Goal: Task Accomplishment & Management: Manage account settings

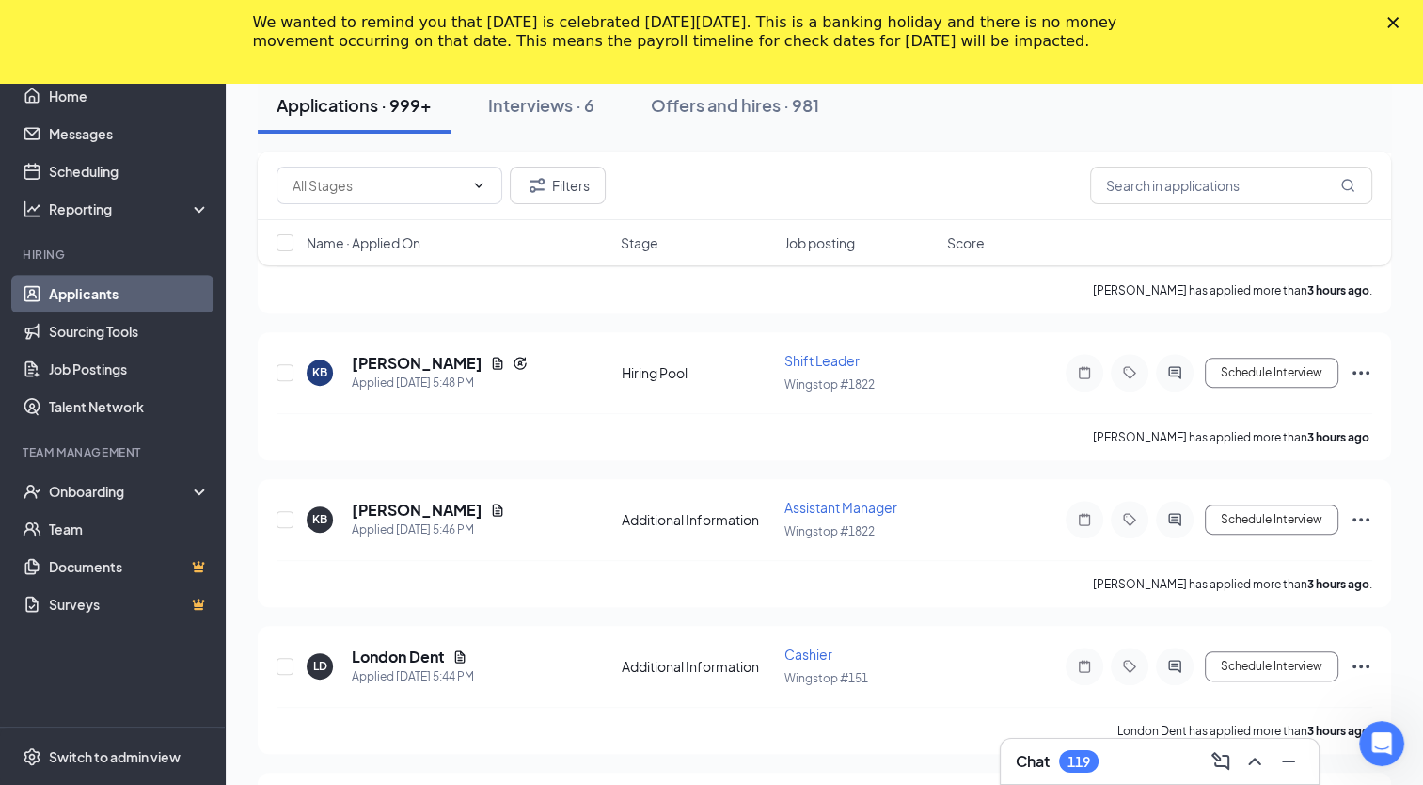
scroll to position [702, 0]
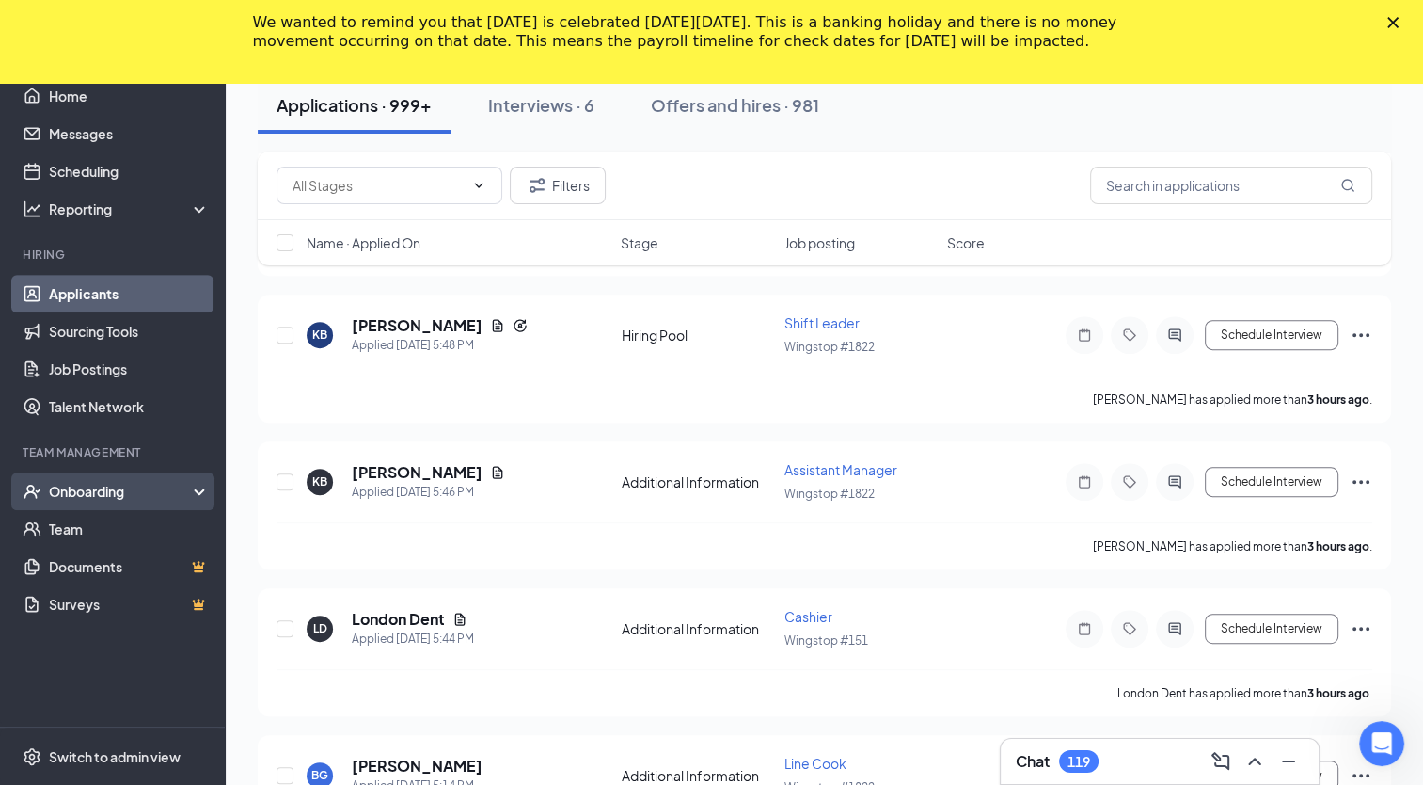
click at [105, 480] on div "Onboarding" at bounding box center [113, 491] width 226 height 38
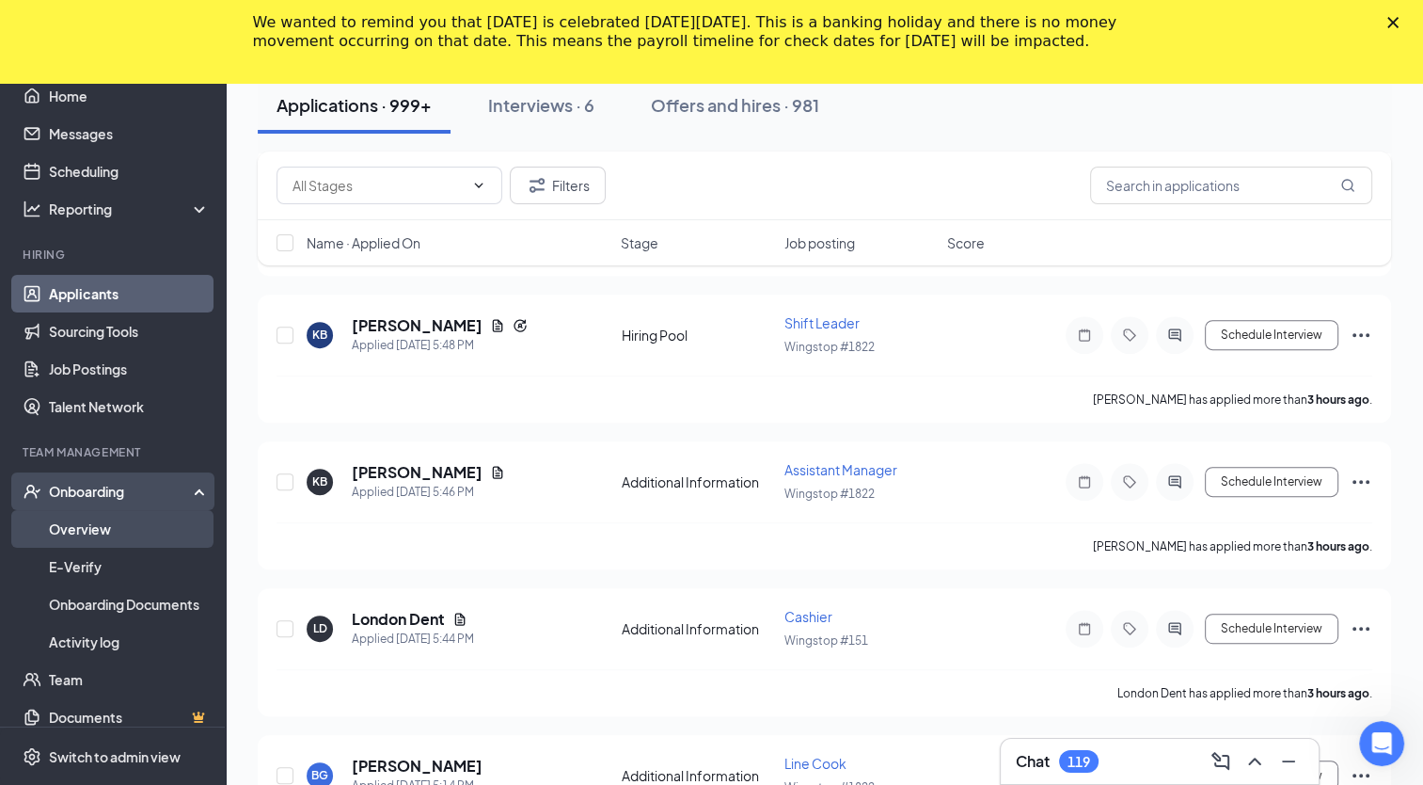
click at [94, 520] on link "Overview" at bounding box center [129, 529] width 161 height 38
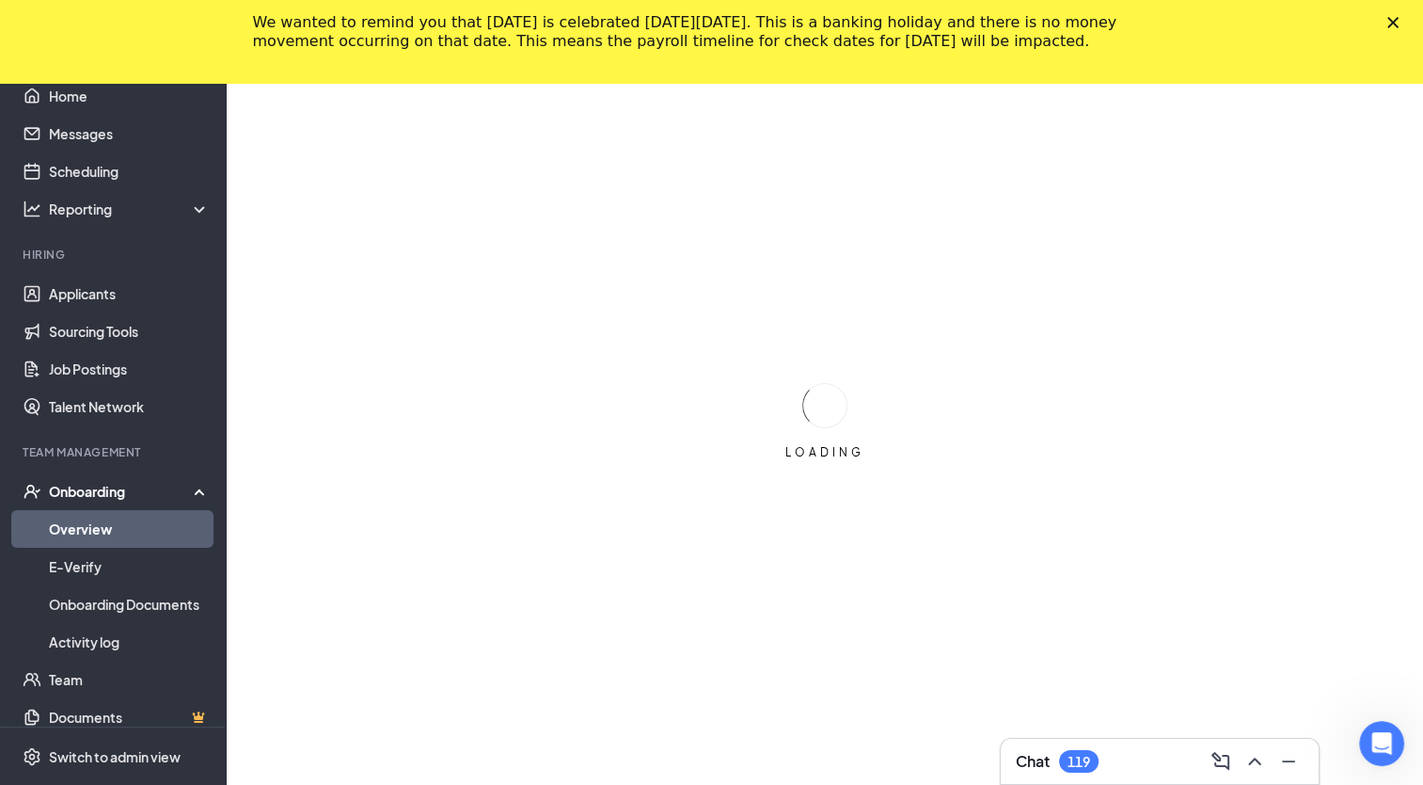
scroll to position [167, 0]
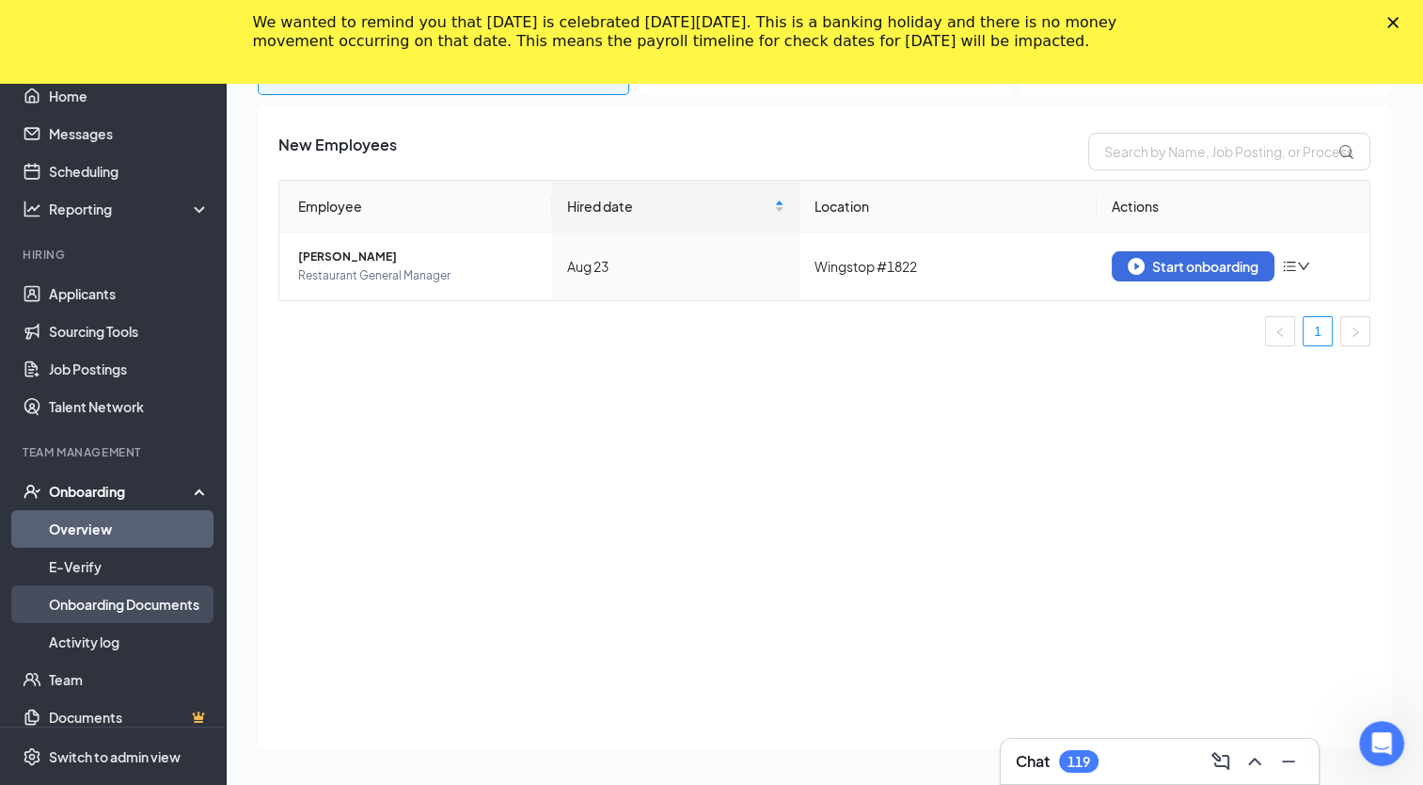
click at [166, 597] on link "Onboarding Documents" at bounding box center [129, 604] width 161 height 38
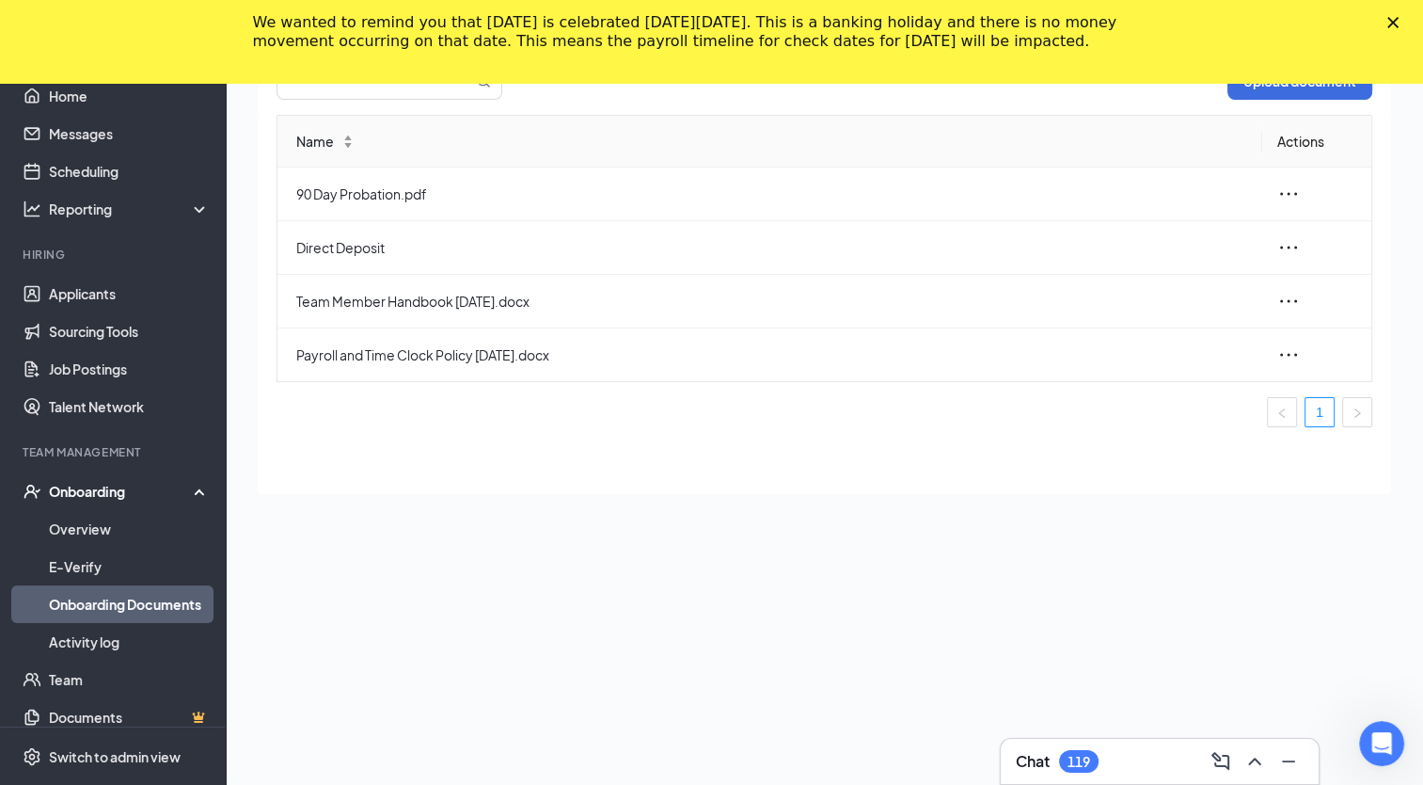
click at [142, 493] on div "Onboarding" at bounding box center [121, 491] width 145 height 19
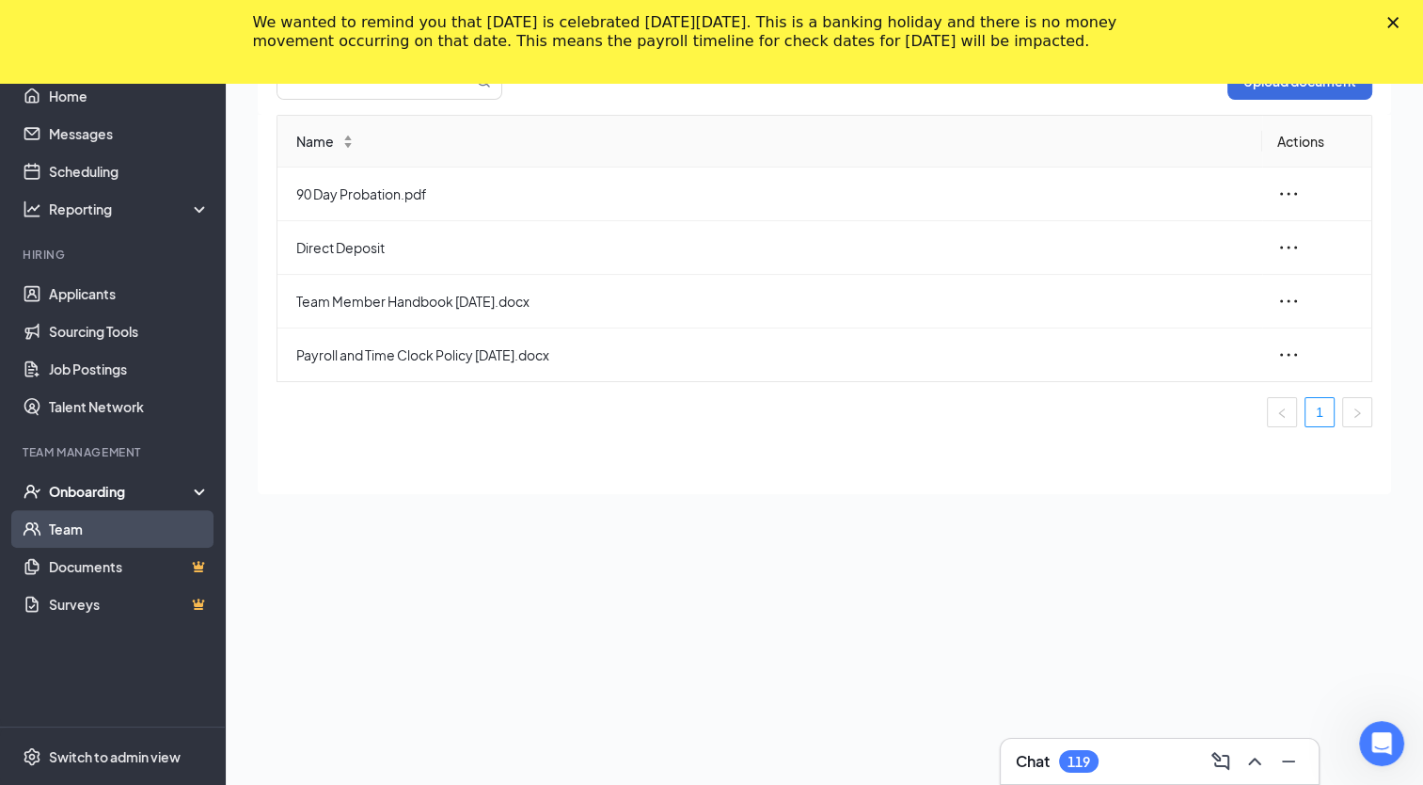
click at [98, 528] on link "Team" at bounding box center [129, 529] width 161 height 38
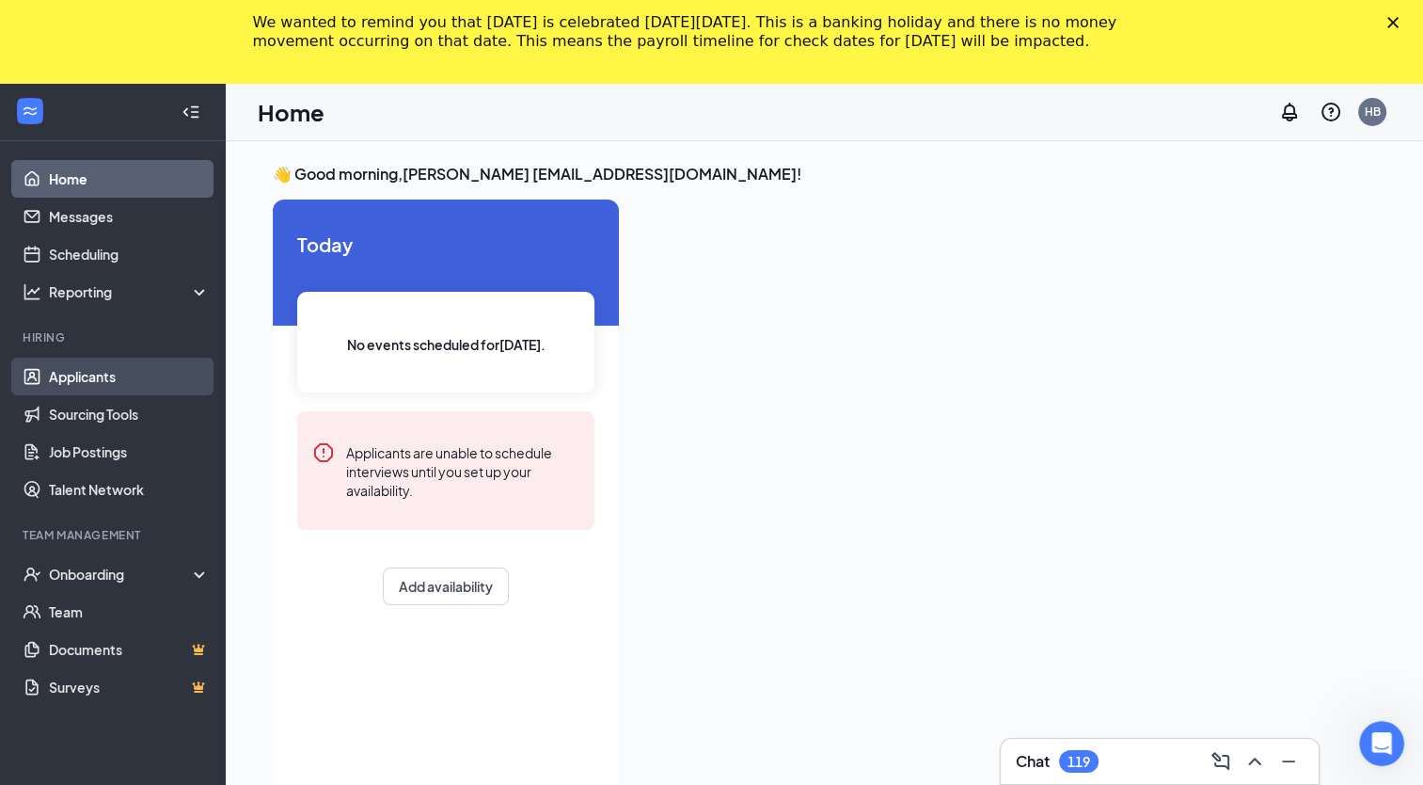
click at [83, 378] on link "Applicants" at bounding box center [129, 377] width 161 height 38
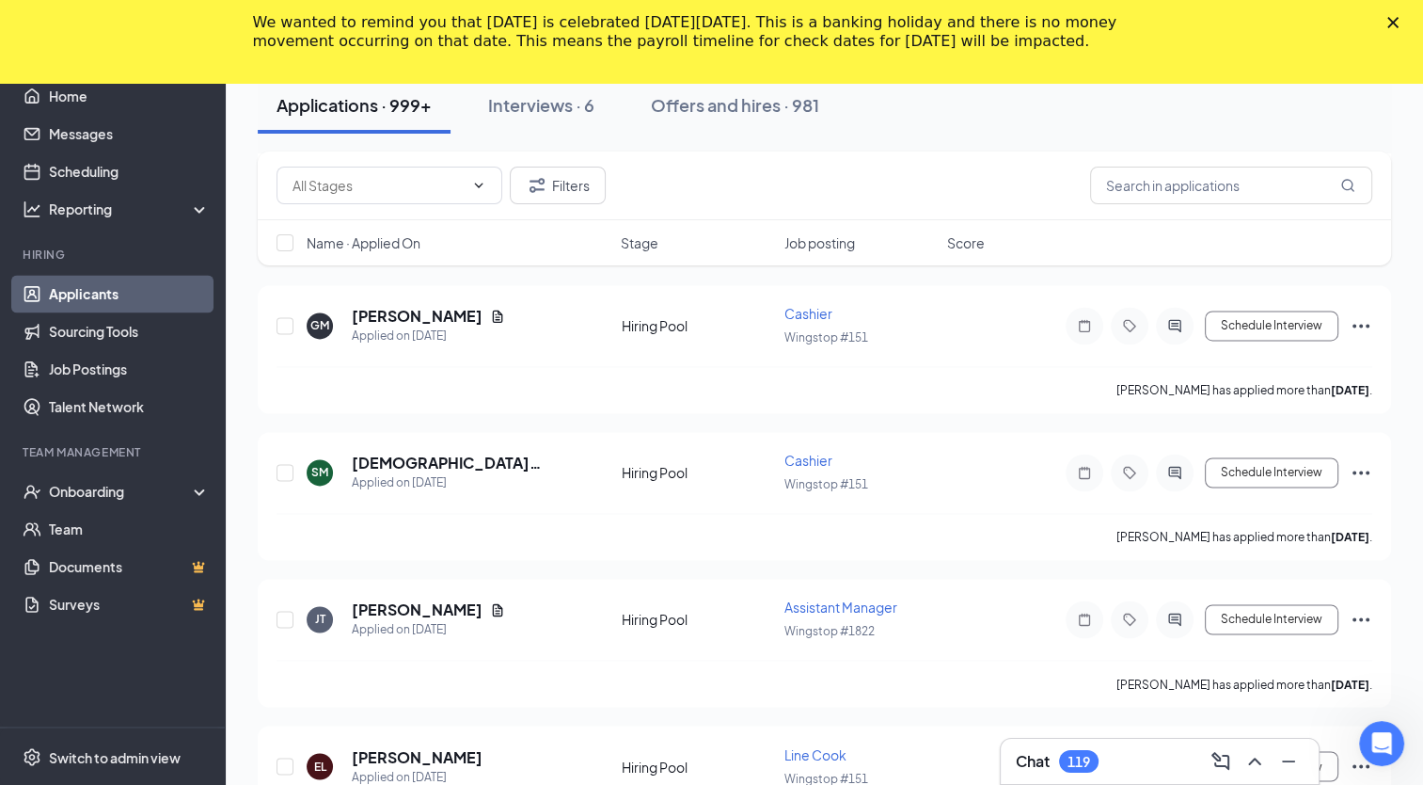
scroll to position [10024, 0]
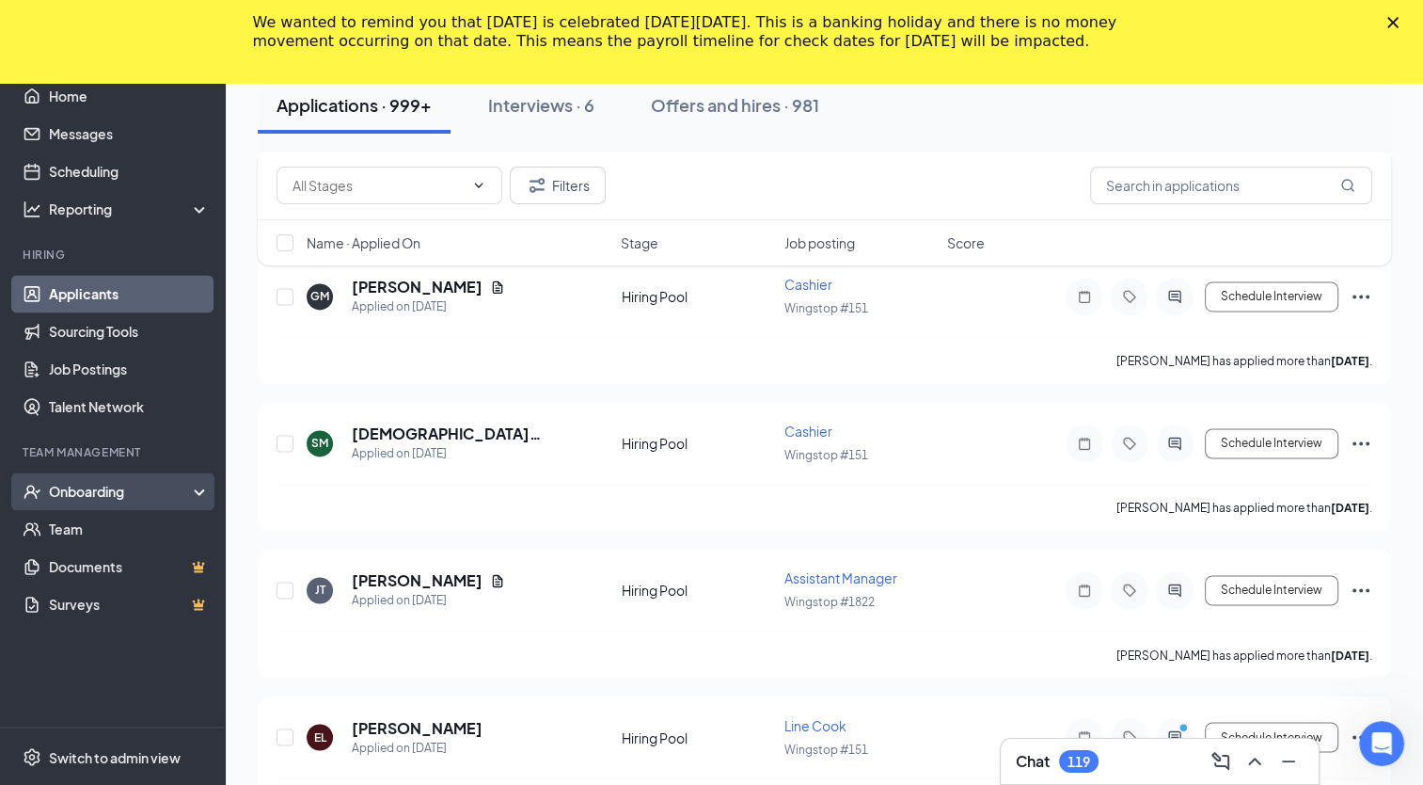
click at [95, 501] on div "Onboarding" at bounding box center [113, 491] width 226 height 38
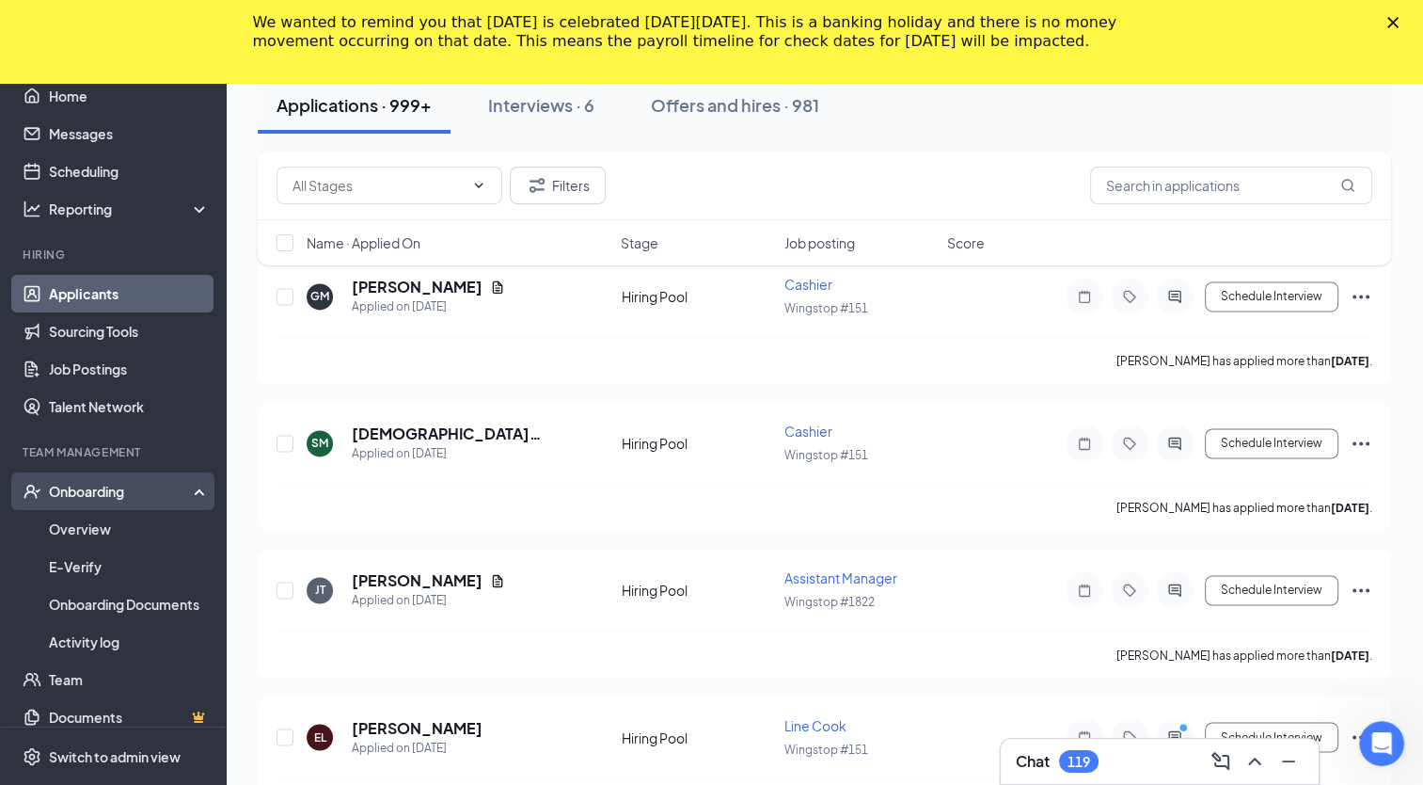
click at [95, 501] on div "Onboarding" at bounding box center [113, 491] width 226 height 38
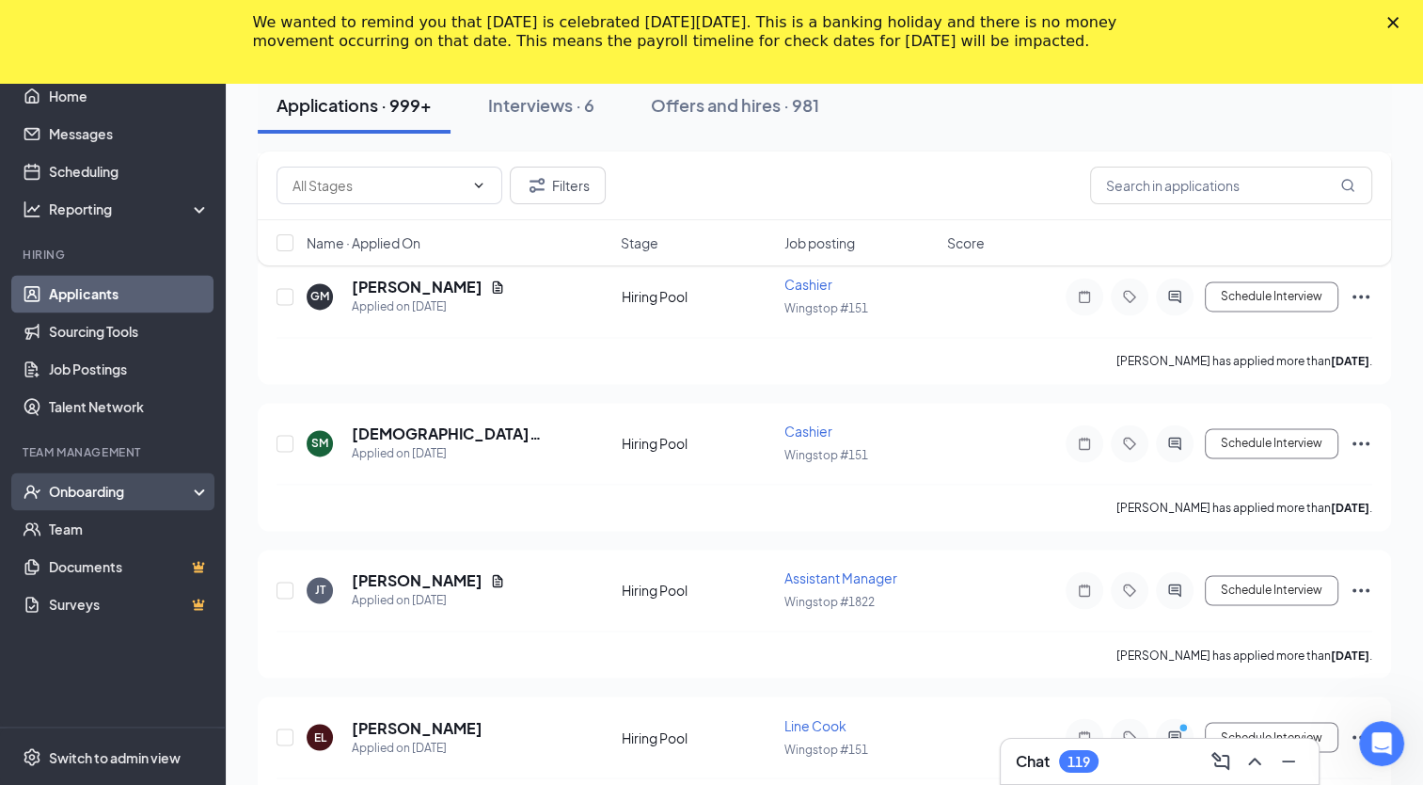
click at [113, 485] on div "Onboarding" at bounding box center [121, 491] width 145 height 19
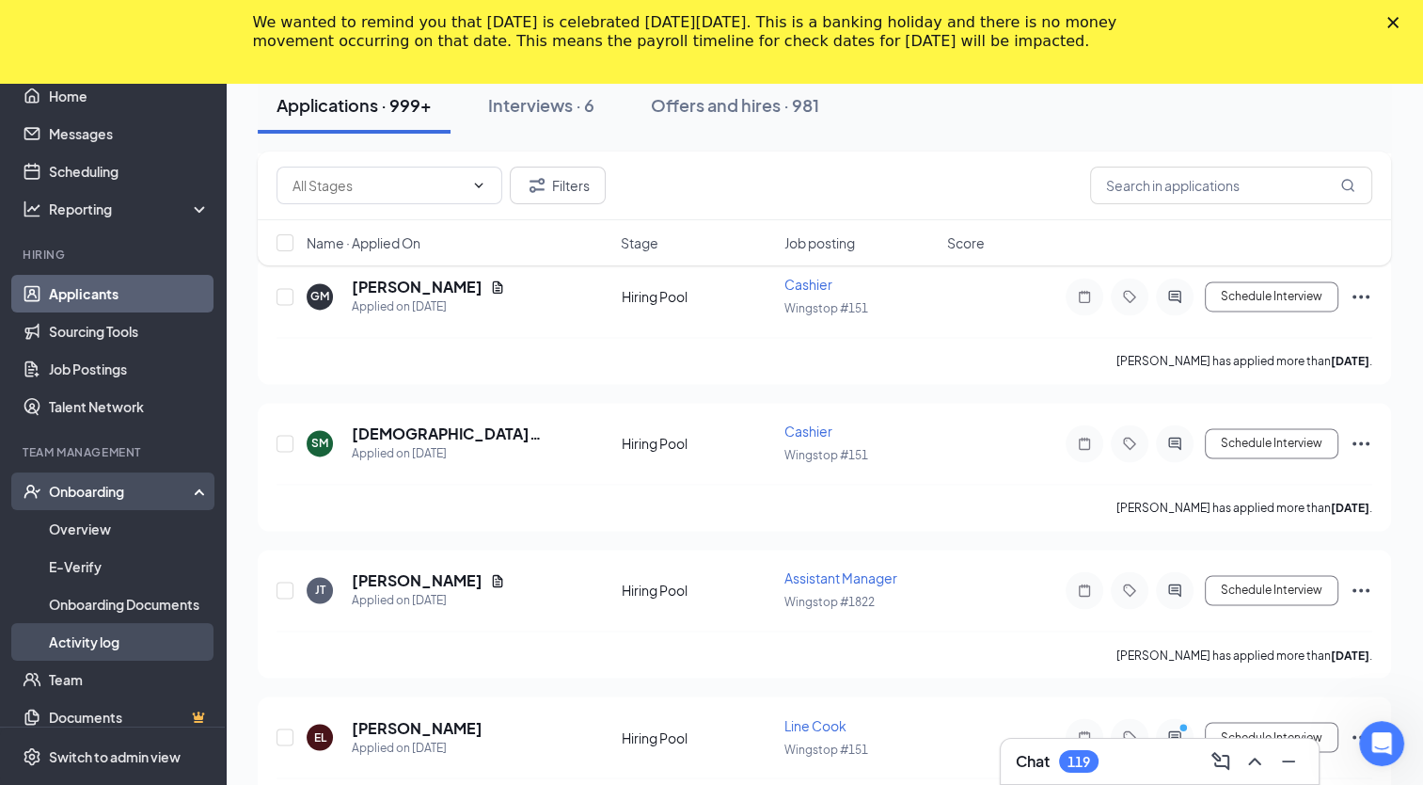
click at [113, 638] on link "Activity log" at bounding box center [129, 642] width 161 height 38
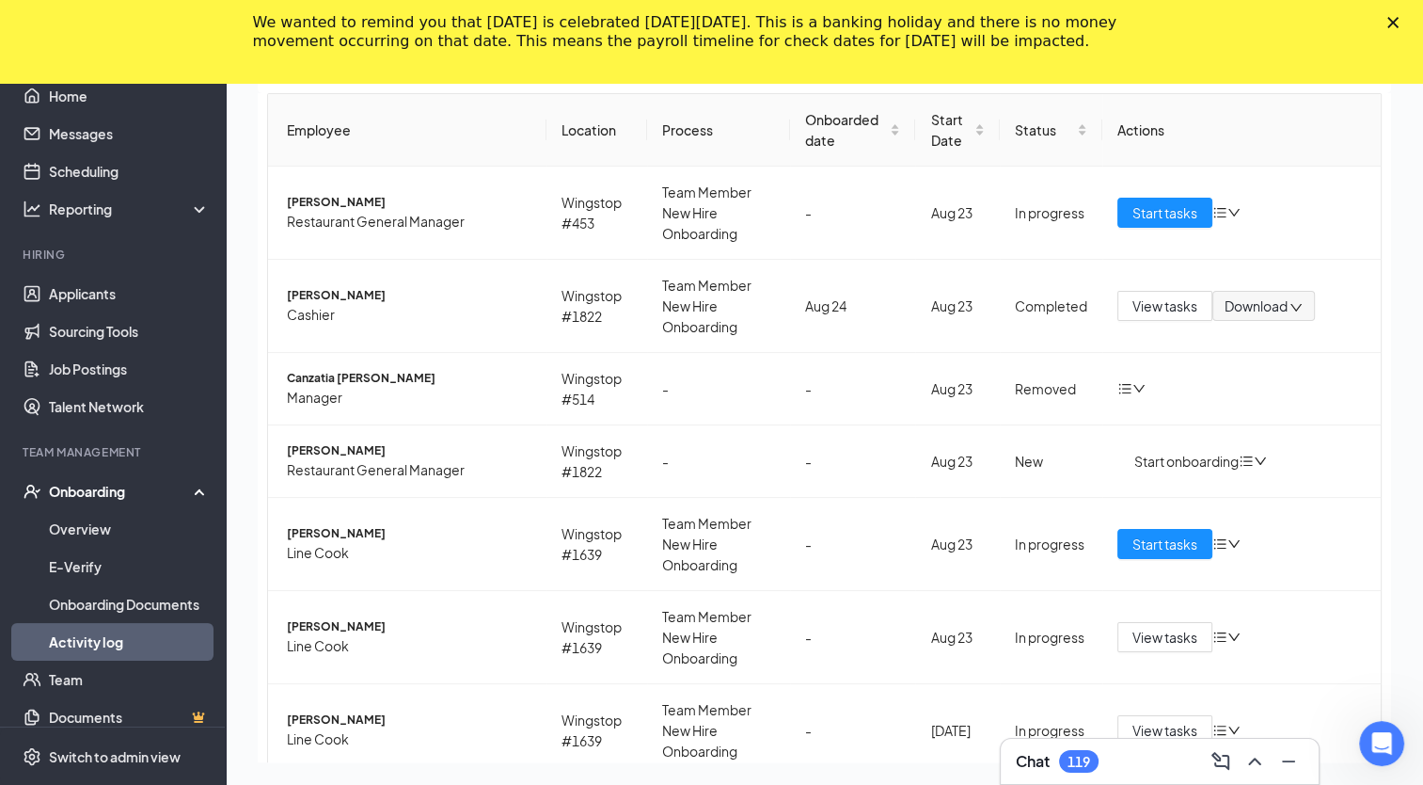
scroll to position [403, 0]
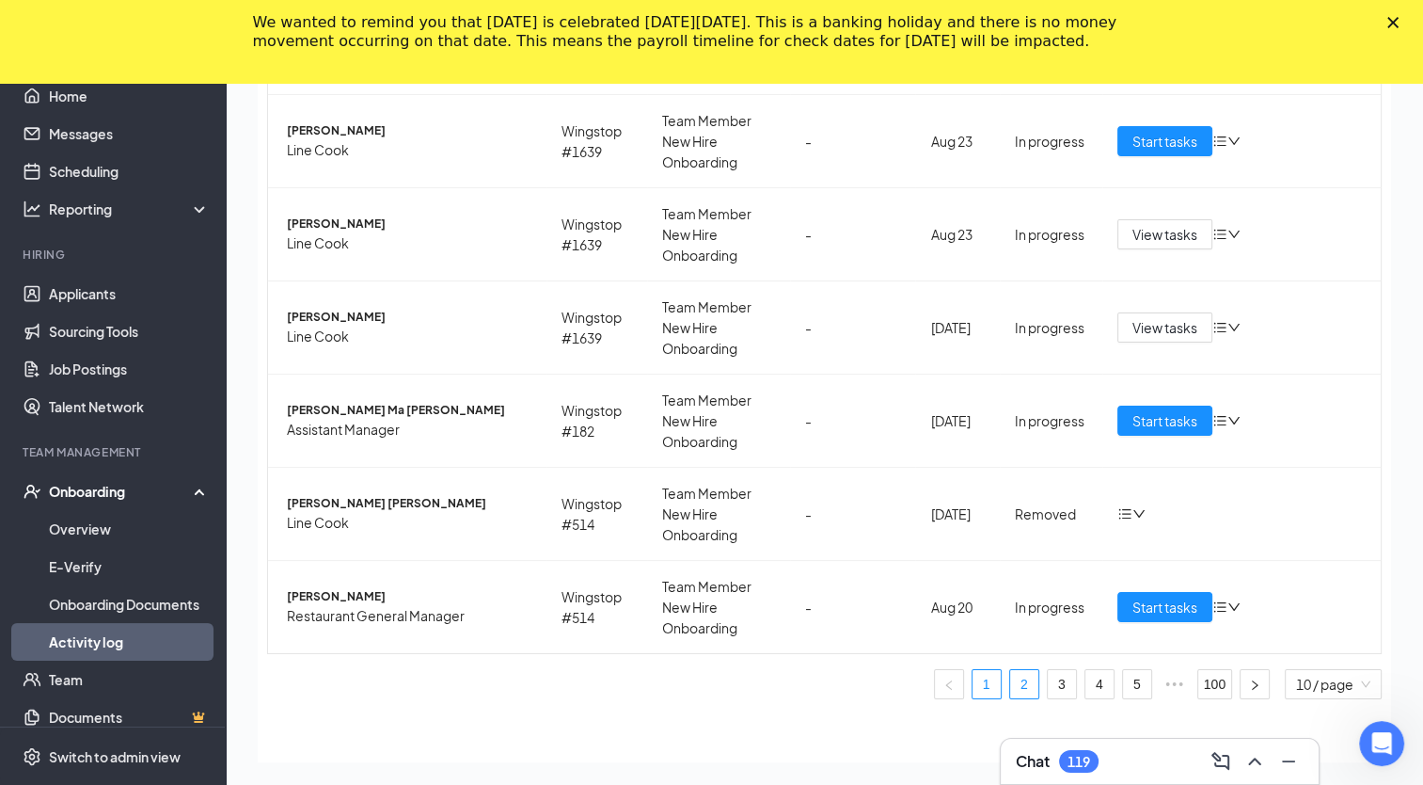
click at [1010, 679] on link "2" at bounding box center [1024, 684] width 28 height 28
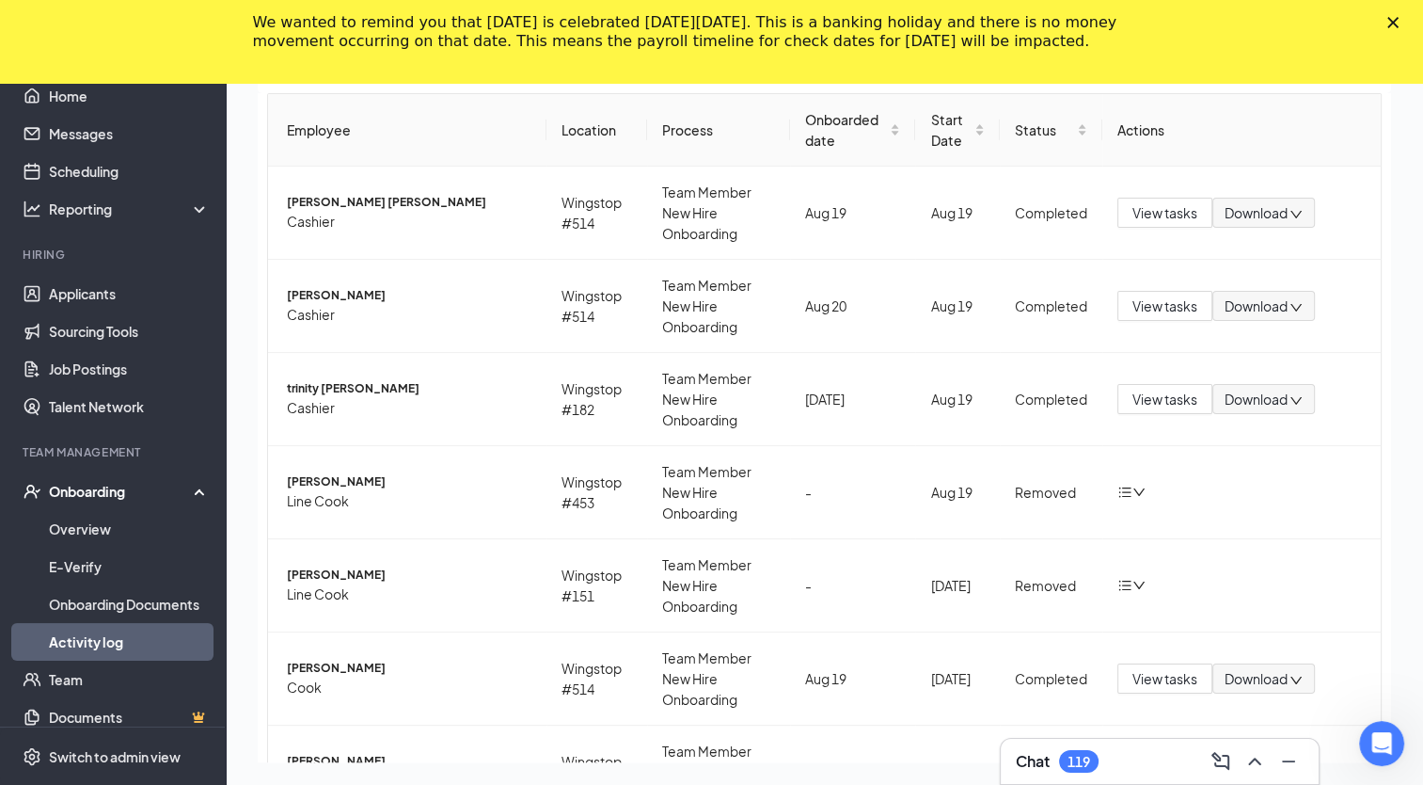
scroll to position [444, 0]
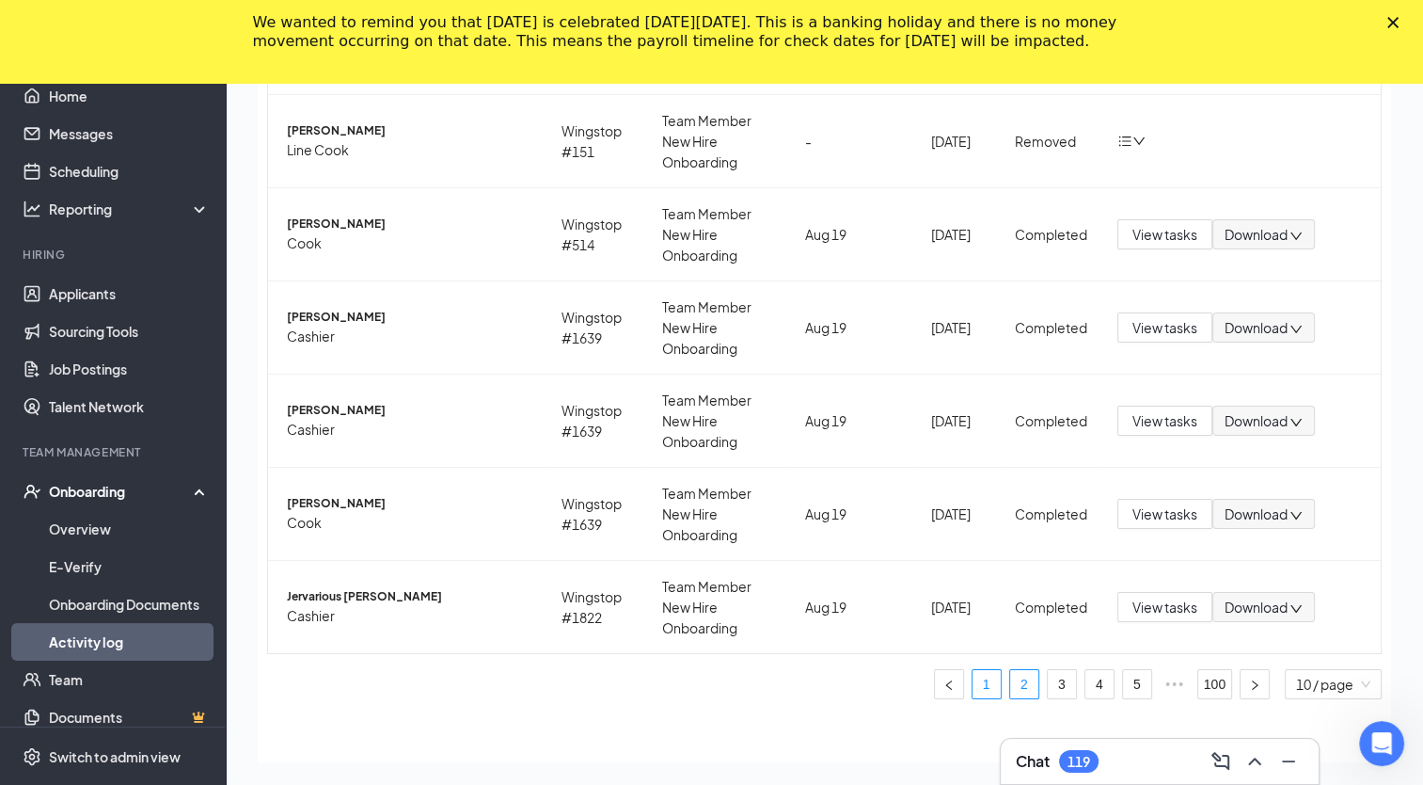
click at [973, 674] on link "1" at bounding box center [987, 684] width 28 height 28
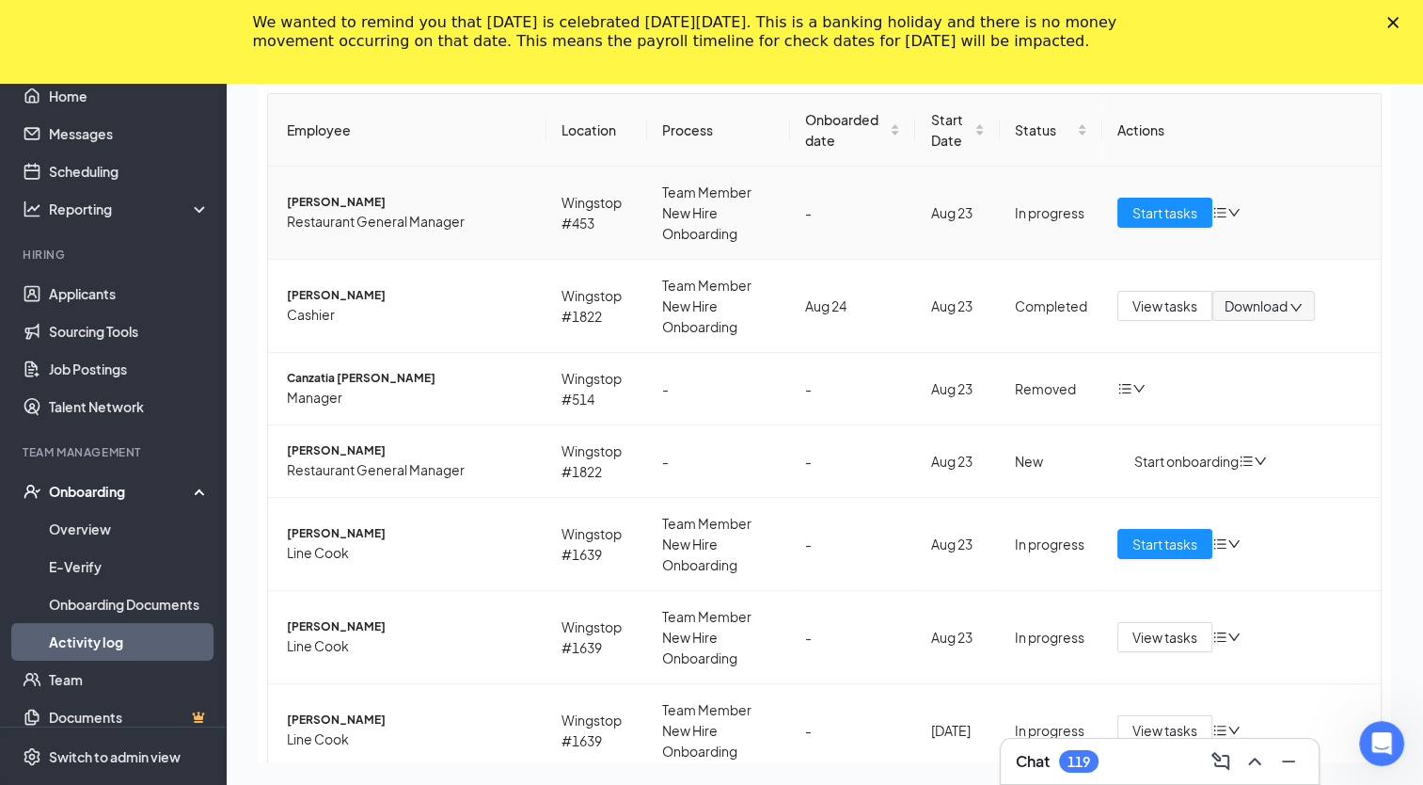
click at [345, 202] on span "[PERSON_NAME]" at bounding box center [409, 203] width 245 height 18
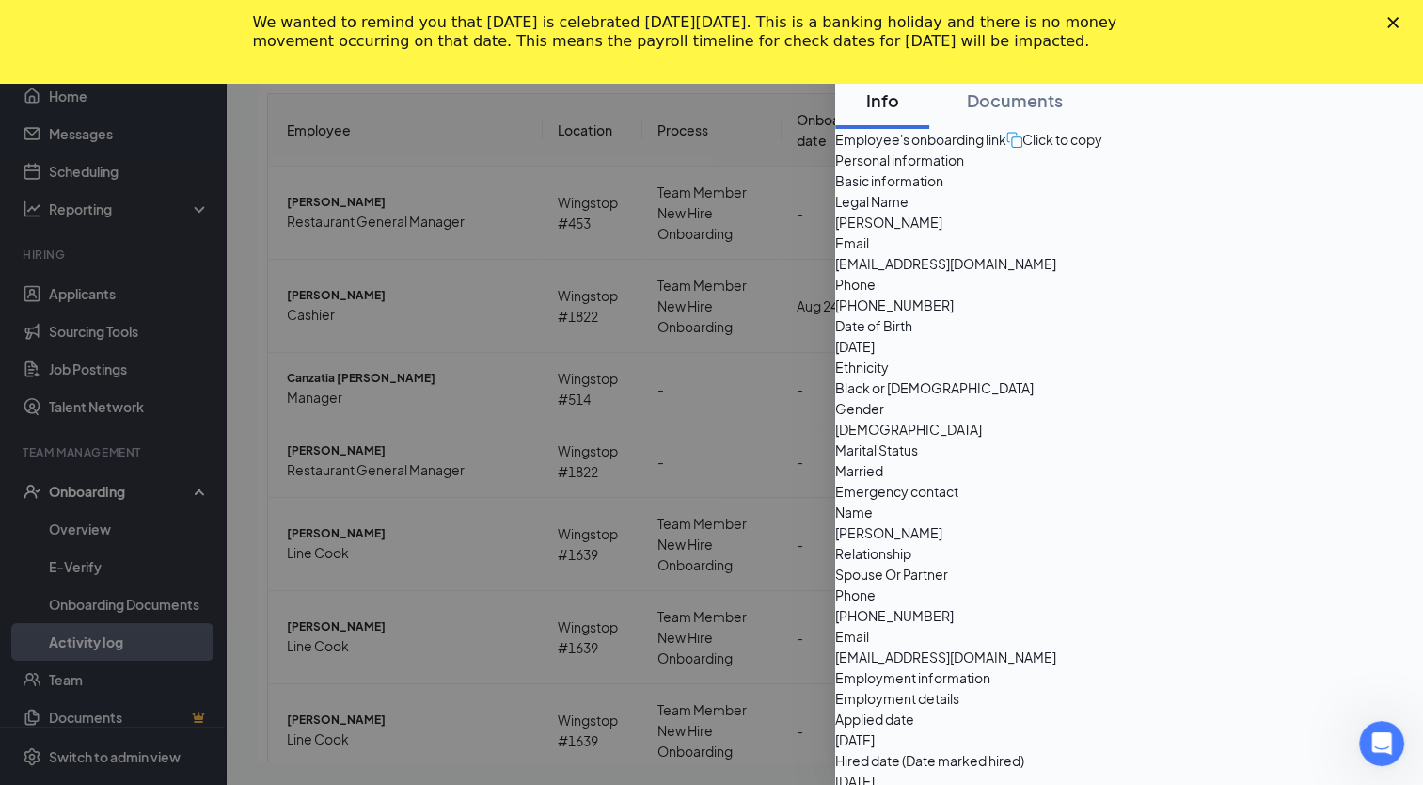
click at [805, 269] on div at bounding box center [711, 392] width 1423 height 785
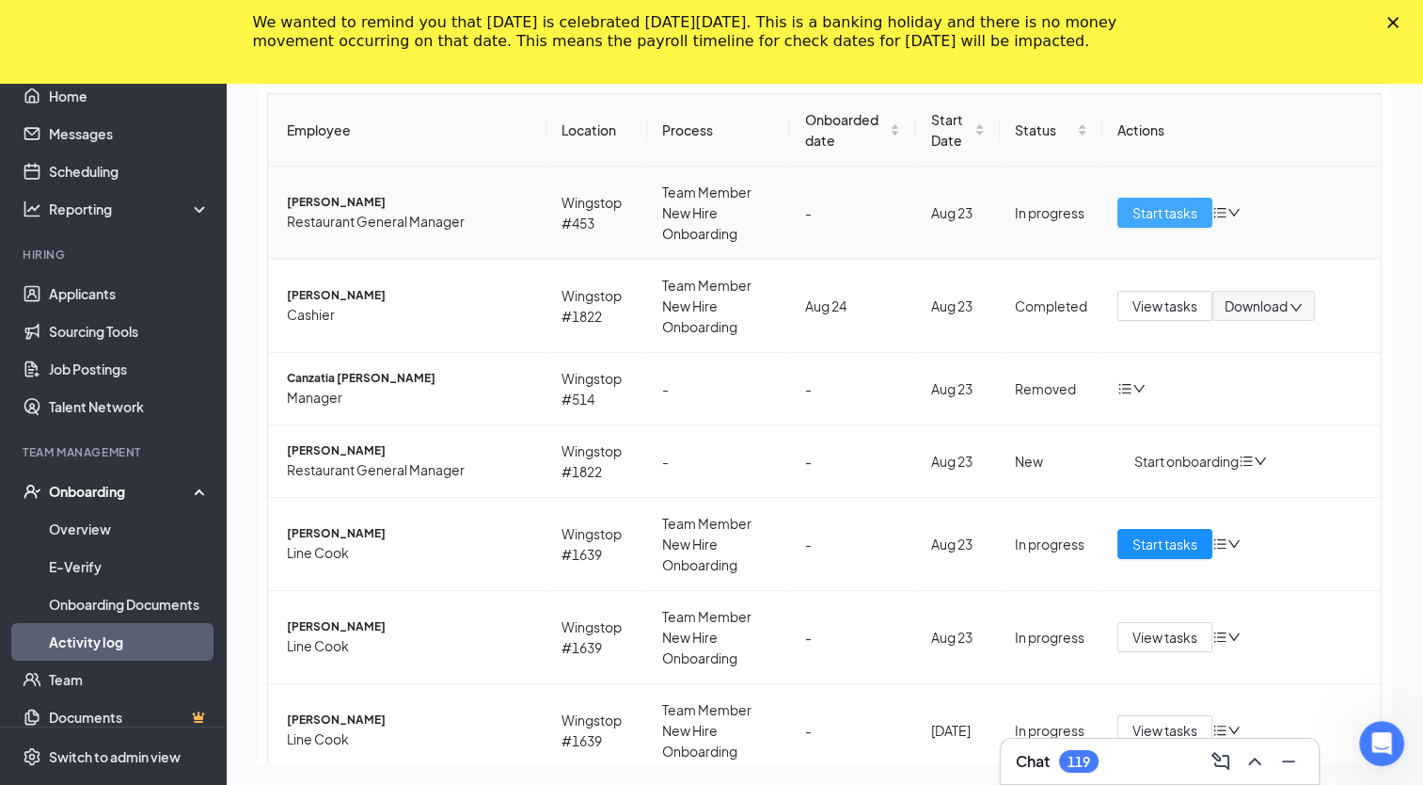
click at [1167, 200] on button "Start tasks" at bounding box center [1165, 213] width 95 height 30
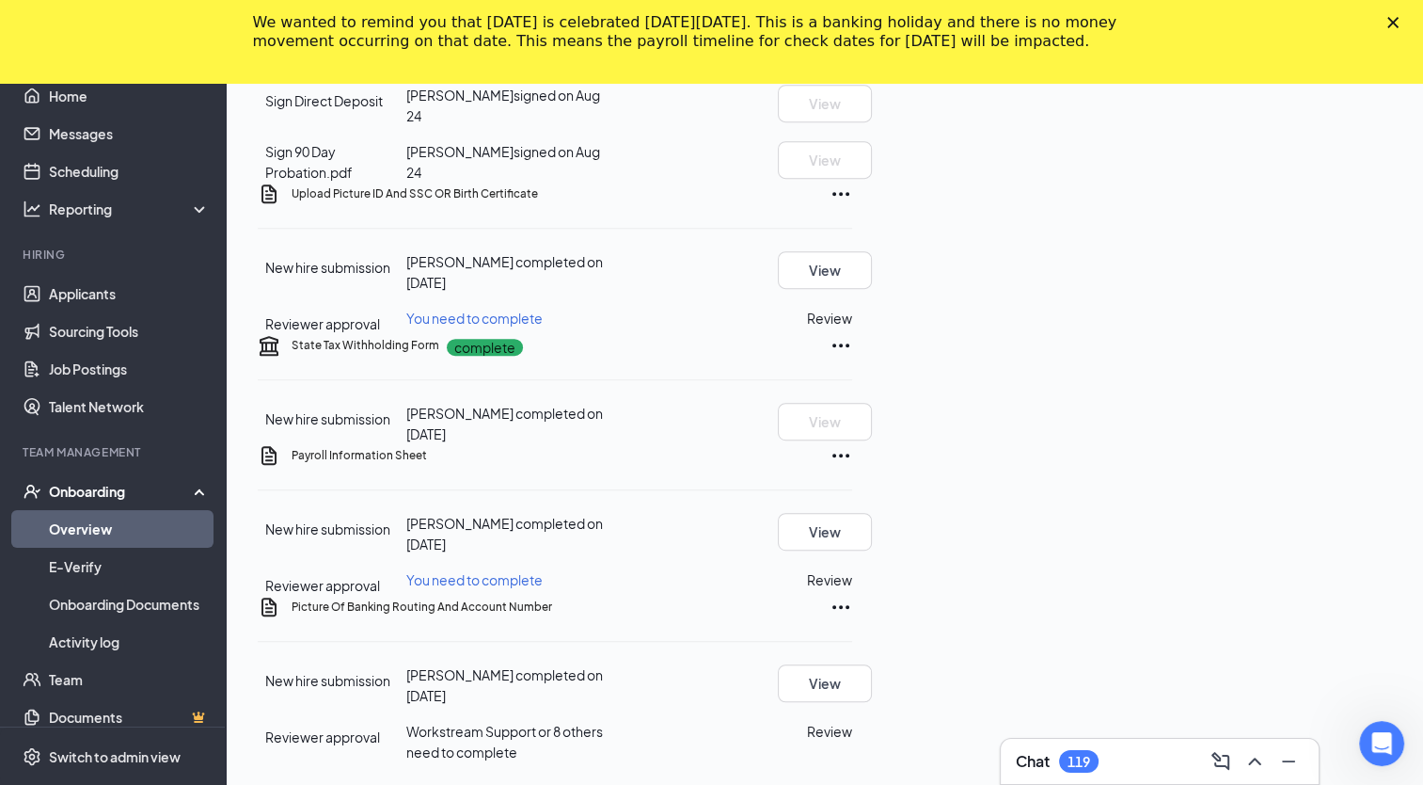
scroll to position [1182, 0]
click at [1411, 634] on div "[PERSON_NAME] [PERSON_NAME] Restaurant General Manager · Wingstop #453 [EMAIL_A…" at bounding box center [825, 36] width 1198 height 1498
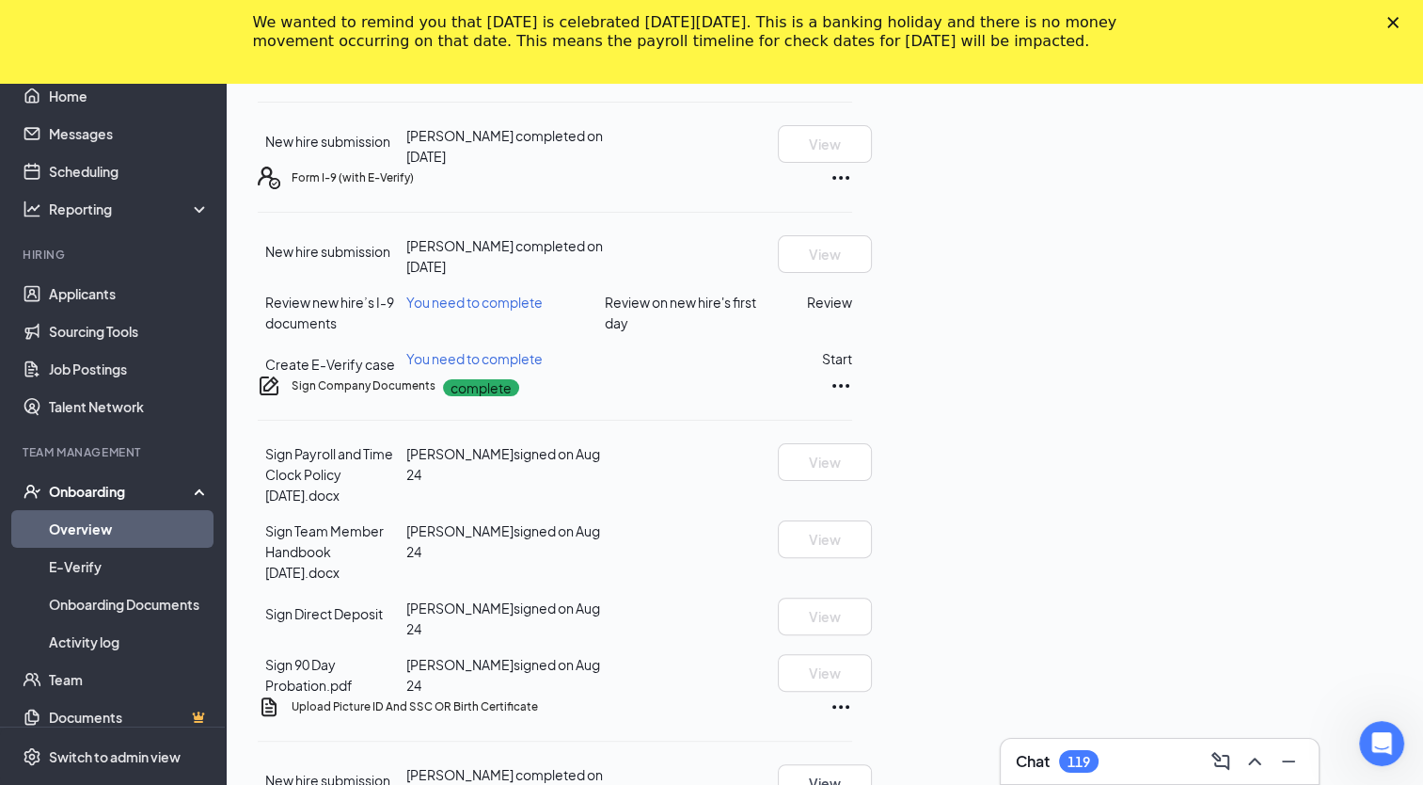
scroll to position [304, 0]
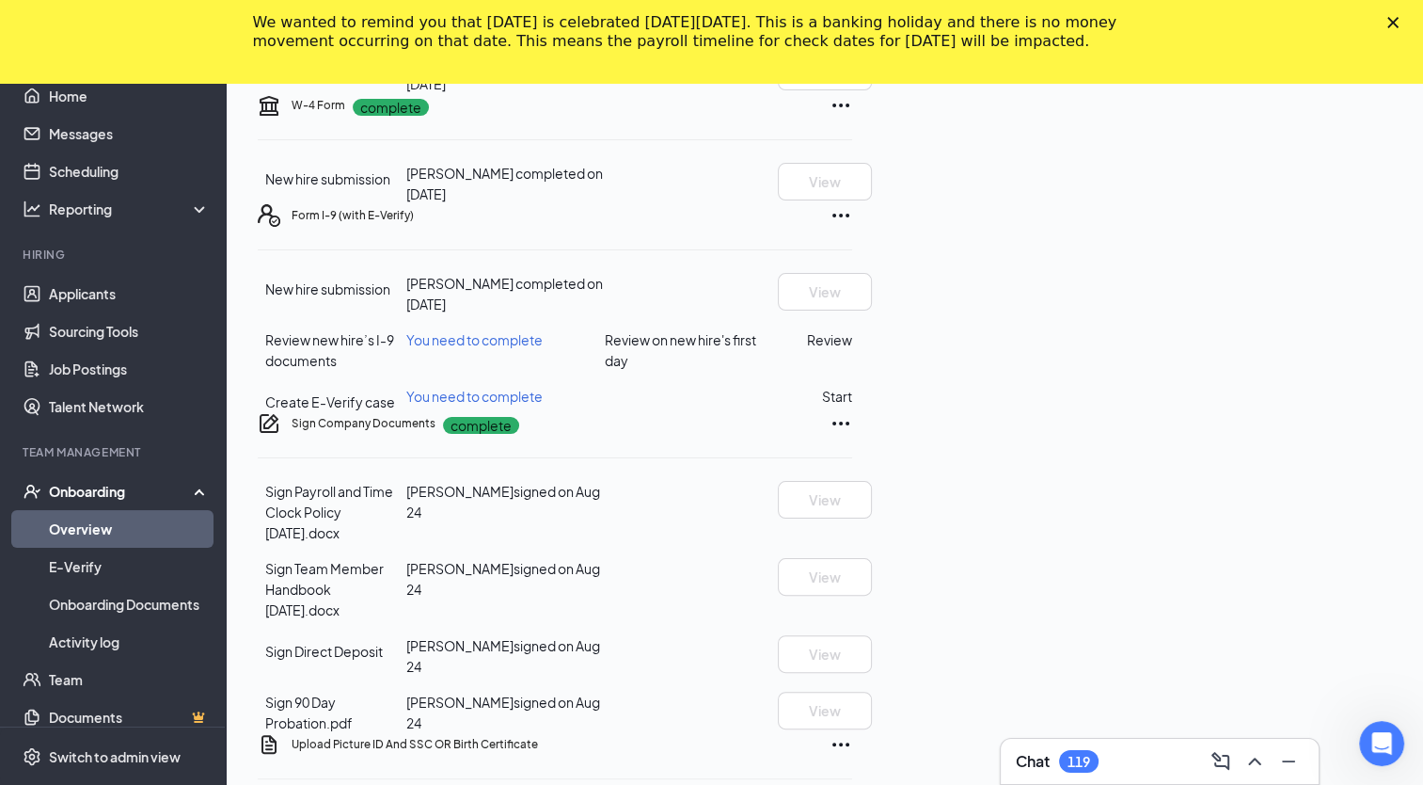
click at [852, 350] on button "Review" at bounding box center [829, 339] width 45 height 21
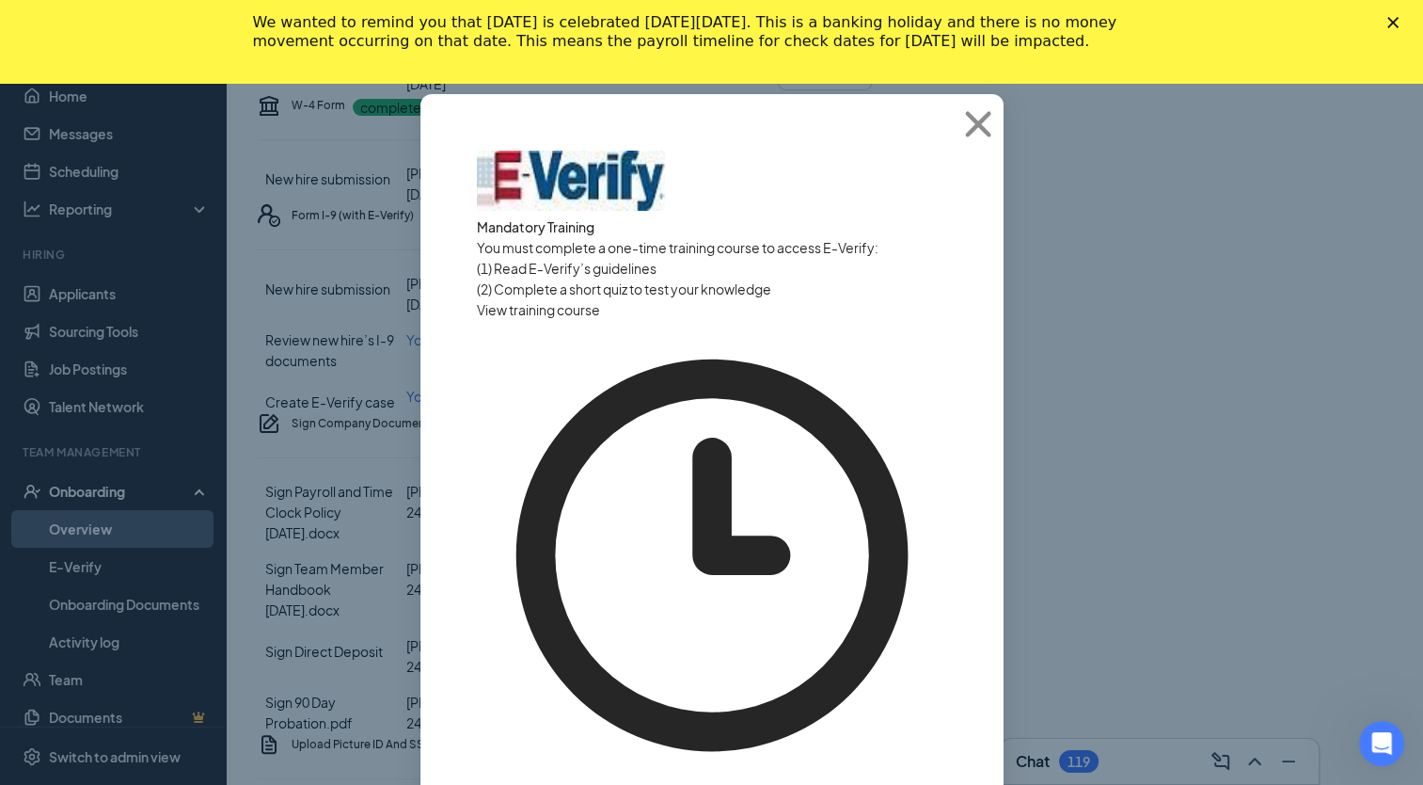
click at [600, 320] on button "View training course" at bounding box center [538, 309] width 123 height 21
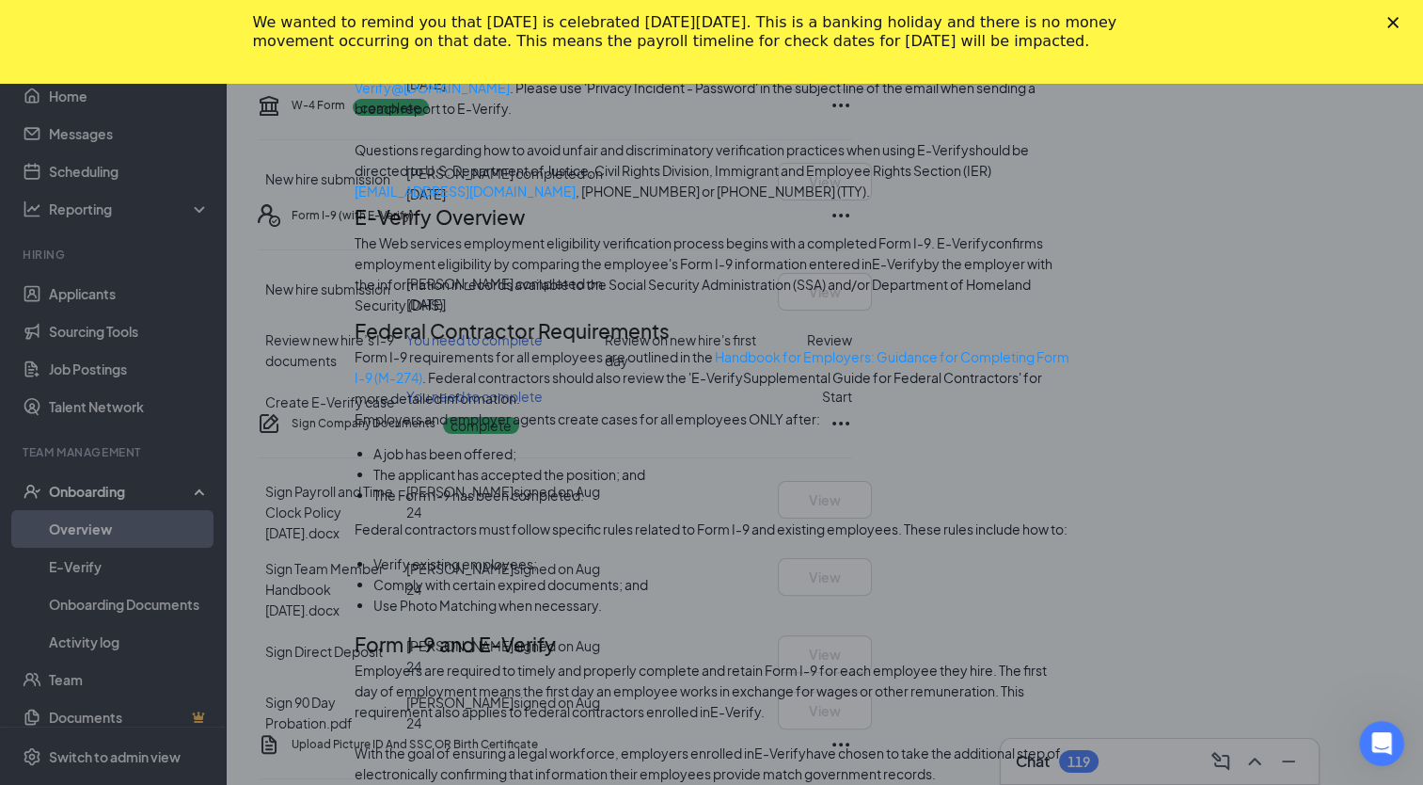
scroll to position [1267, 0]
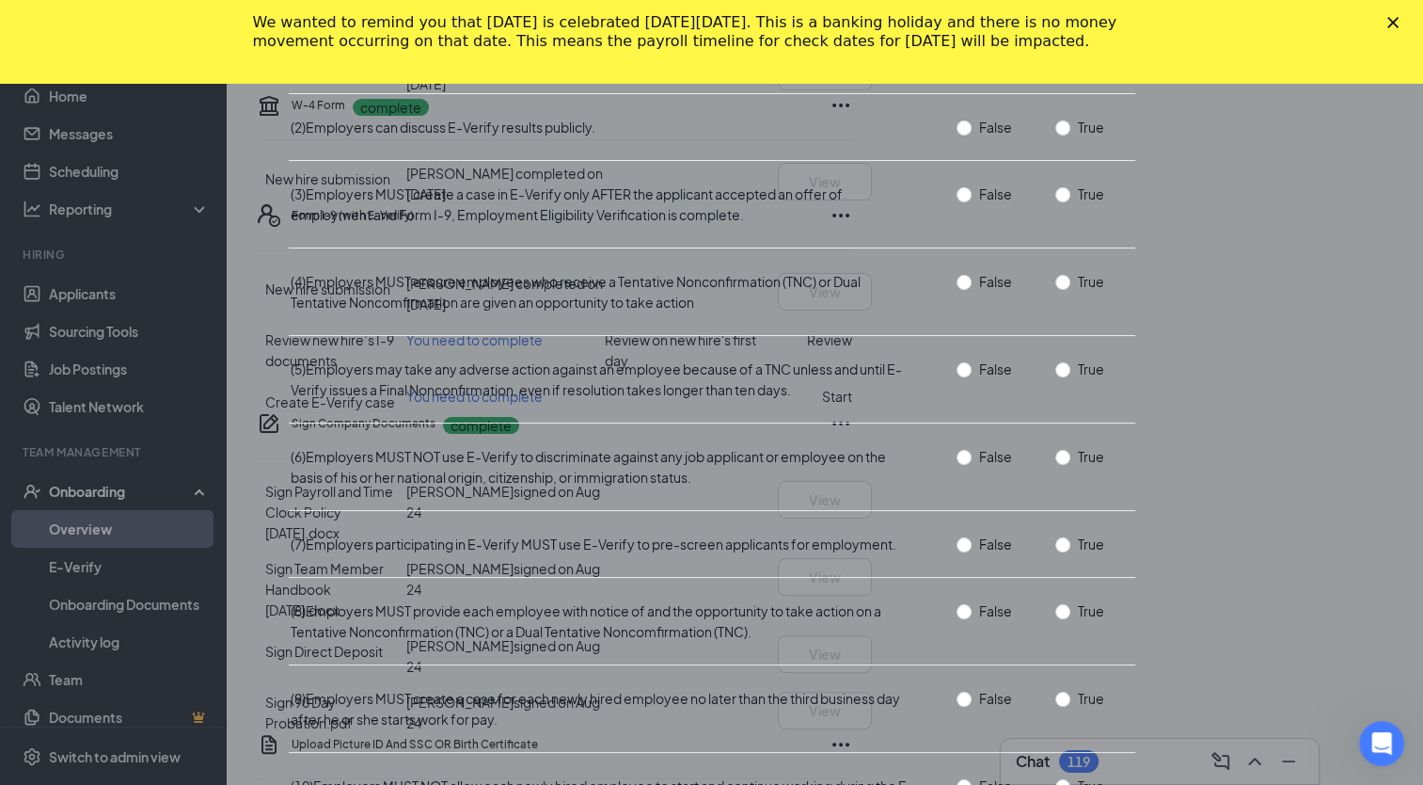
click at [1056, 27] on input "True" at bounding box center [1063, 19] width 15 height 15
radio input "true"
click at [972, 137] on span "False" at bounding box center [996, 127] width 48 height 21
click at [957, 135] on input "False" at bounding box center [964, 127] width 15 height 15
radio input "true"
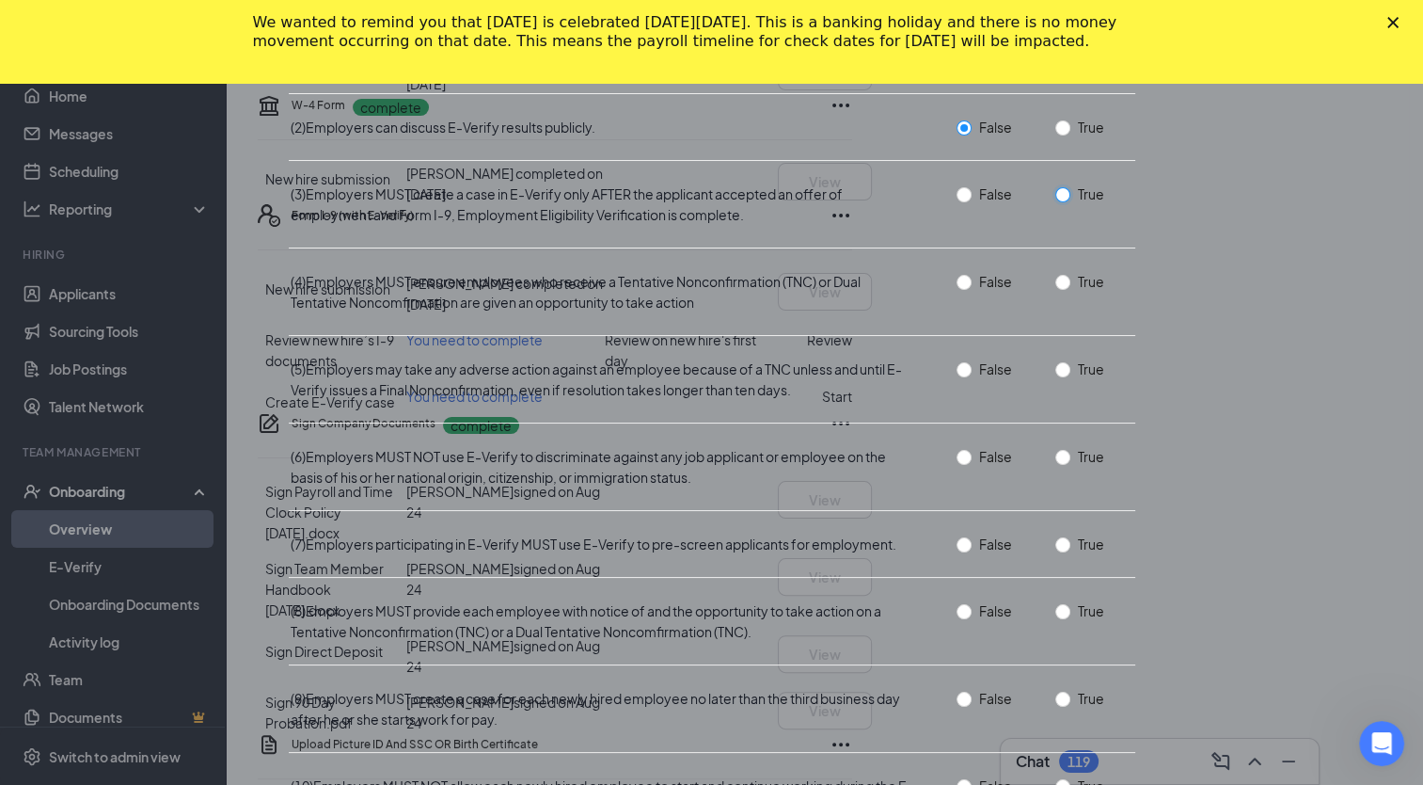
click at [1056, 202] on input "True" at bounding box center [1063, 194] width 15 height 15
radio input "true"
click at [1056, 290] on input "True" at bounding box center [1063, 282] width 15 height 15
radio input "true"
click at [1071, 379] on span "True" at bounding box center [1091, 368] width 41 height 21
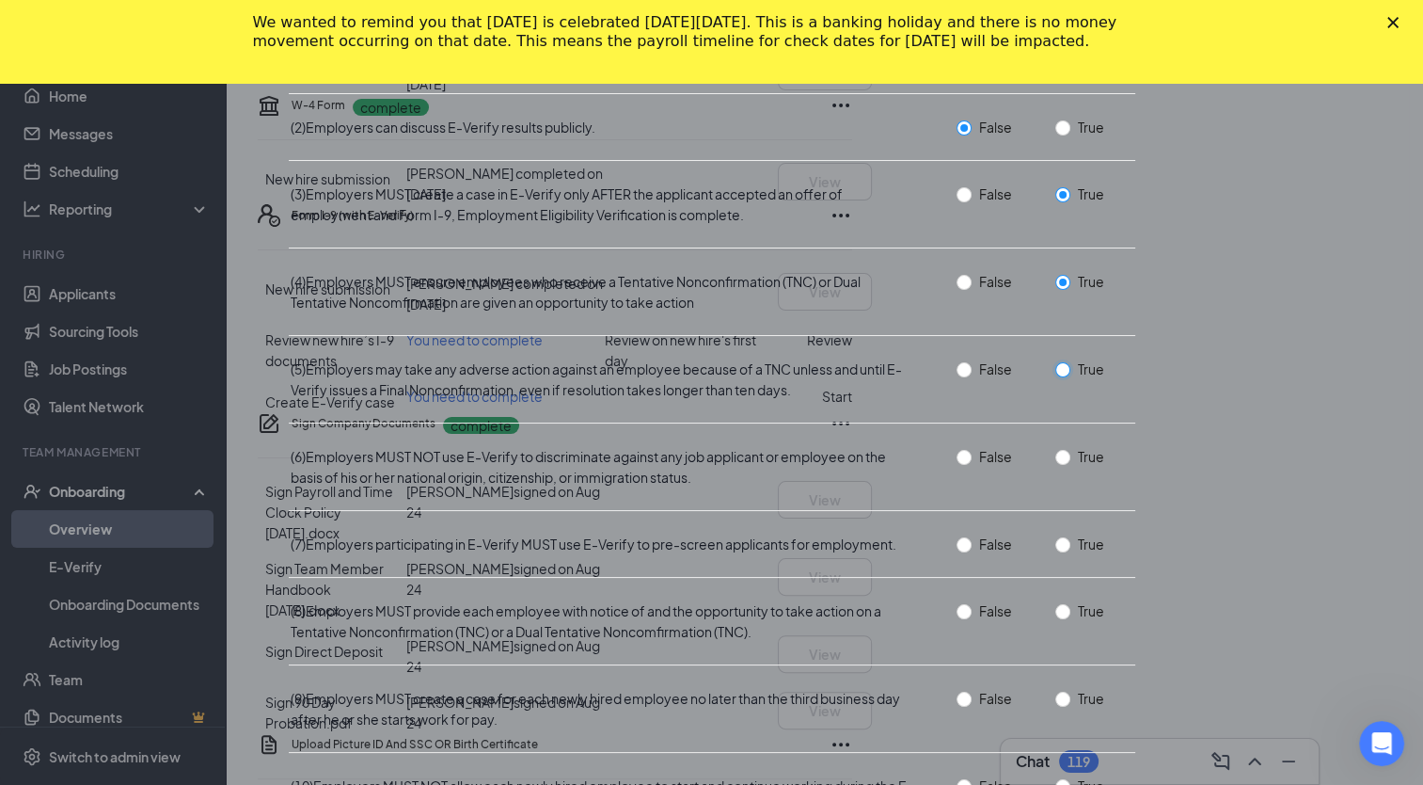
click at [1056, 377] on input "True" at bounding box center [1063, 369] width 15 height 15
radio input "true"
click at [1056, 465] on input "True" at bounding box center [1063, 457] width 15 height 15
radio input "true"
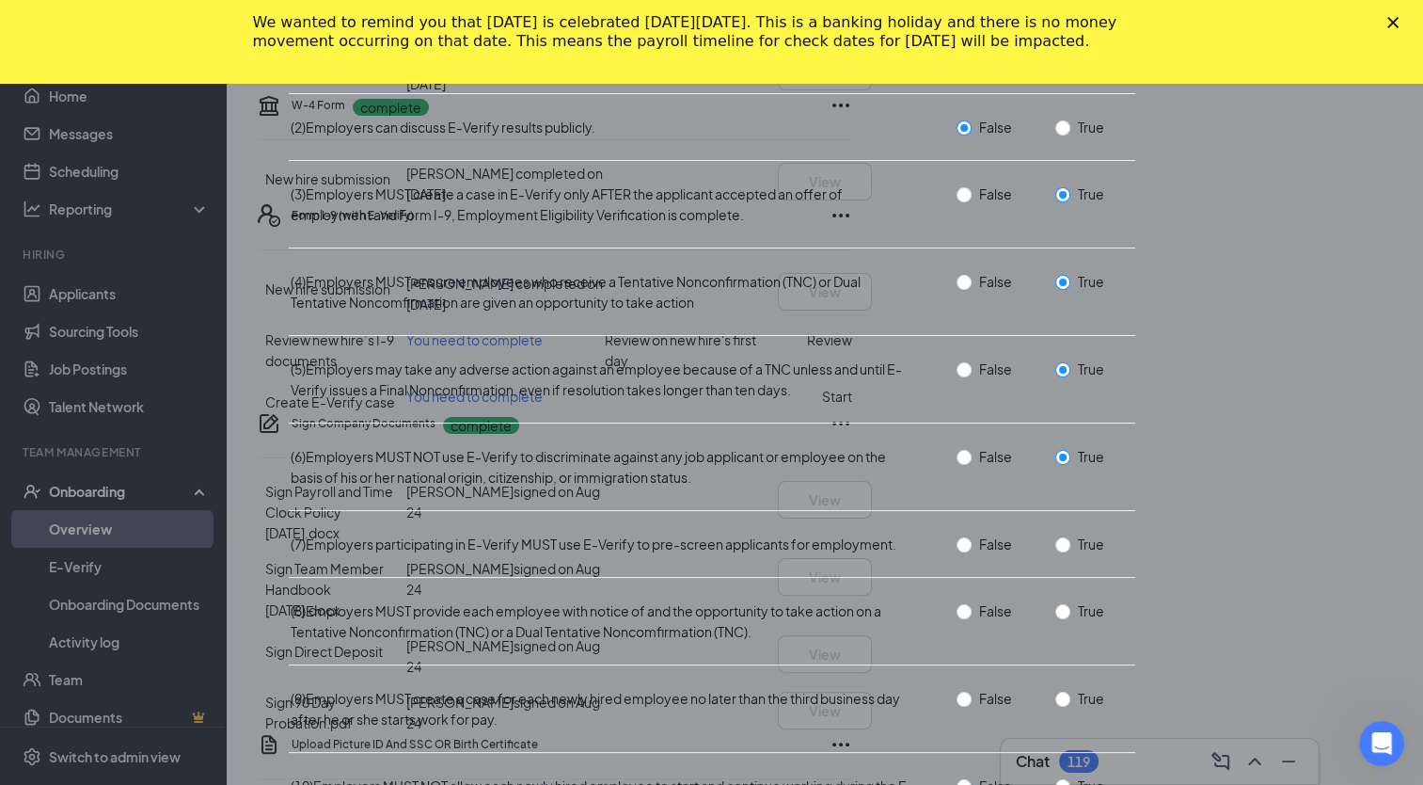
click at [1071, 554] on span "True" at bounding box center [1091, 543] width 41 height 21
click at [1056, 552] on input "True" at bounding box center [1063, 544] width 15 height 15
radio input "true"
click at [1071, 600] on span "True" at bounding box center [1091, 610] width 41 height 21
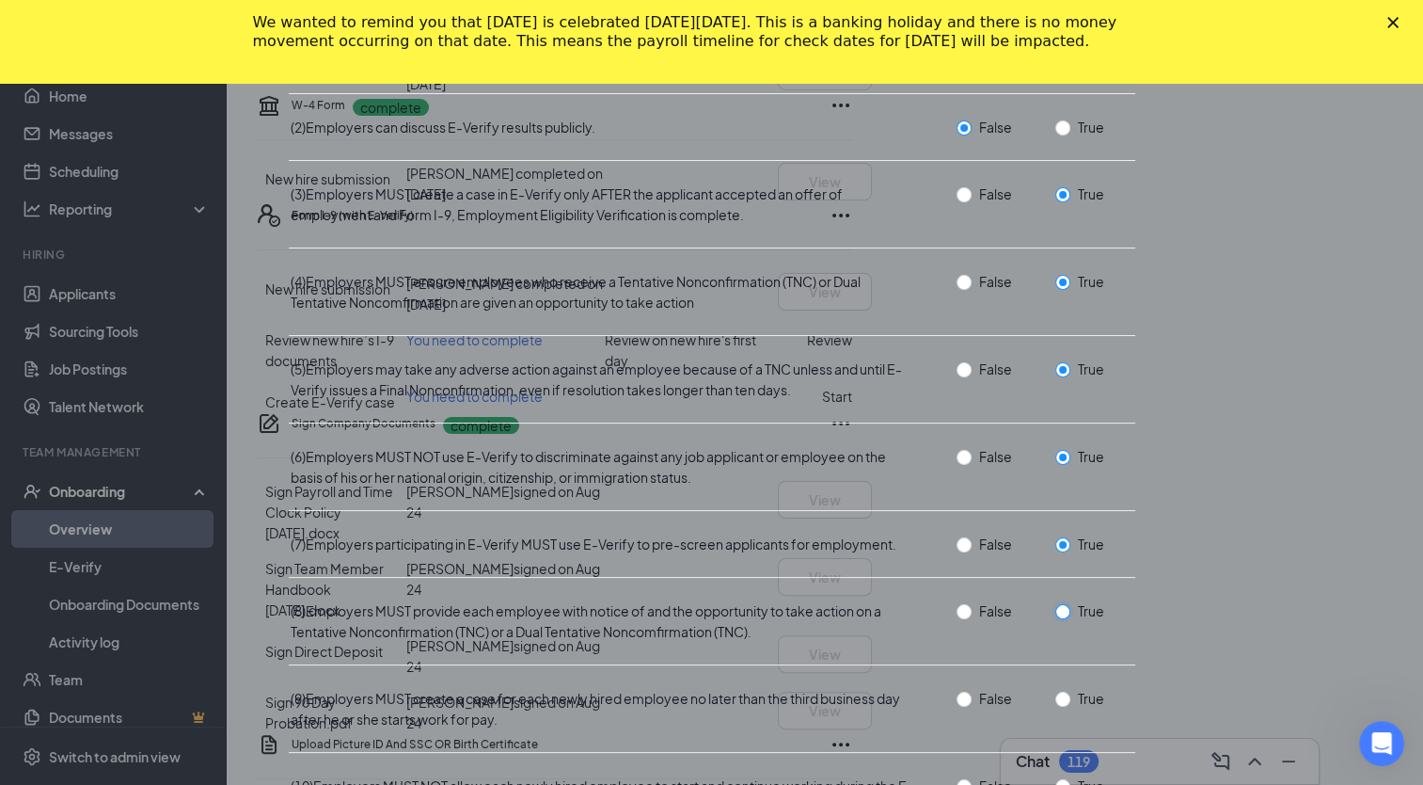
click at [1056, 604] on input "True" at bounding box center [1063, 611] width 15 height 15
radio input "true"
click at [1071, 688] on span "True" at bounding box center [1091, 698] width 41 height 21
click at [1056, 691] on input "True" at bounding box center [1063, 698] width 15 height 15
radio input "true"
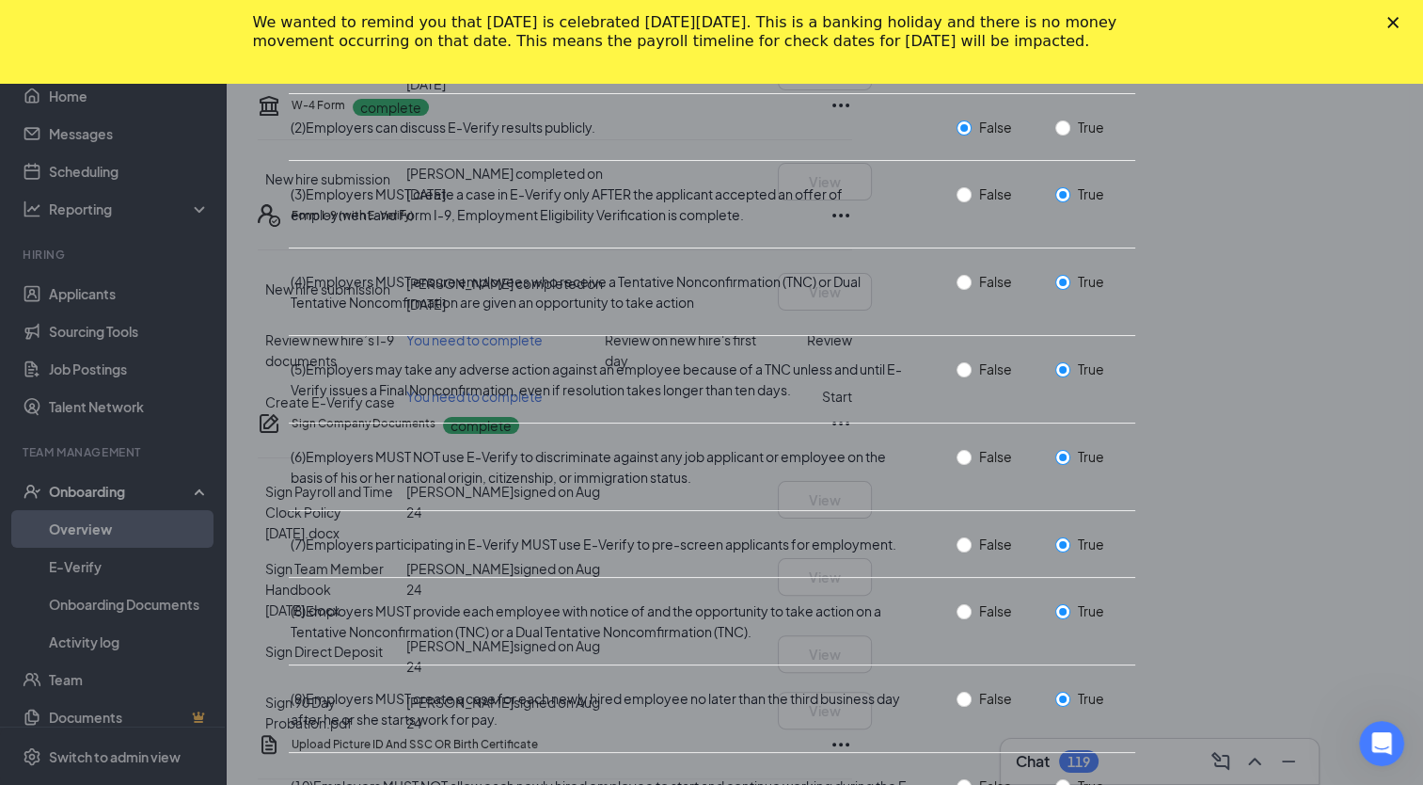
click at [1056, 779] on input "True" at bounding box center [1063, 786] width 15 height 15
radio input "true"
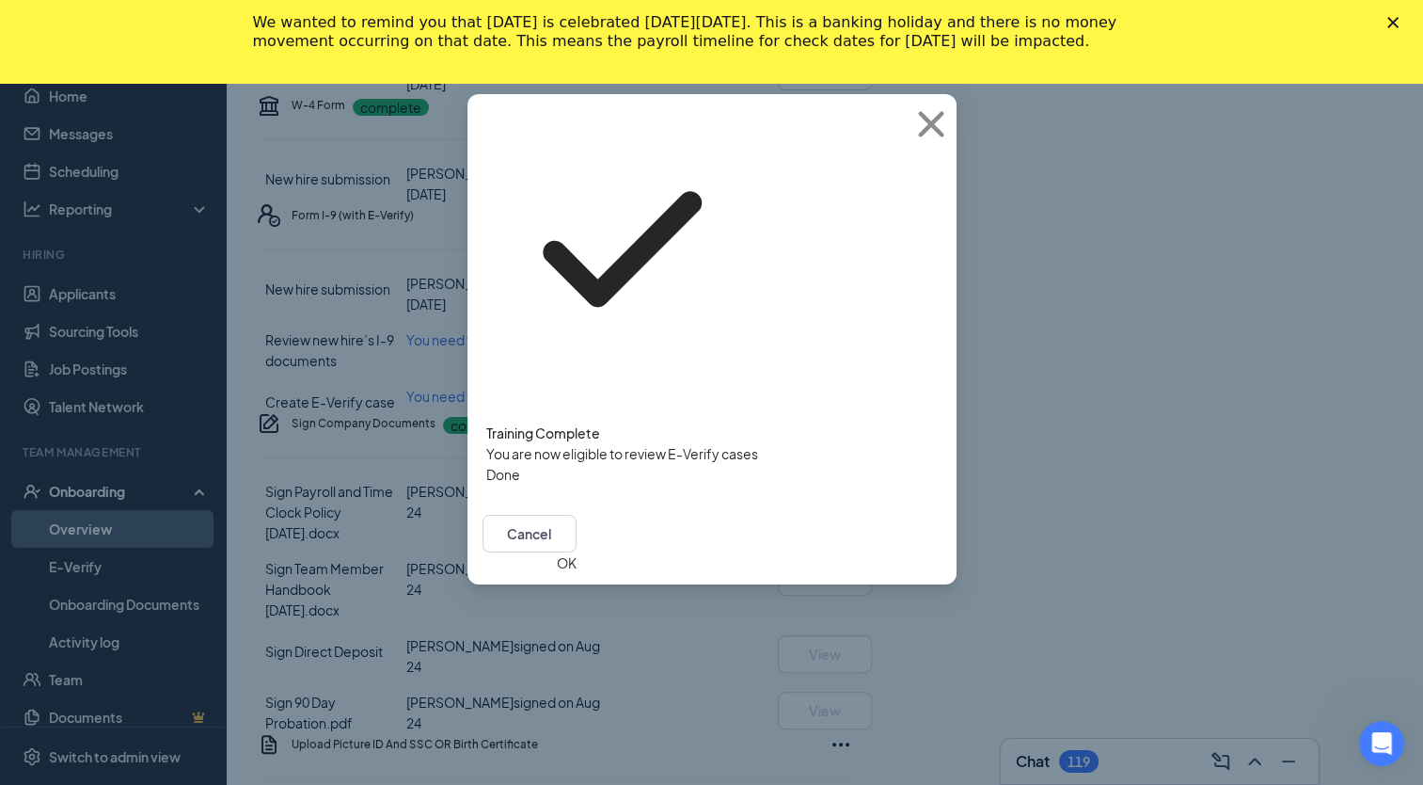
click at [520, 464] on button "Done" at bounding box center [503, 474] width 34 height 21
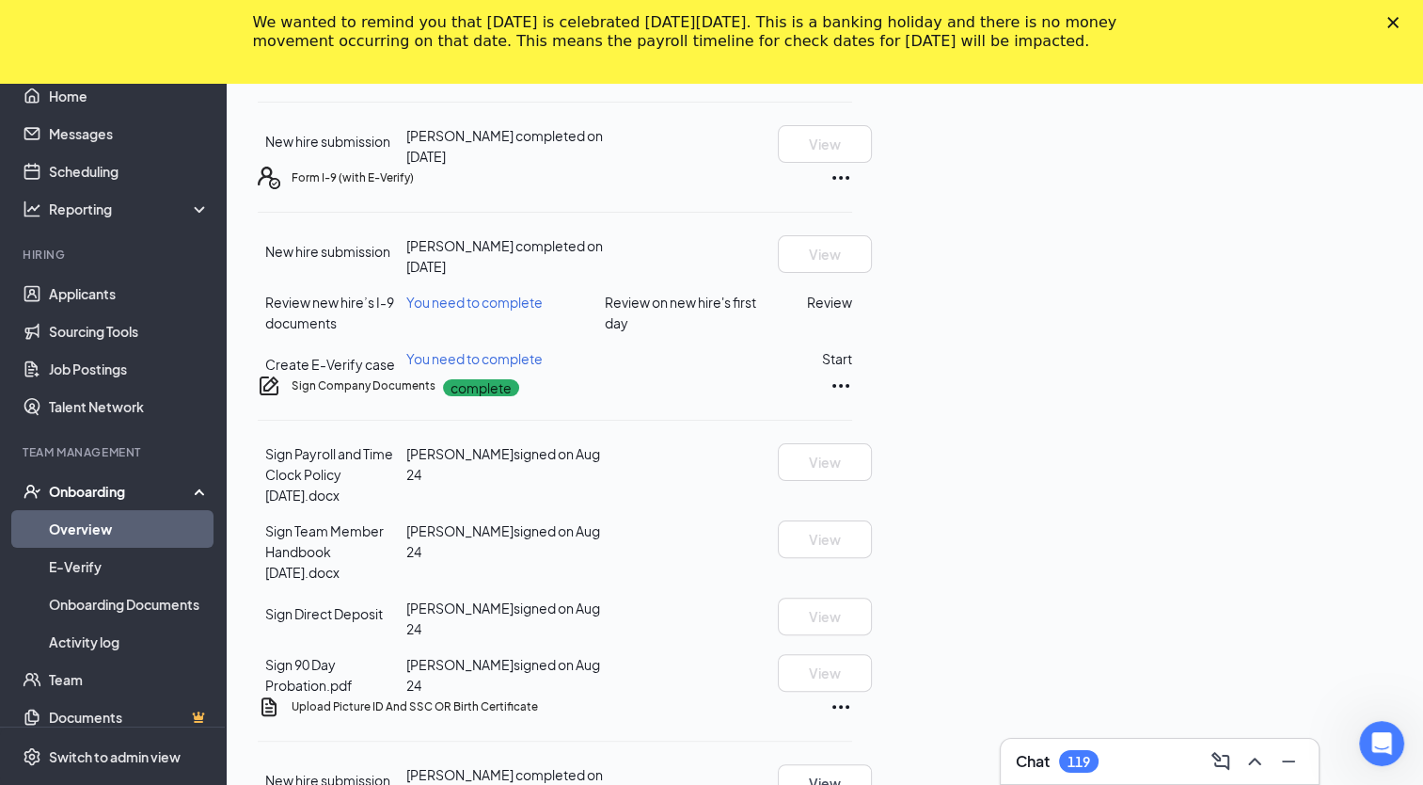
scroll to position [379, 0]
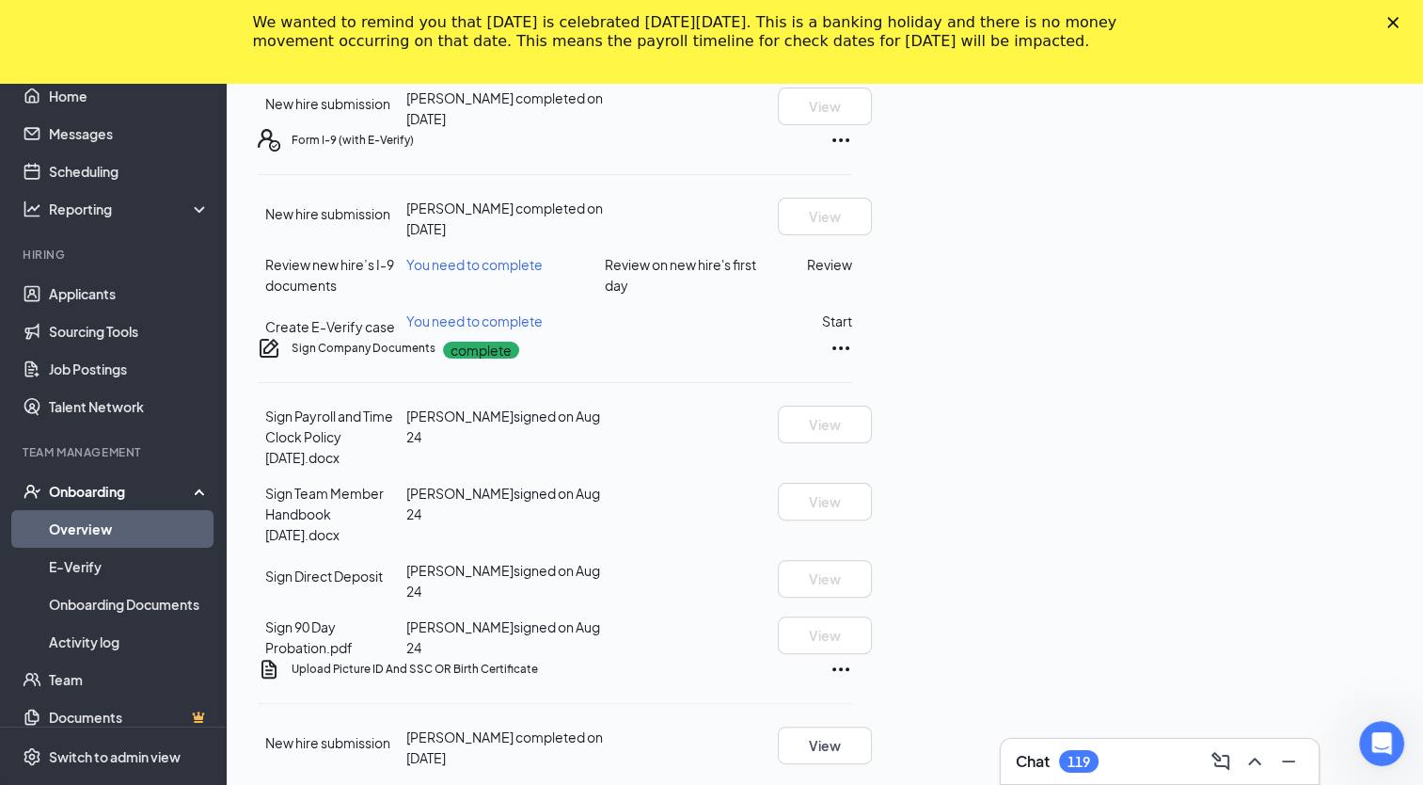
click at [852, 275] on button "Review" at bounding box center [829, 264] width 45 height 21
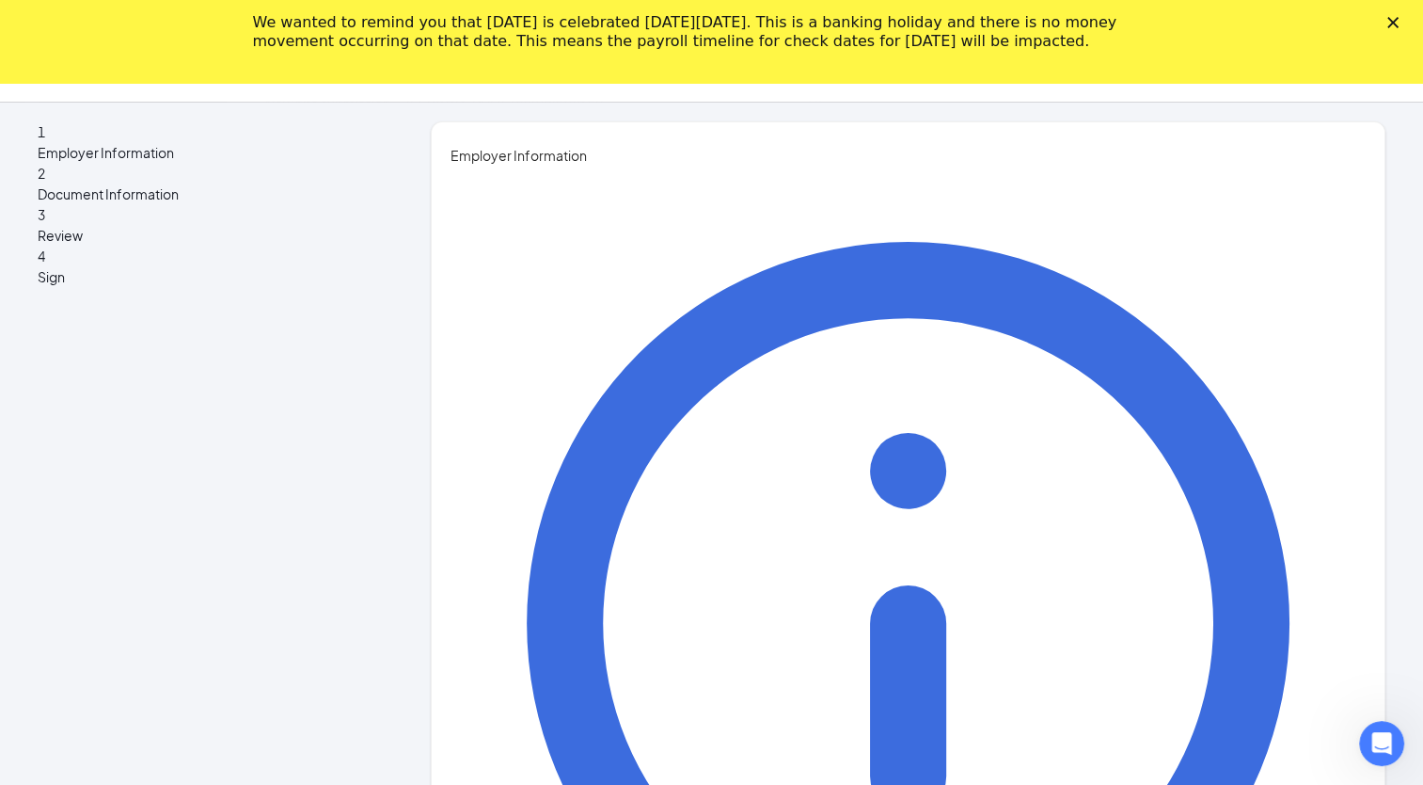
type input "[PERSON_NAME]"
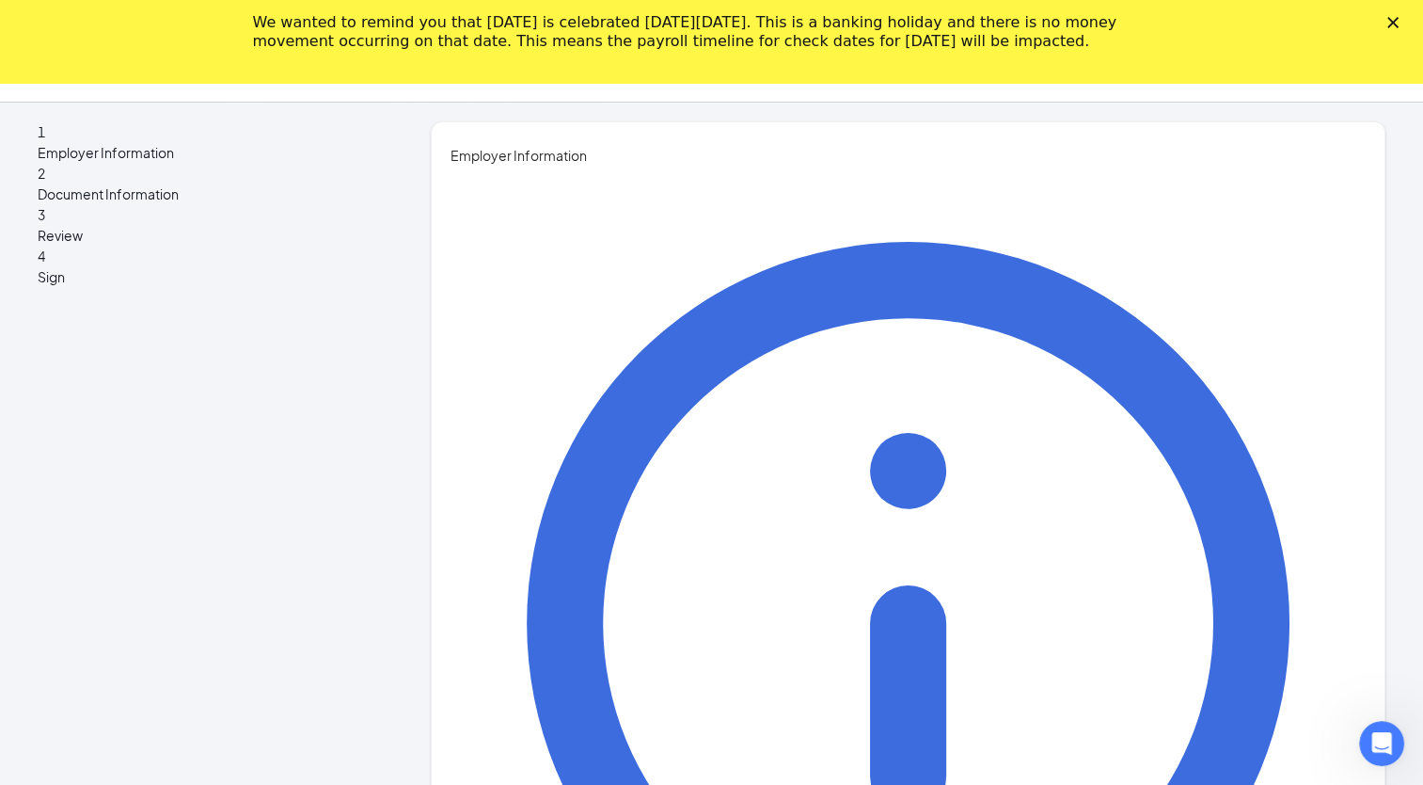
type input "District Manager"
type input "[EMAIL_ADDRESS][DOMAIN_NAME]"
type input "6015068429"
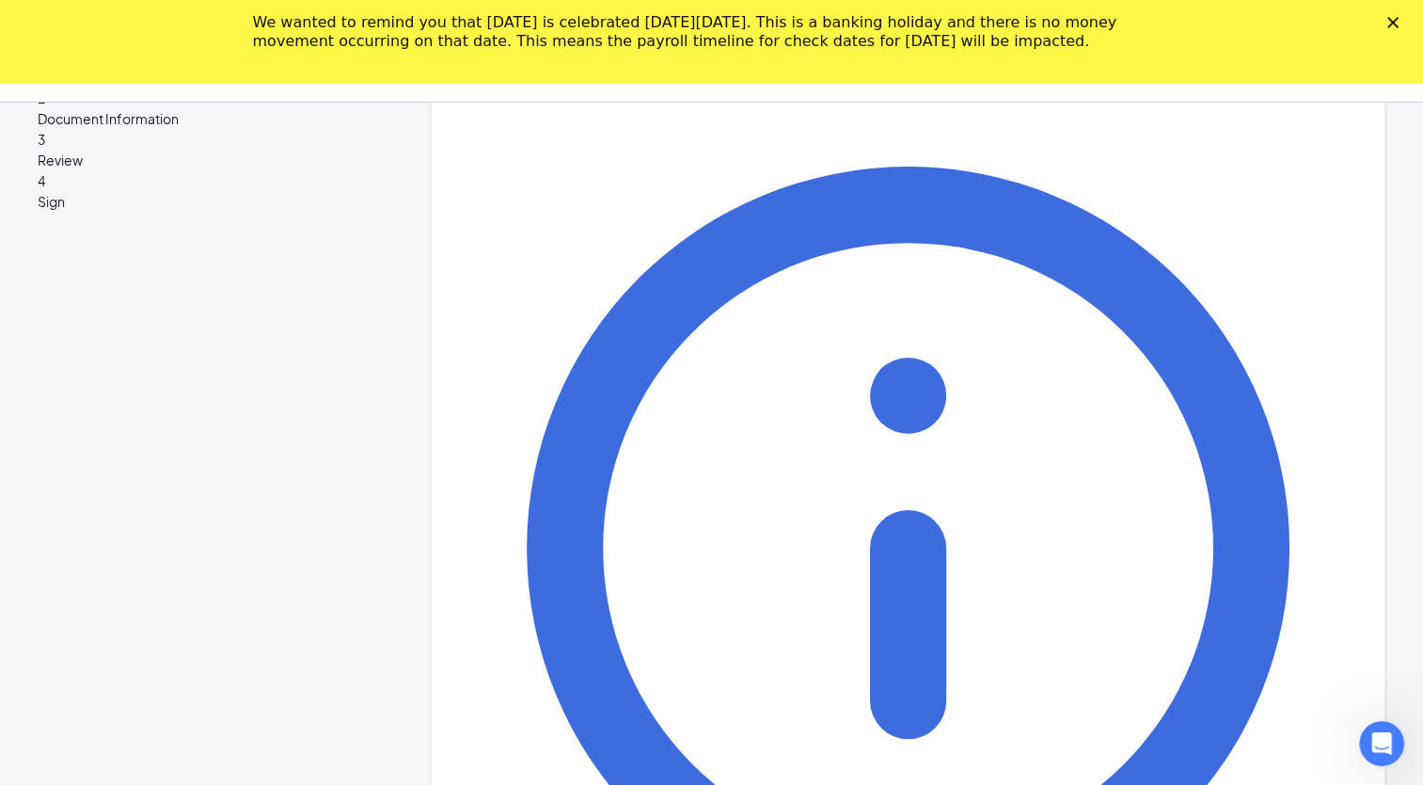
scroll to position [79, 0]
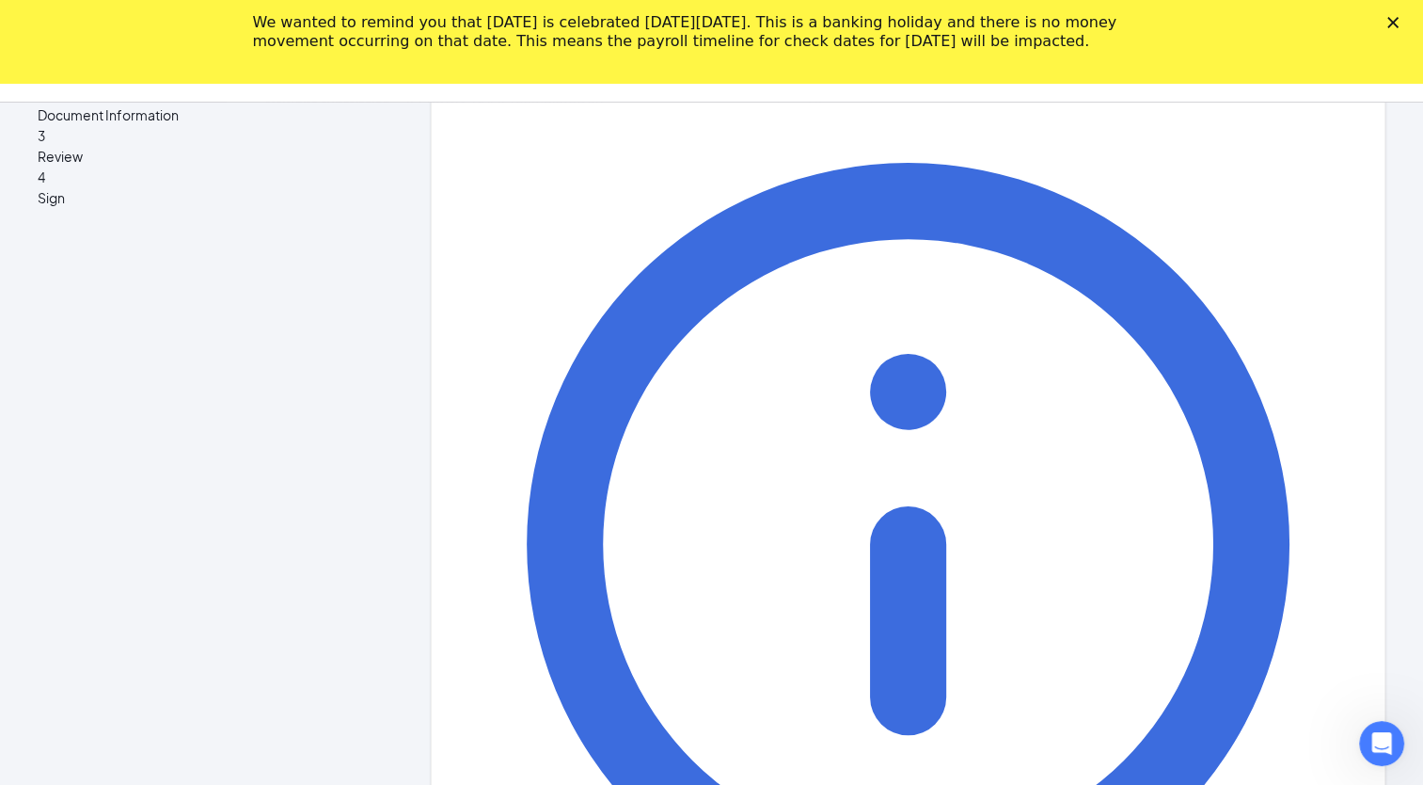
drag, startPoint x: 1429, startPoint y: 771, endPoint x: 800, endPoint y: 702, distance: 633.1
click at [583, 782] on th "Tu" at bounding box center [584, 785] width 34 height 28
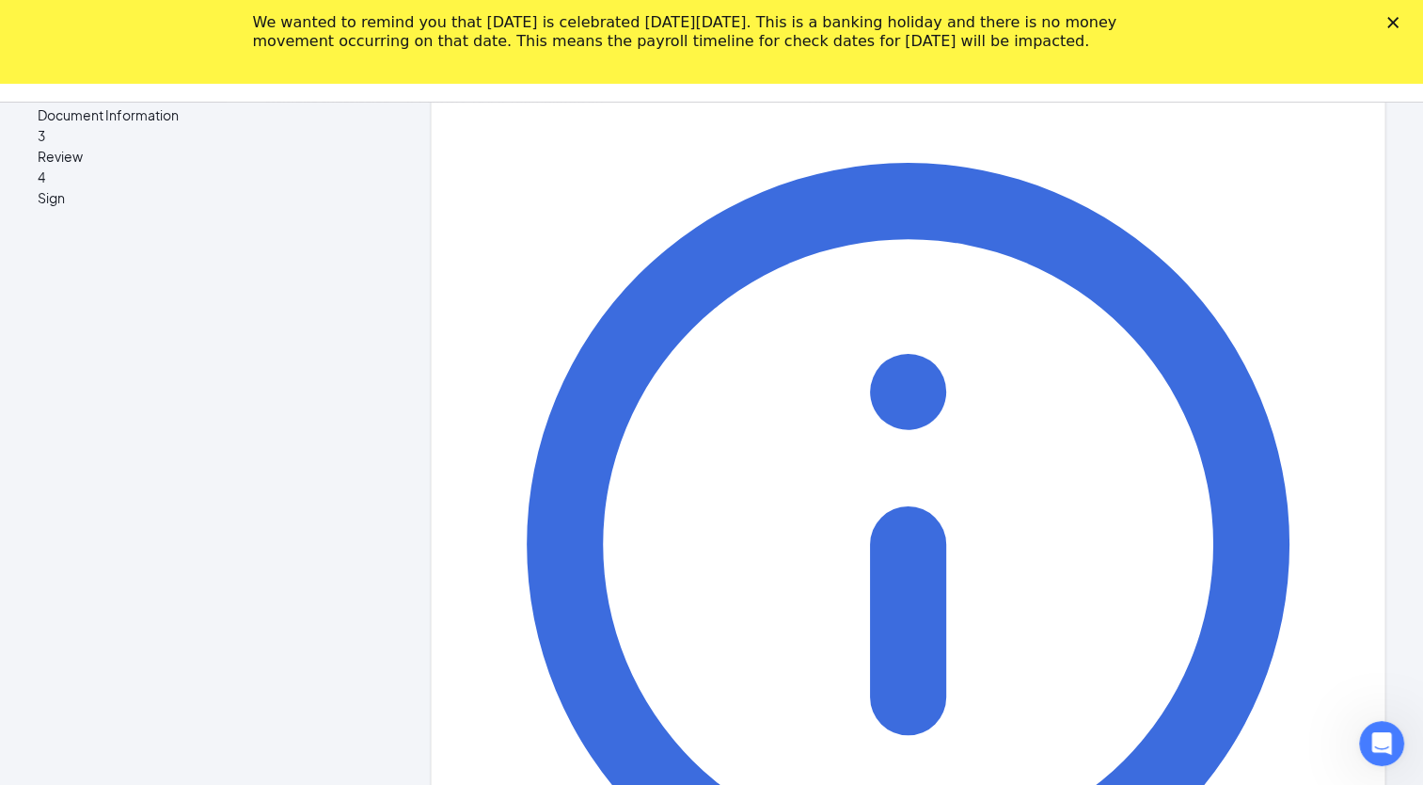
scroll to position [1065, 0]
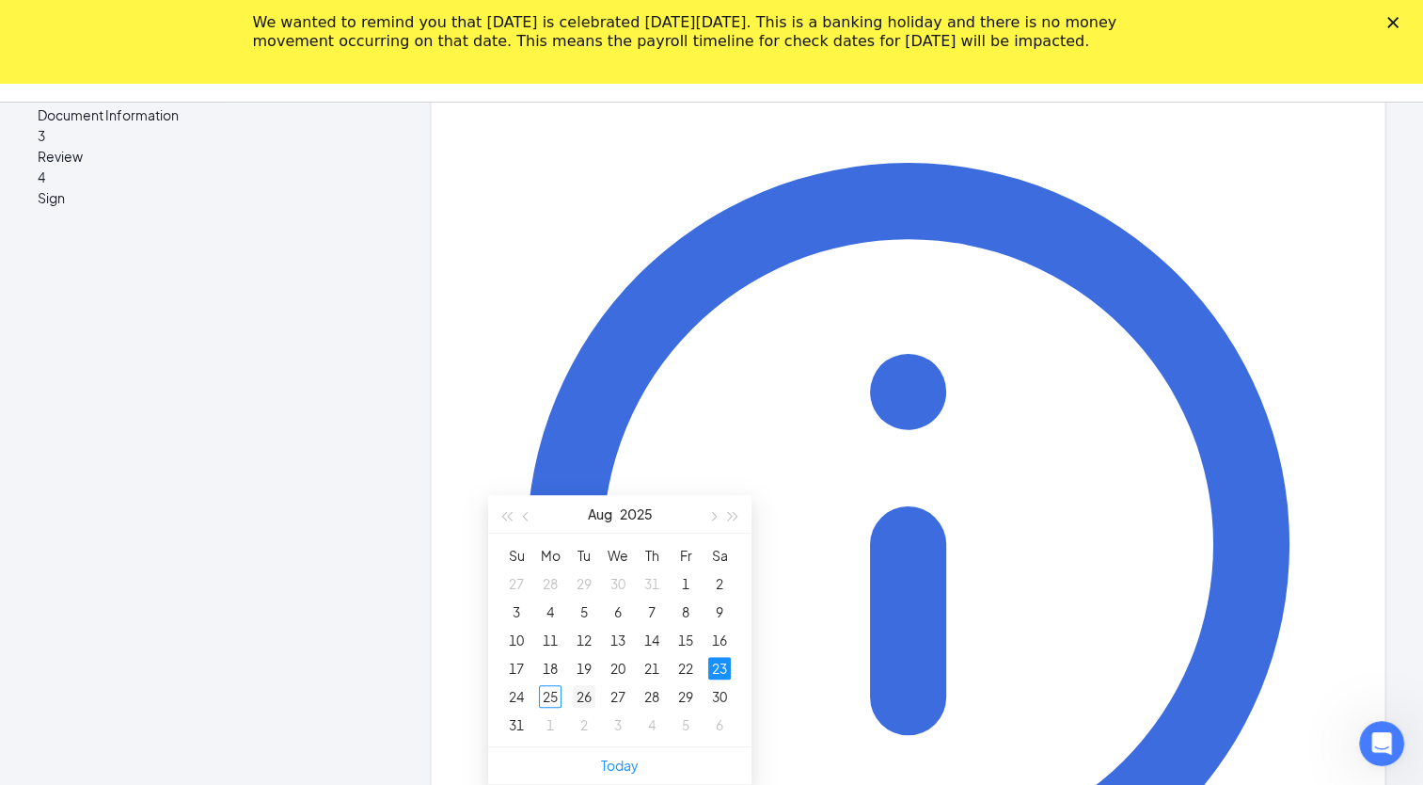
type input "[DATE]"
click at [581, 685] on div "26" at bounding box center [584, 696] width 23 height 23
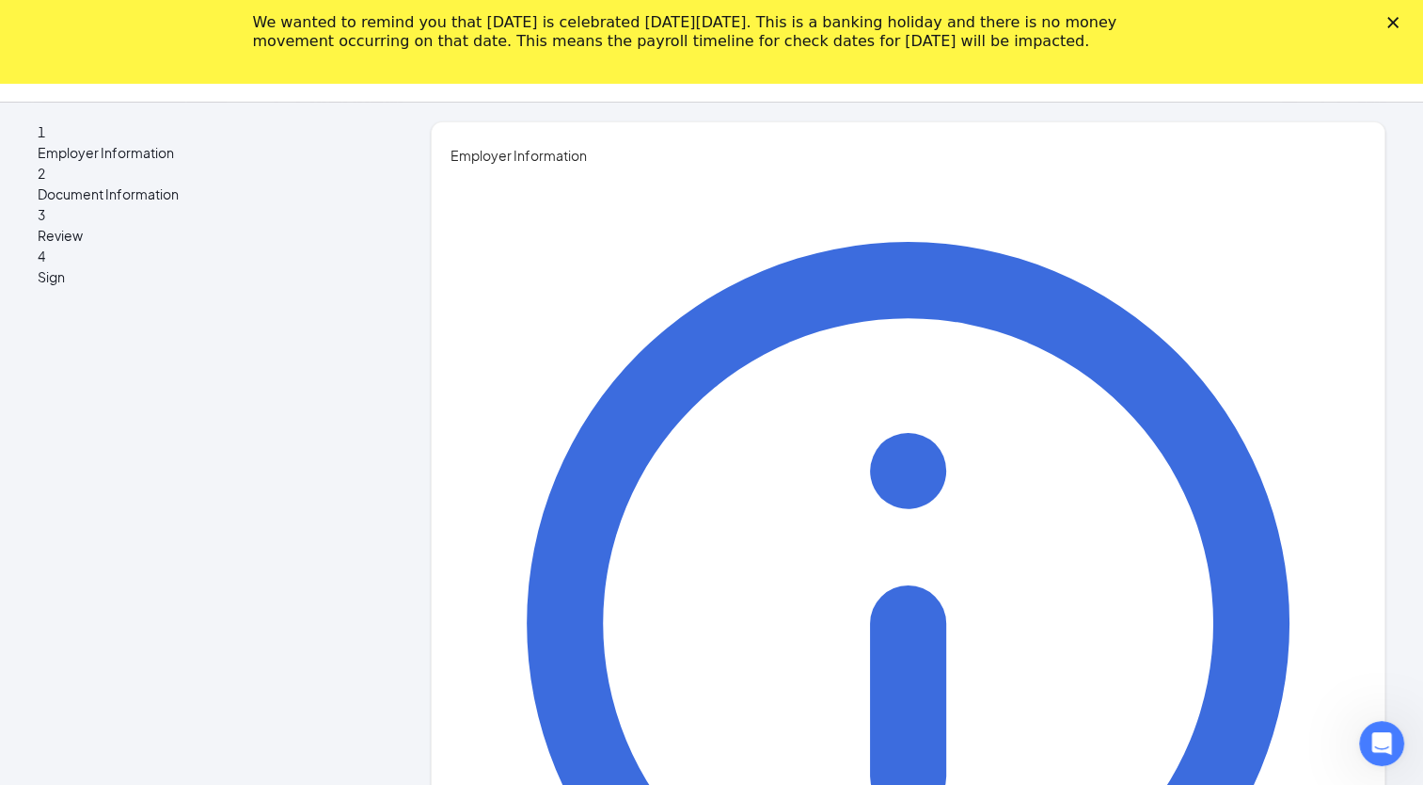
scroll to position [0, 0]
click at [1399, 24] on icon "Close" at bounding box center [1393, 22] width 11 height 11
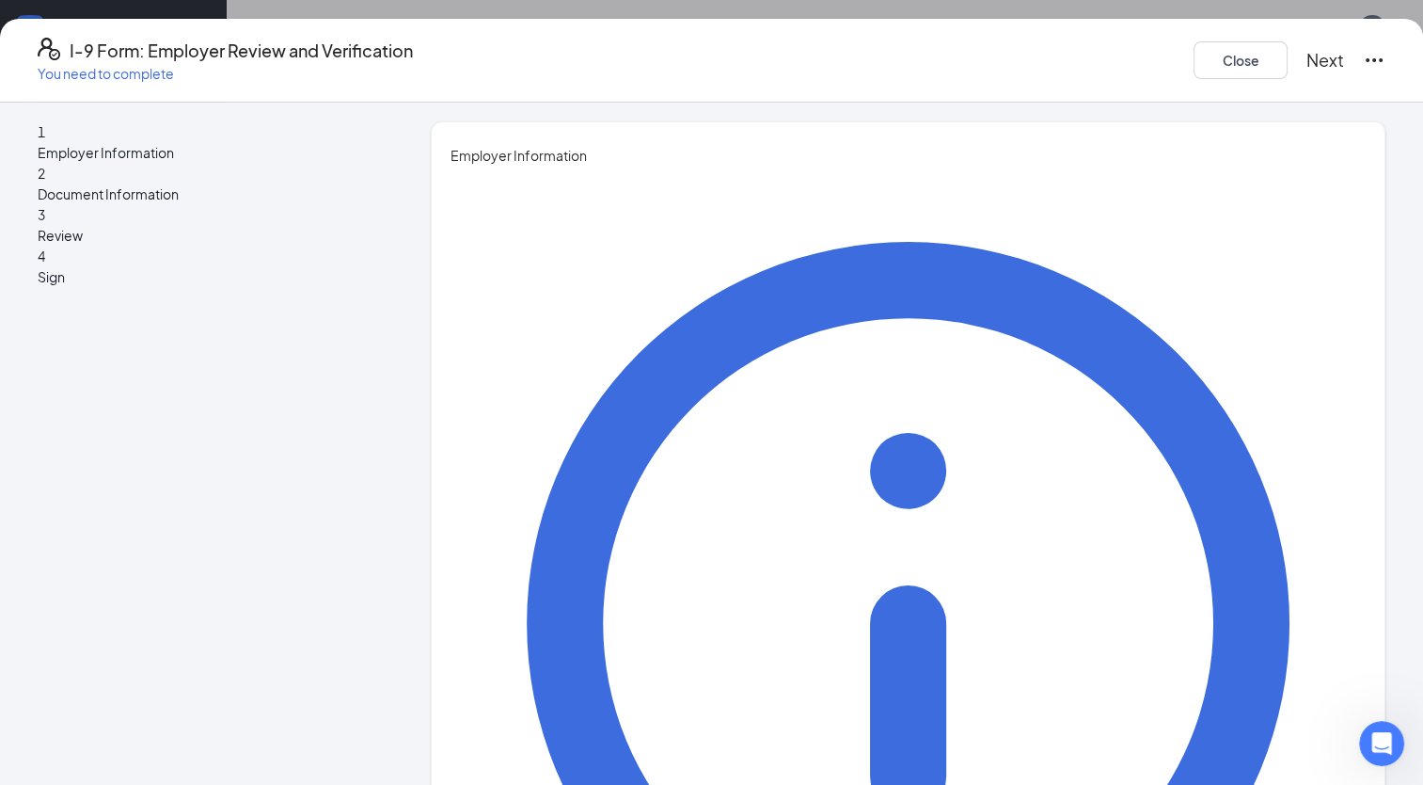
click at [1307, 53] on button "Next" at bounding box center [1326, 60] width 38 height 26
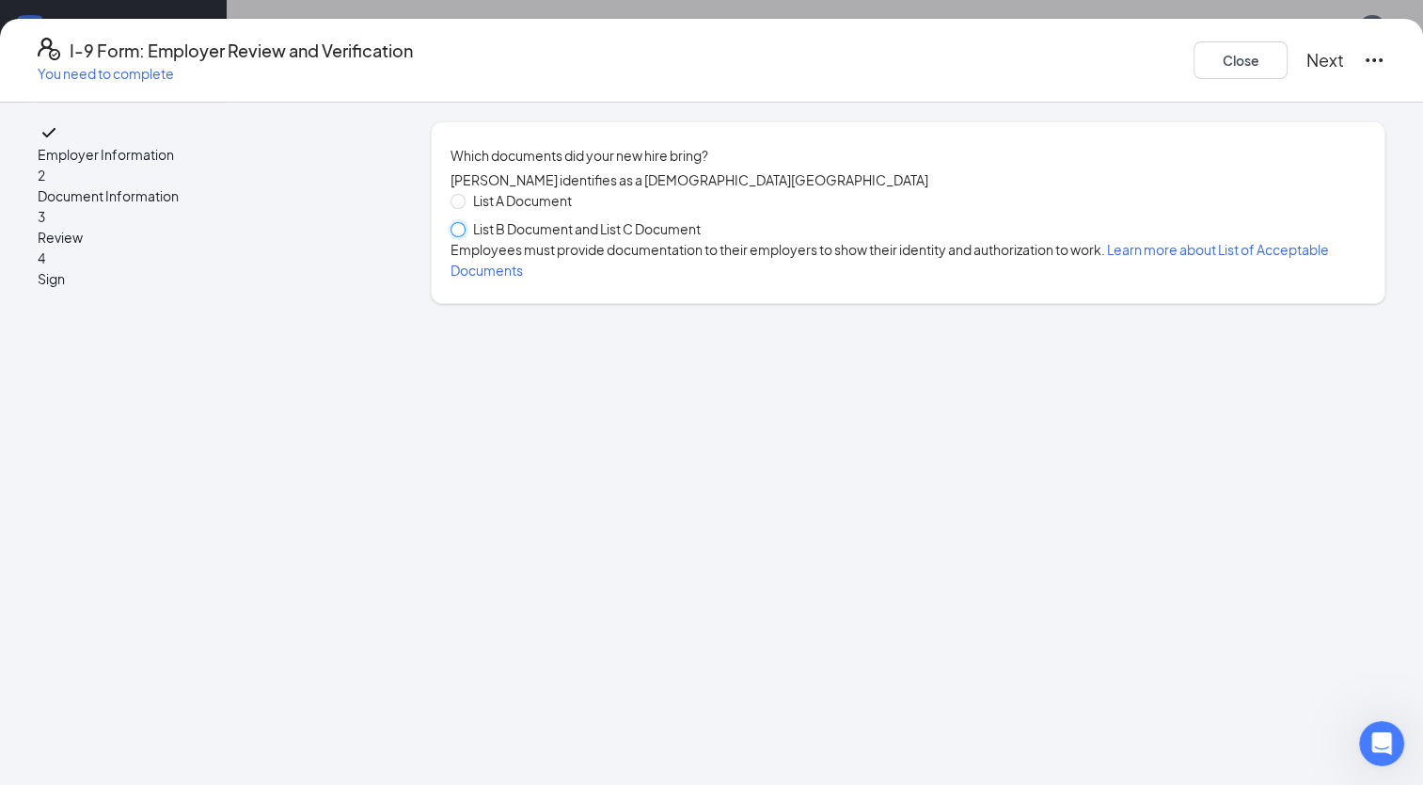
click at [464, 235] on input "List B Document and List C Document" at bounding box center [457, 228] width 13 height 13
radio input "true"
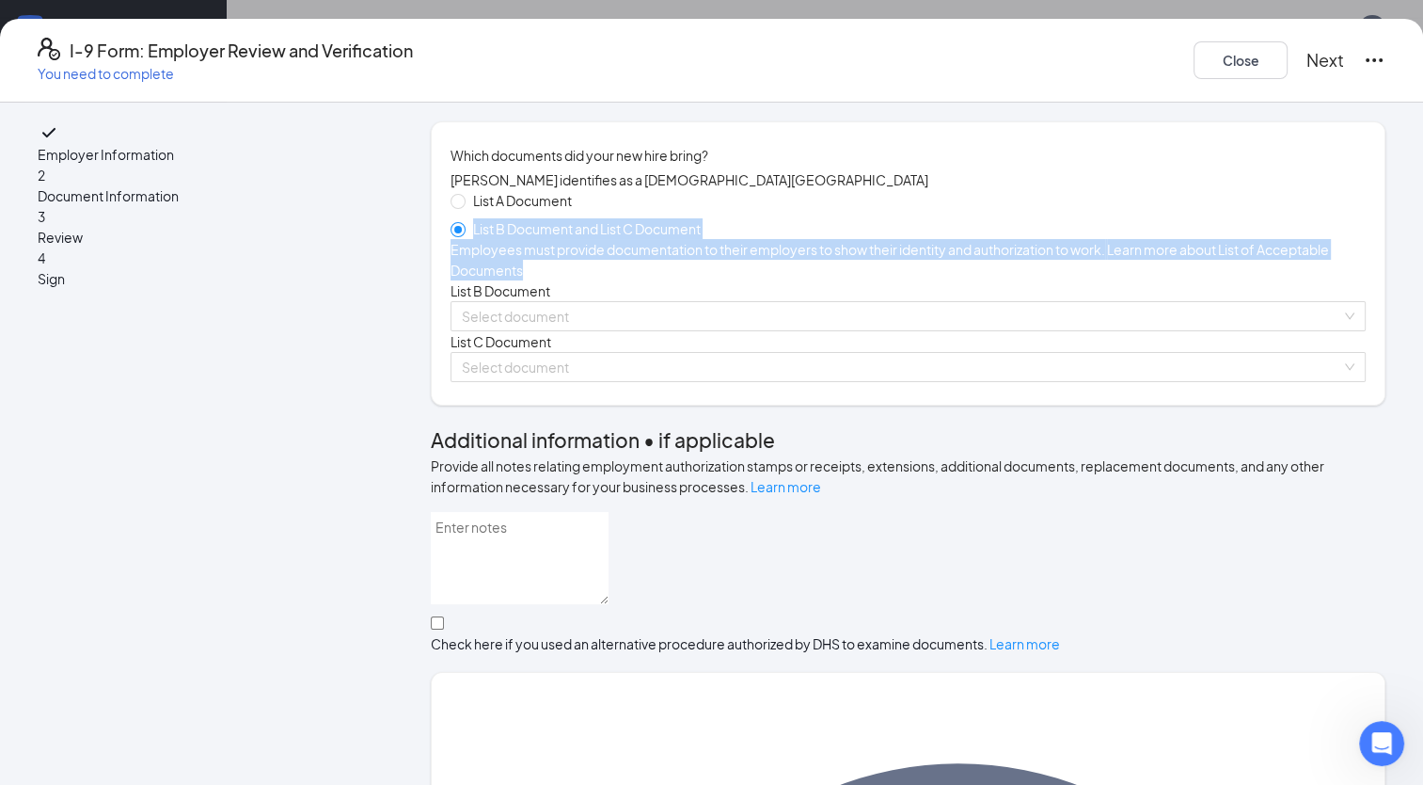
drag, startPoint x: 507, startPoint y: 247, endPoint x: 521, endPoint y: 365, distance: 118.4
click at [521, 365] on div "List A Document List B Document and List C Document Employees must provide docu…" at bounding box center [908, 286] width 915 height 192
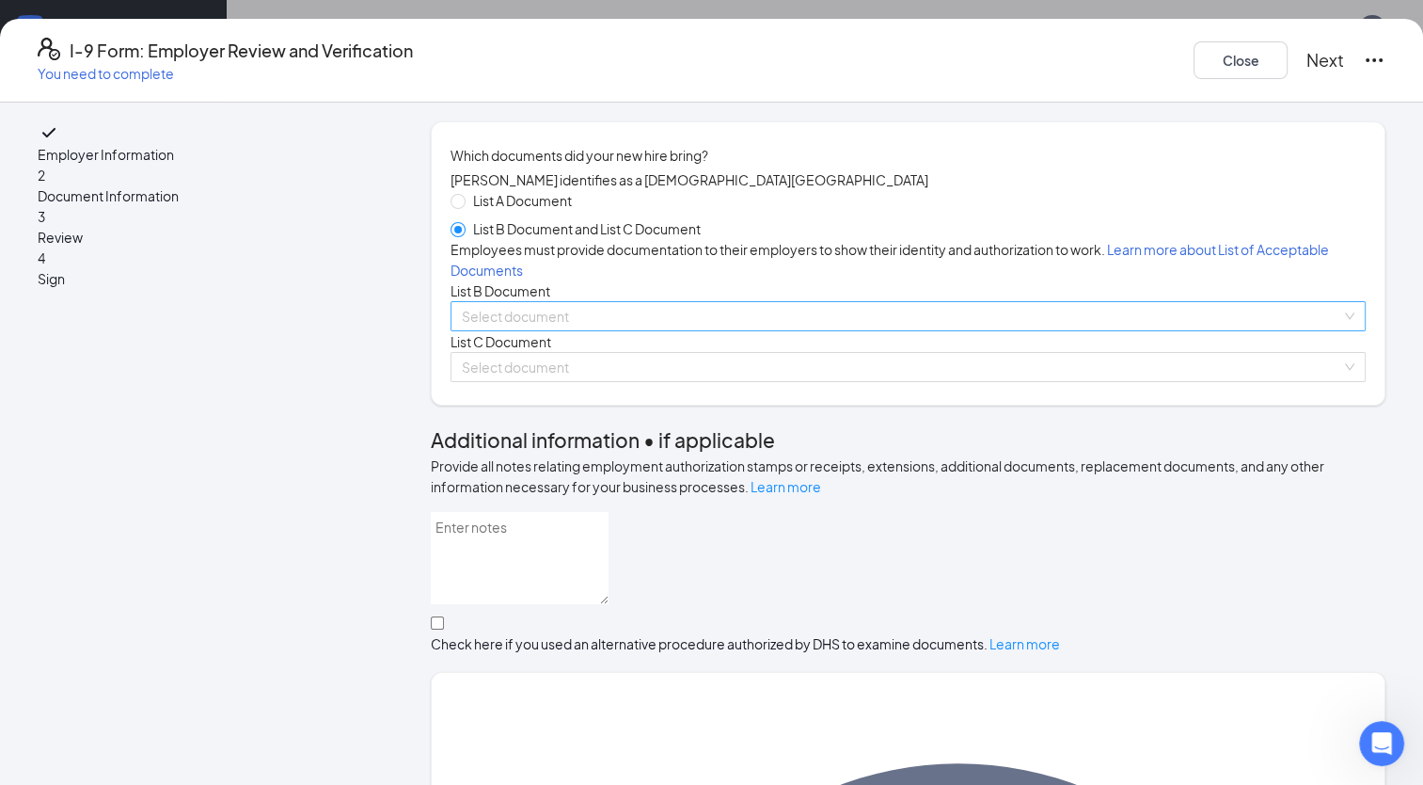
drag, startPoint x: 521, startPoint y: 365, endPoint x: 543, endPoint y: 412, distance: 51.8
click at [543, 330] on input "search" at bounding box center [902, 316] width 880 height 28
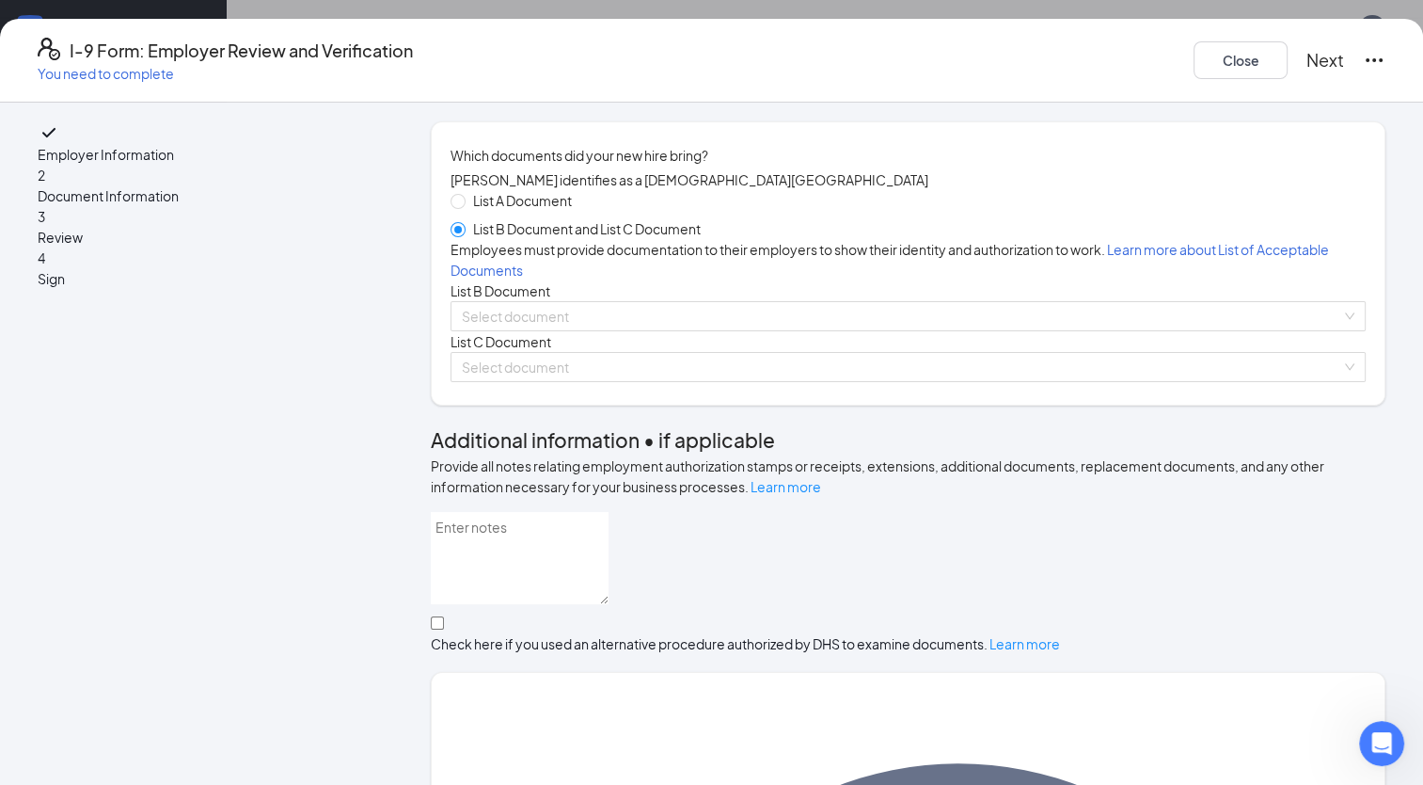
scroll to position [303, 0]
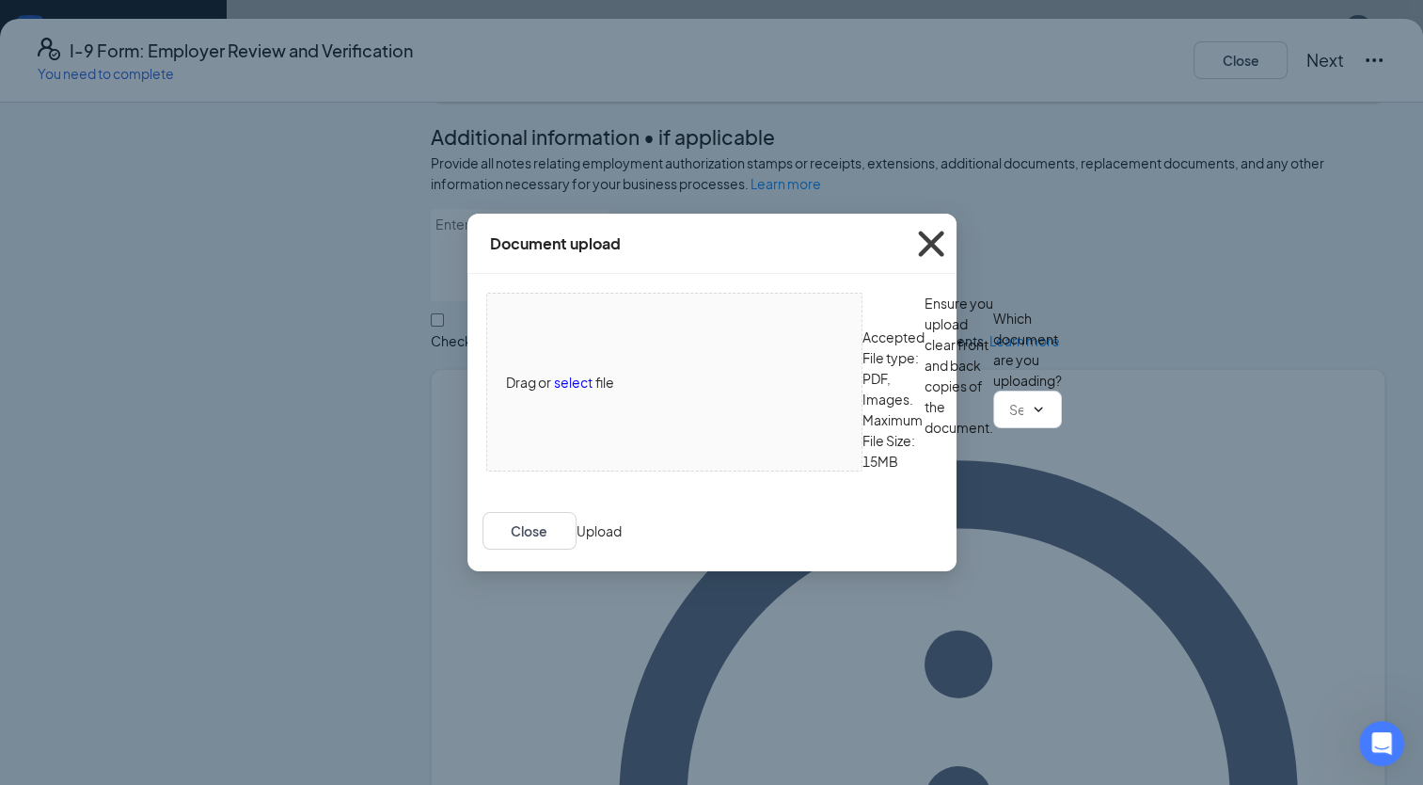
click at [930, 224] on icon "Cross" at bounding box center [931, 243] width 51 height 51
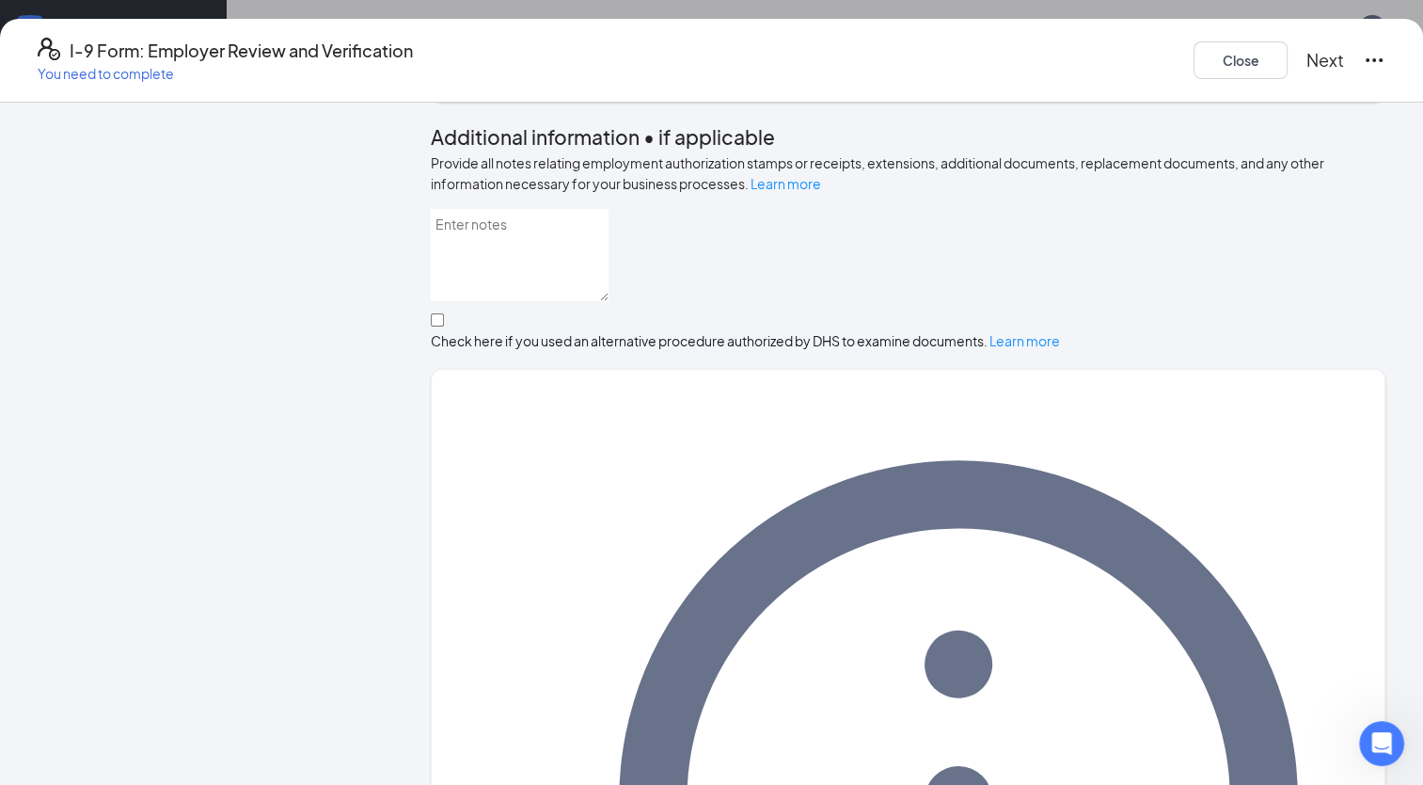
scroll to position [0, 0]
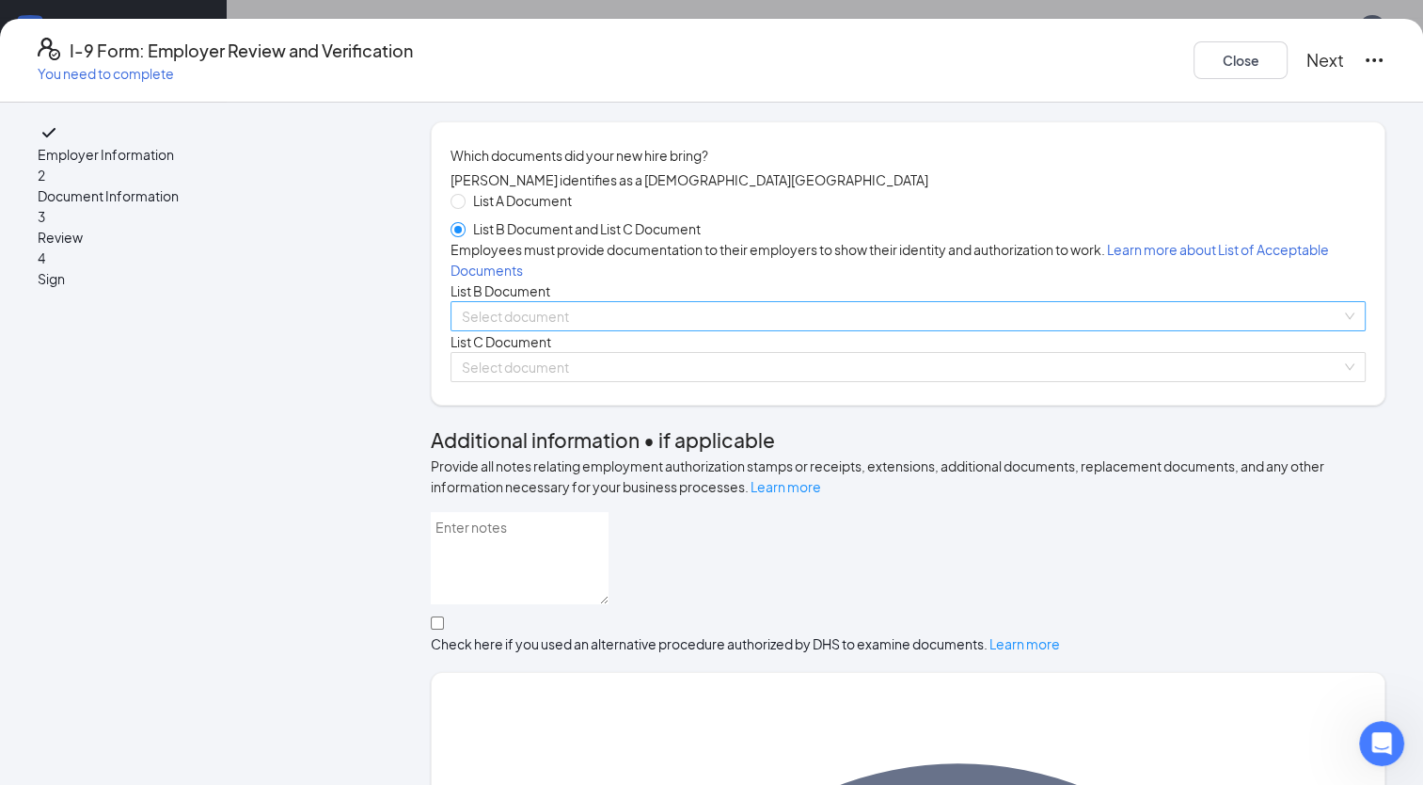
click at [630, 330] on input "search" at bounding box center [902, 316] width 880 height 28
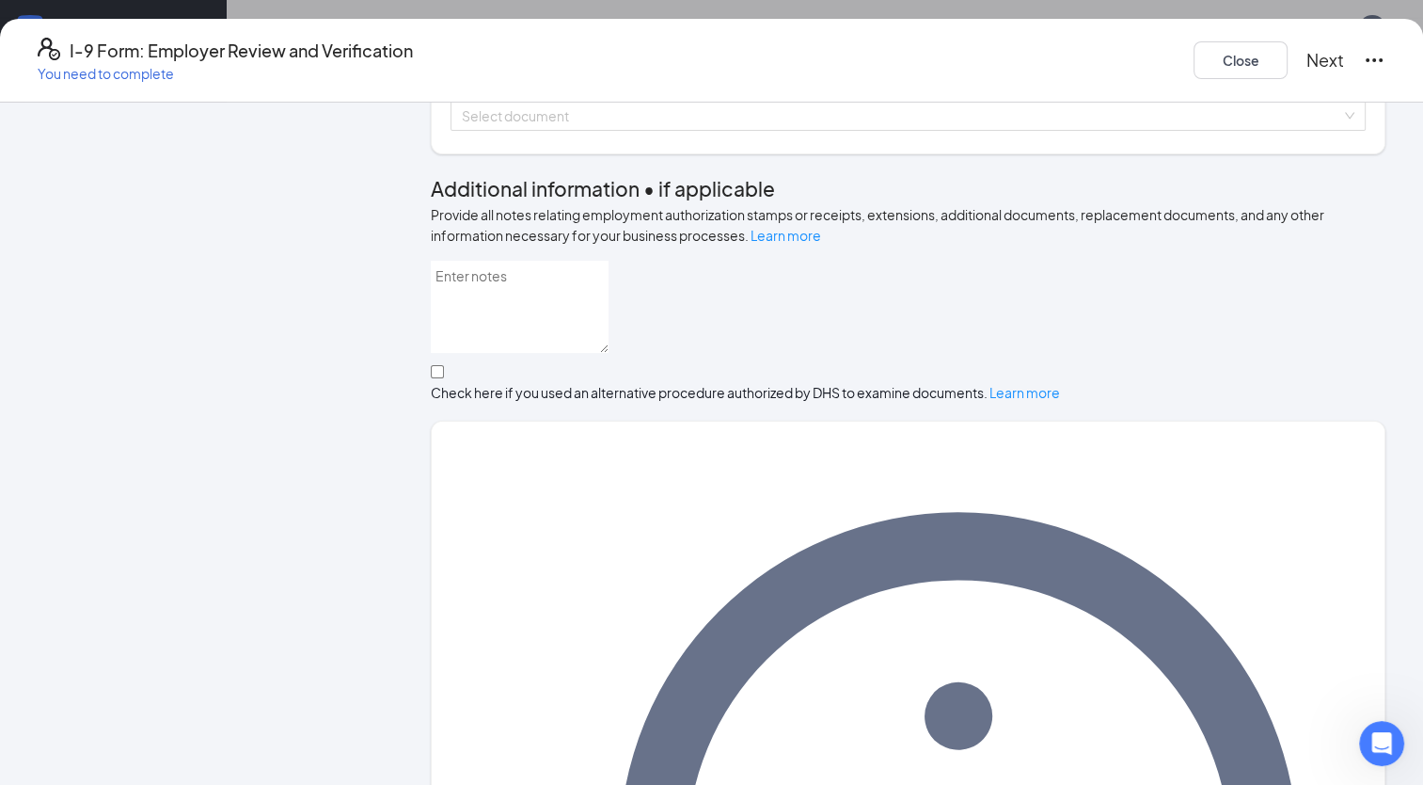
scroll to position [303, 0]
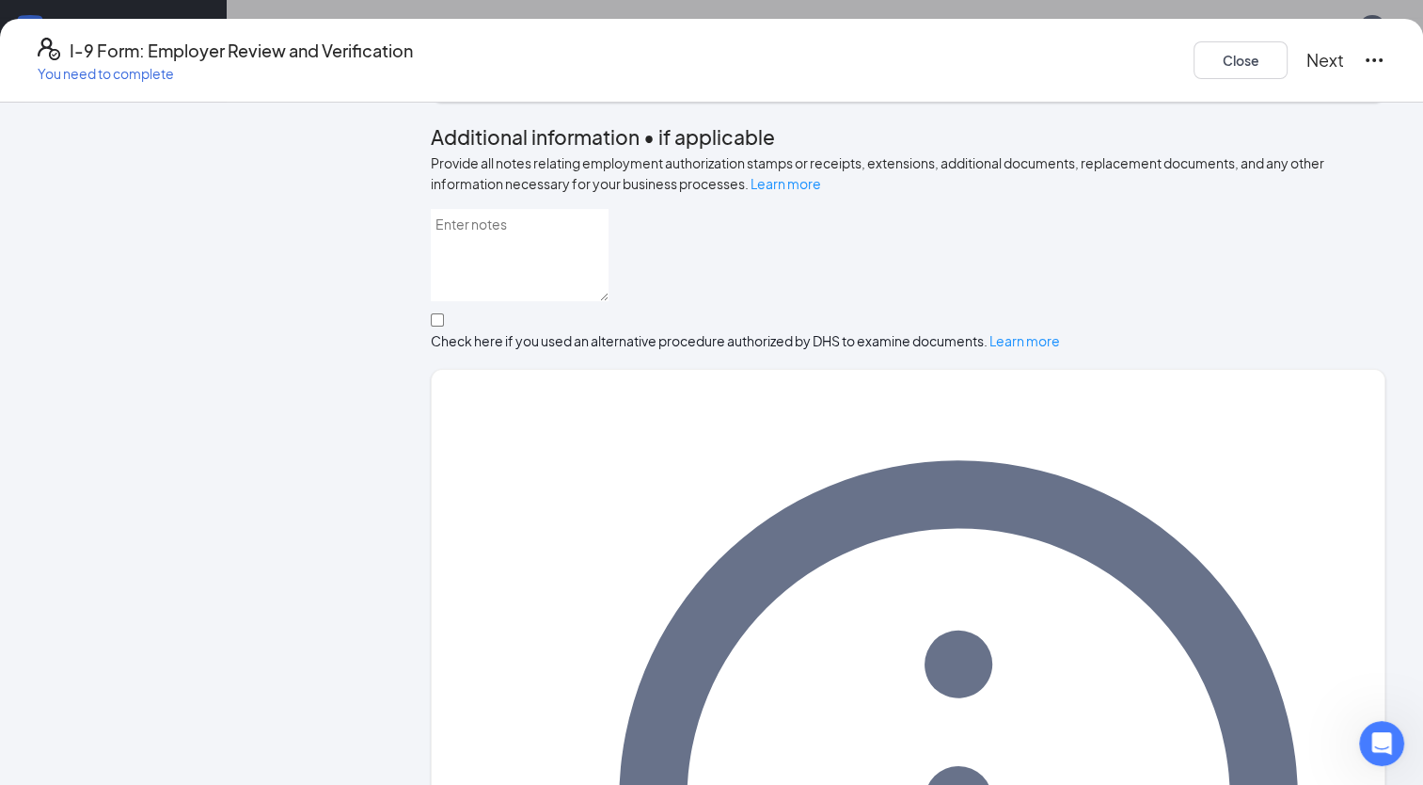
click at [694, 27] on input "search" at bounding box center [902, 13] width 880 height 28
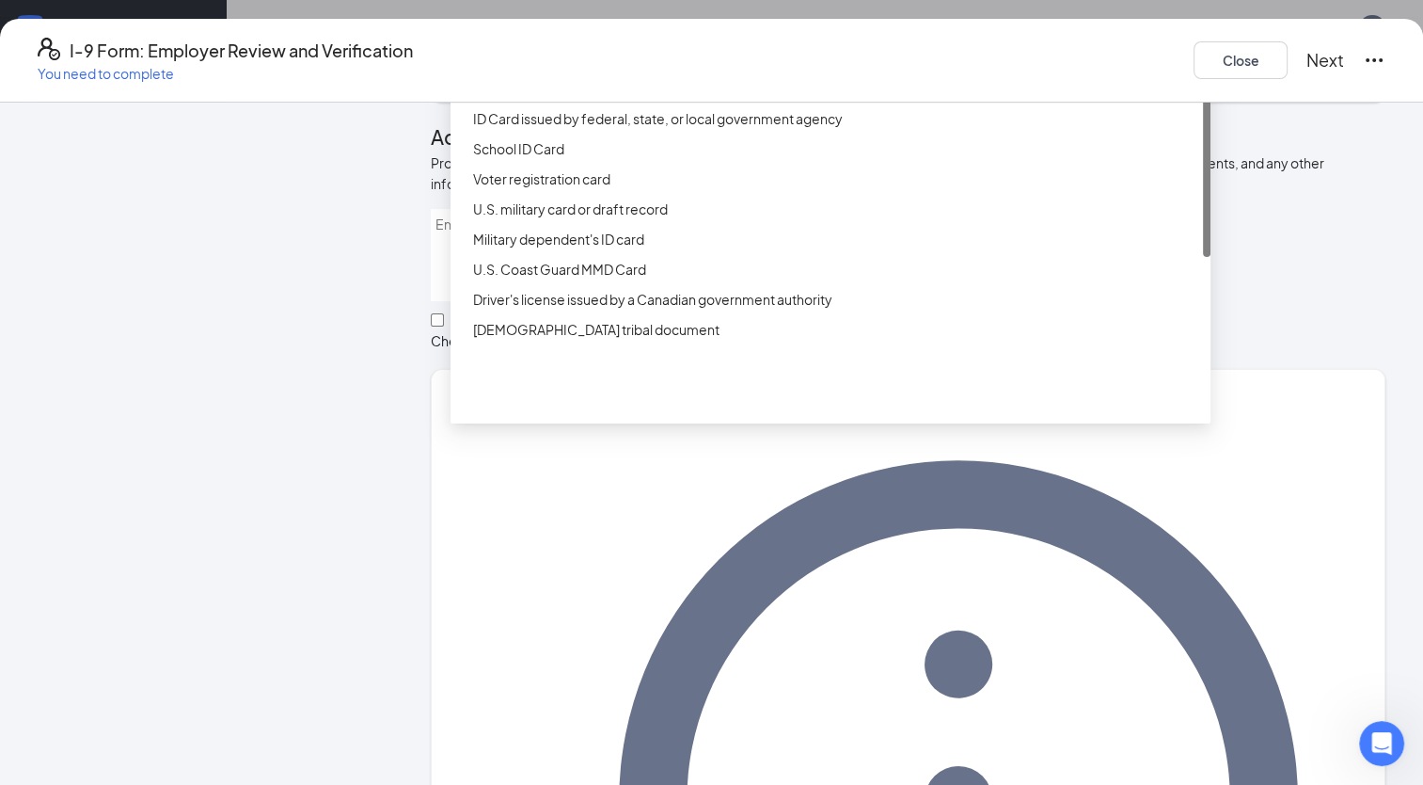
click at [627, 103] on div "Driver’s License issued by U.S State or outlying US possession" at bounding box center [831, 88] width 760 height 30
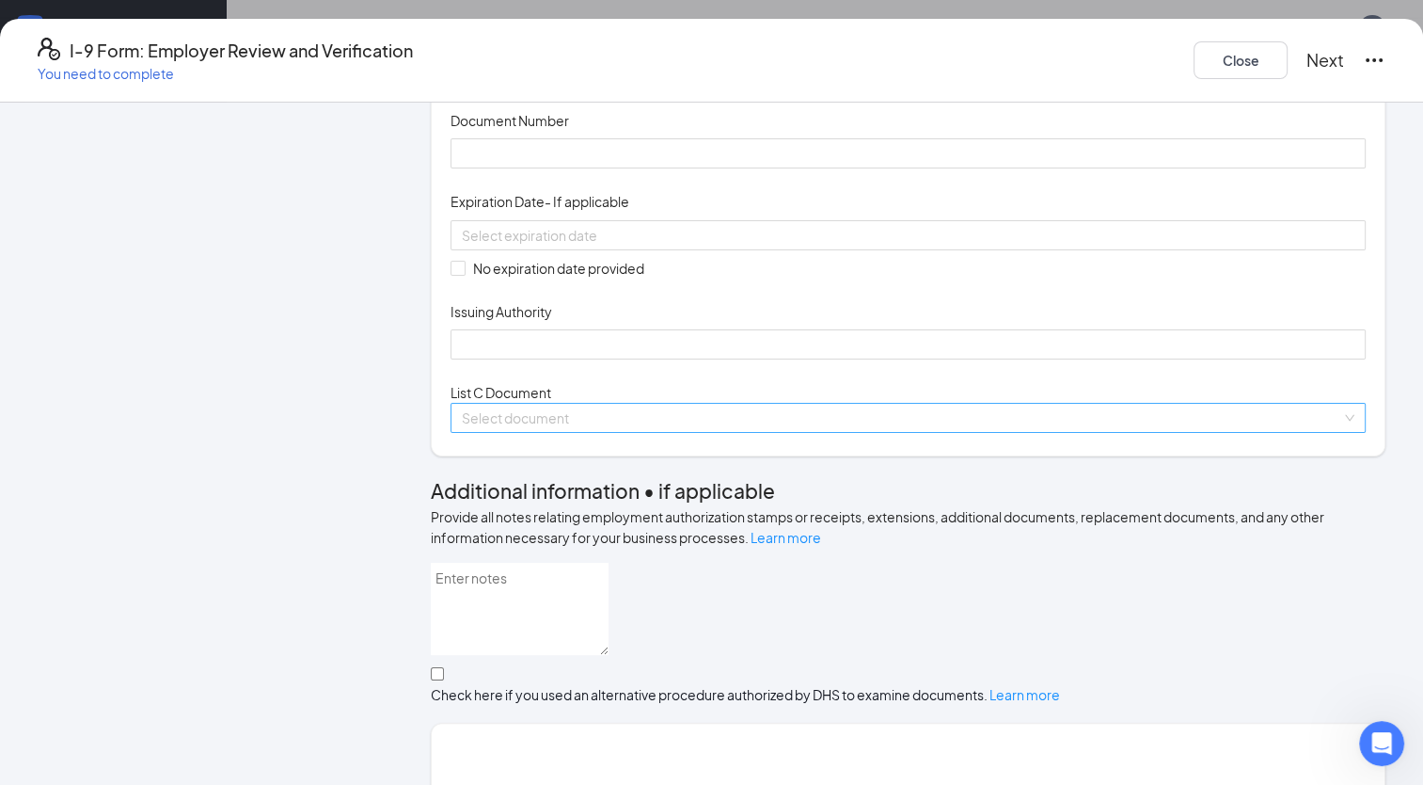
click at [614, 432] on input "search" at bounding box center [902, 418] width 880 height 28
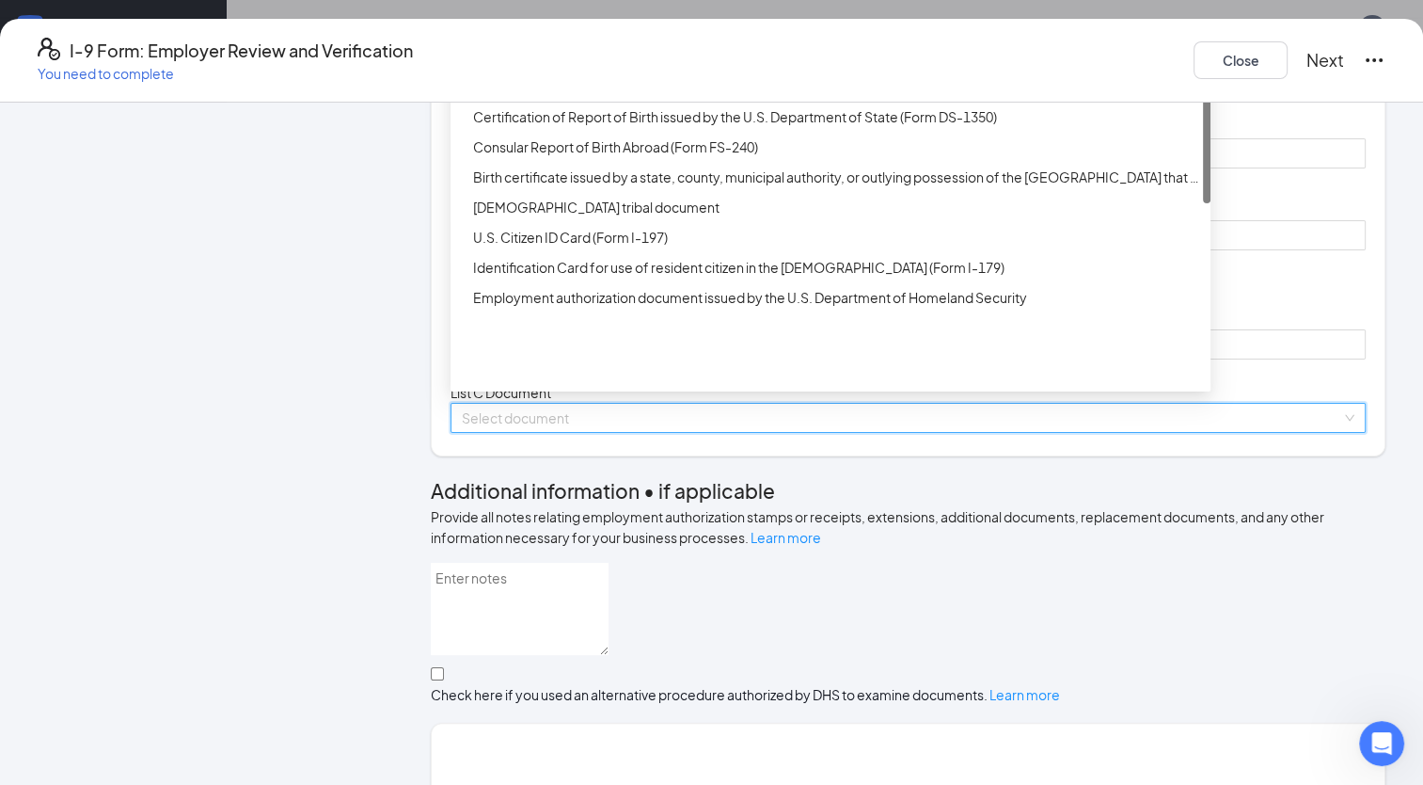
click at [614, 67] on div "Unrestricted Social Security Card" at bounding box center [836, 56] width 726 height 21
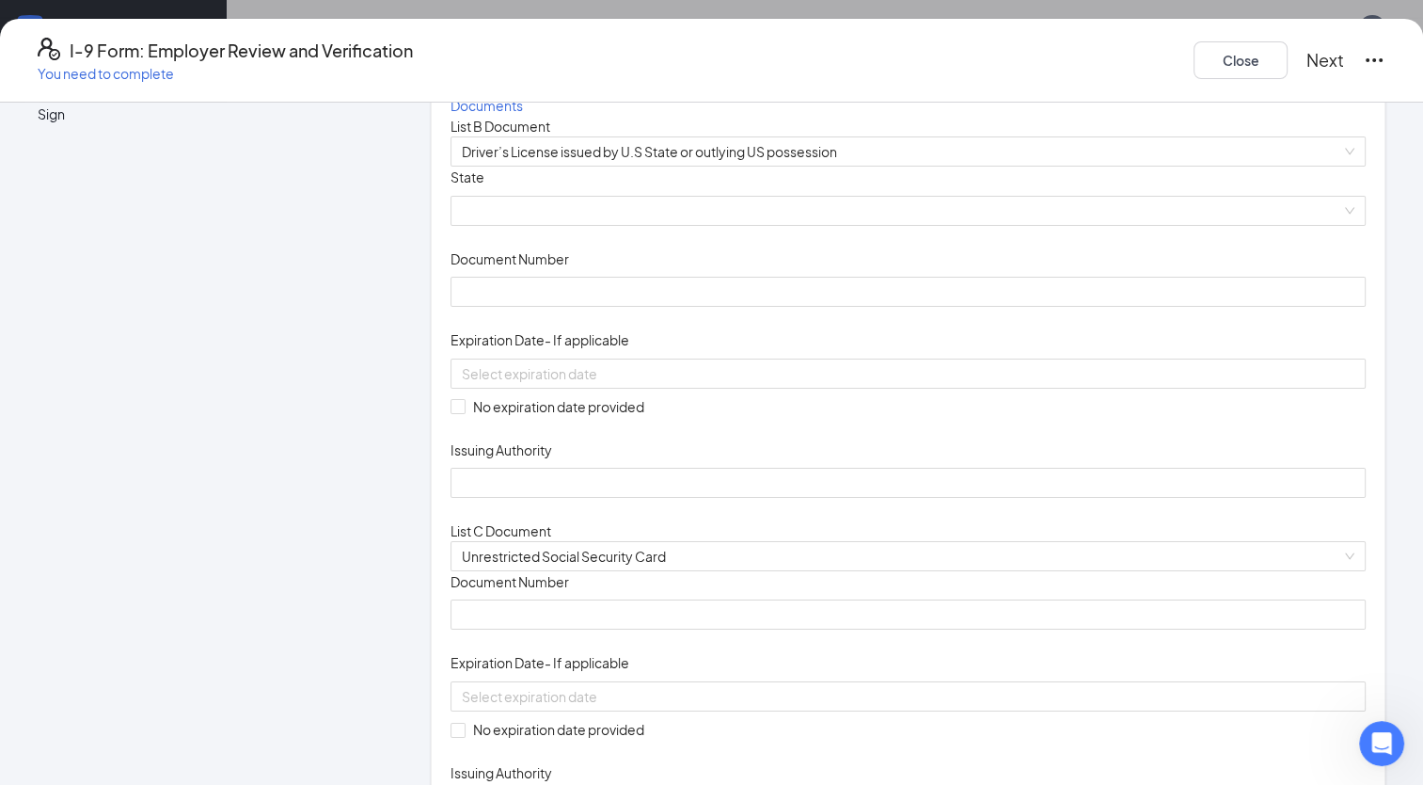
scroll to position [114, 0]
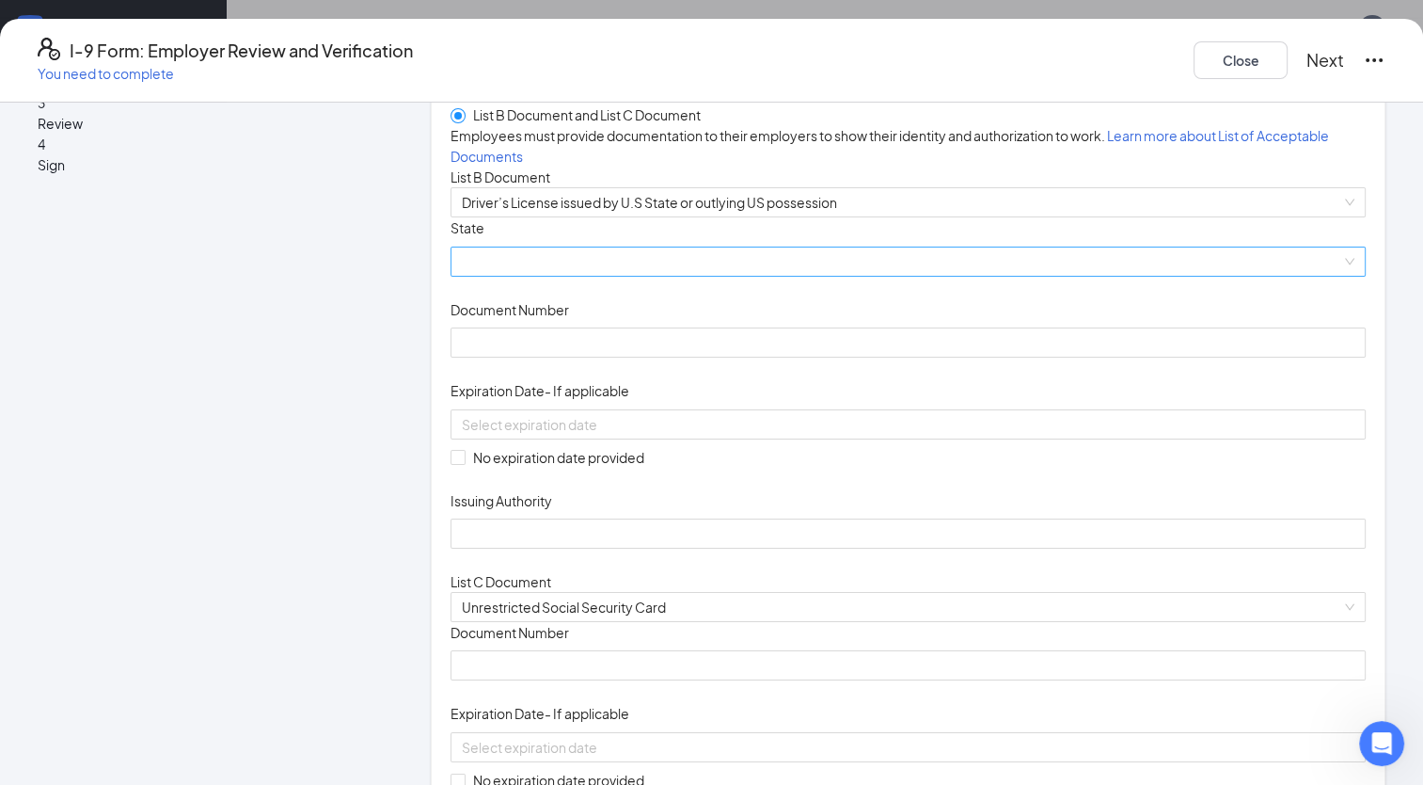
click at [597, 276] on span at bounding box center [908, 261] width 893 height 28
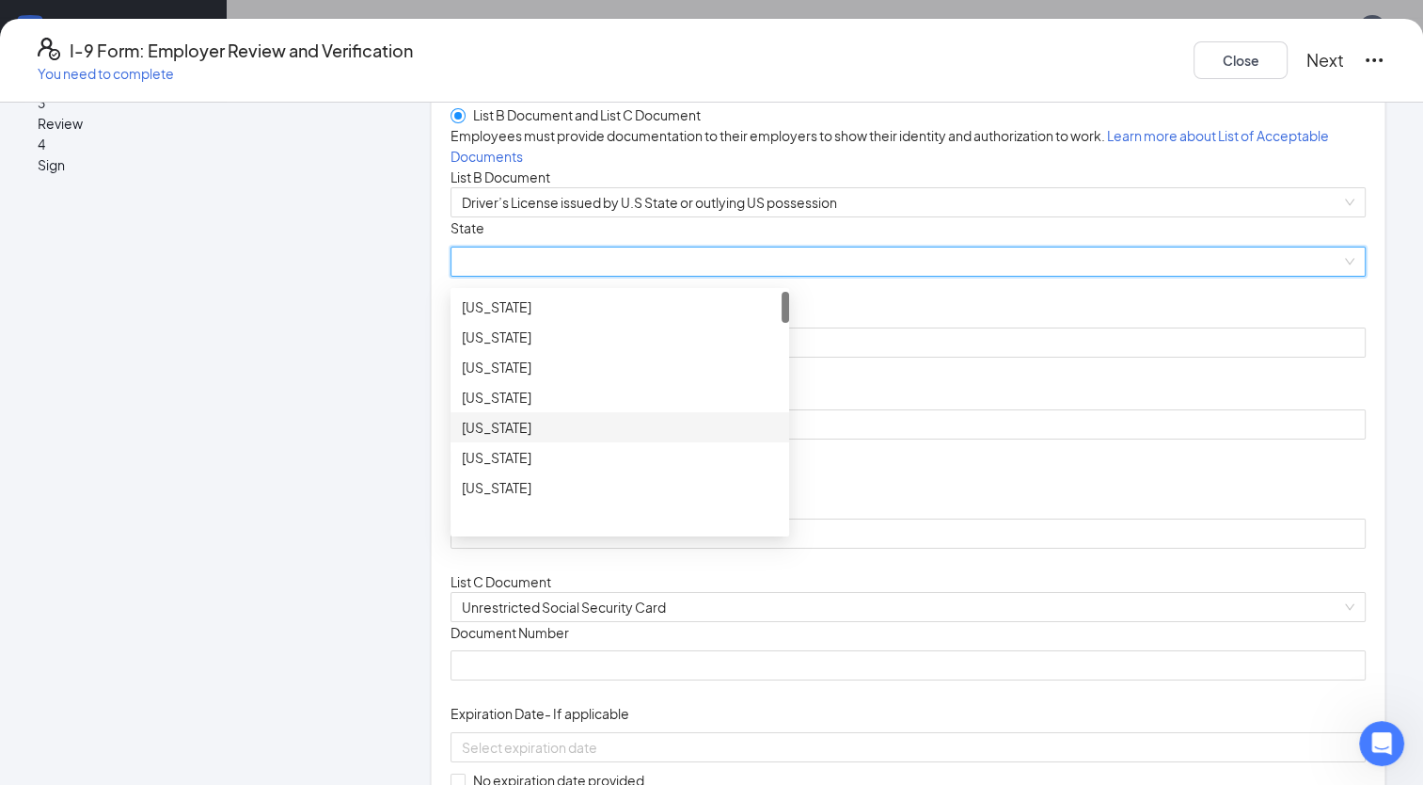
click at [789, 442] on div "[US_STATE]" at bounding box center [620, 427] width 339 height 30
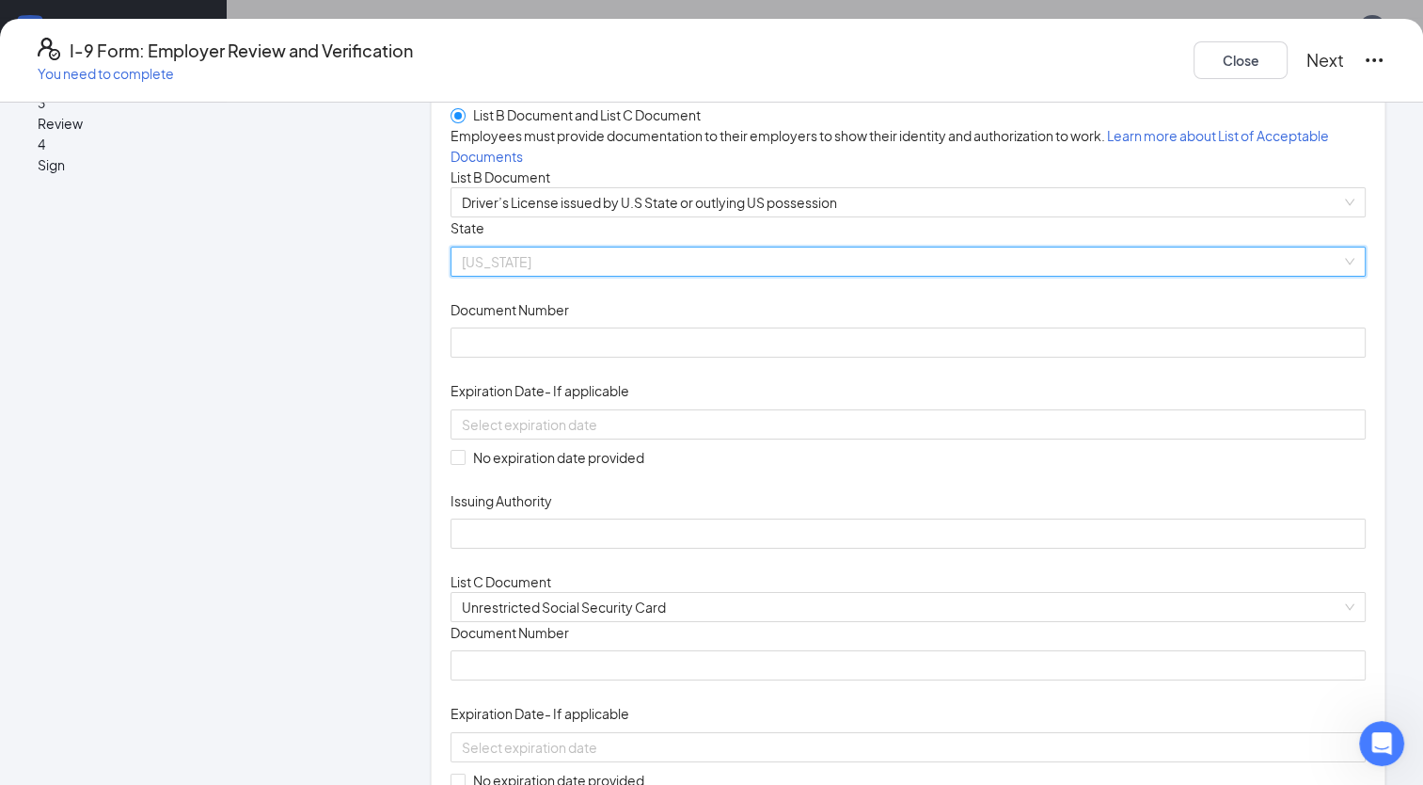
click at [814, 276] on span "[US_STATE]" at bounding box center [908, 261] width 893 height 28
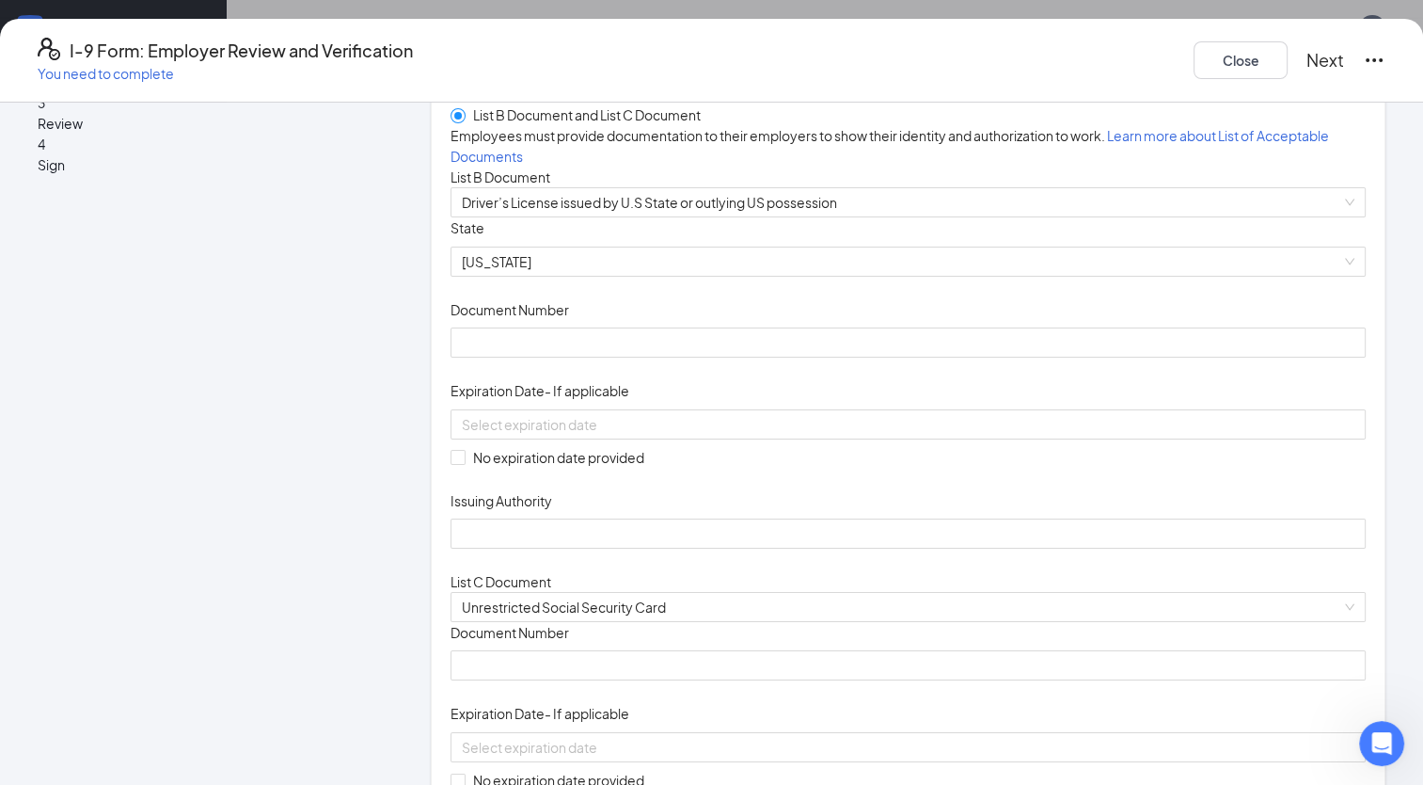
click at [828, 548] on div "Document Title Driver’s License issued by U.S State or outlying US possession S…" at bounding box center [908, 382] width 915 height 331
click at [817, 277] on div "[US_STATE]" at bounding box center [908, 261] width 915 height 30
click at [828, 532] on div "Document Title Driver’s License issued by U.S State or outlying US possession S…" at bounding box center [908, 382] width 915 height 331
click at [821, 277] on div "[US_STATE]" at bounding box center [908, 261] width 915 height 30
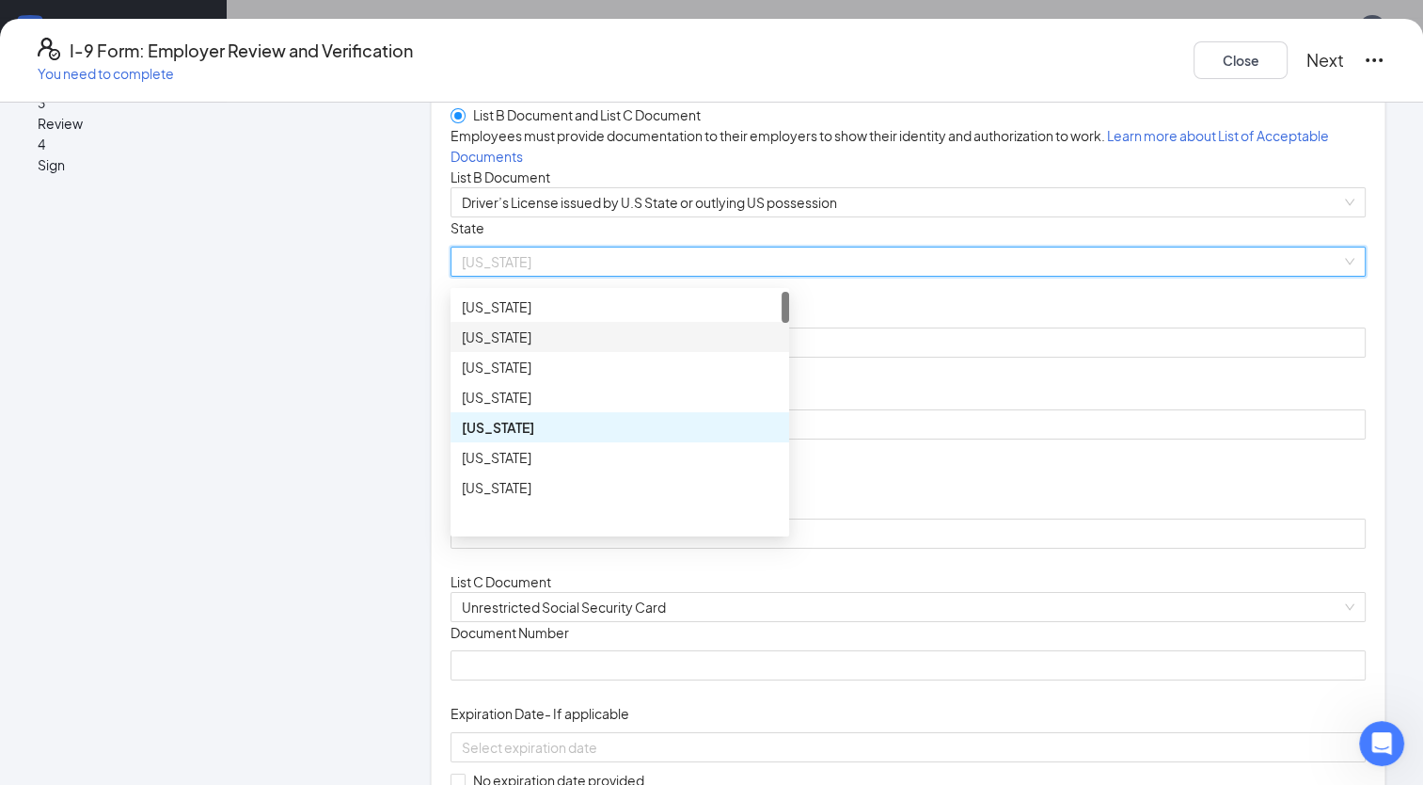
click at [789, 495] on div at bounding box center [786, 412] width 8 height 241
click at [581, 276] on span "[US_STATE]" at bounding box center [908, 261] width 893 height 28
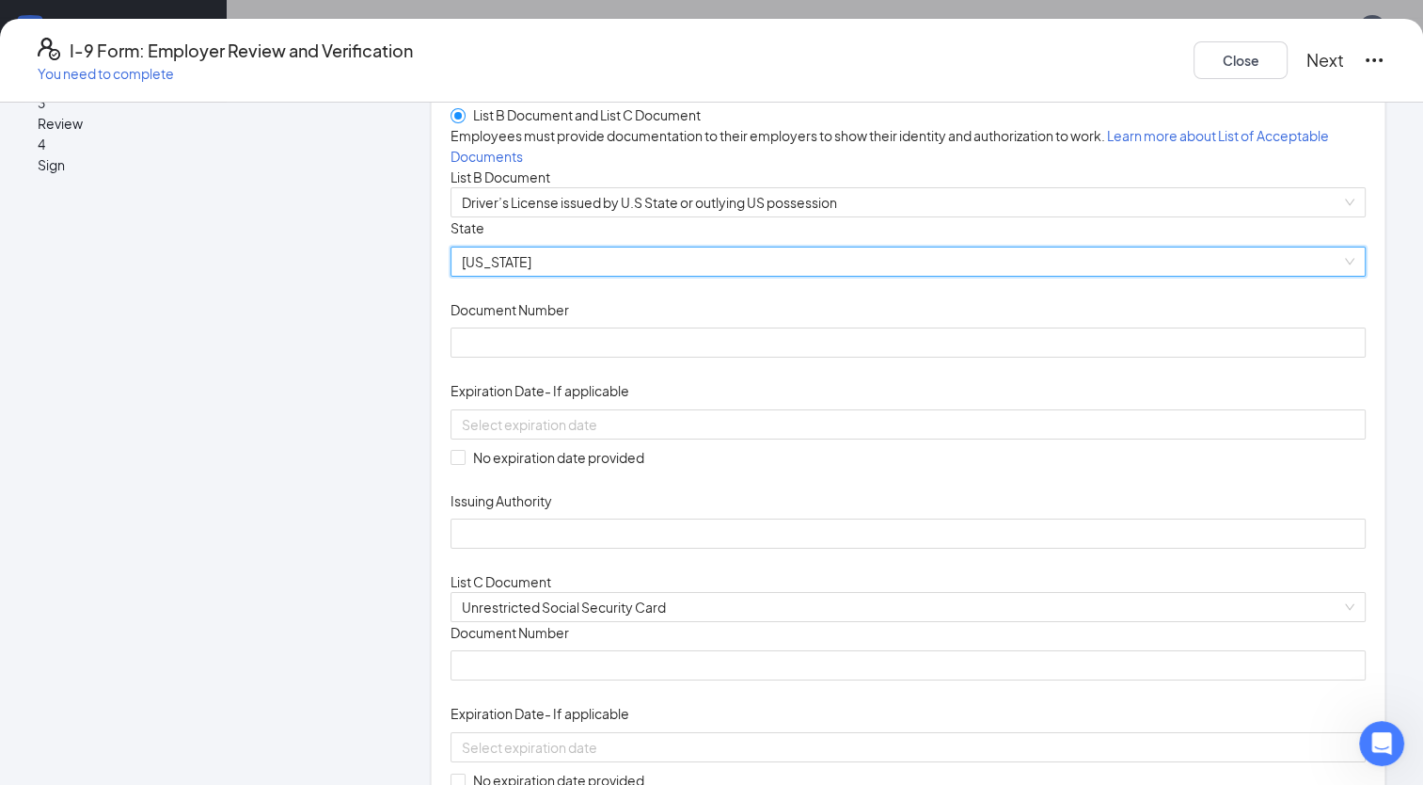
click at [807, 276] on span "[US_STATE]" at bounding box center [908, 261] width 893 height 28
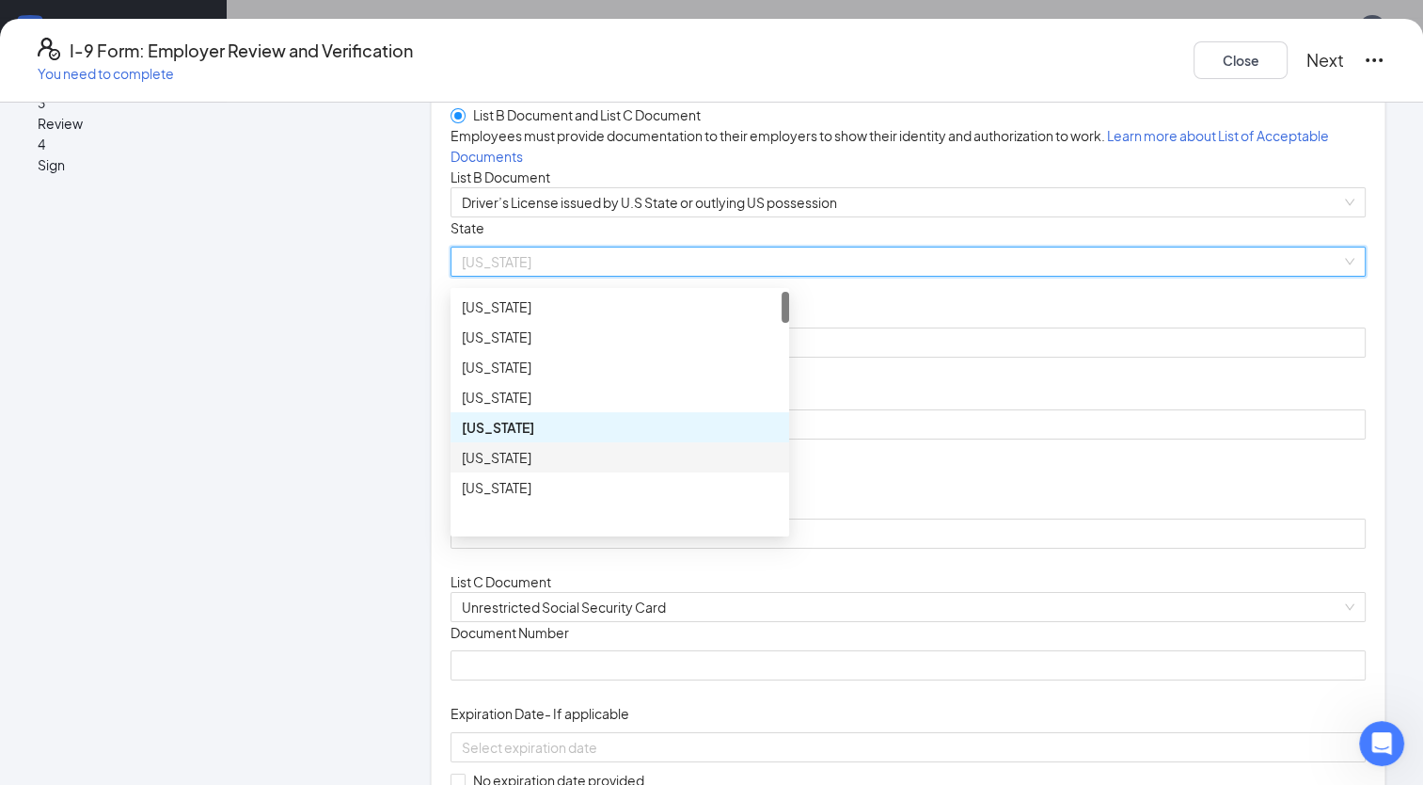
click at [778, 468] on div "[US_STATE]" at bounding box center [620, 457] width 316 height 21
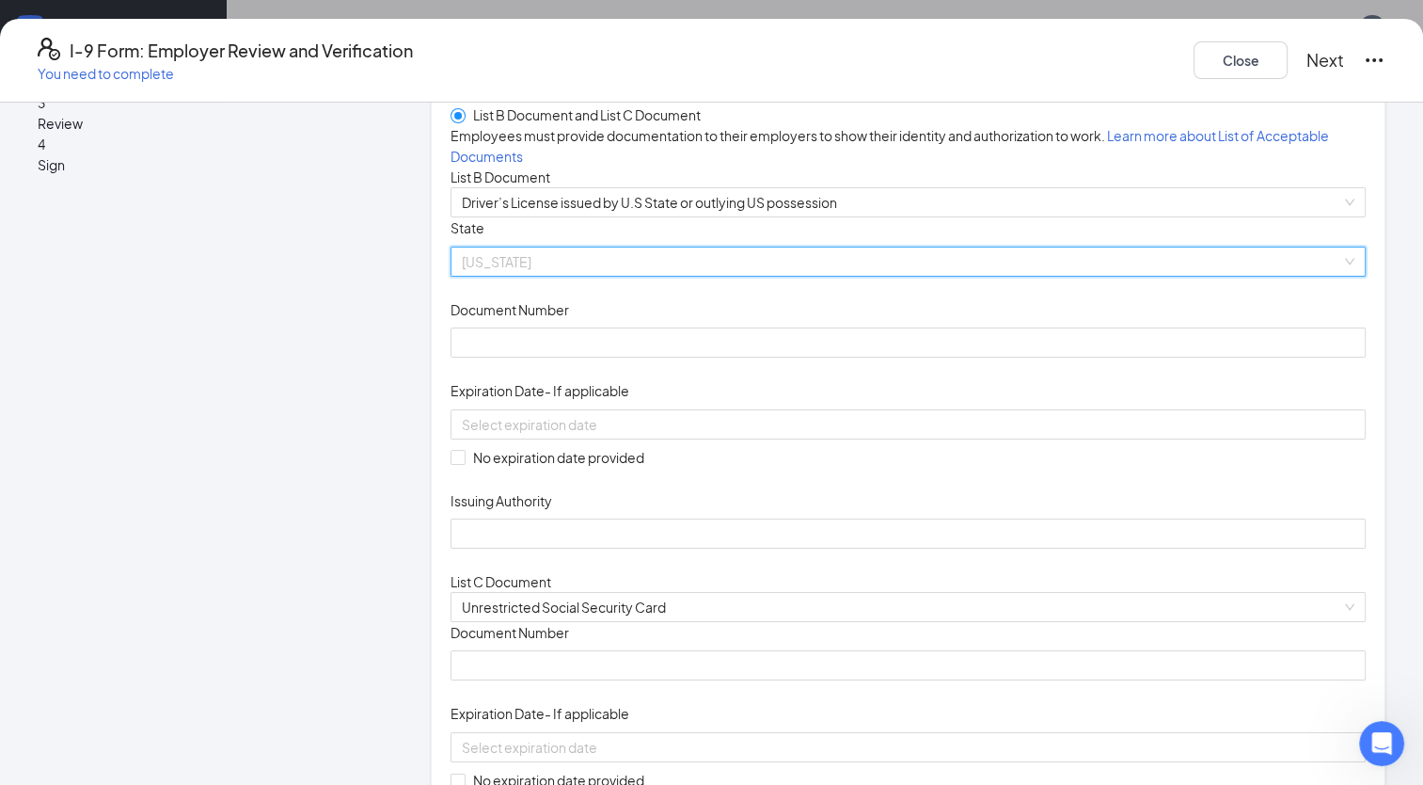
click at [813, 276] on span "[US_STATE]" at bounding box center [908, 261] width 893 height 28
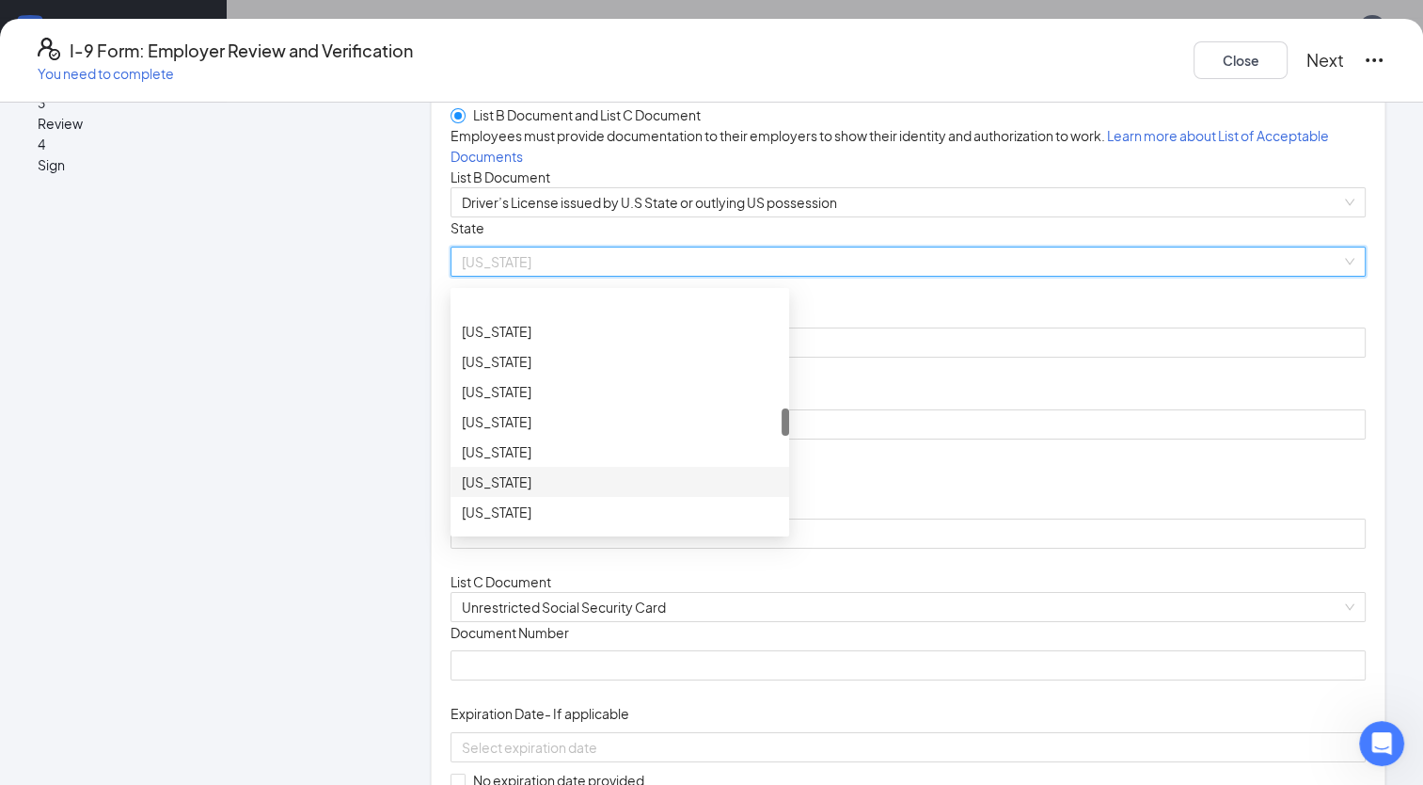
scroll to position [1014, 0]
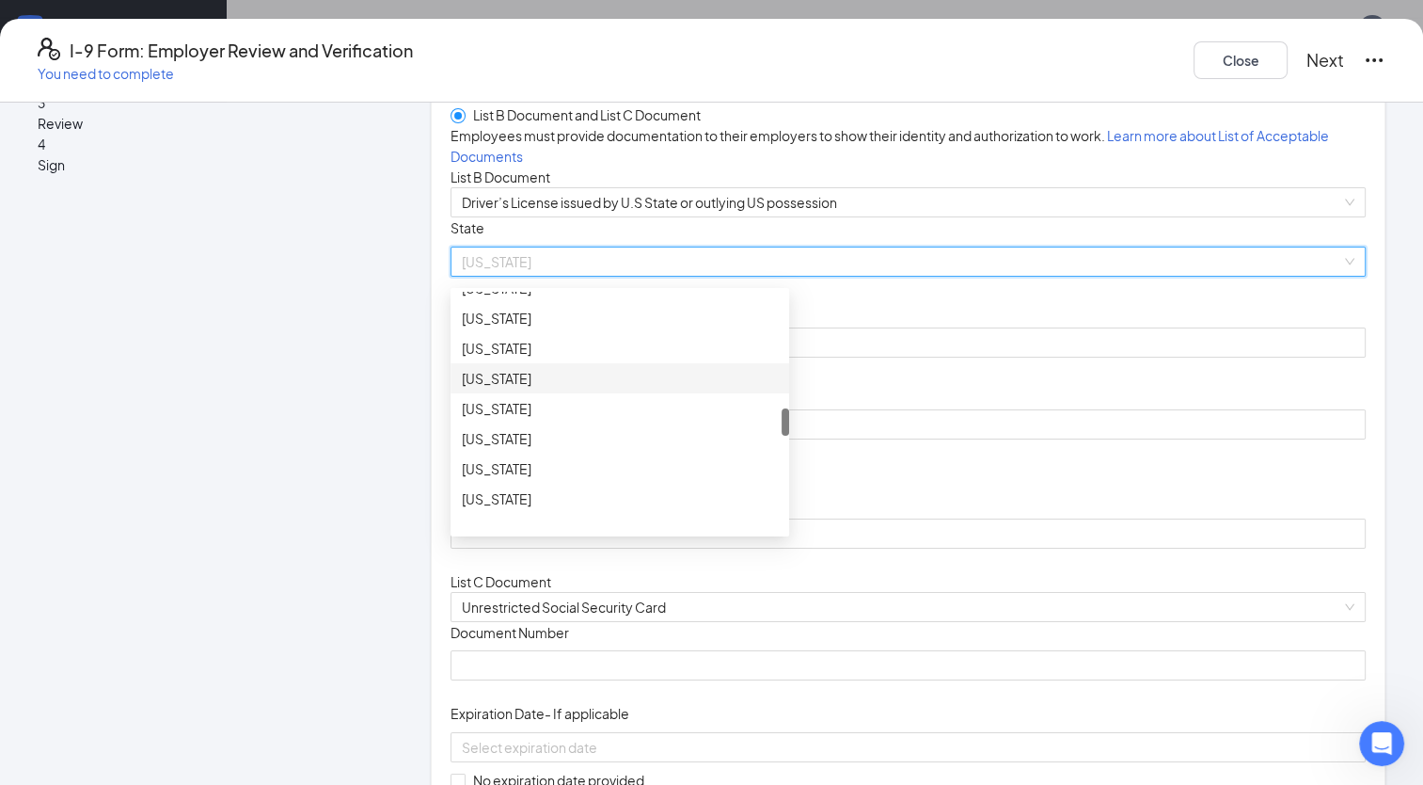
click at [574, 389] on div "[US_STATE]" at bounding box center [620, 378] width 316 height 21
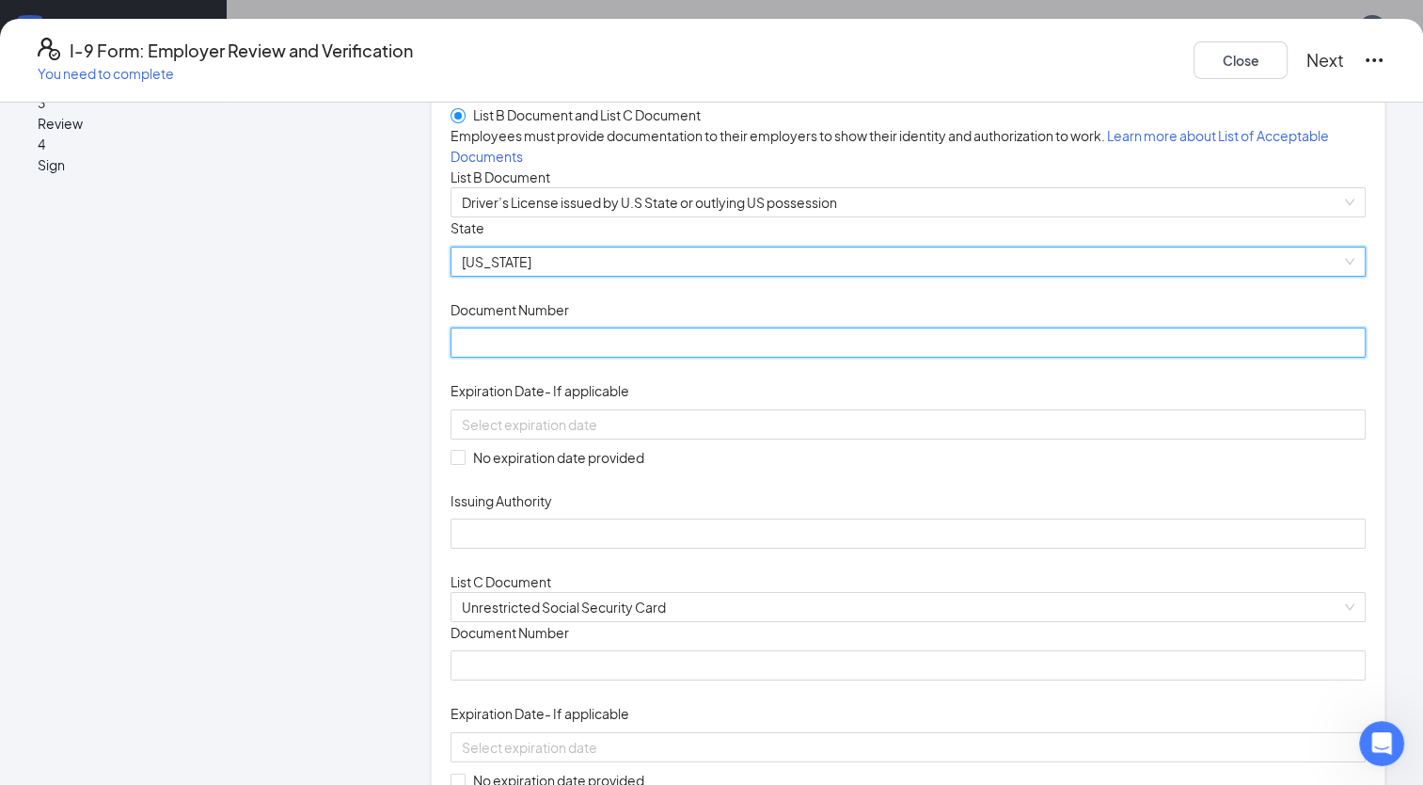
click at [568, 358] on input "Document Number" at bounding box center [908, 342] width 915 height 30
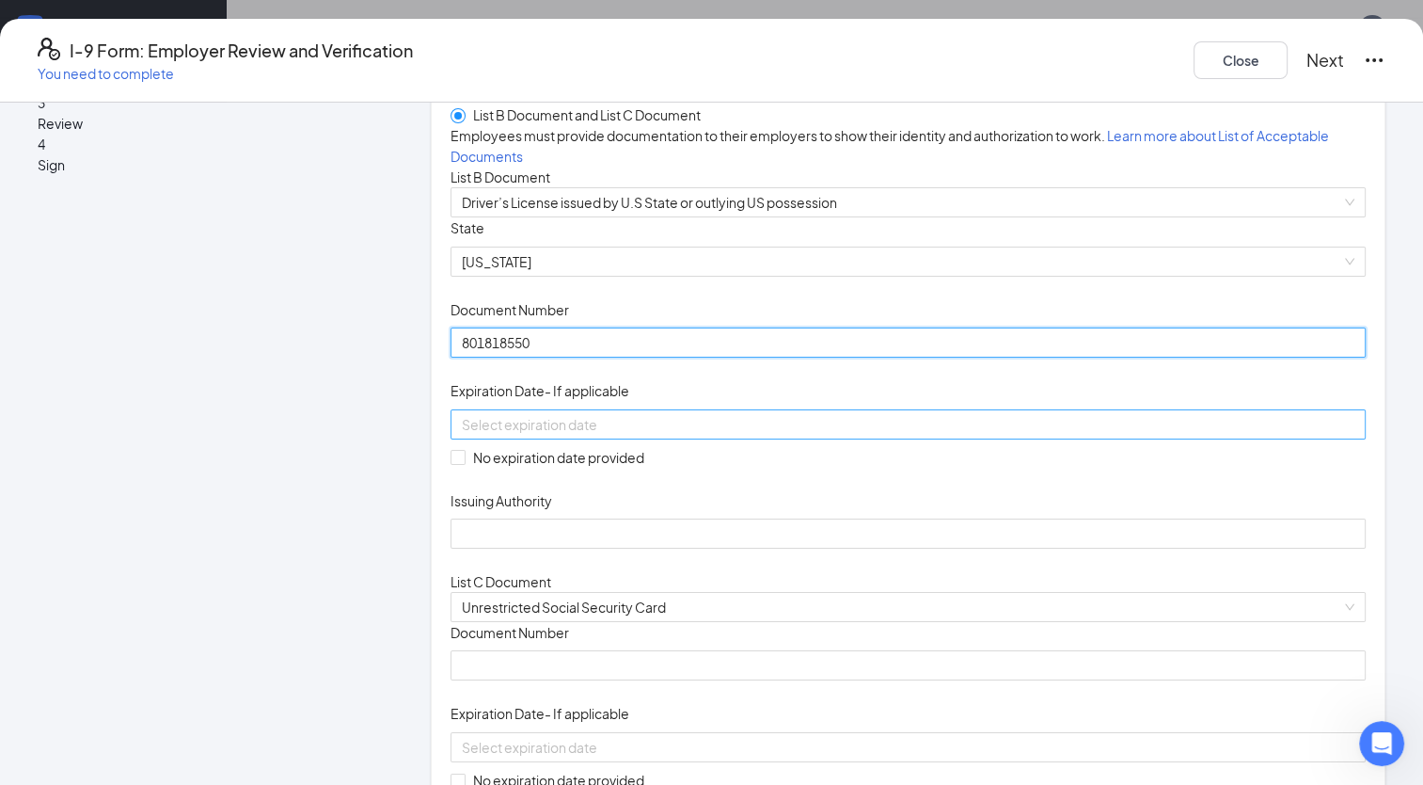
type input "801818550"
drag, startPoint x: 805, startPoint y: 563, endPoint x: 745, endPoint y: 565, distance: 60.3
click at [745, 435] on input at bounding box center [906, 424] width 889 height 21
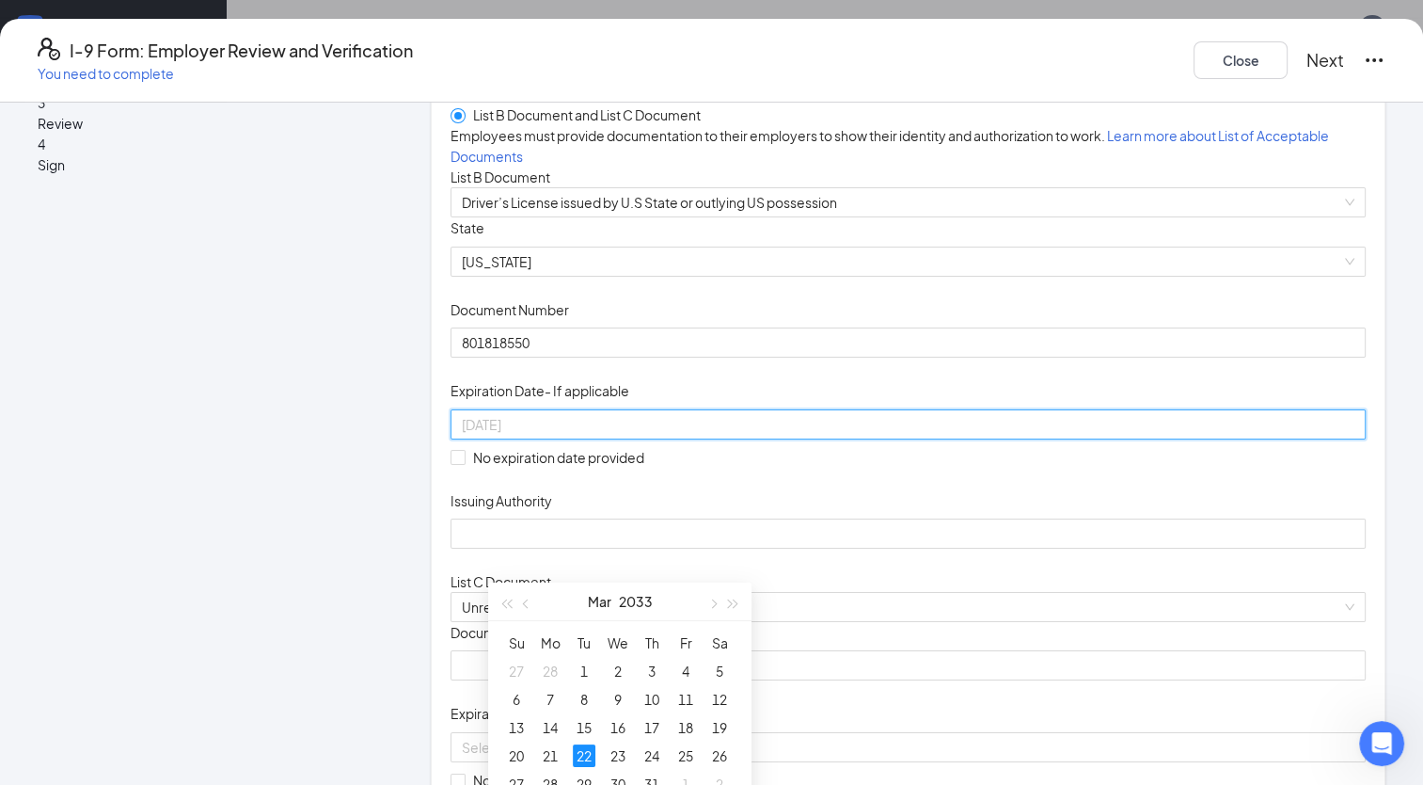
click at [589, 755] on div "22" at bounding box center [584, 755] width 23 height 23
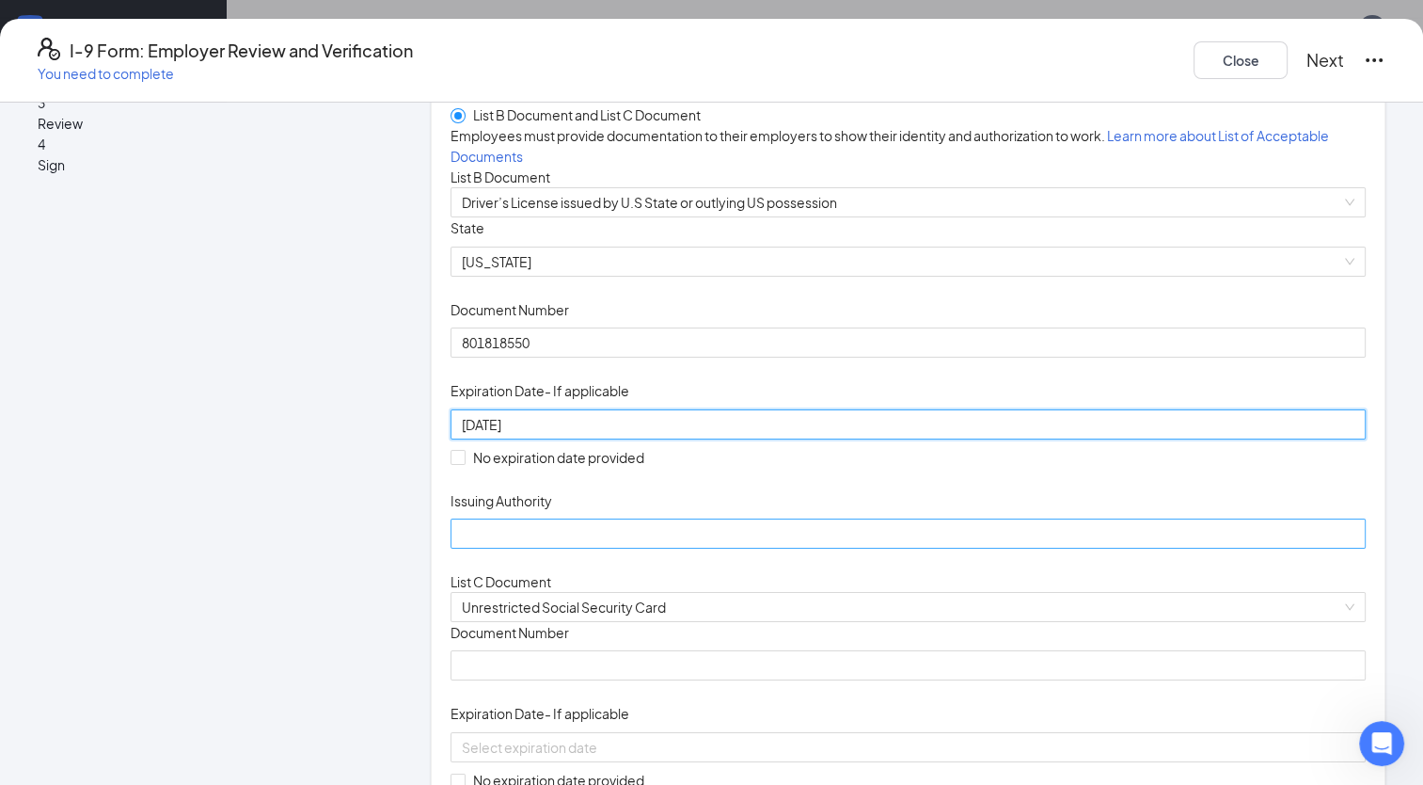
type input "[DATE]"
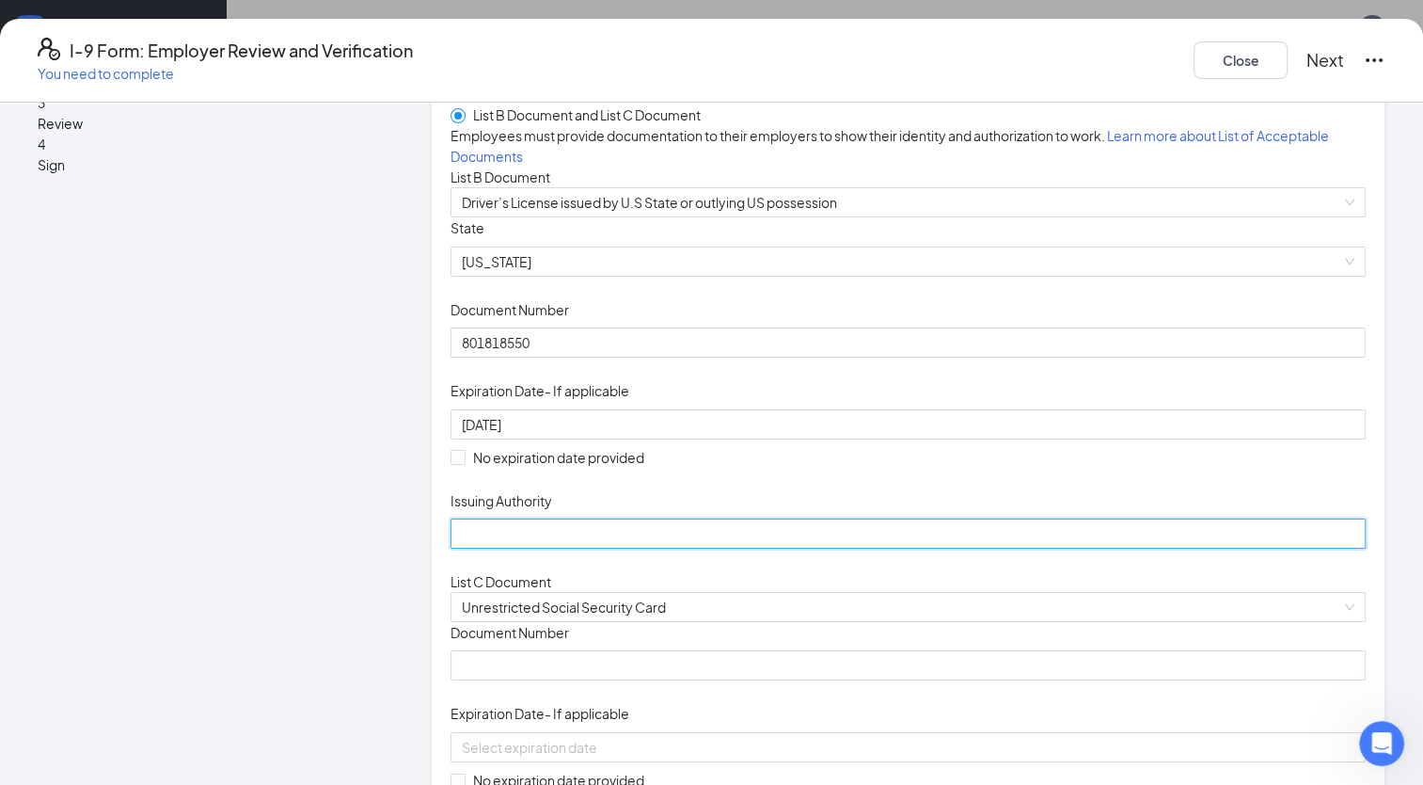
click at [755, 548] on input "Issuing Authority" at bounding box center [908, 533] width 915 height 30
click at [497, 548] on input "[US_STATE]" at bounding box center [908, 533] width 915 height 30
type input "State of [US_STATE]"
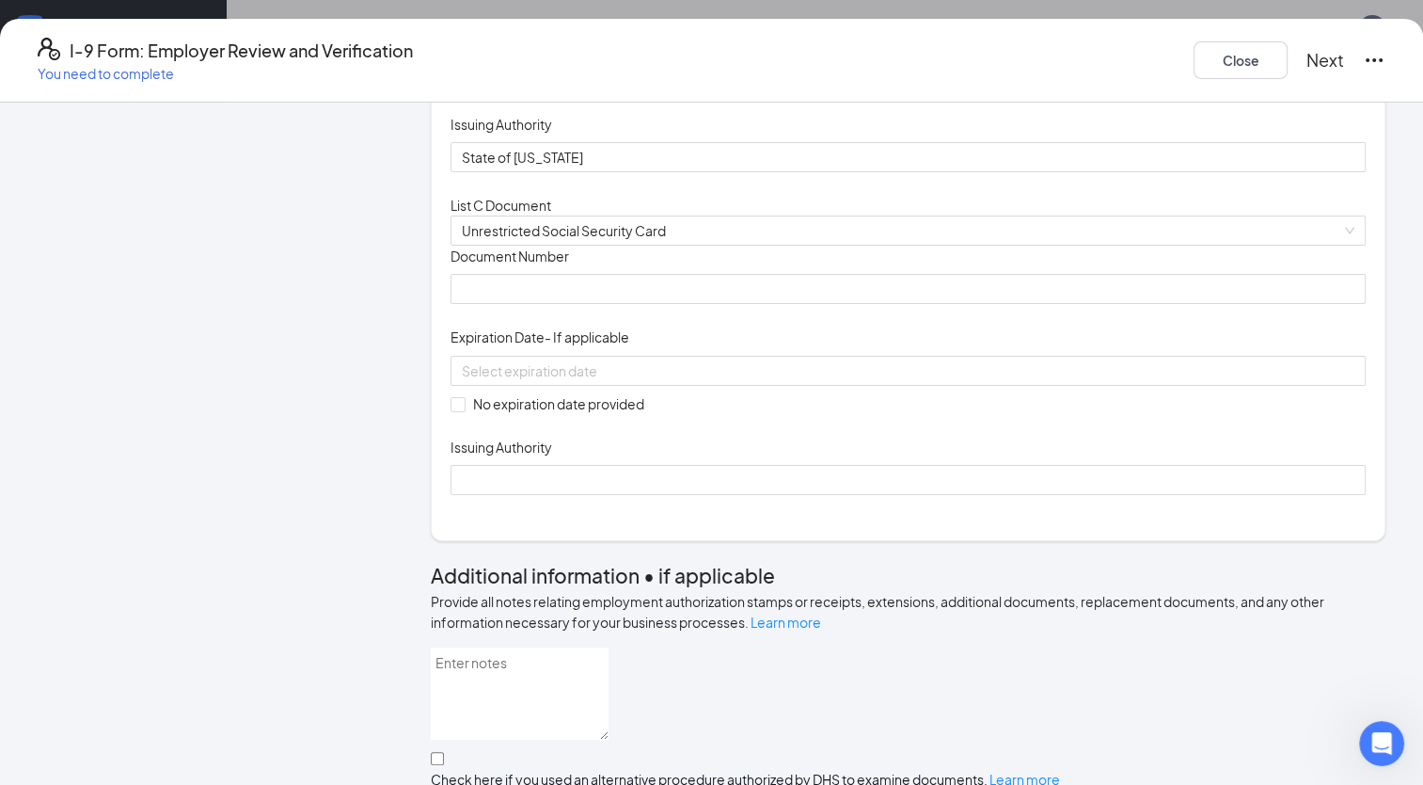
scroll to position [528, 0]
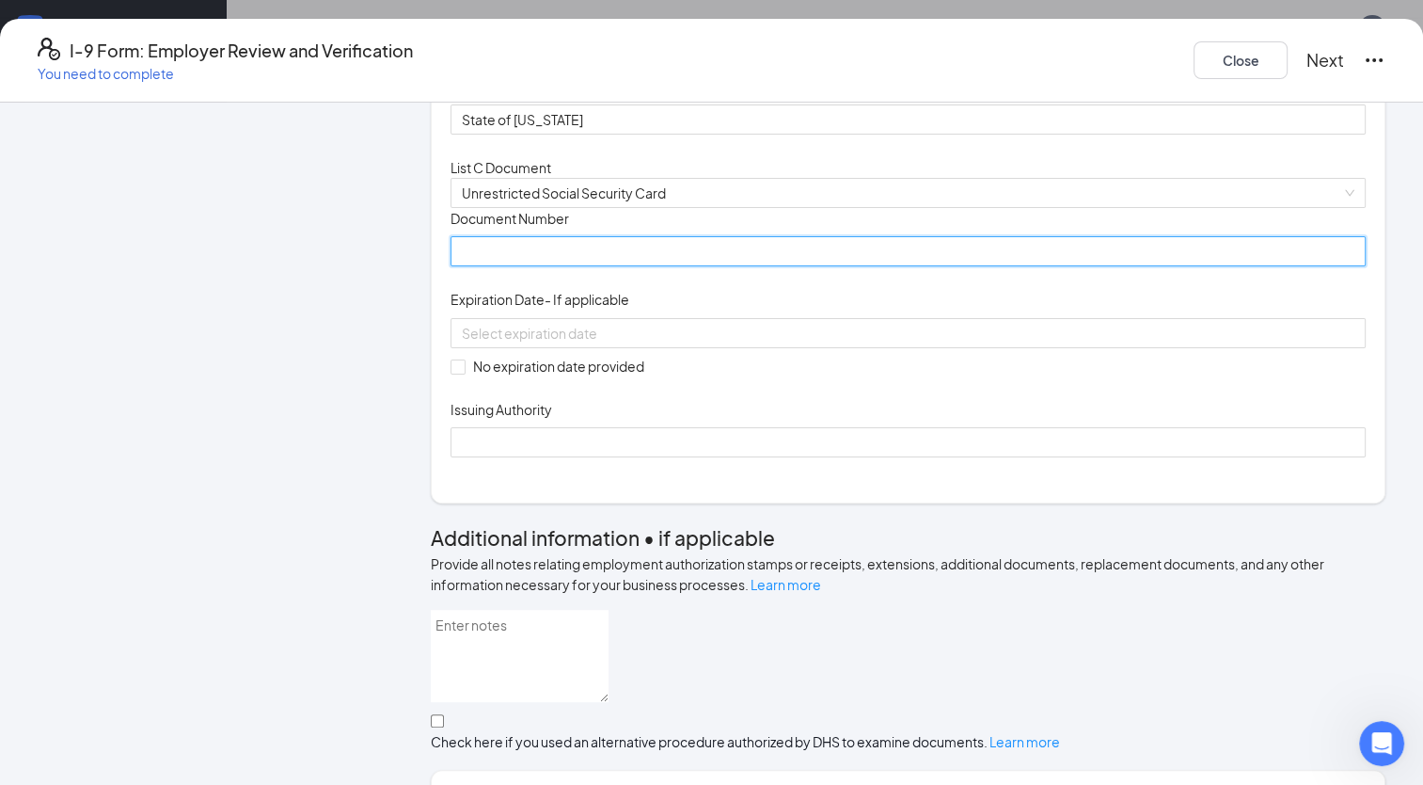
click at [750, 266] on input "Document Number" at bounding box center [908, 251] width 915 height 30
type input "427253981"
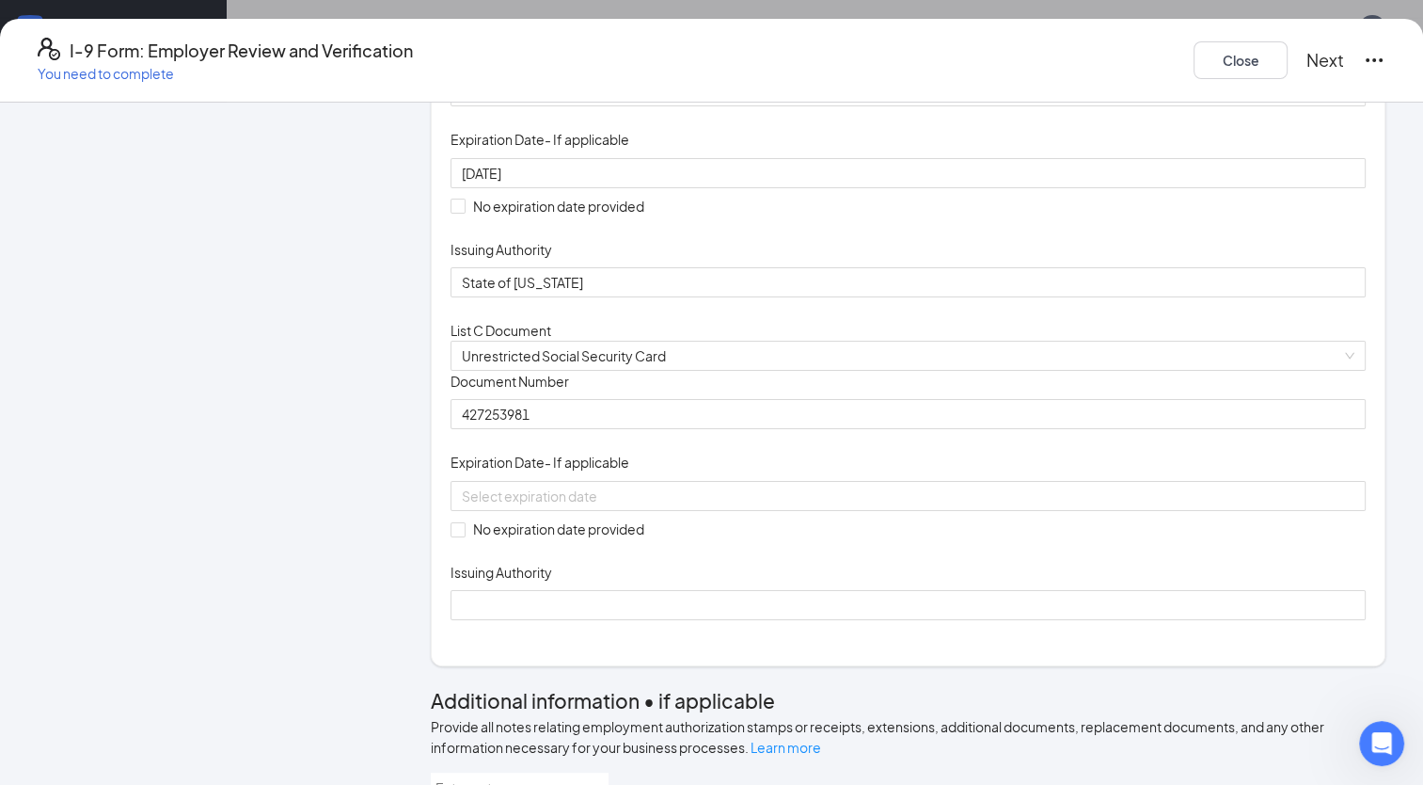
scroll to position [327, 0]
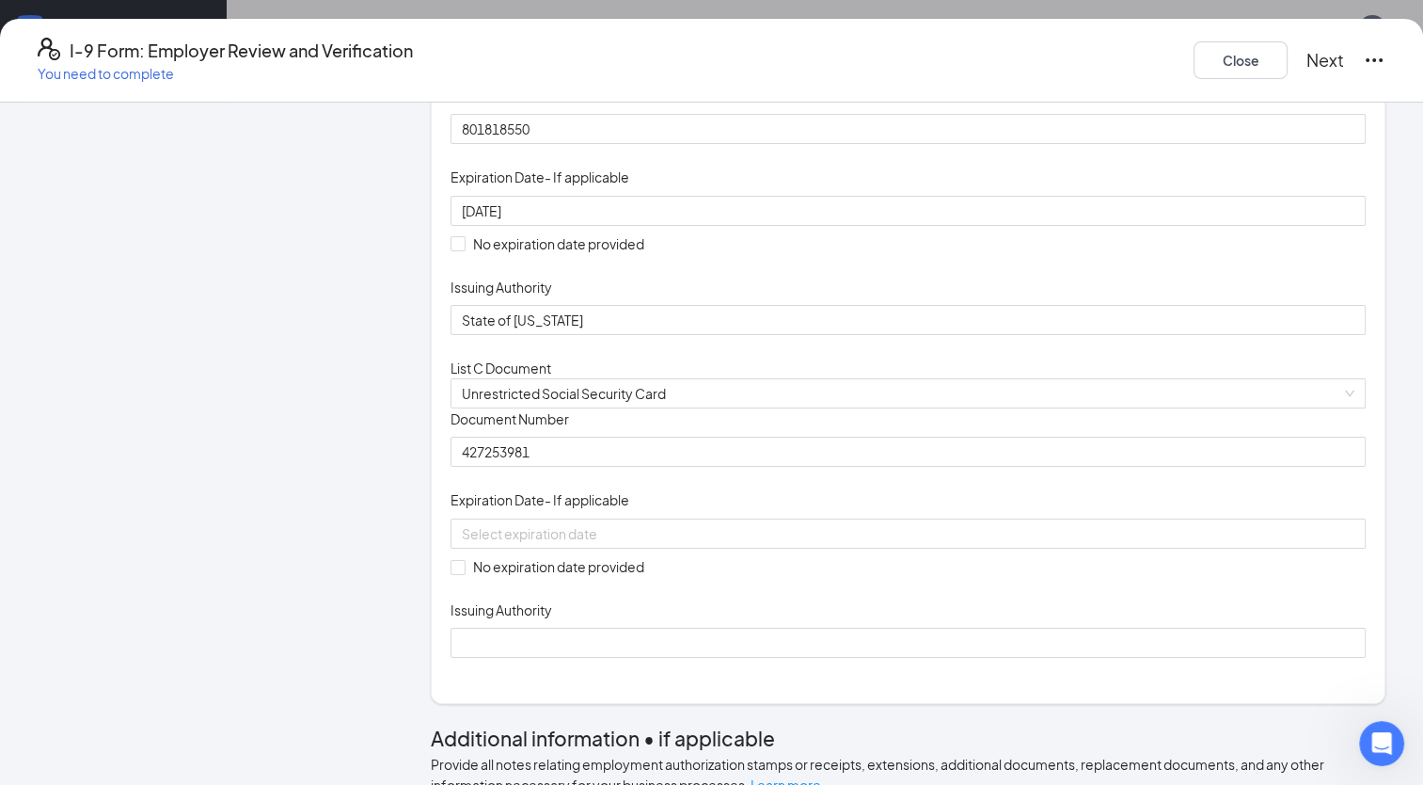
drag, startPoint x: 1413, startPoint y: 694, endPoint x: 1347, endPoint y: 717, distance: 69.6
click at [1347, 717] on div "Employer Information 2 Document Information 3 Review 4 Sign Which documents did…" at bounding box center [711, 444] width 1423 height 682
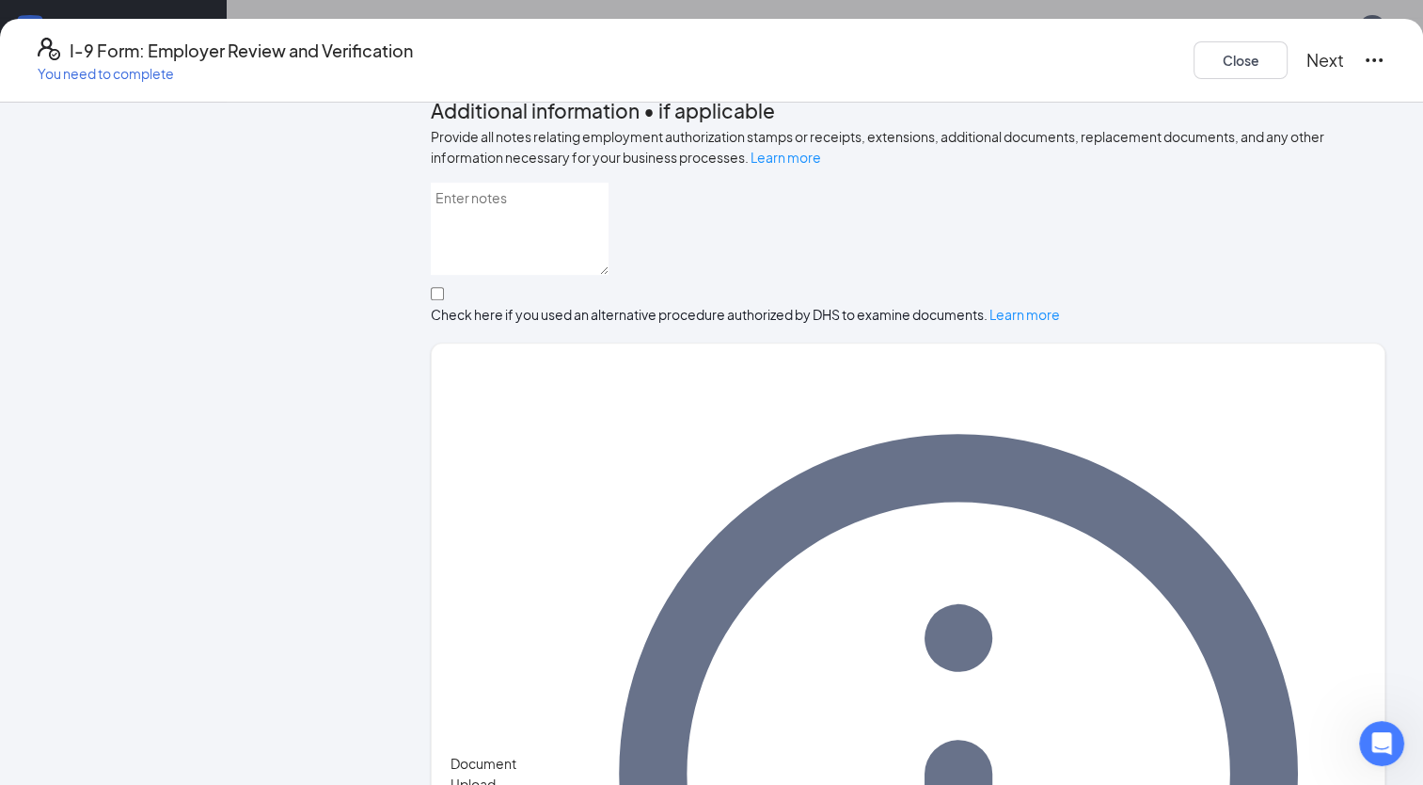
scroll to position [968, 0]
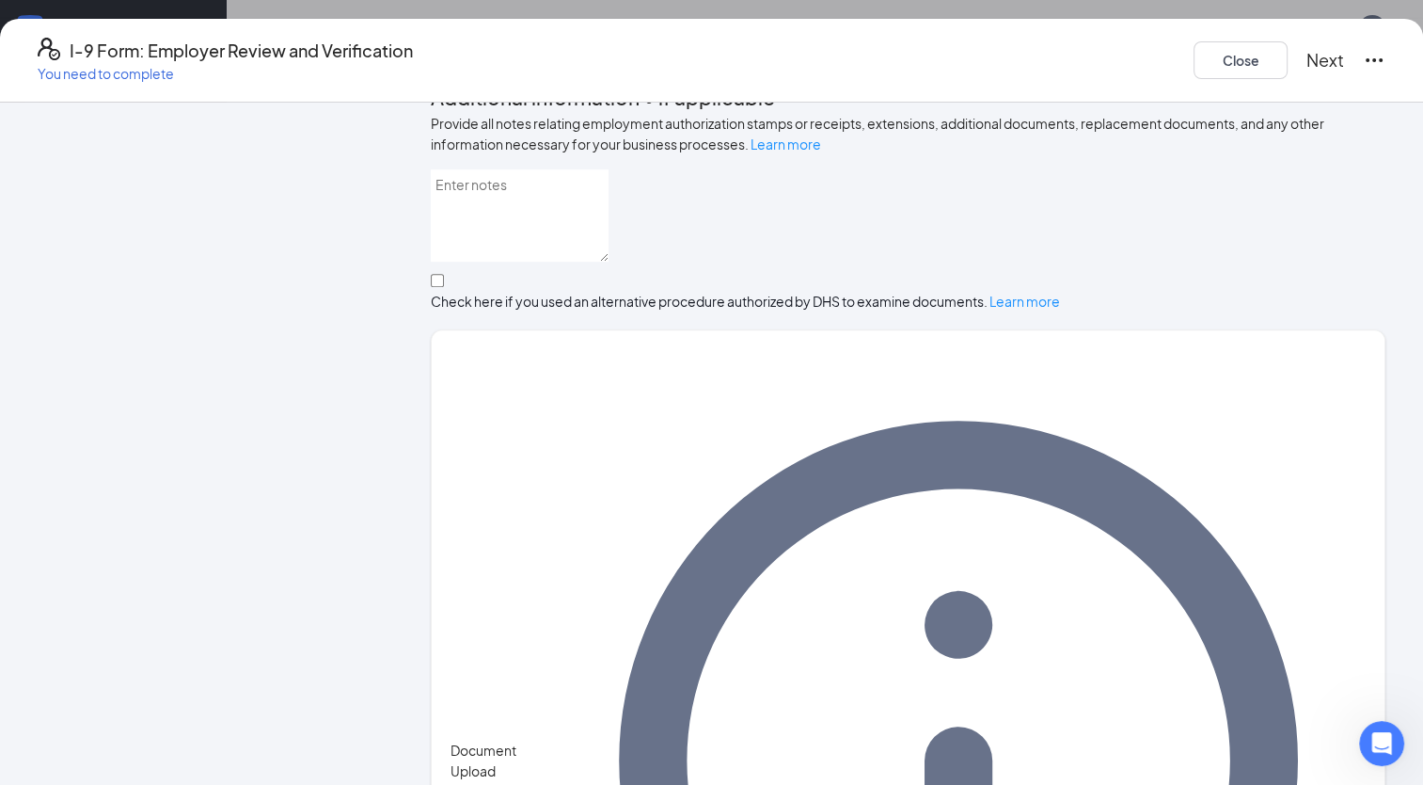
click at [1307, 63] on button "Next" at bounding box center [1326, 60] width 38 height 26
drag, startPoint x: 1415, startPoint y: 104, endPoint x: 1096, endPoint y: 159, distance: 323.6
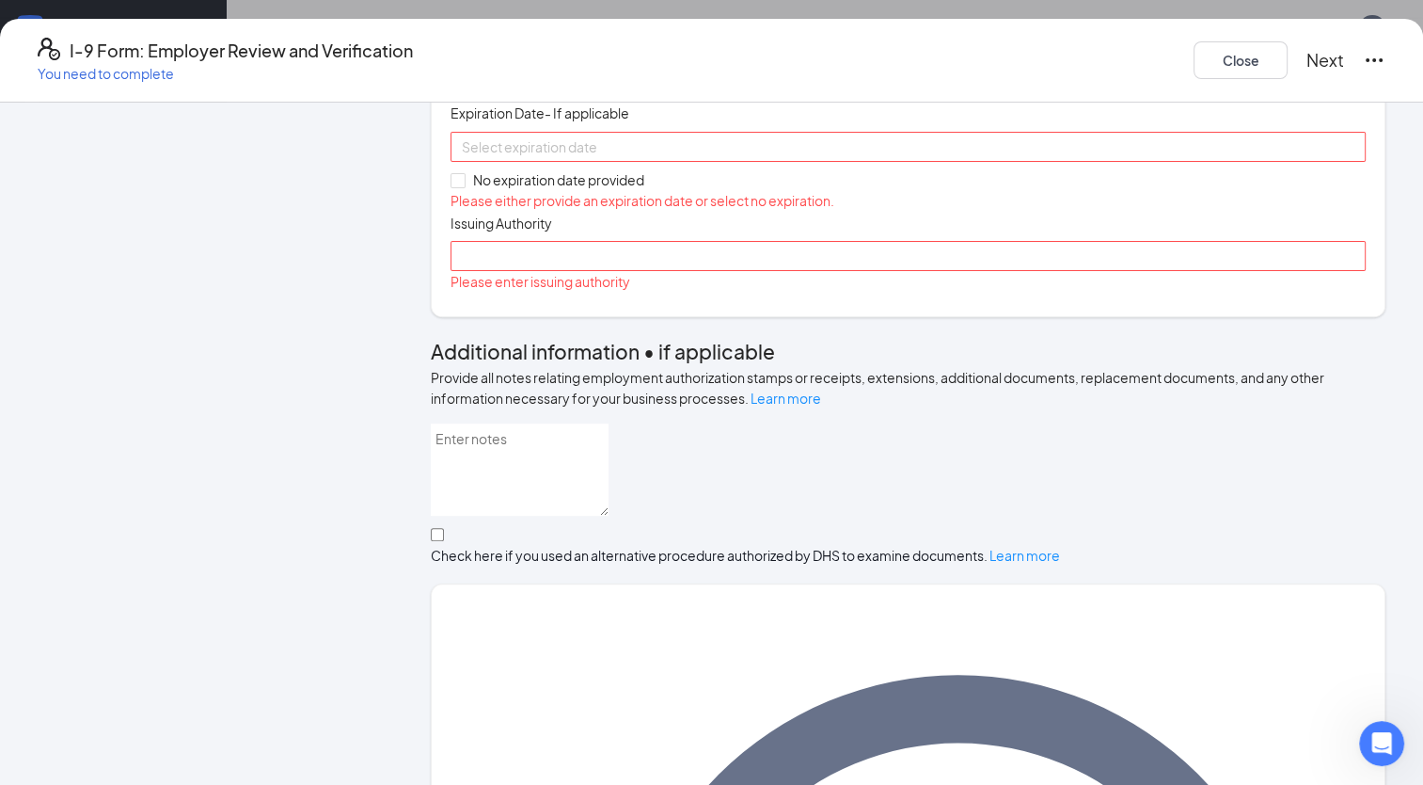
scroll to position [705, 0]
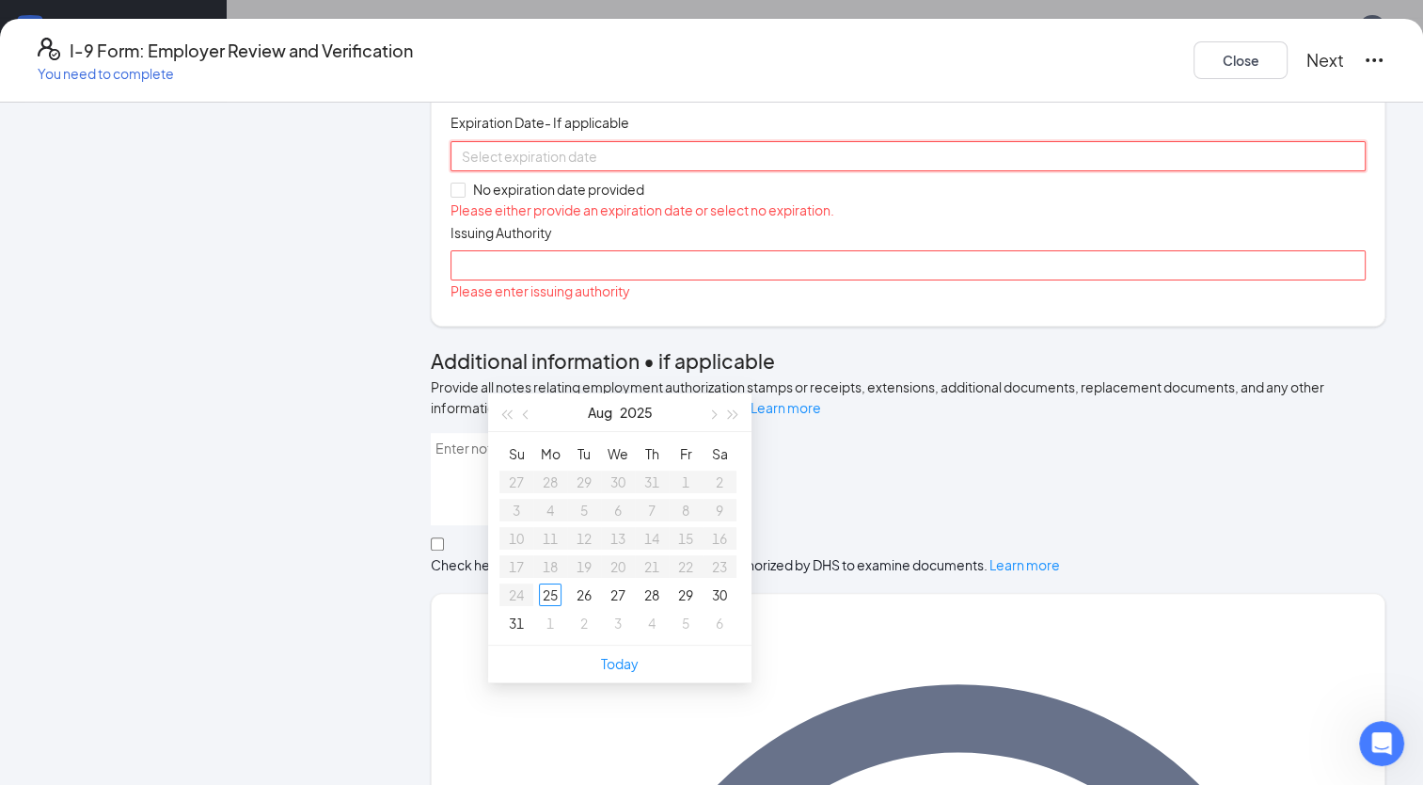
click at [734, 167] on input at bounding box center [906, 156] width 889 height 21
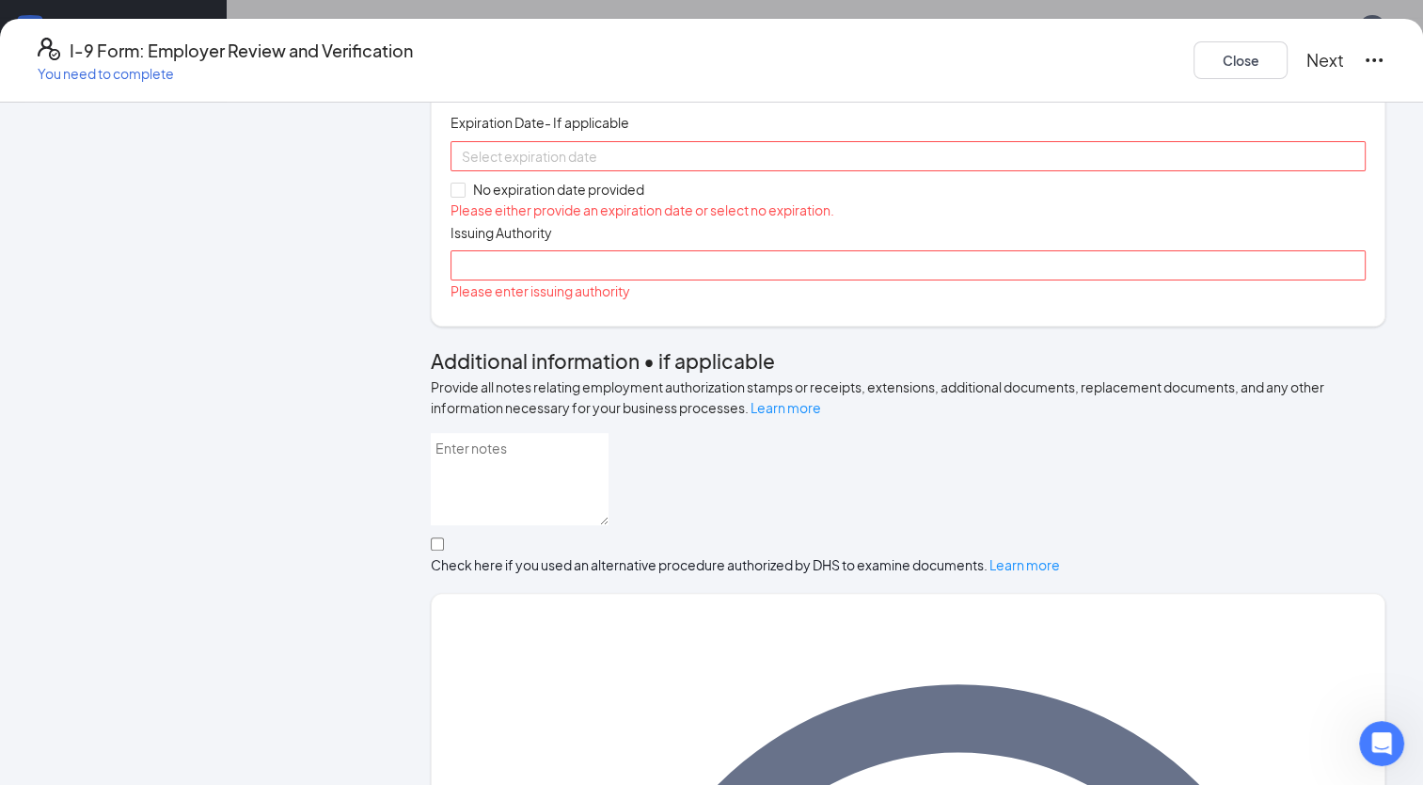
click at [974, 303] on div "Document Title Unrestricted Social Security Card Document Number 427253981 Expi…" at bounding box center [908, 167] width 915 height 272
click at [464, 196] on input "No expiration date provided" at bounding box center [457, 189] width 13 height 13
checkbox input "true"
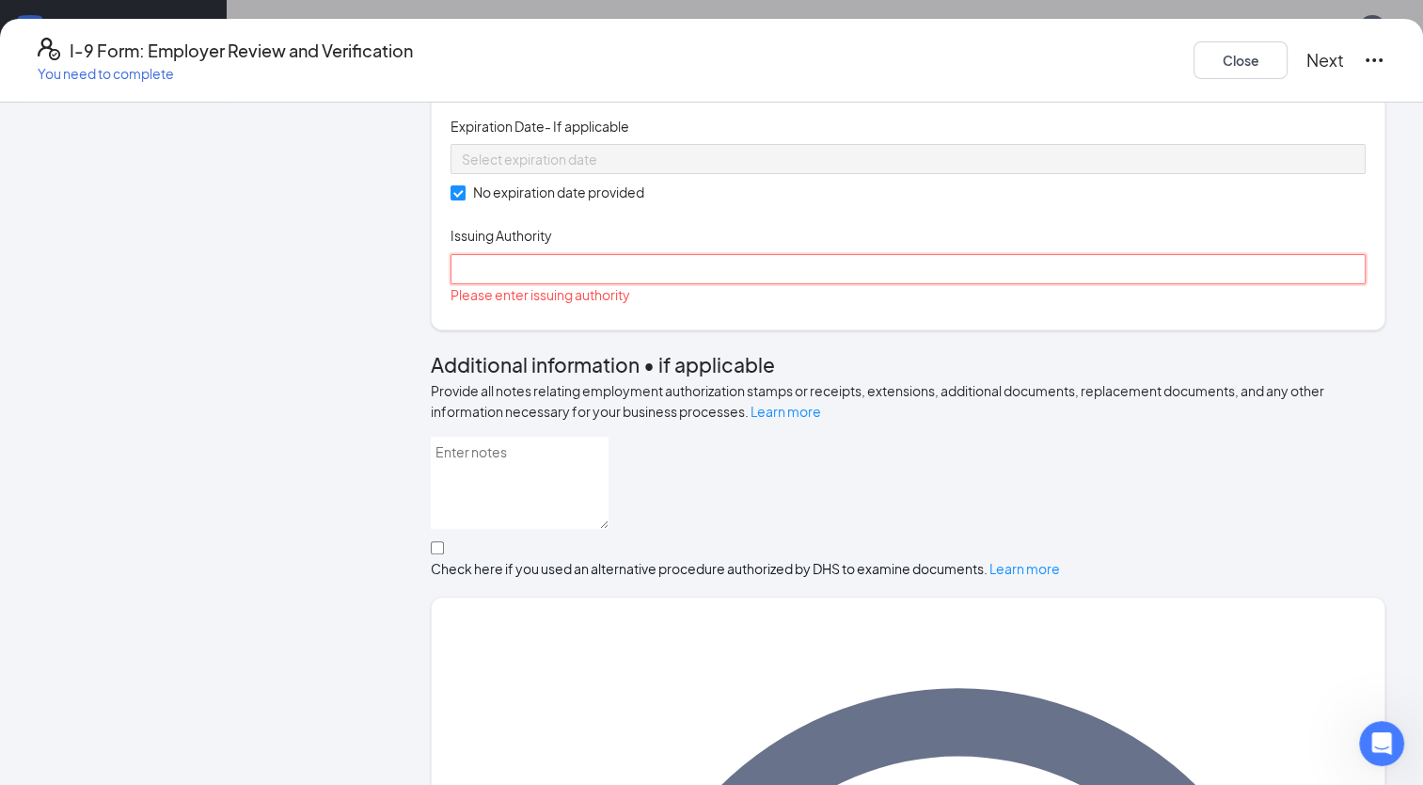
click at [540, 284] on input "Issuing Authority" at bounding box center [908, 269] width 915 height 30
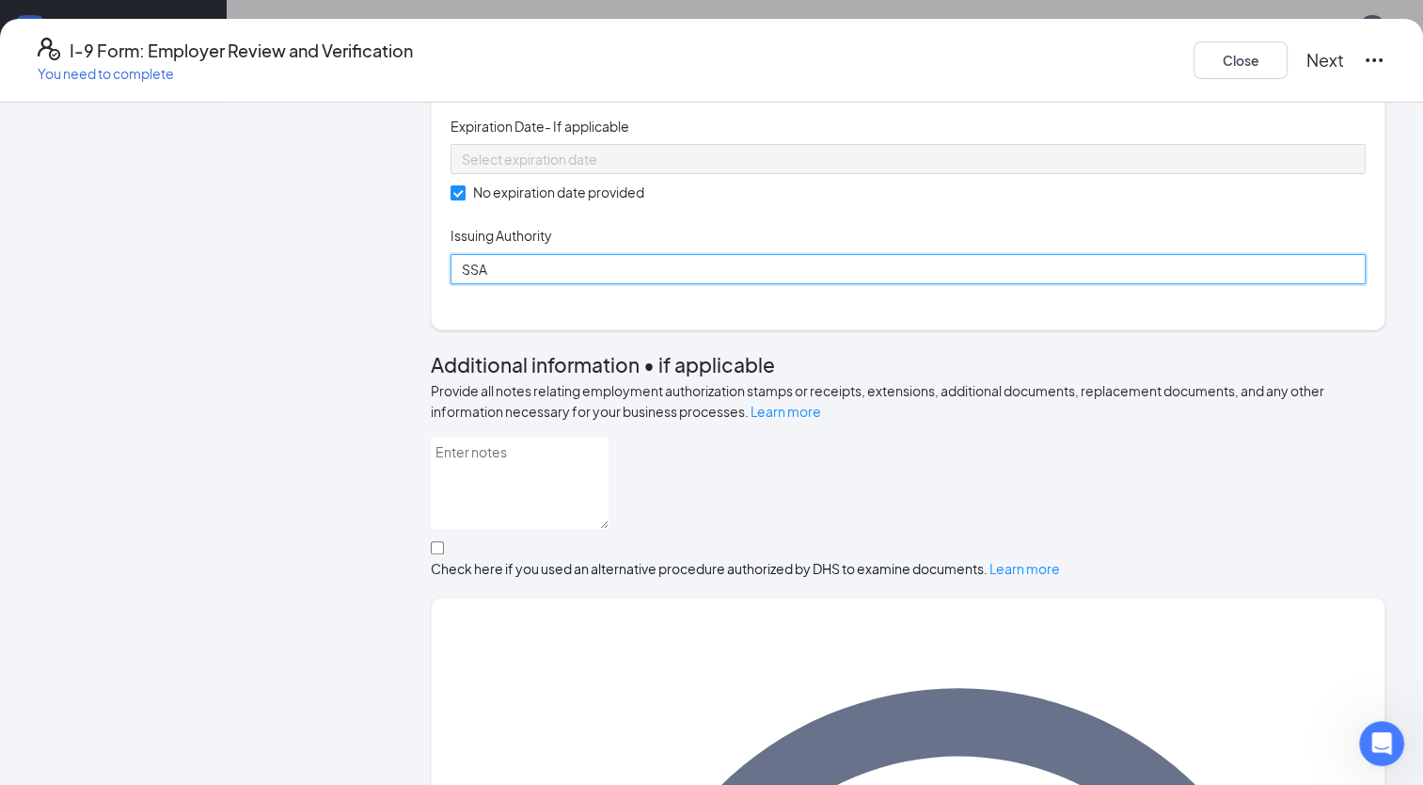
type input "SSA"
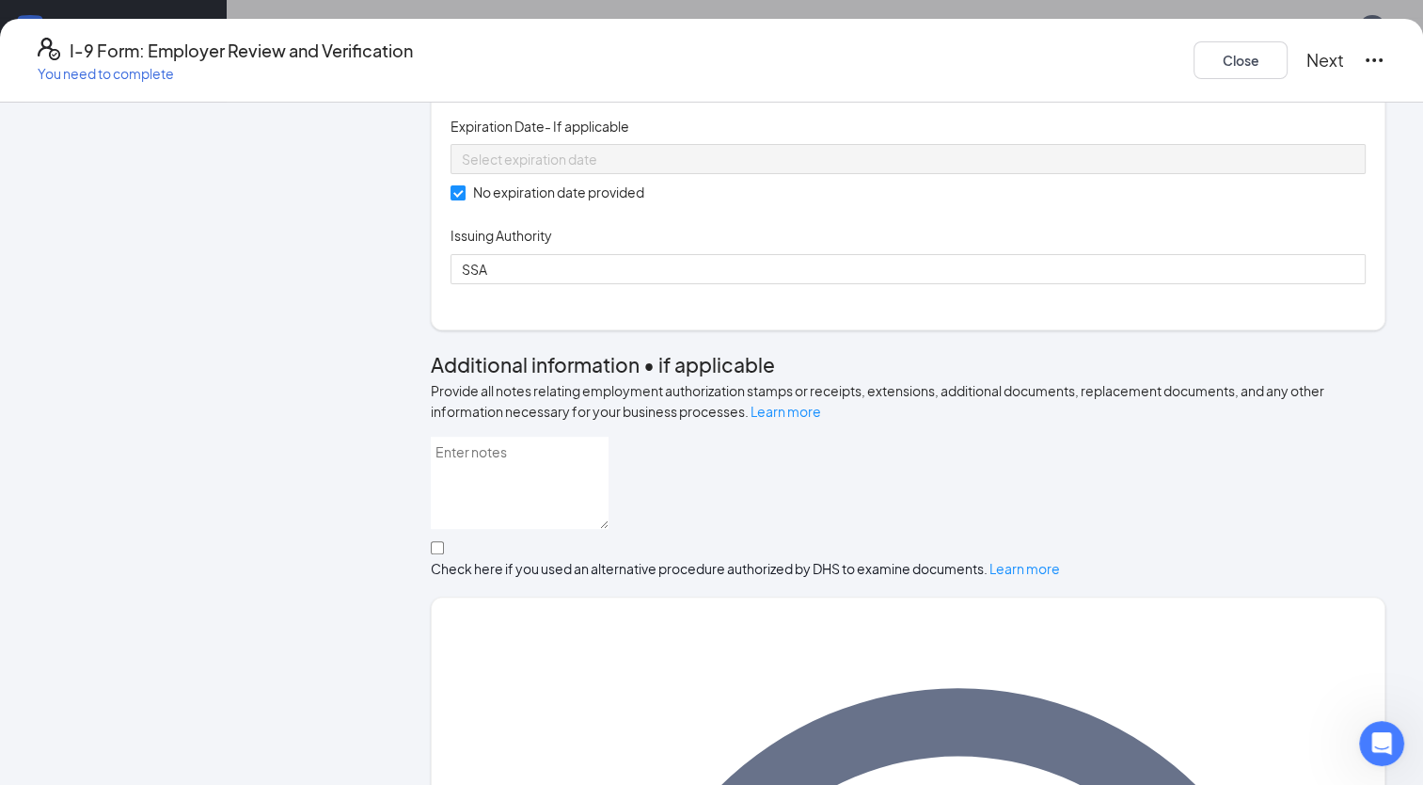
click at [1307, 50] on button "Next" at bounding box center [1326, 60] width 38 height 26
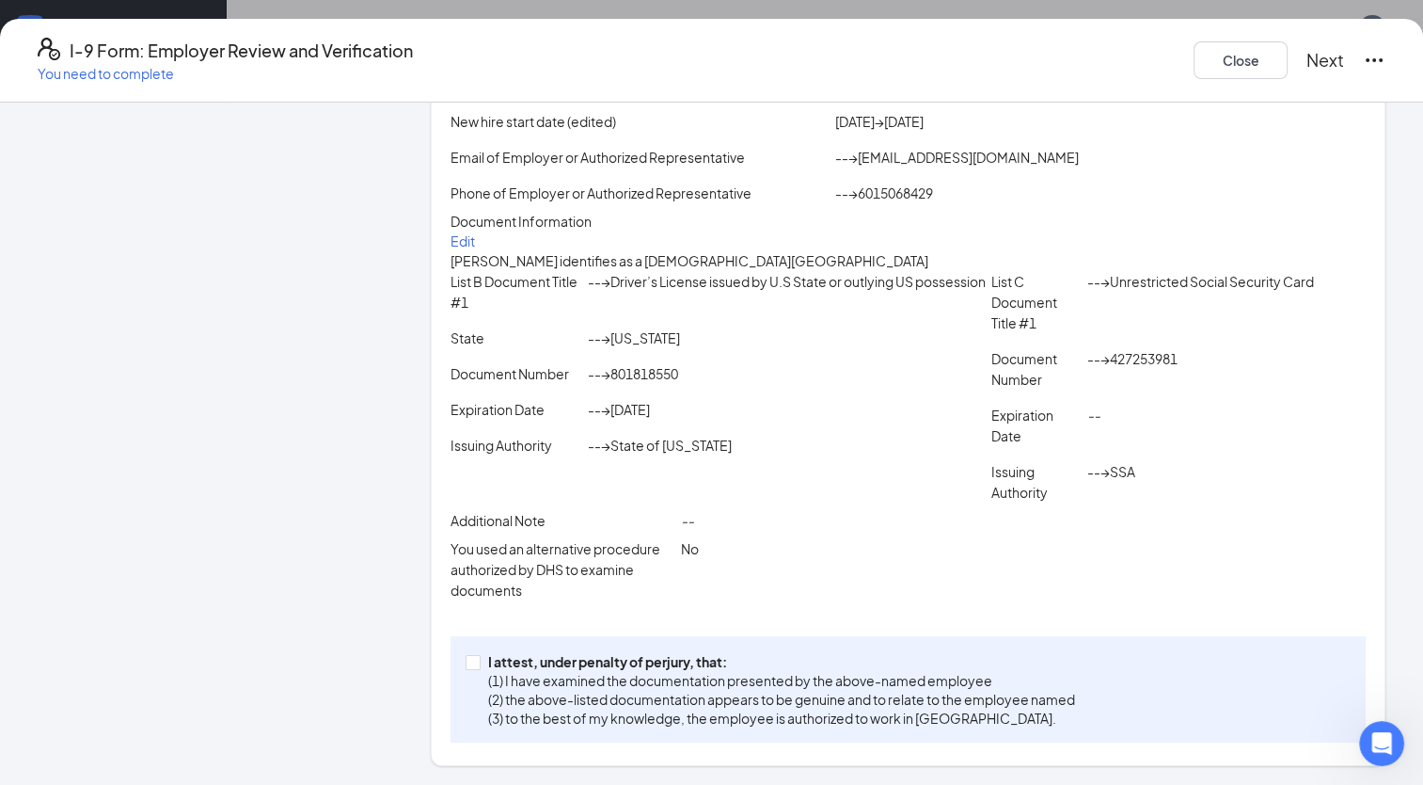
scroll to position [386, 0]
click at [479, 661] on input "I attest, under penalty of [PERSON_NAME], that: (1) I have examined the documen…" at bounding box center [472, 661] width 13 height 13
checkbox input "true"
click at [1307, 47] on button "Next" at bounding box center [1326, 60] width 38 height 26
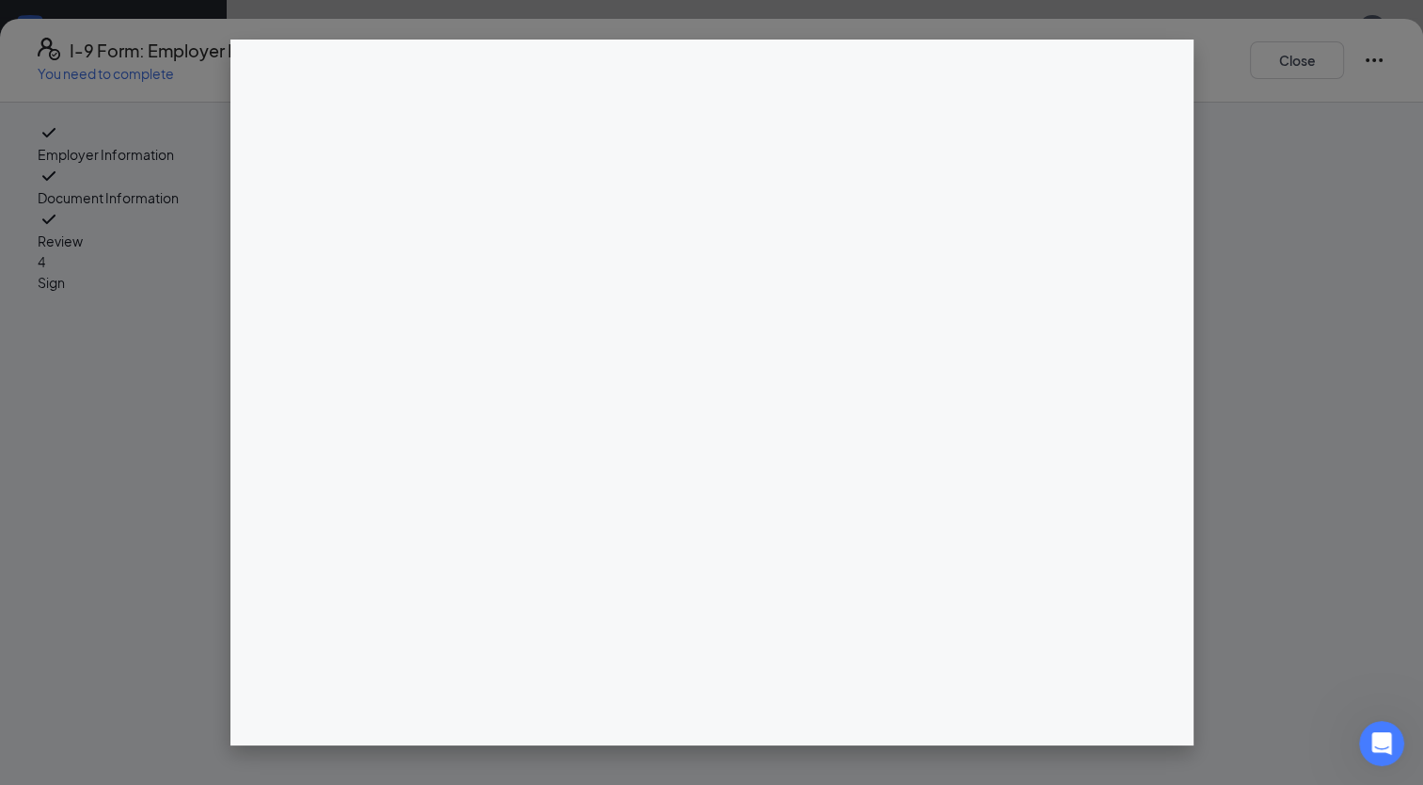
click at [1415, 749] on div at bounding box center [711, 392] width 1423 height 785
click at [1415, 733] on div at bounding box center [711, 392] width 1423 height 785
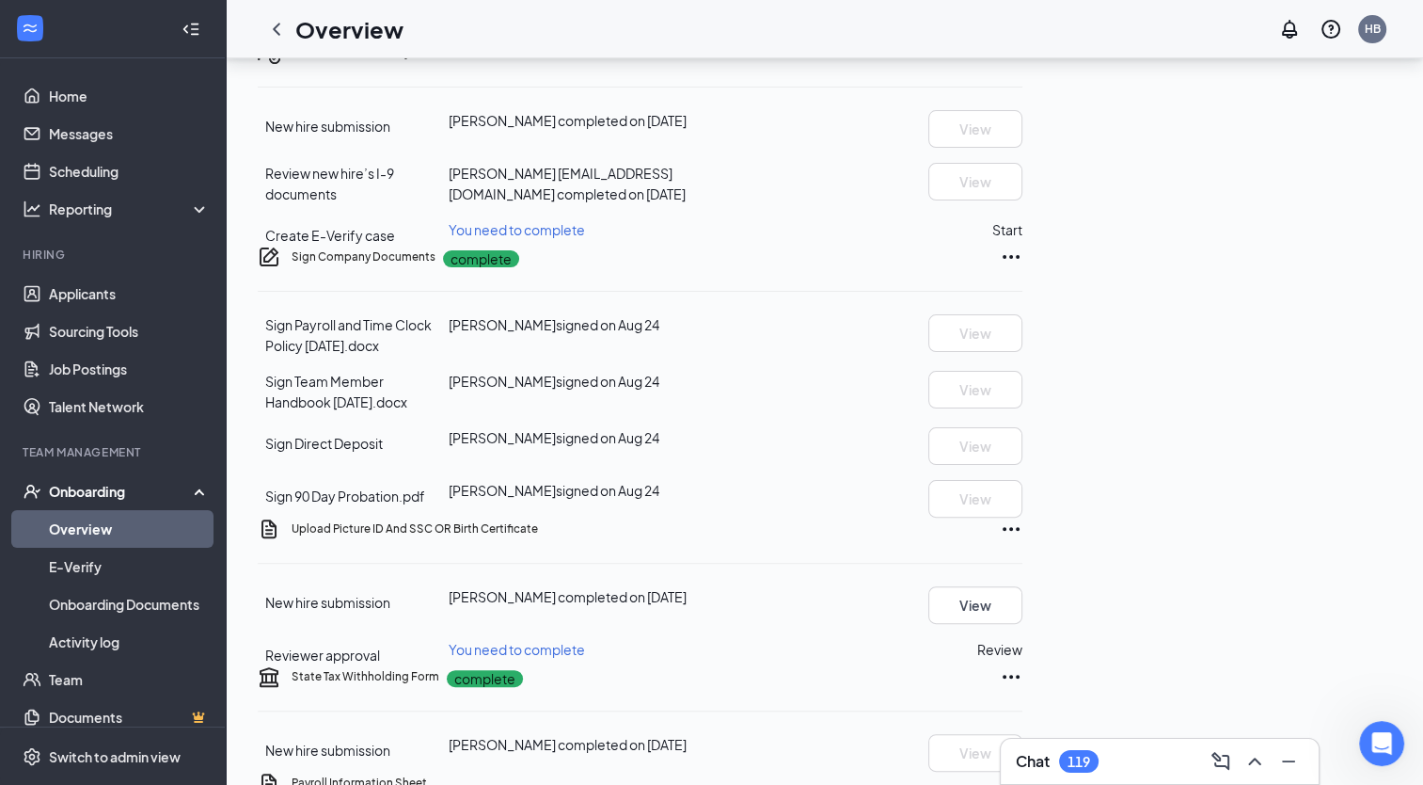
scroll to position [414, 0]
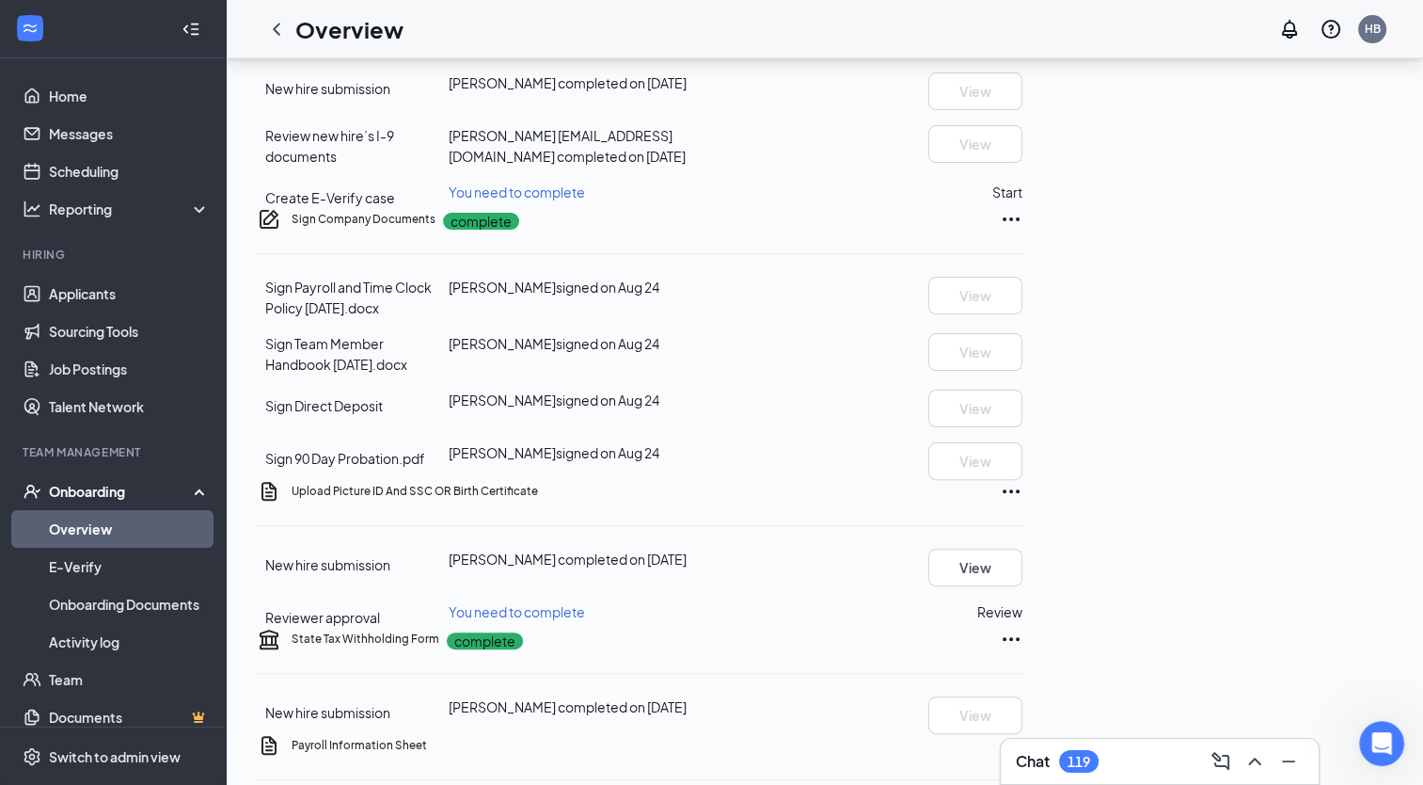
click at [335, 206] on span "Create E-Verify case" at bounding box center [330, 197] width 130 height 17
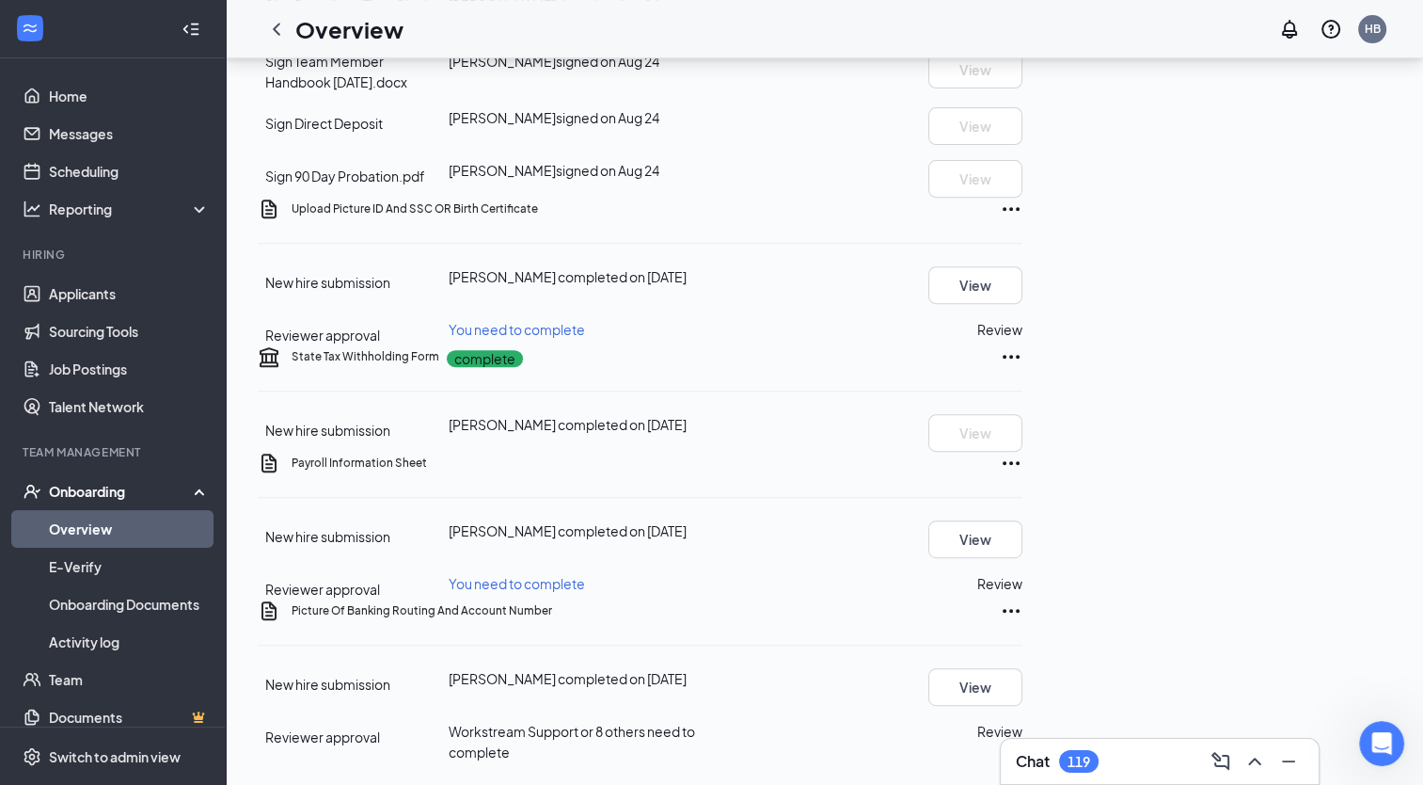
scroll to position [840, 0]
click at [1023, 340] on button "Review" at bounding box center [1000, 329] width 45 height 21
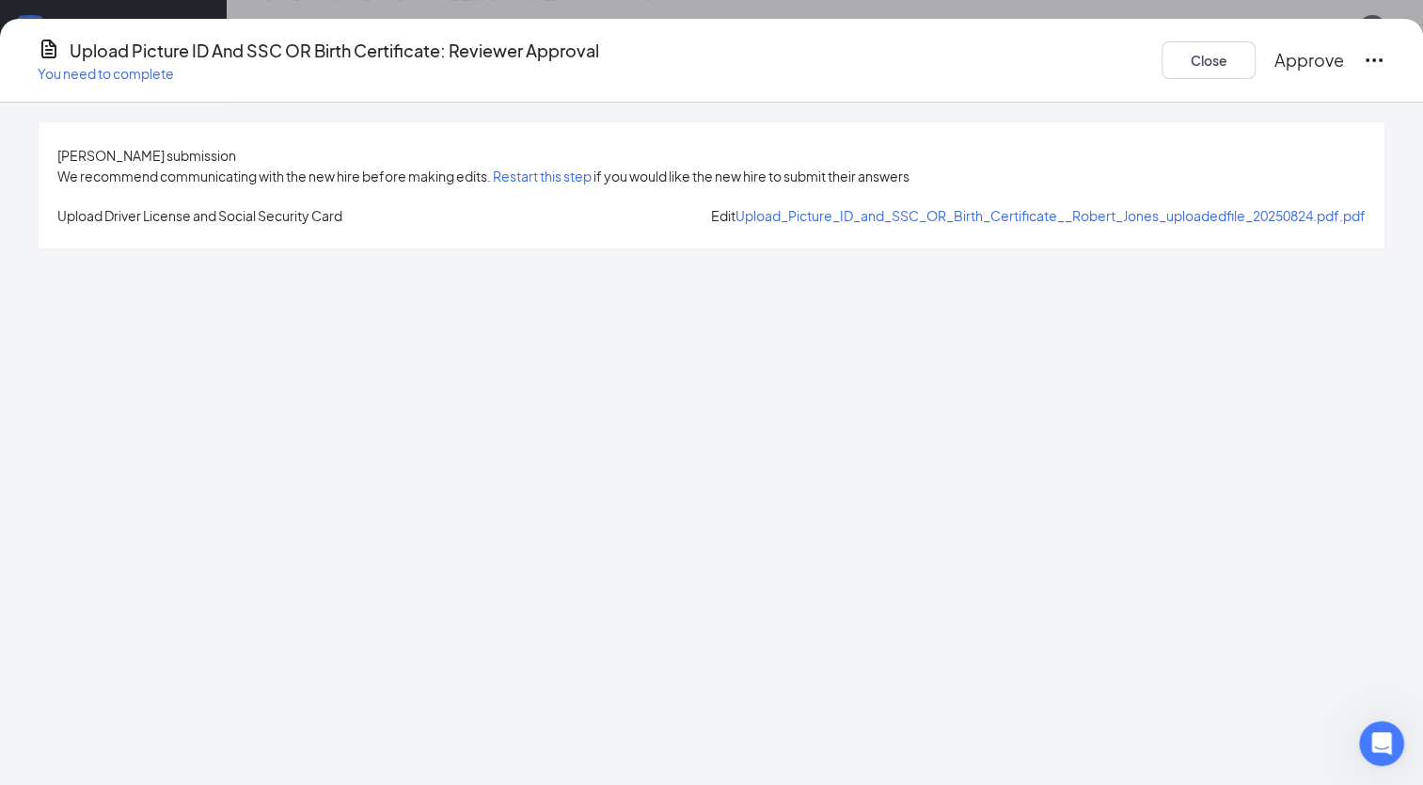
click at [736, 222] on span "Upload_Picture_ID_and_SSC_OR_Birth_Certificate__Robert_Jones_uploadedfile_20250…" at bounding box center [1051, 215] width 630 height 17
click at [1275, 54] on button "Approve" at bounding box center [1310, 60] width 70 height 26
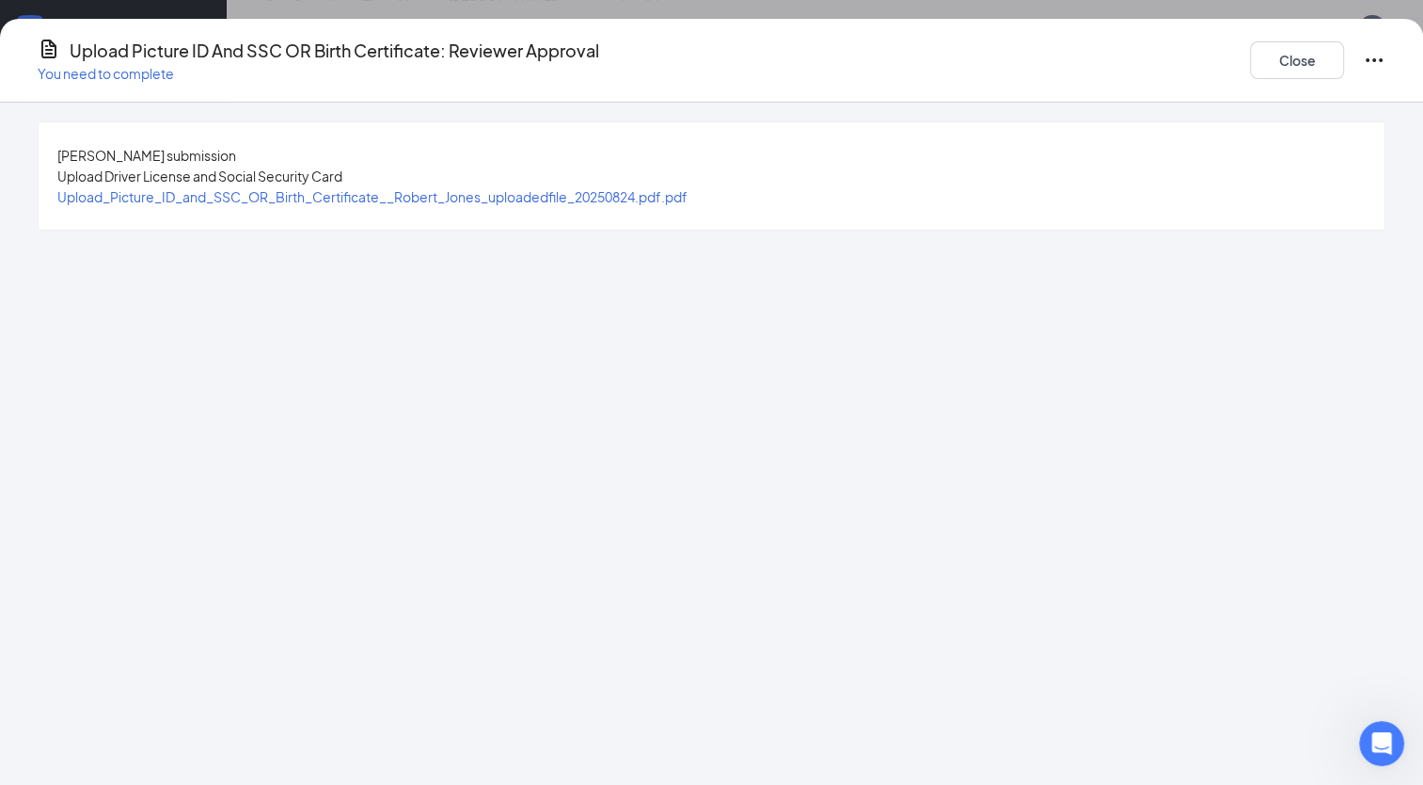
scroll to position [1106, 0]
click at [1250, 62] on button "Close" at bounding box center [1297, 60] width 94 height 38
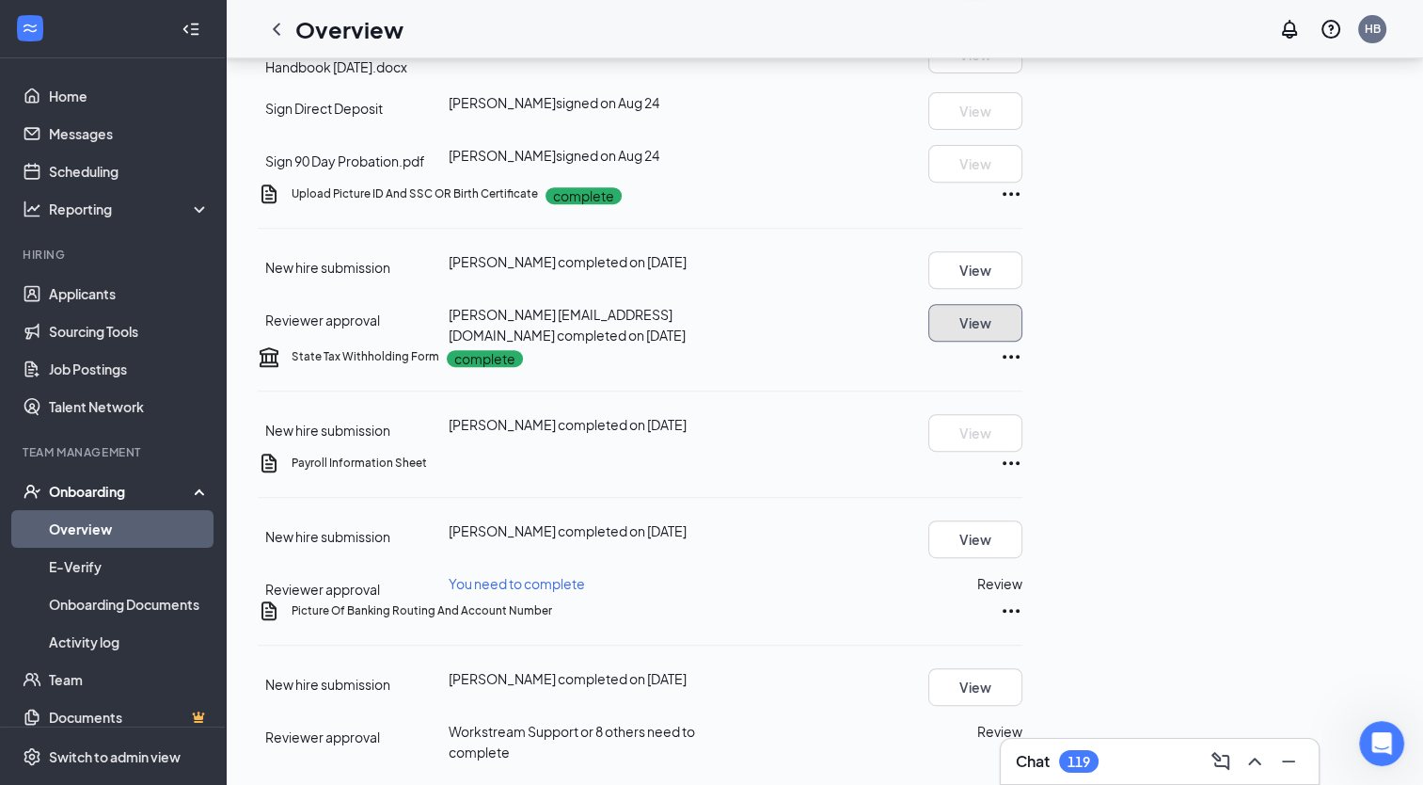
scroll to position [1114, 0]
click at [1023, 573] on button "Review" at bounding box center [1000, 583] width 45 height 21
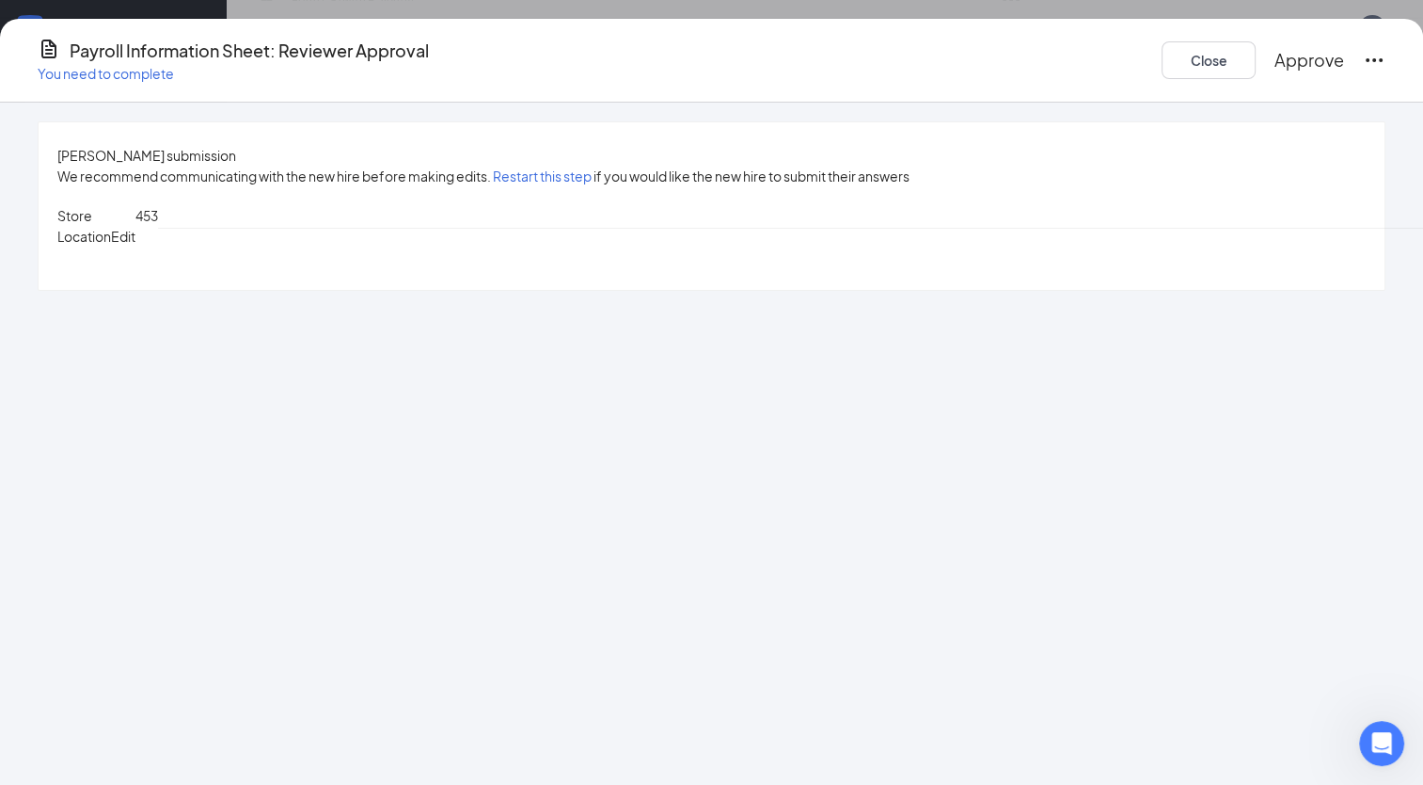
scroll to position [0, 0]
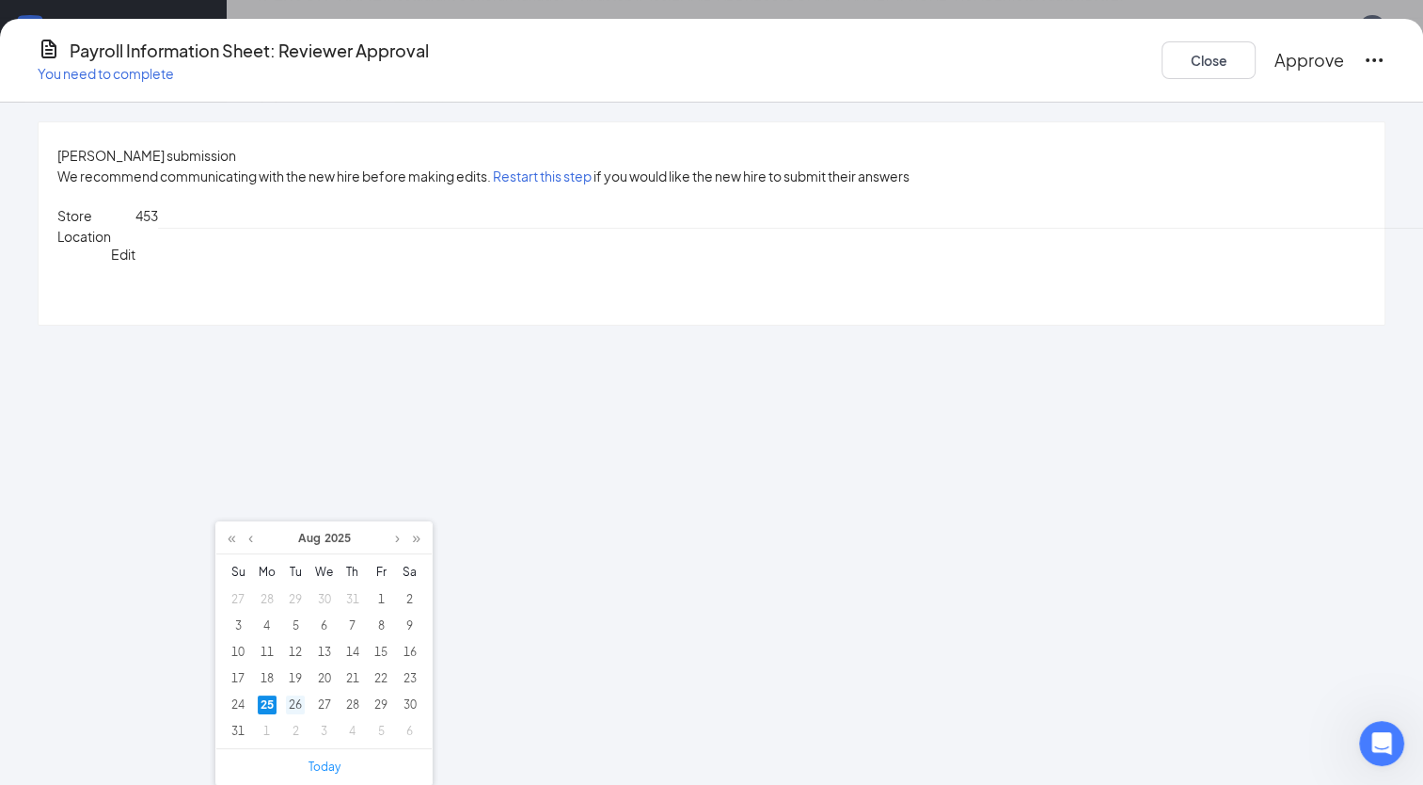
click at [294, 701] on div "26" at bounding box center [295, 704] width 19 height 19
type input "[DATE]"
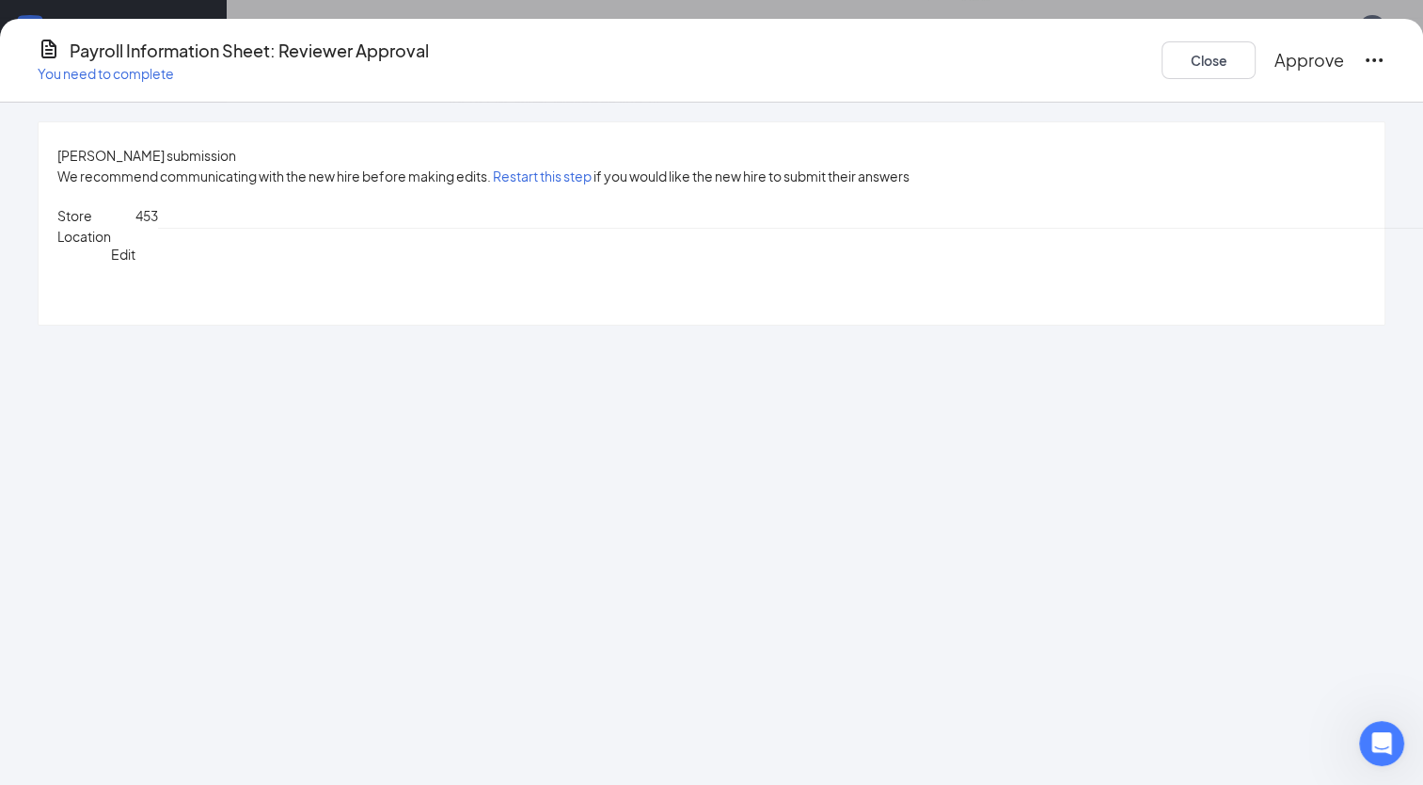
scroll to position [1114, 0]
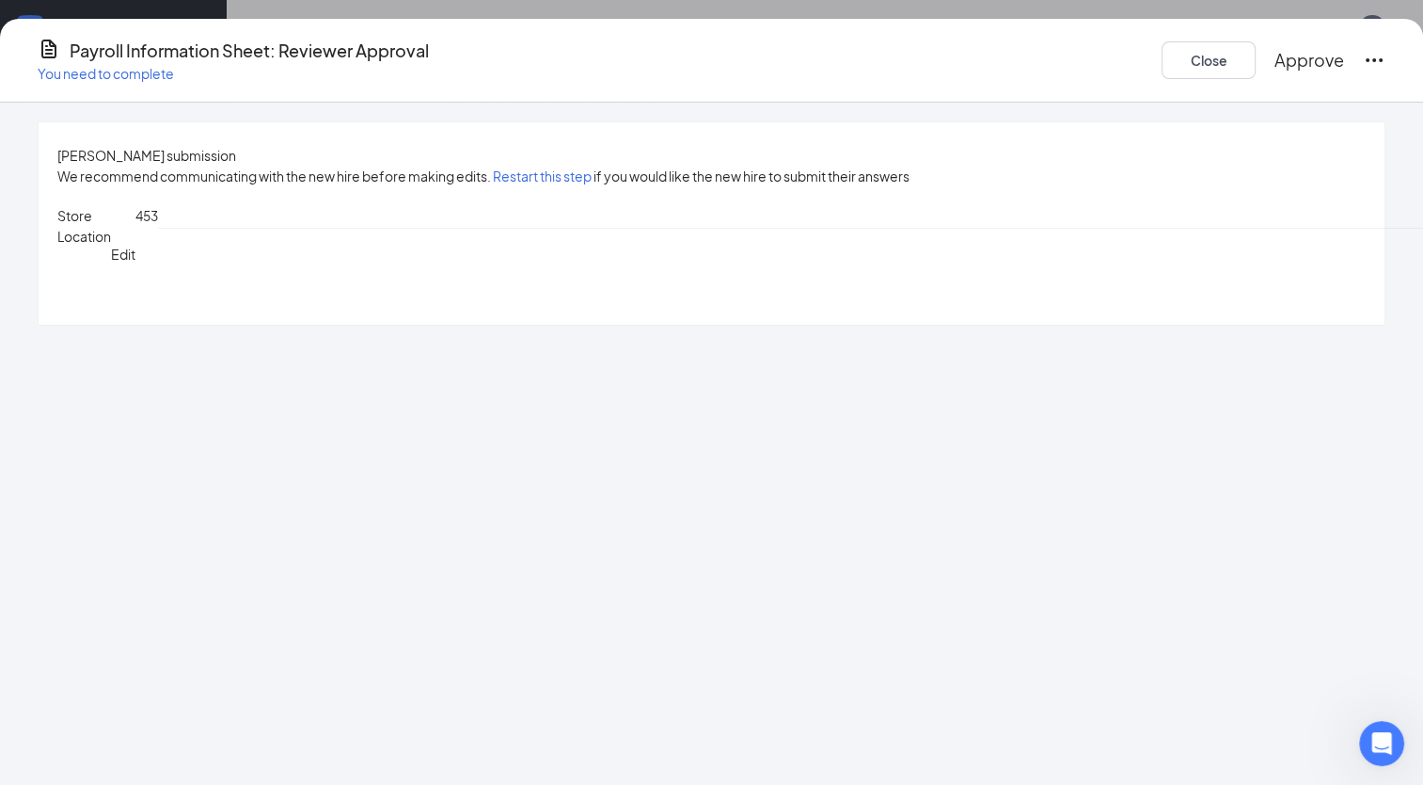
click at [1366, 58] on icon "Ellipses" at bounding box center [1374, 60] width 17 height 4
click at [1309, 487] on span "Mark as complete" at bounding box center [1335, 496] width 110 height 19
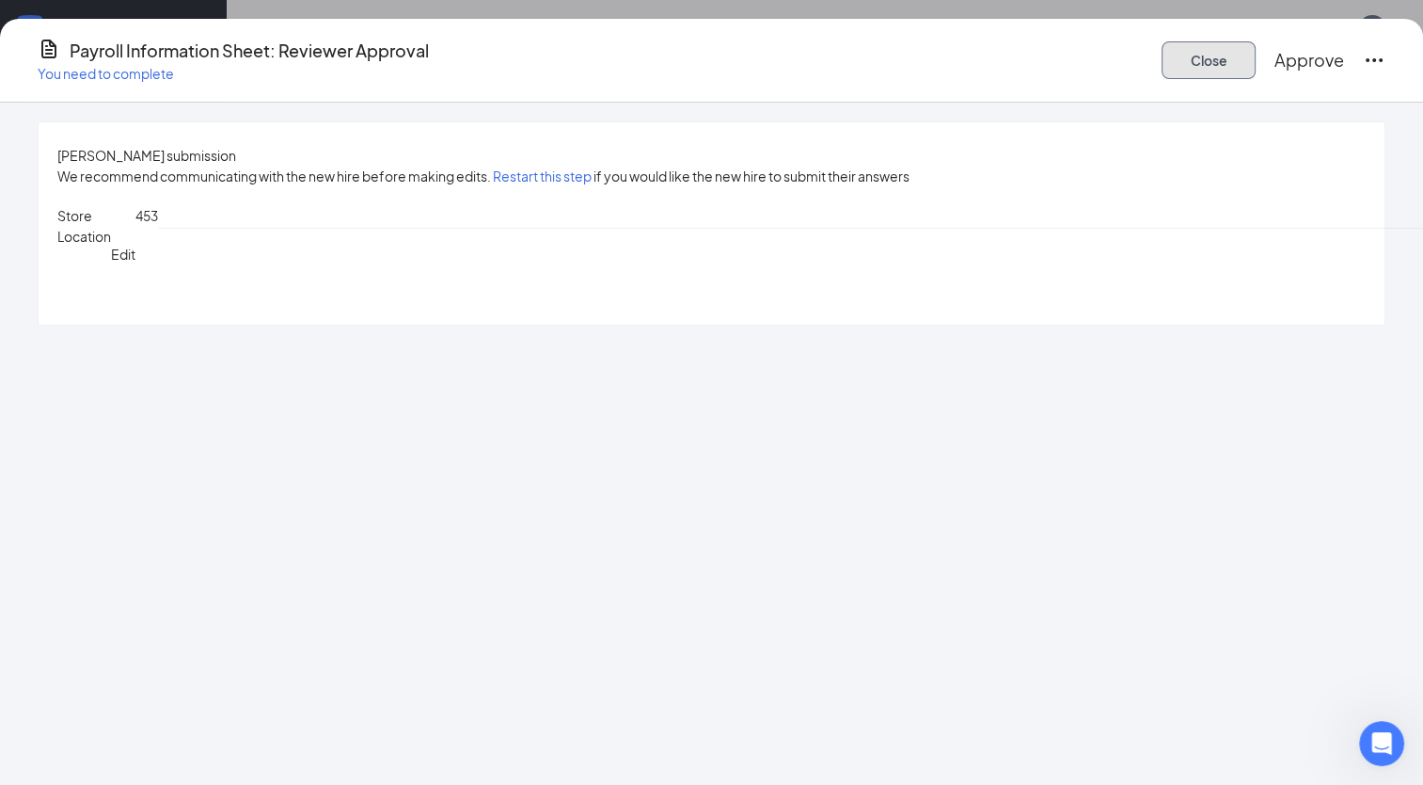
click at [1162, 41] on button "Close" at bounding box center [1209, 60] width 94 height 38
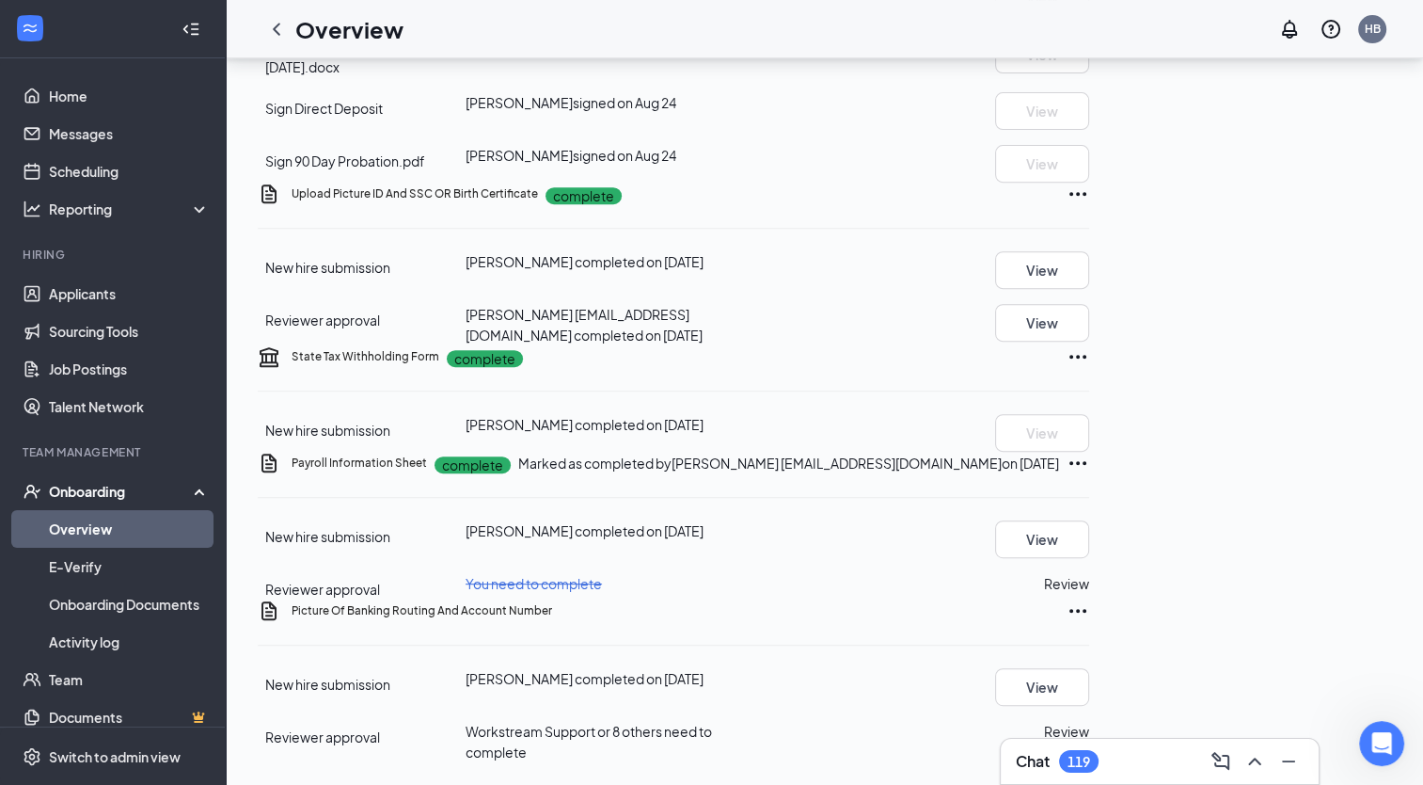
click at [1415, 763] on div "[PERSON_NAME] [PERSON_NAME] Restaurant General Manager · Wingstop #453 [EMAIL_A…" at bounding box center [825, 66] width 1198 height 1438
click at [1414, 759] on div "[PERSON_NAME] [PERSON_NAME] Restaurant General Manager · Wingstop #453 [EMAIL_A…" at bounding box center [825, 66] width 1198 height 1438
click at [1089, 520] on button "View" at bounding box center [1042, 539] width 94 height 38
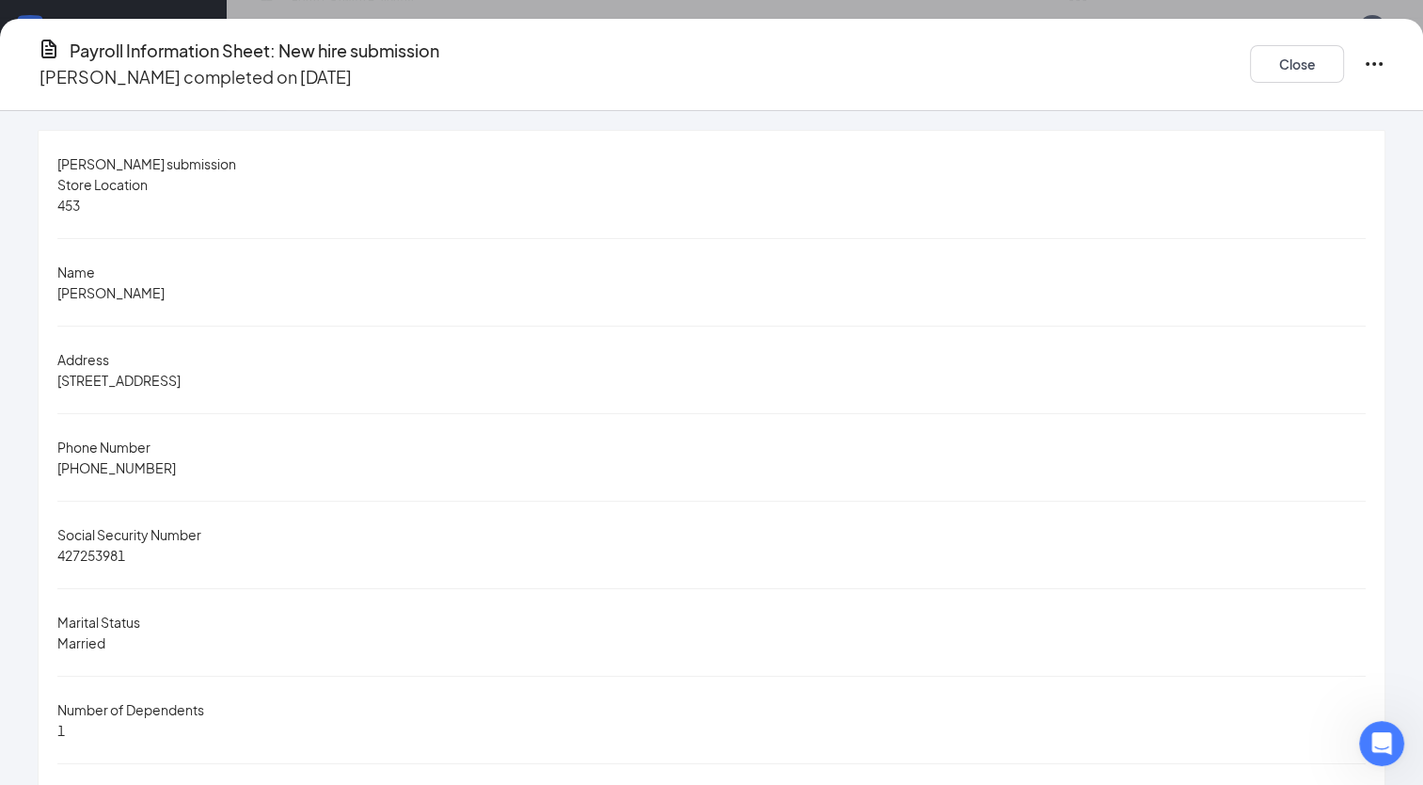
scroll to position [0, 0]
click at [1250, 57] on button "Close" at bounding box center [1297, 64] width 94 height 38
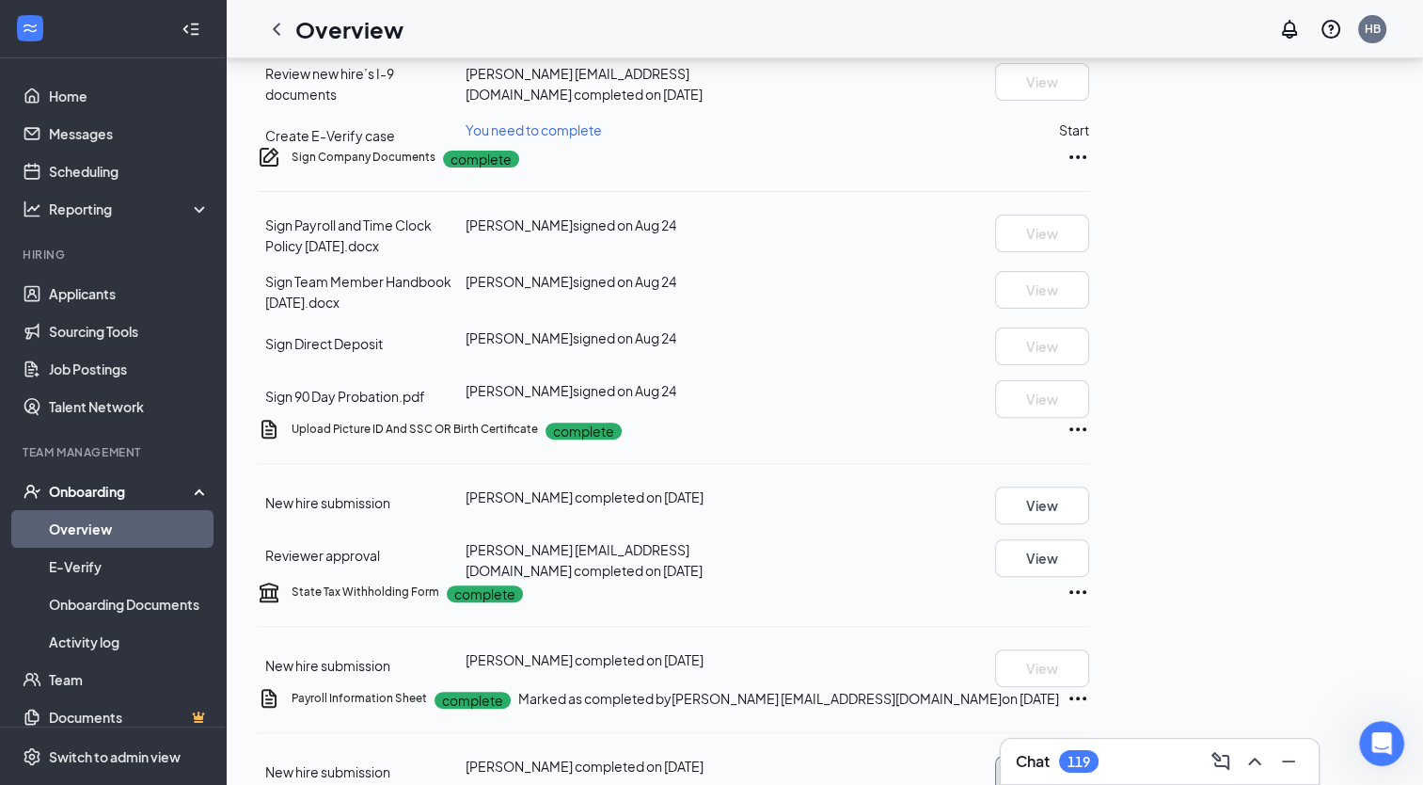
scroll to position [552, 0]
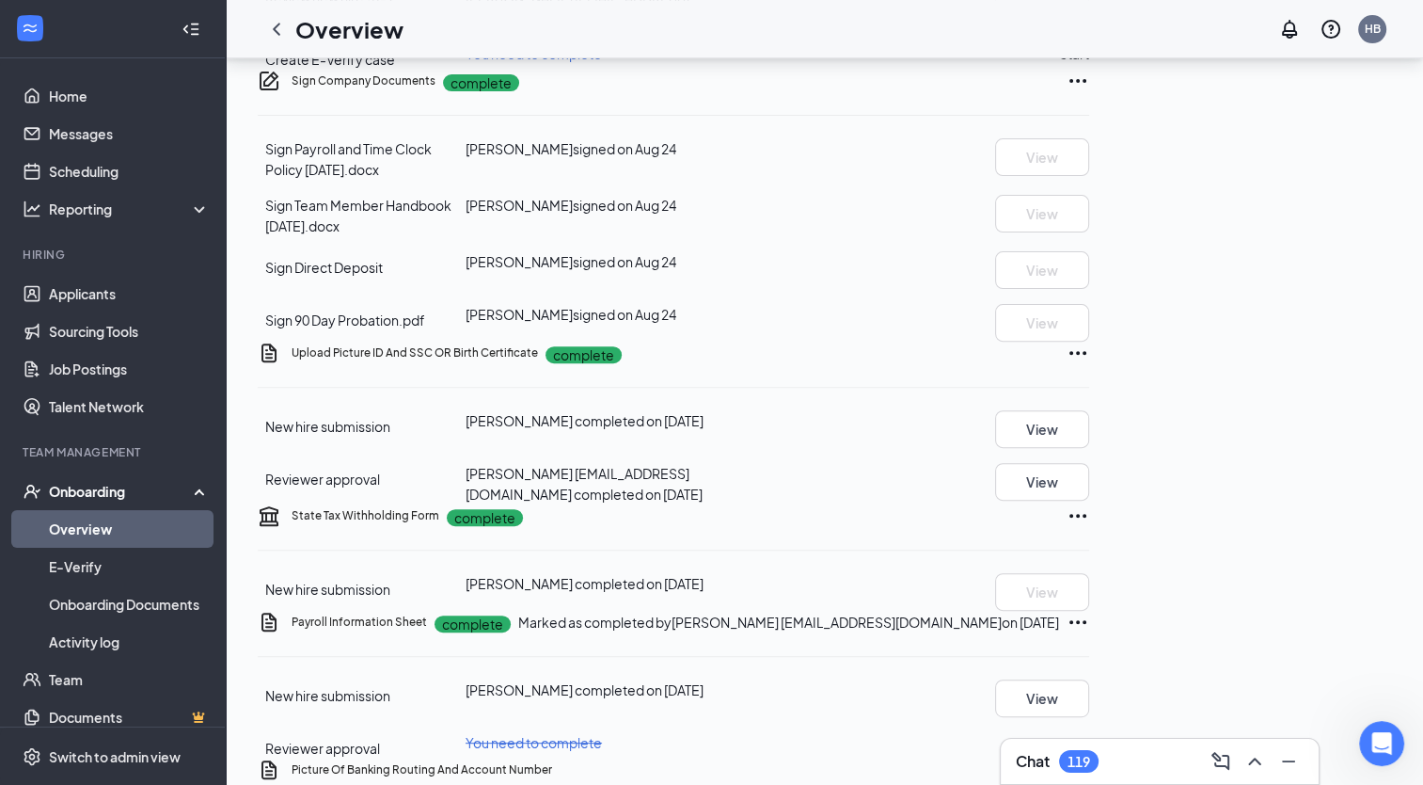
click at [336, 68] on span "Create E-Verify case" at bounding box center [330, 59] width 130 height 17
click at [1042, 28] on div "Review new hire’s I-9 documents [PERSON_NAME] [EMAIL_ADDRESS][DOMAIN_NAME] comp…" at bounding box center [674, 7] width 832 height 41
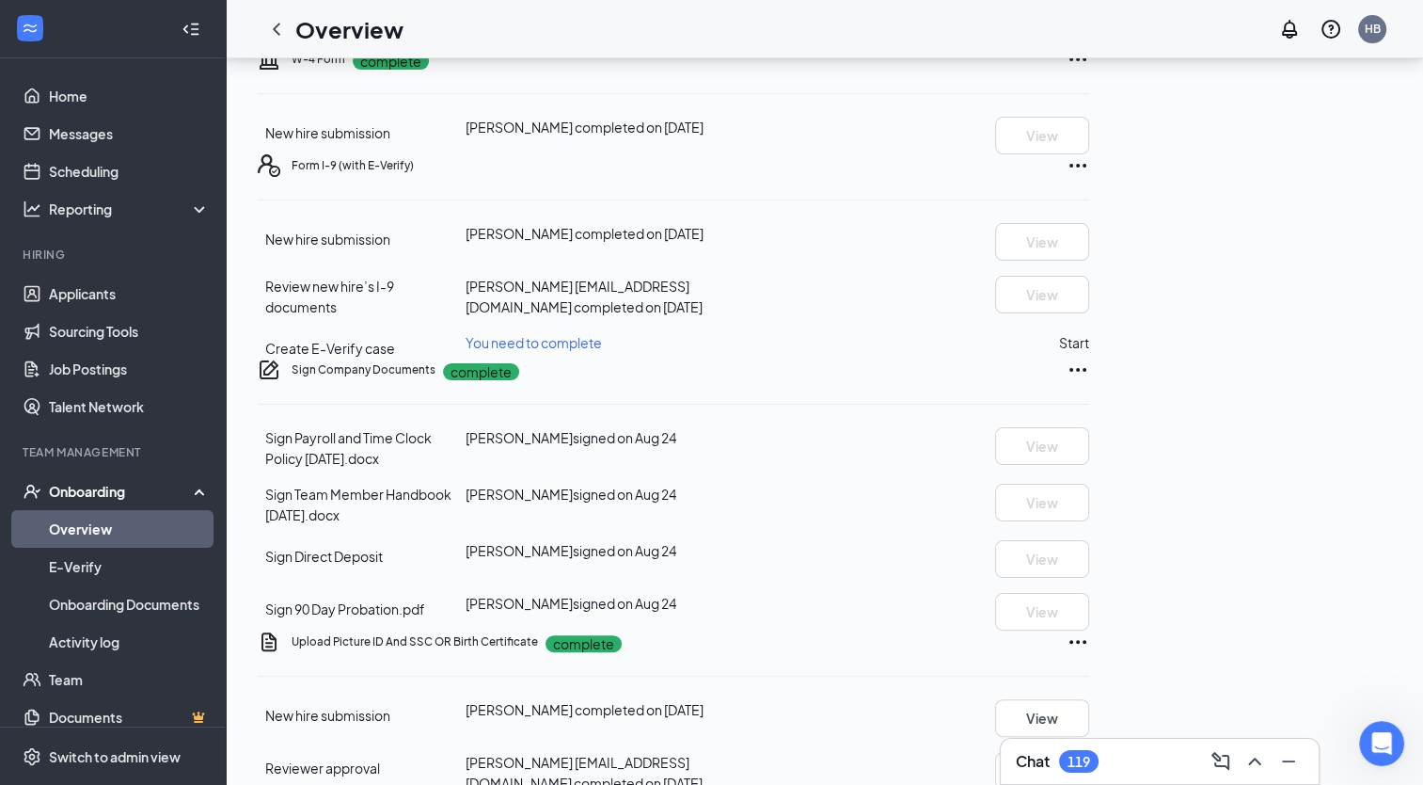
scroll to position [301, 0]
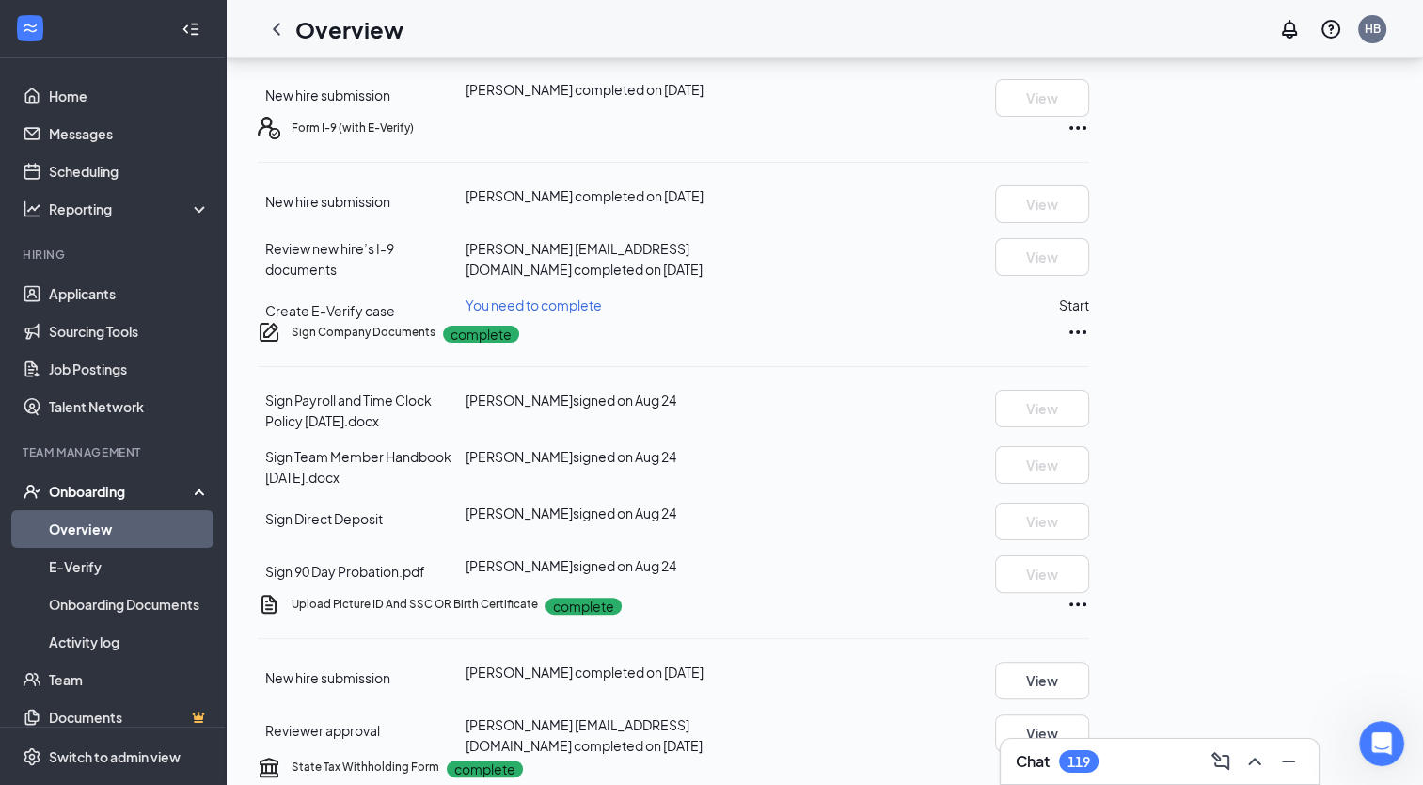
click at [1089, 139] on icon "Ellipses" at bounding box center [1078, 128] width 23 height 23
click at [1015, 279] on div "Review new hire’s I-9 documents [PERSON_NAME] [EMAIL_ADDRESS][DOMAIN_NAME] comp…" at bounding box center [674, 258] width 832 height 41
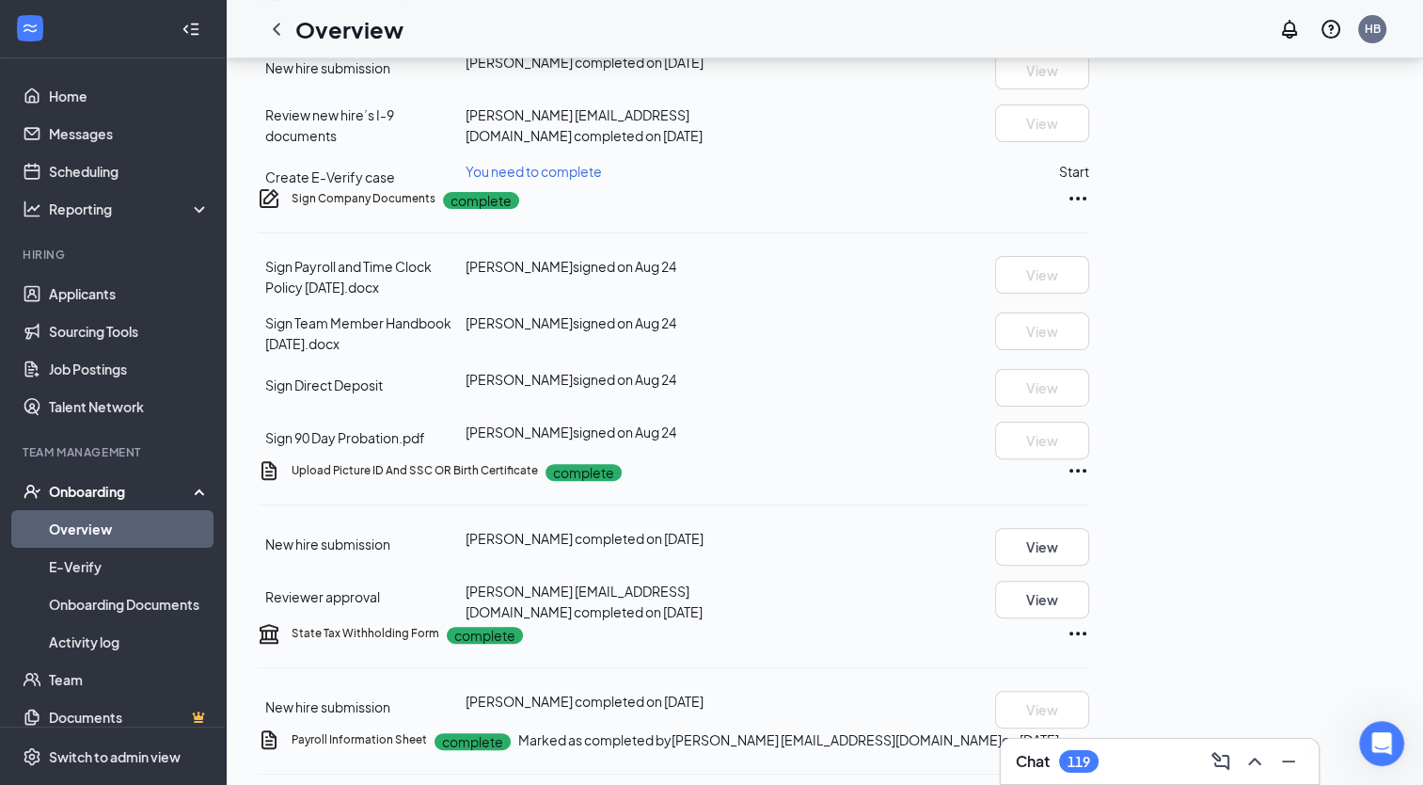
scroll to position [397, 0]
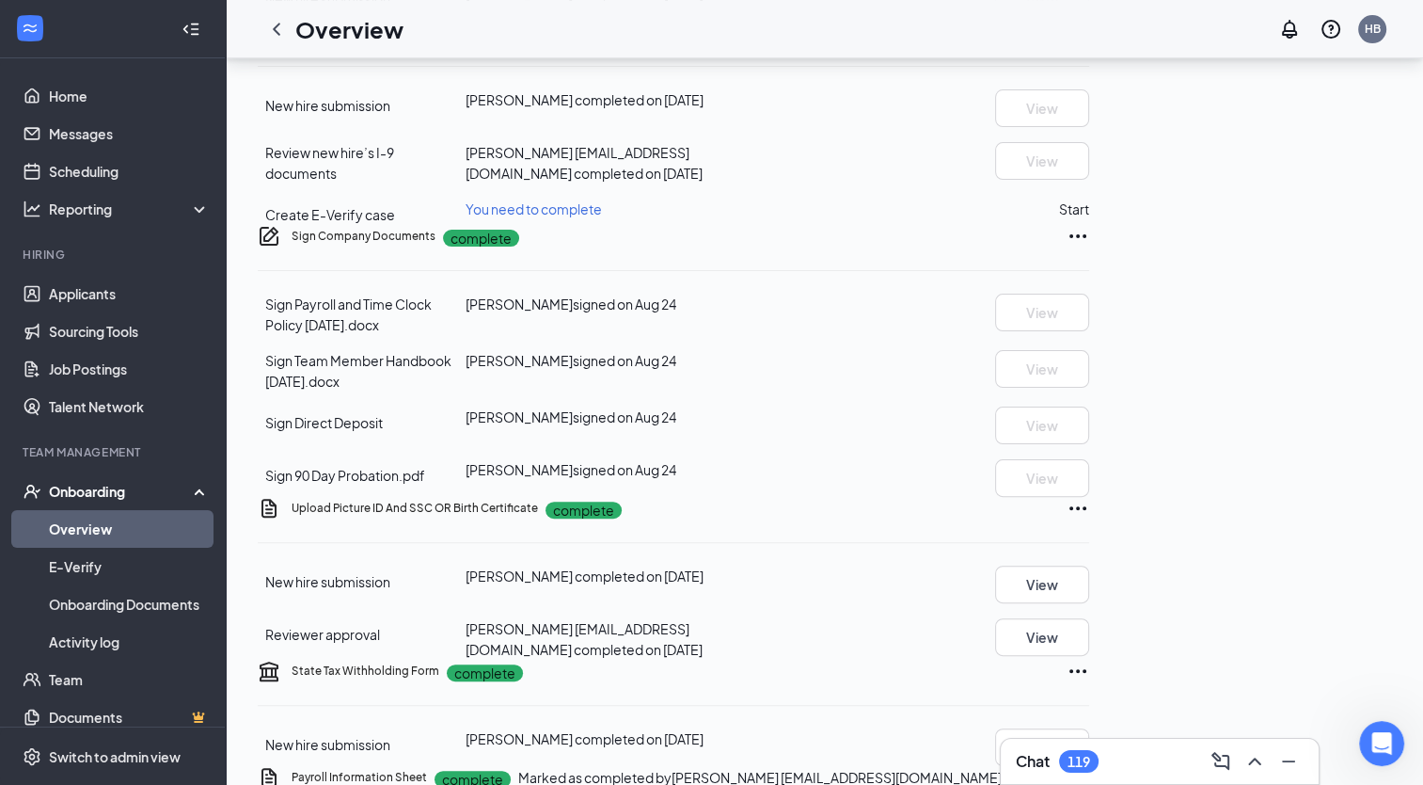
click at [1089, 43] on icon "Ellipses" at bounding box center [1078, 32] width 23 height 23
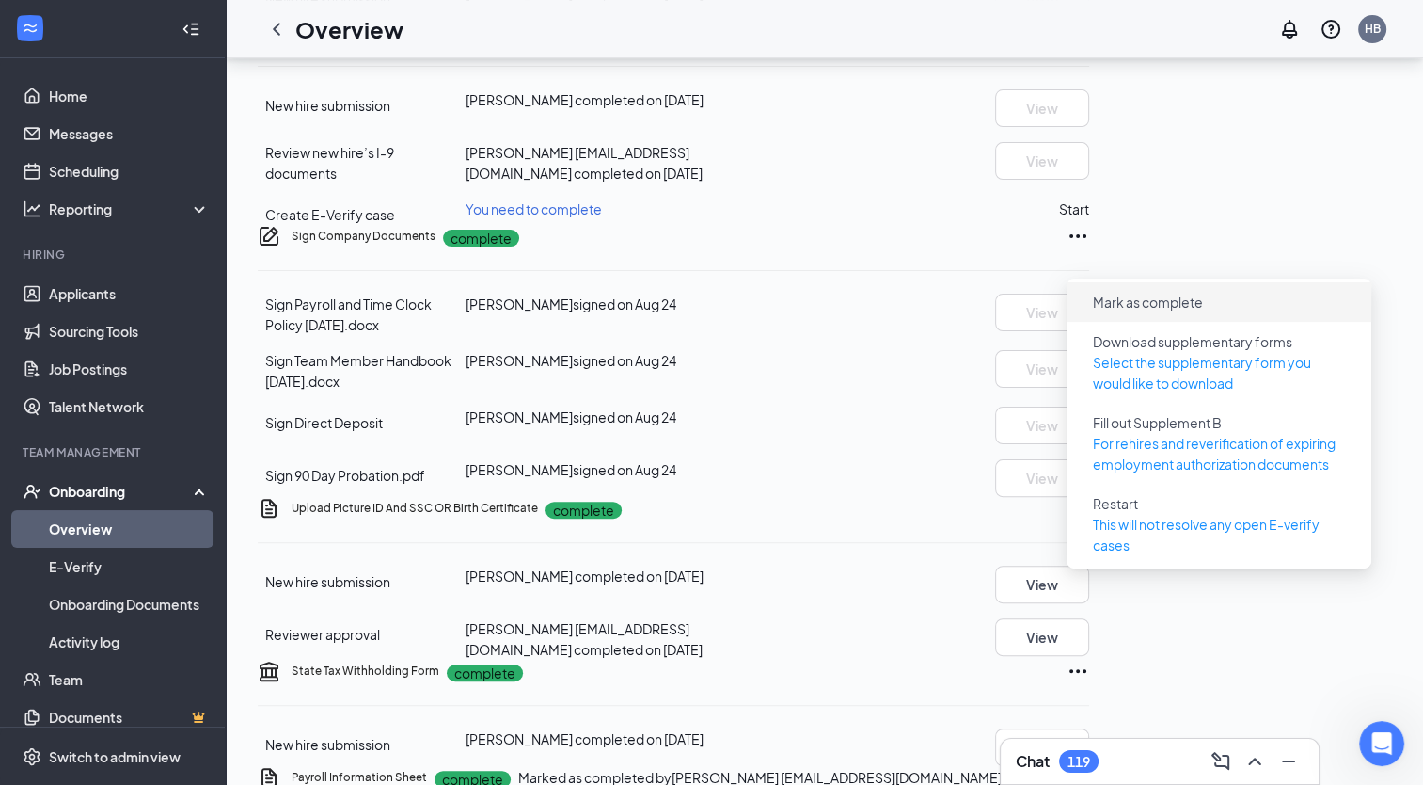
click at [1161, 300] on span "Mark as complete" at bounding box center [1148, 302] width 110 height 19
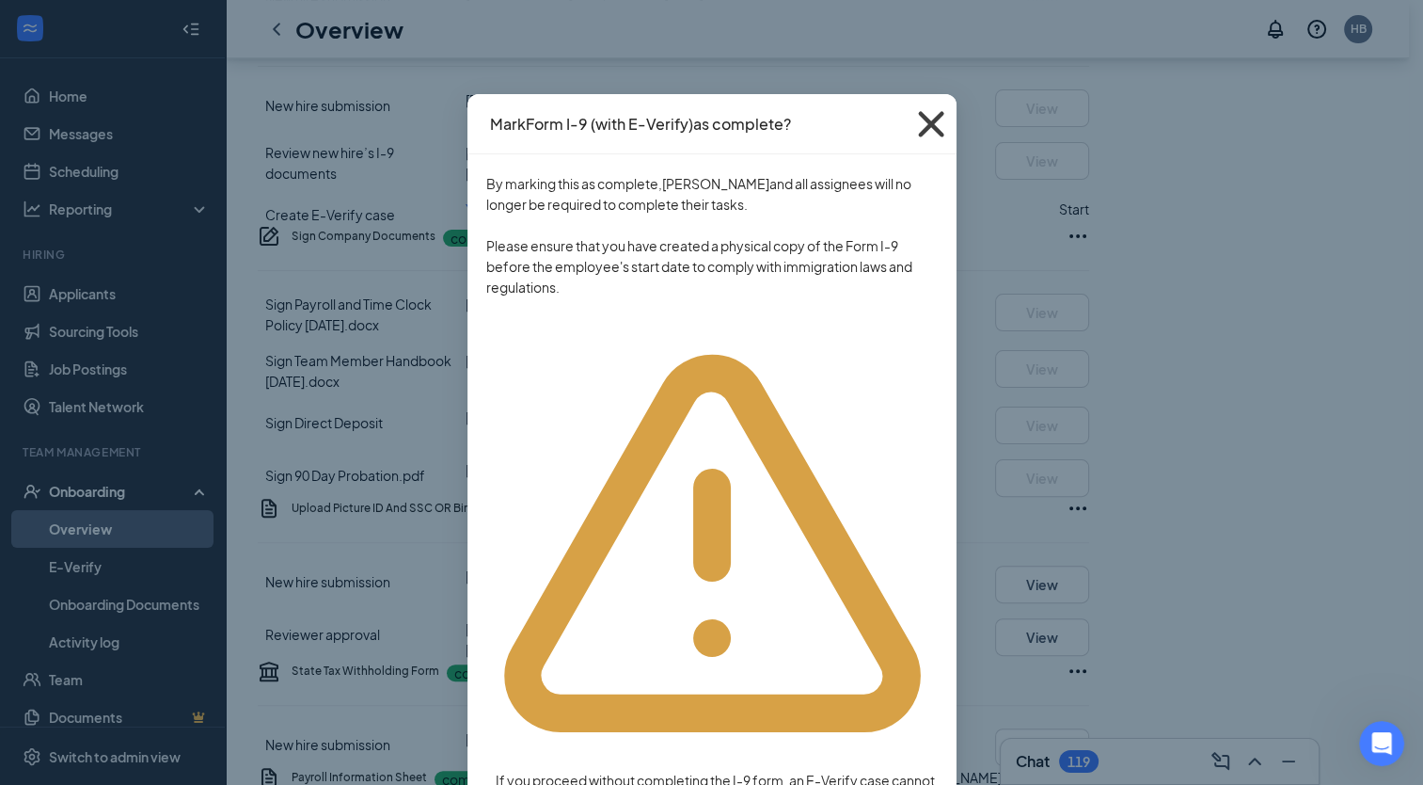
click at [931, 127] on icon "Cross" at bounding box center [931, 124] width 51 height 51
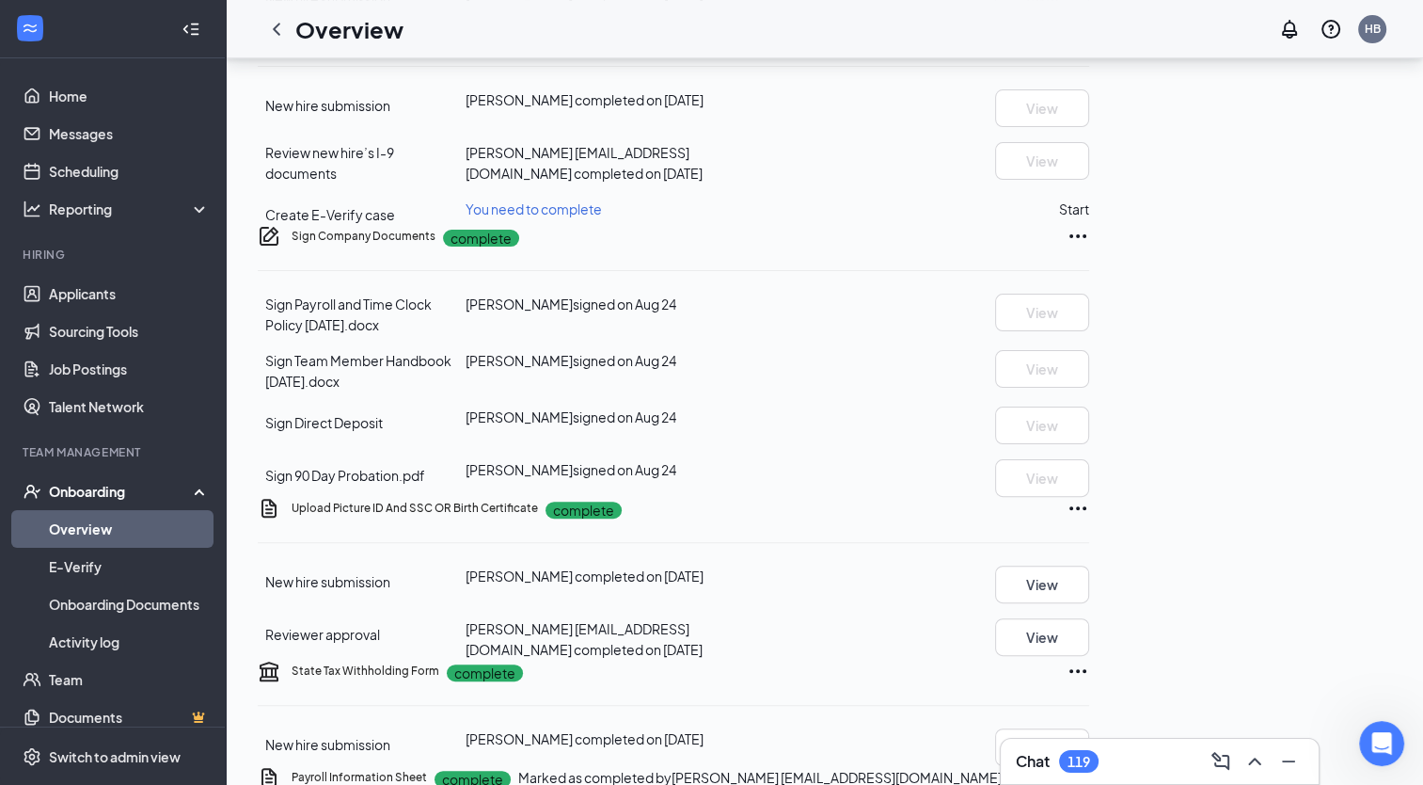
scroll to position [0, 0]
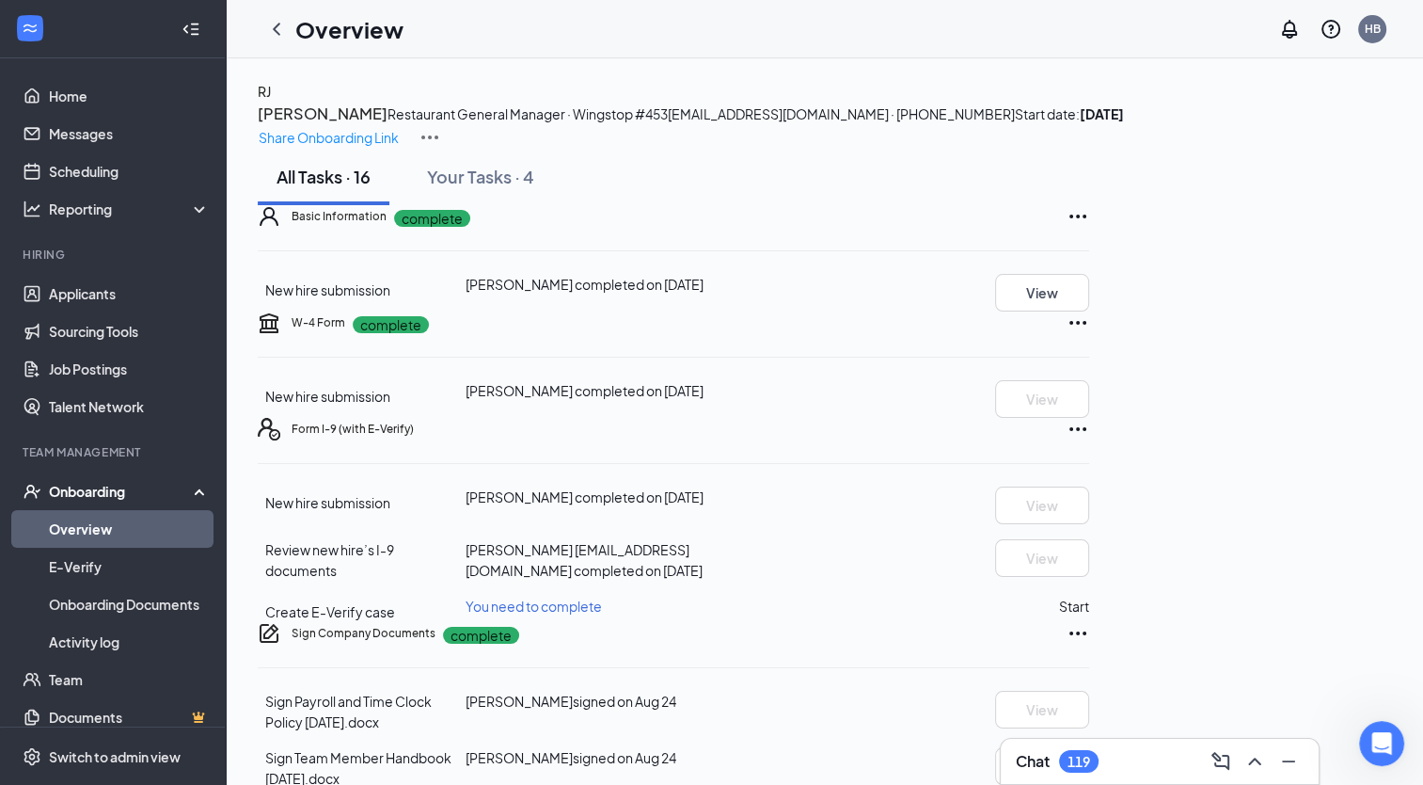
click at [1376, 126] on div "[PERSON_NAME] [PERSON_NAME] Restaurant General Manager · Wingstop #453 [EMAIL_A…" at bounding box center [825, 115] width 1134 height 68
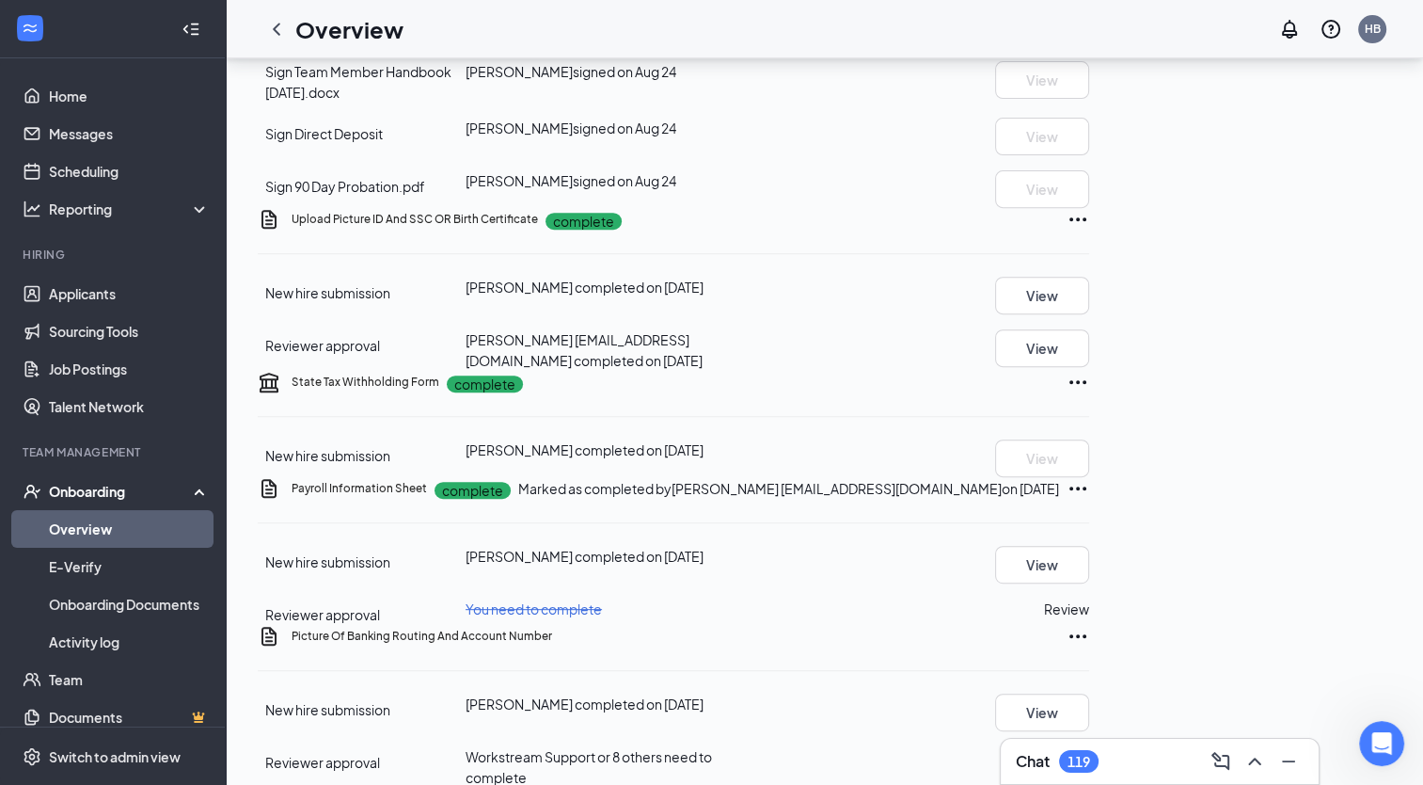
scroll to position [1114, 0]
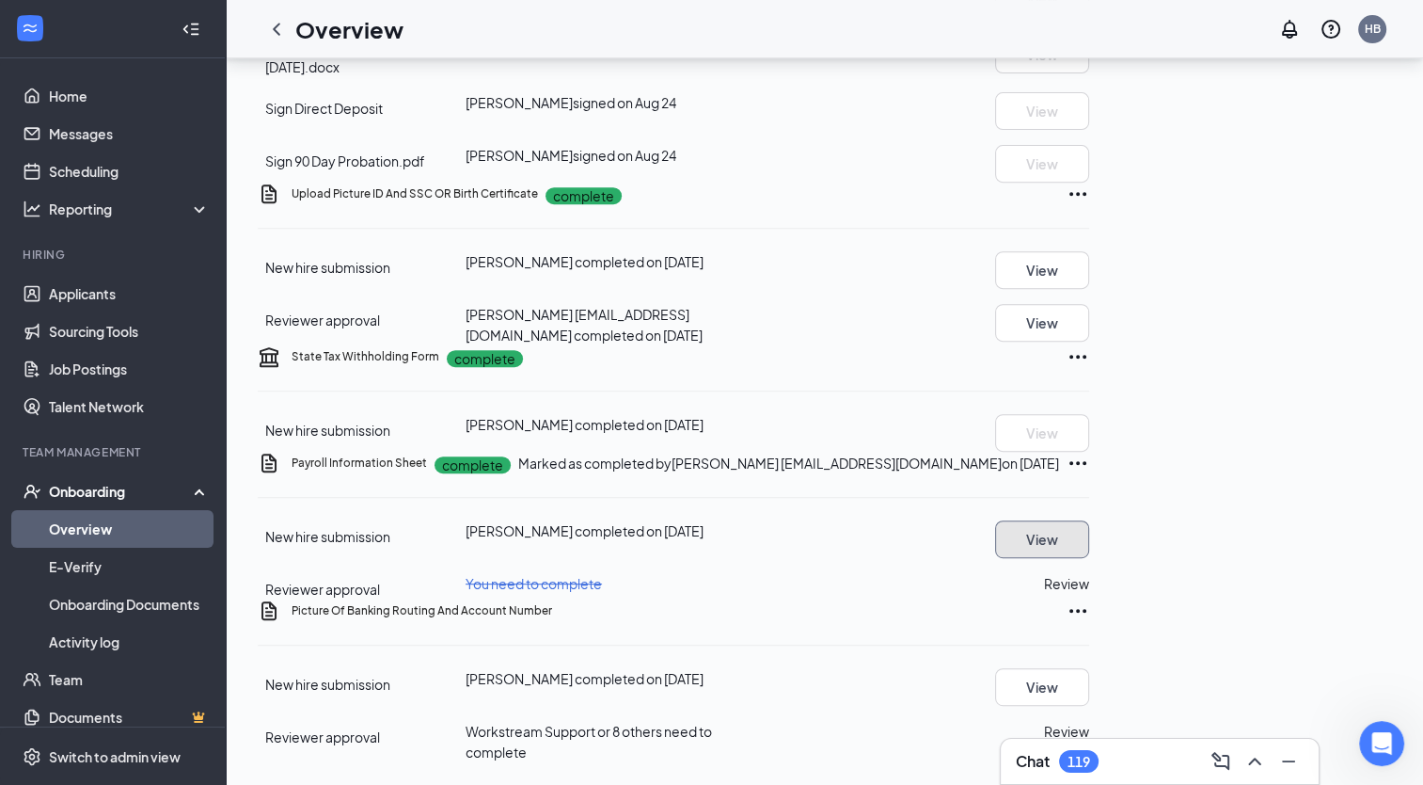
click at [1089, 520] on button "View" at bounding box center [1042, 539] width 94 height 38
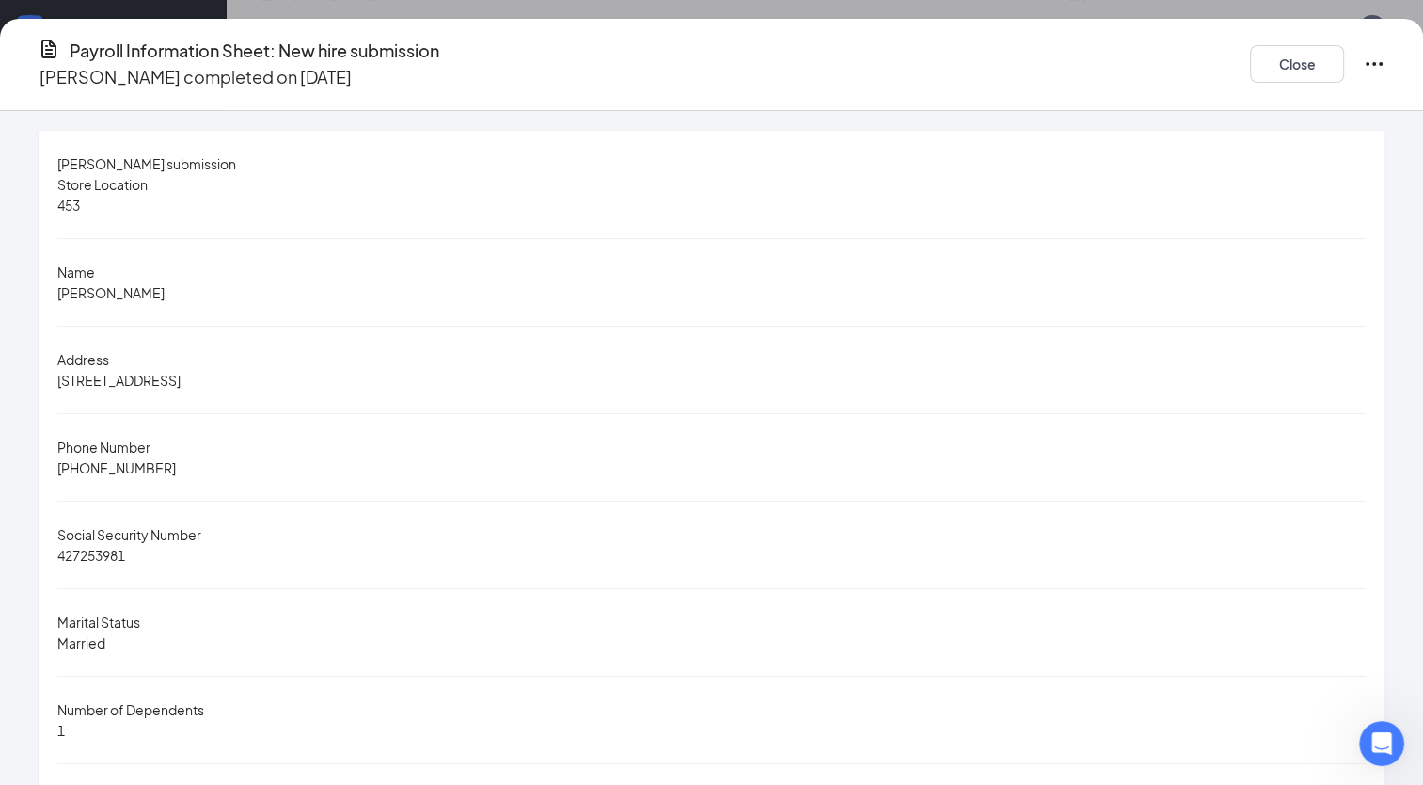
scroll to position [0, 0]
click at [1250, 59] on button "Close" at bounding box center [1297, 64] width 94 height 38
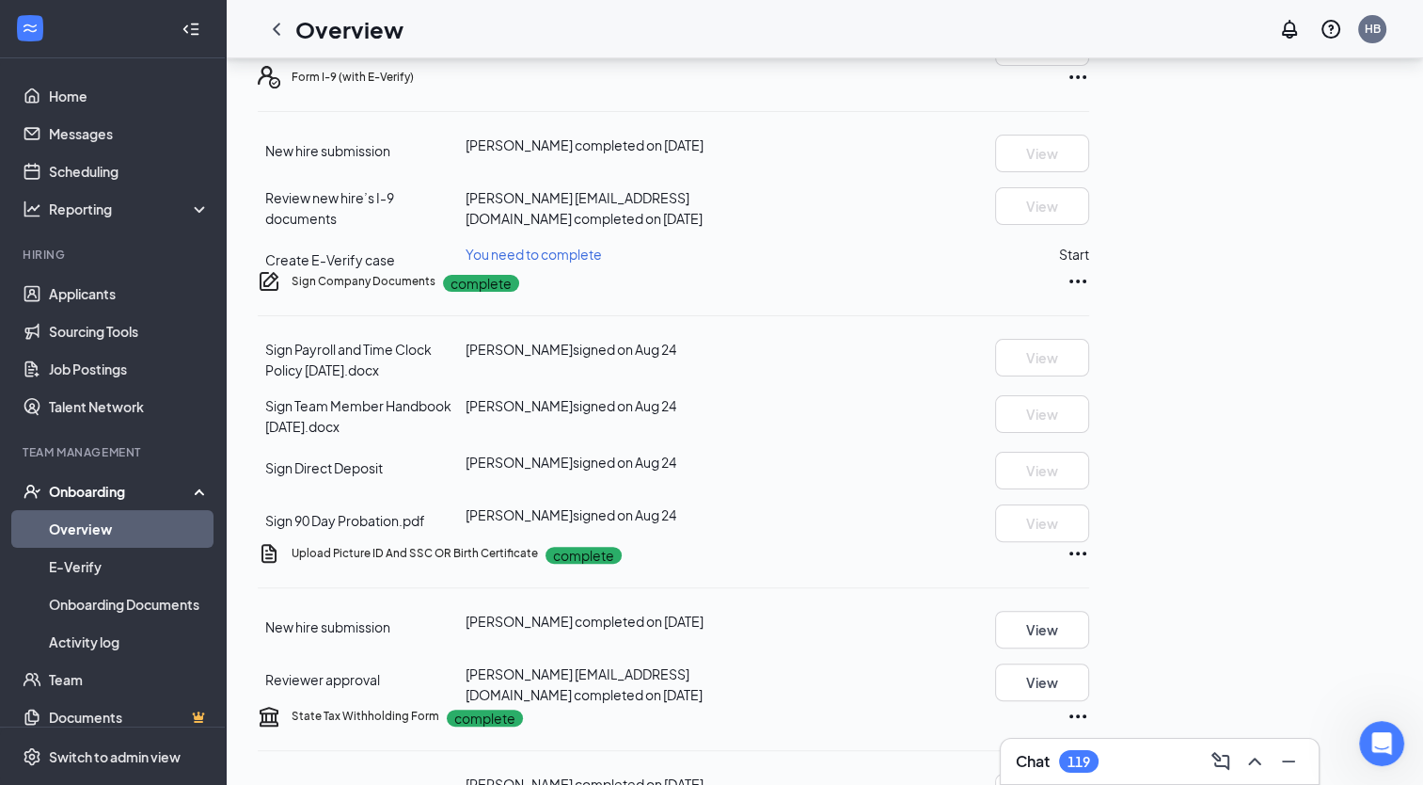
scroll to position [363, 0]
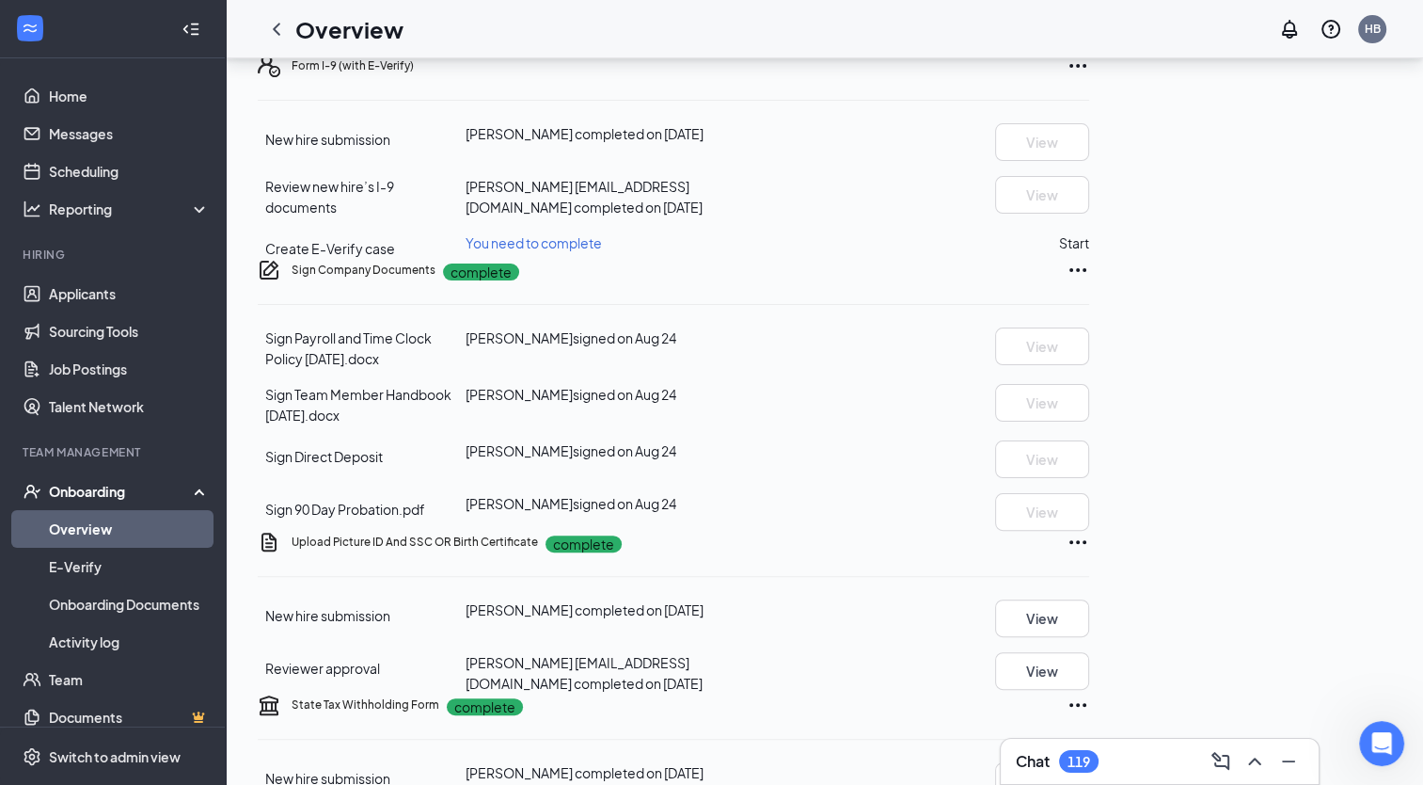
click at [1089, 77] on icon "Ellipses" at bounding box center [1078, 66] width 23 height 23
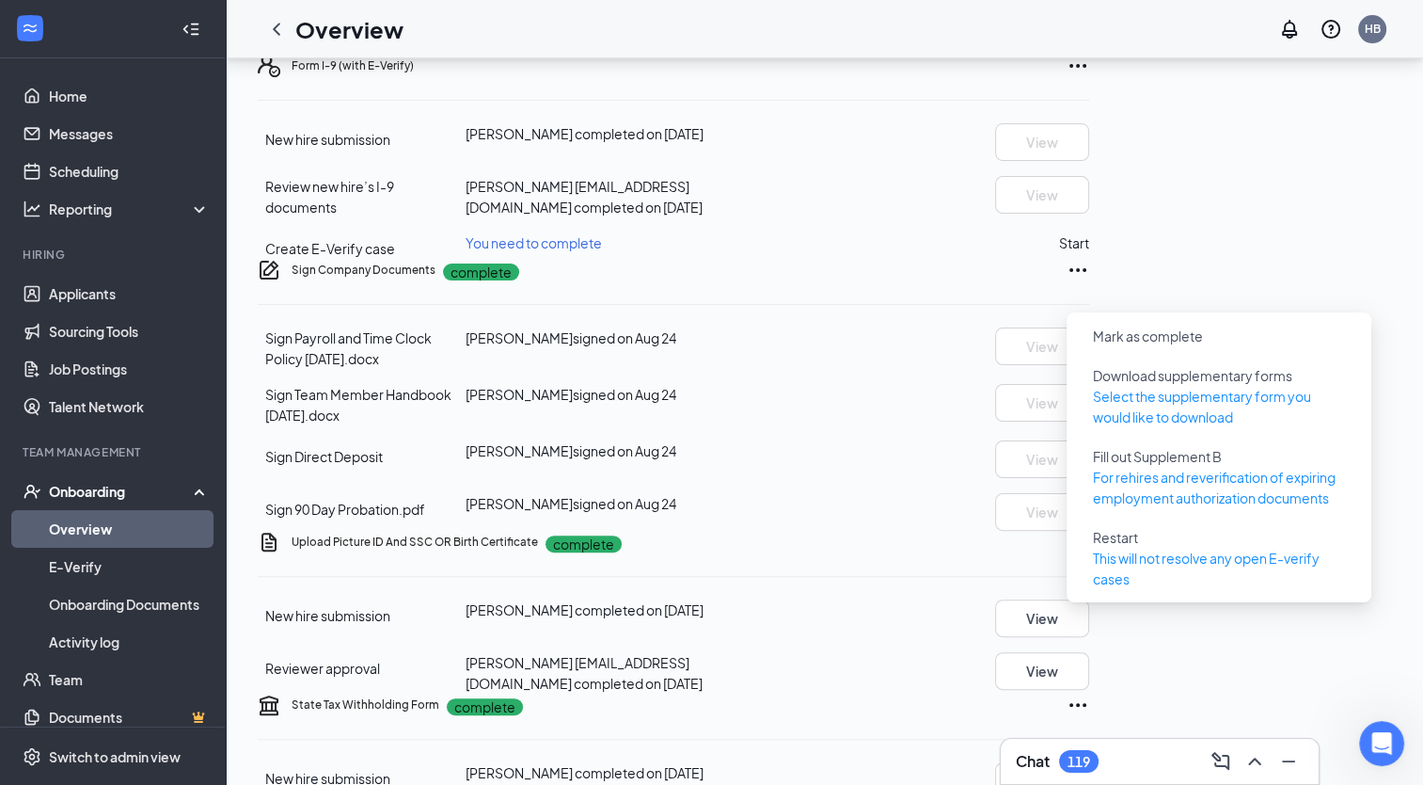
click at [1023, 217] on div "Review new hire’s I-9 documents [PERSON_NAME] [EMAIL_ADDRESS][DOMAIN_NAME] comp…" at bounding box center [674, 196] width 832 height 41
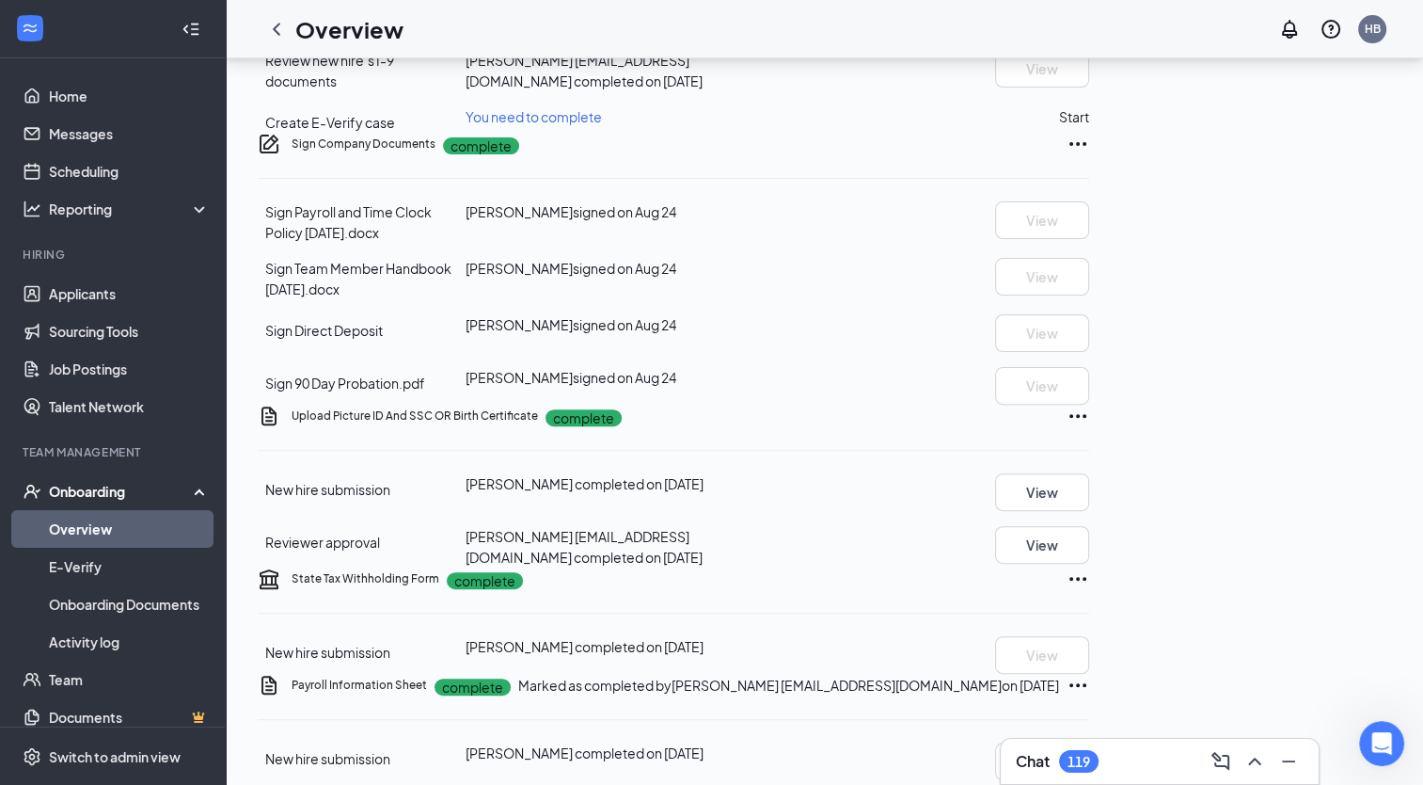
scroll to position [527, 0]
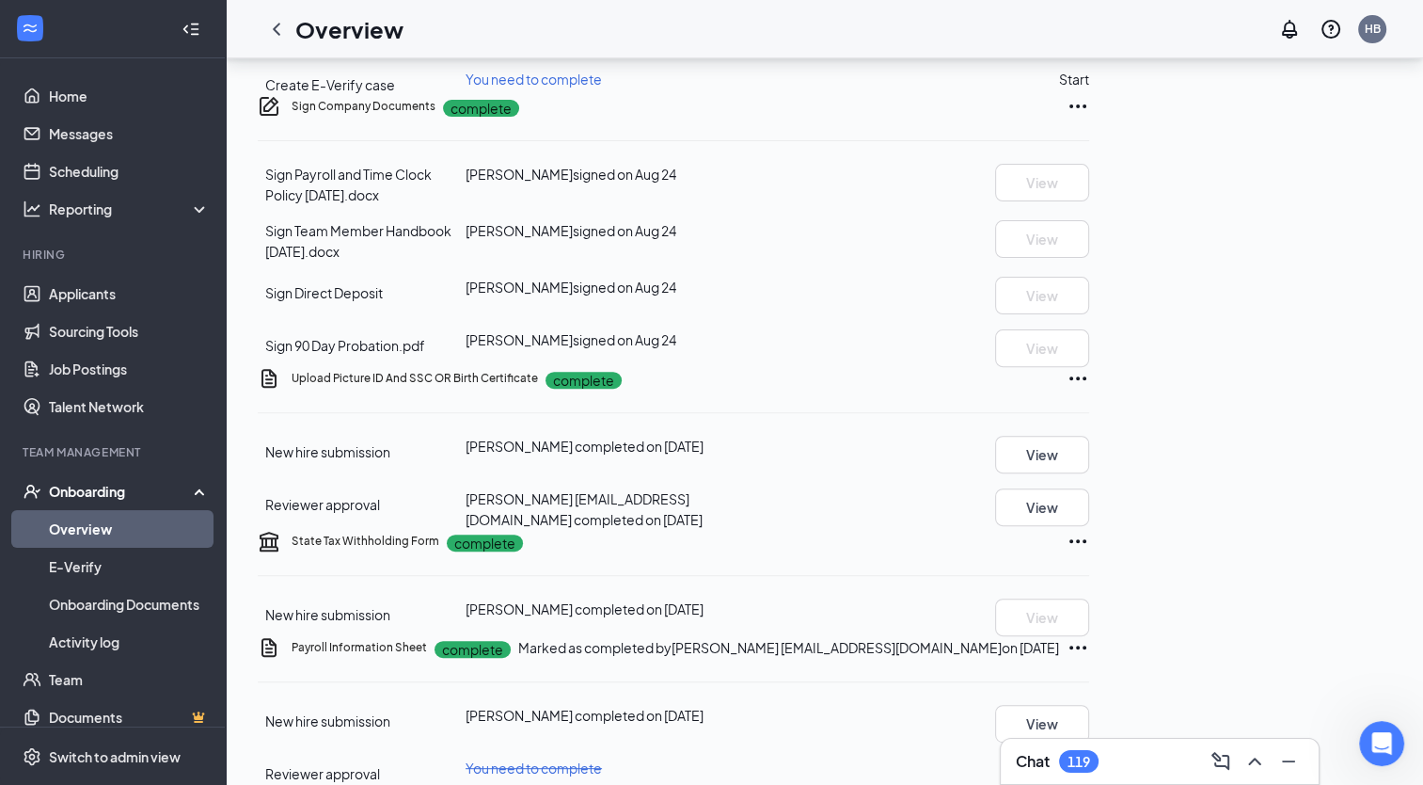
click at [395, 93] on span "Create E-Verify case" at bounding box center [330, 84] width 130 height 17
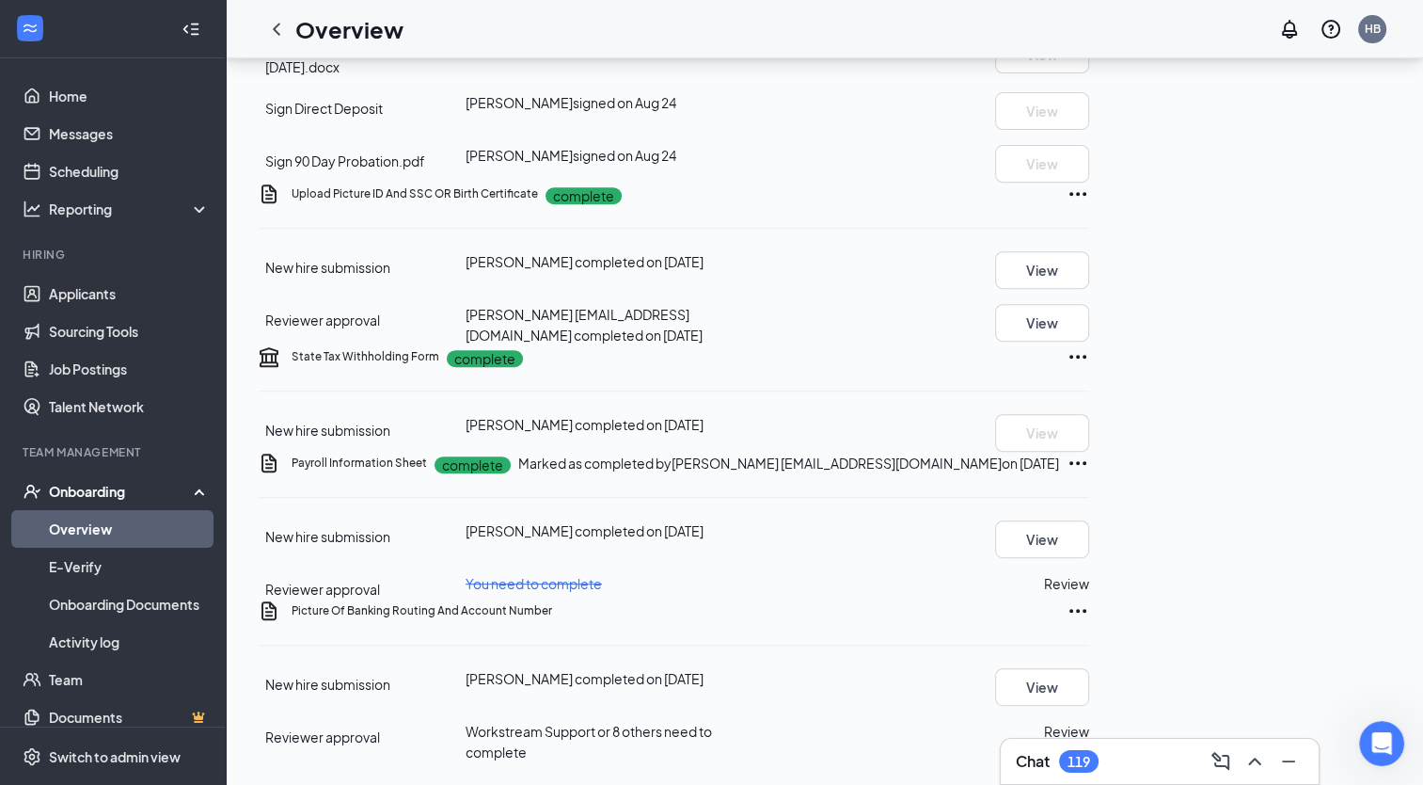
scroll to position [1091, 0]
click at [1089, 520] on button "View" at bounding box center [1042, 539] width 94 height 38
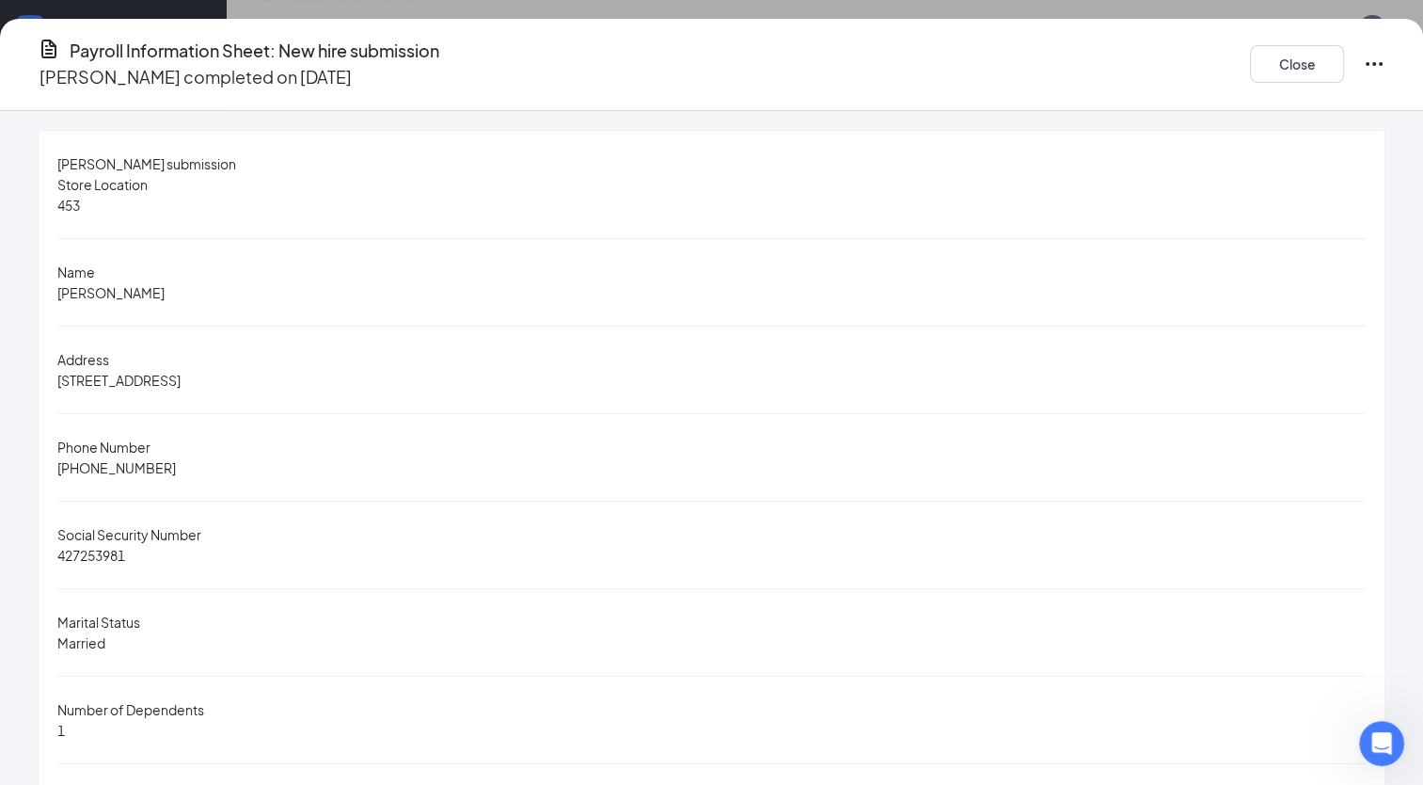
scroll to position [0, 0]
click at [1250, 55] on button "Close" at bounding box center [1297, 64] width 94 height 38
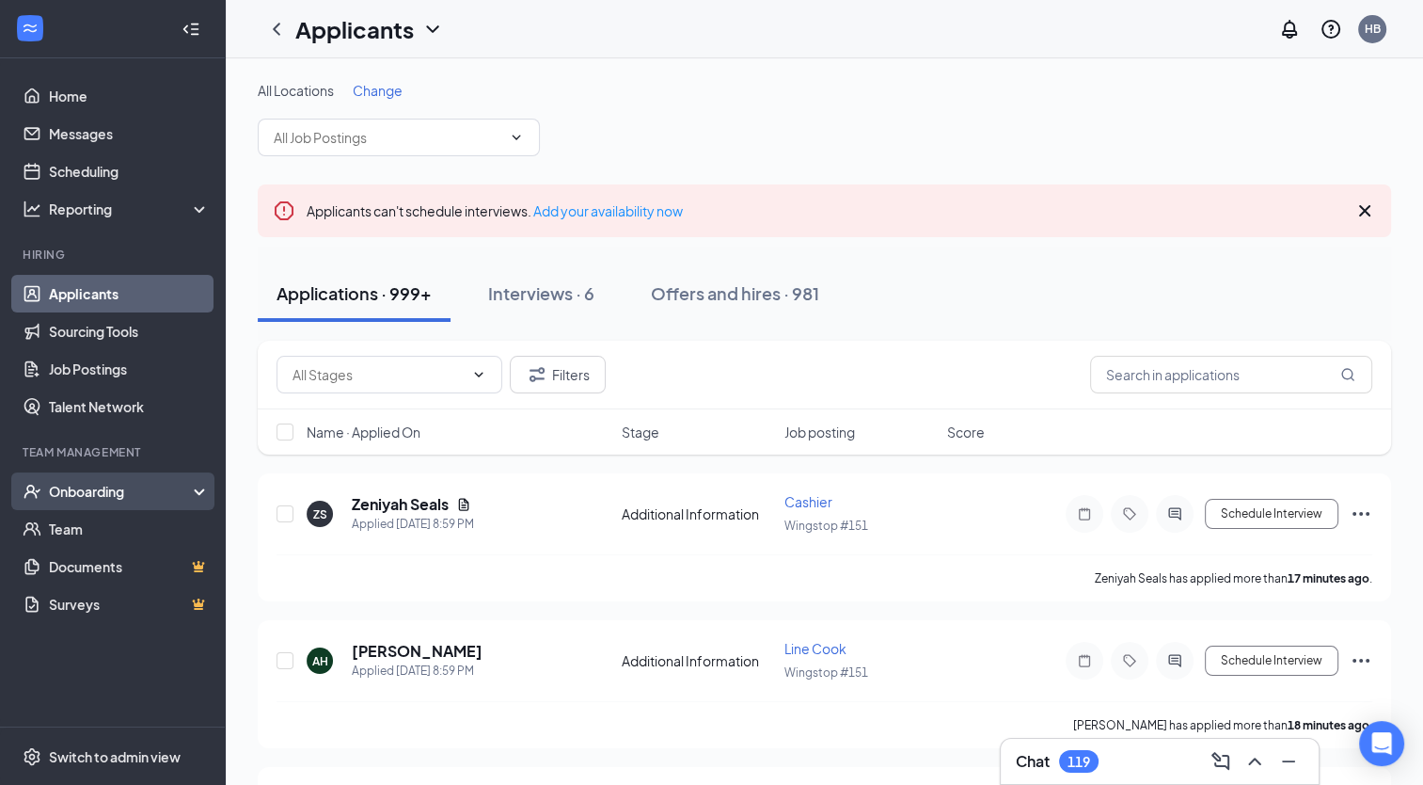
click at [115, 494] on div "Onboarding" at bounding box center [121, 491] width 145 height 19
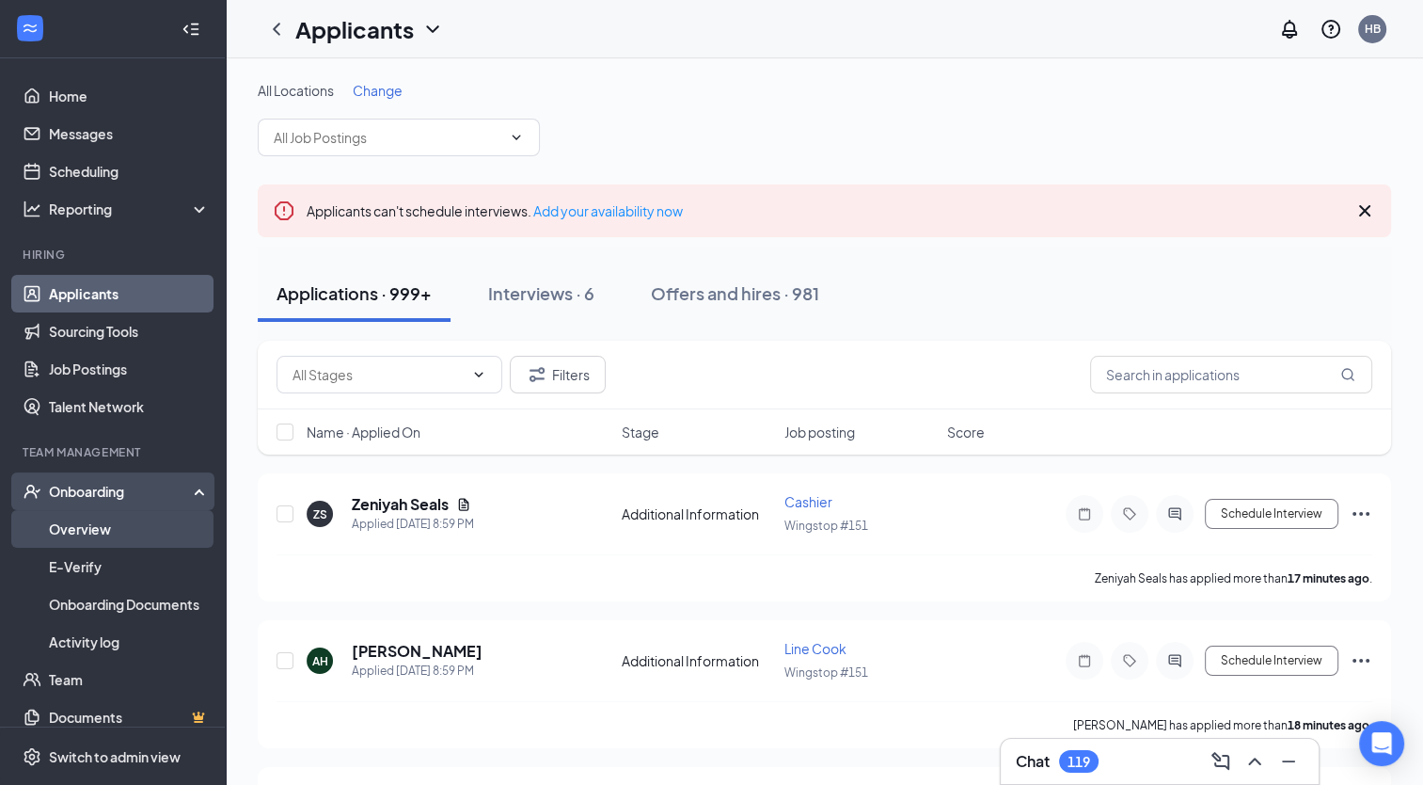
click at [96, 529] on link "Overview" at bounding box center [129, 529] width 161 height 38
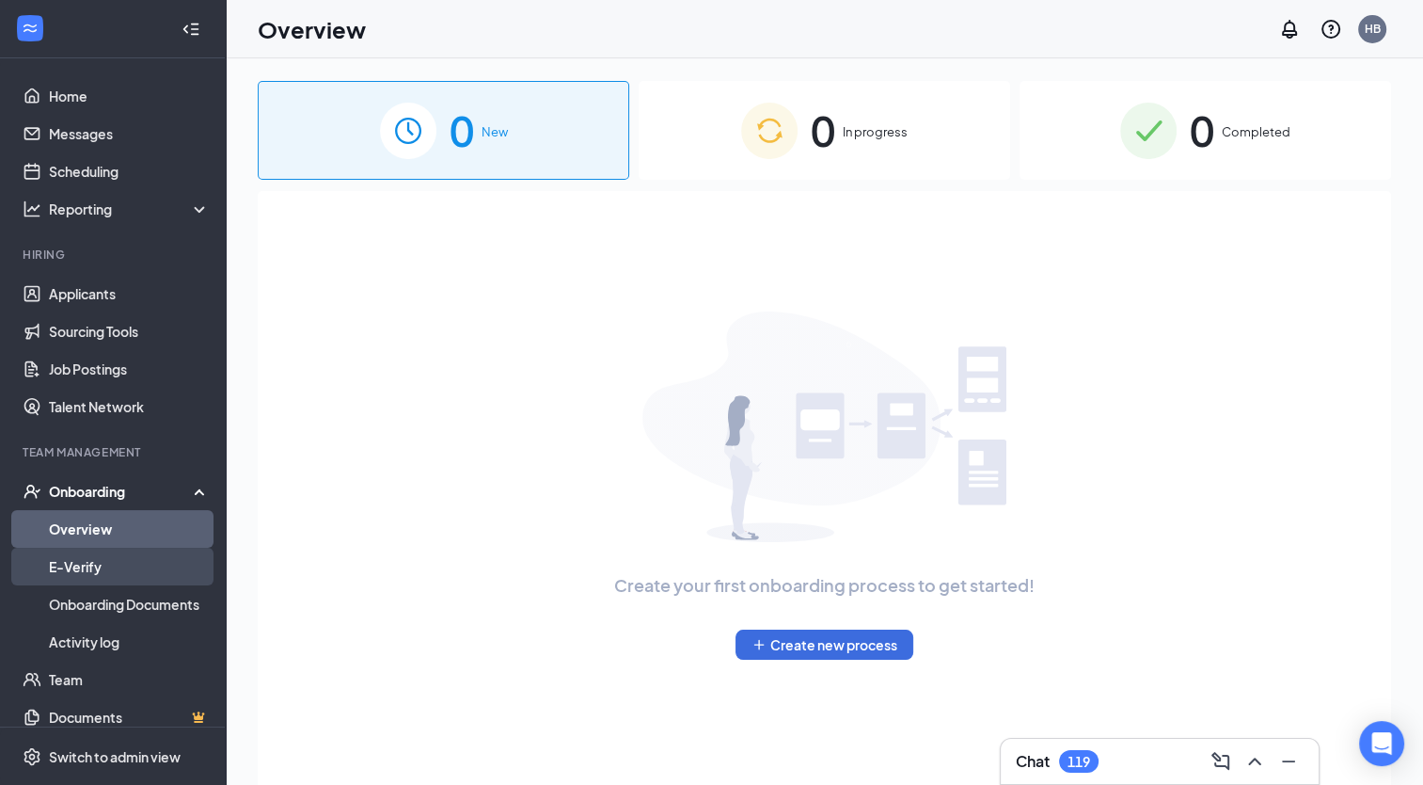
click at [88, 556] on link "E-Verify" at bounding box center [129, 567] width 161 height 38
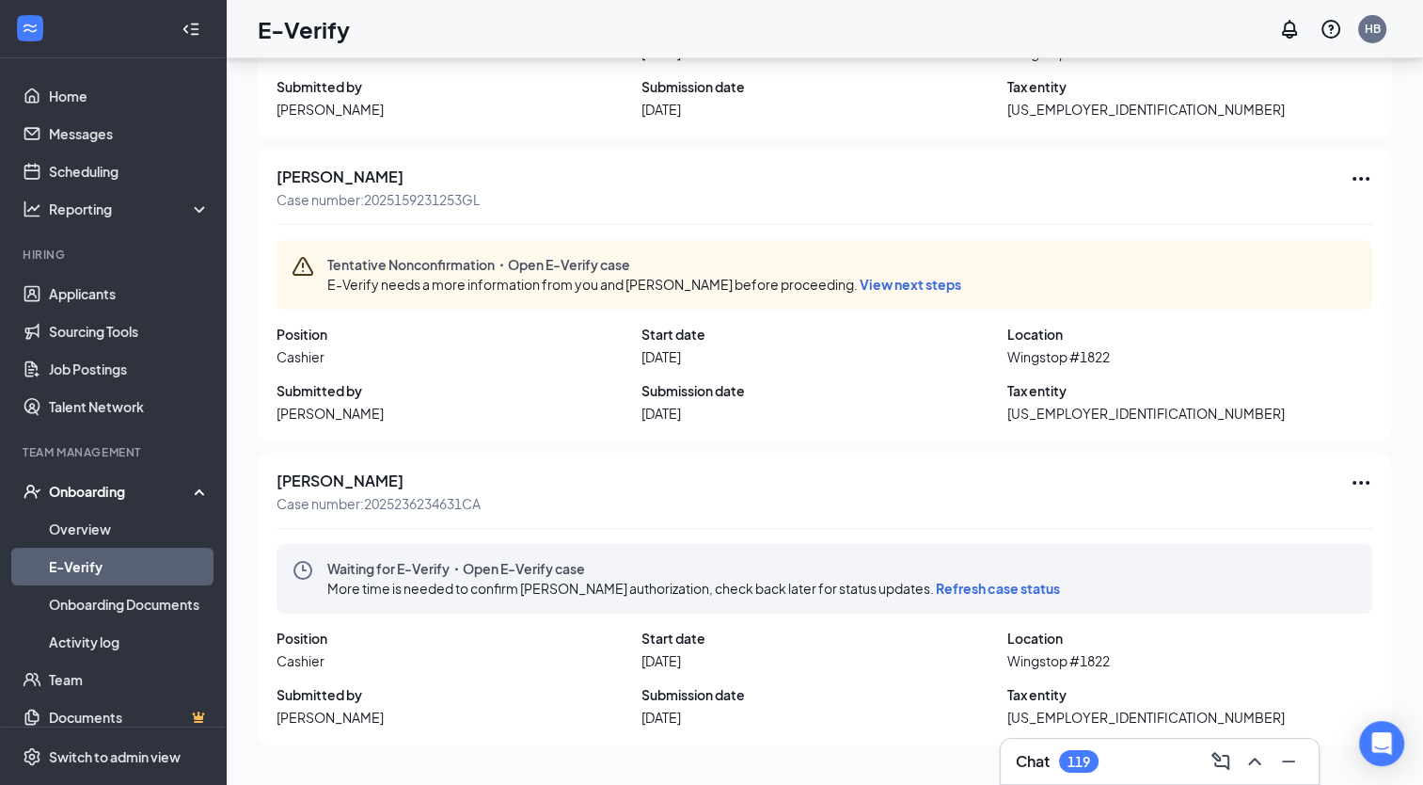
scroll to position [85, 0]
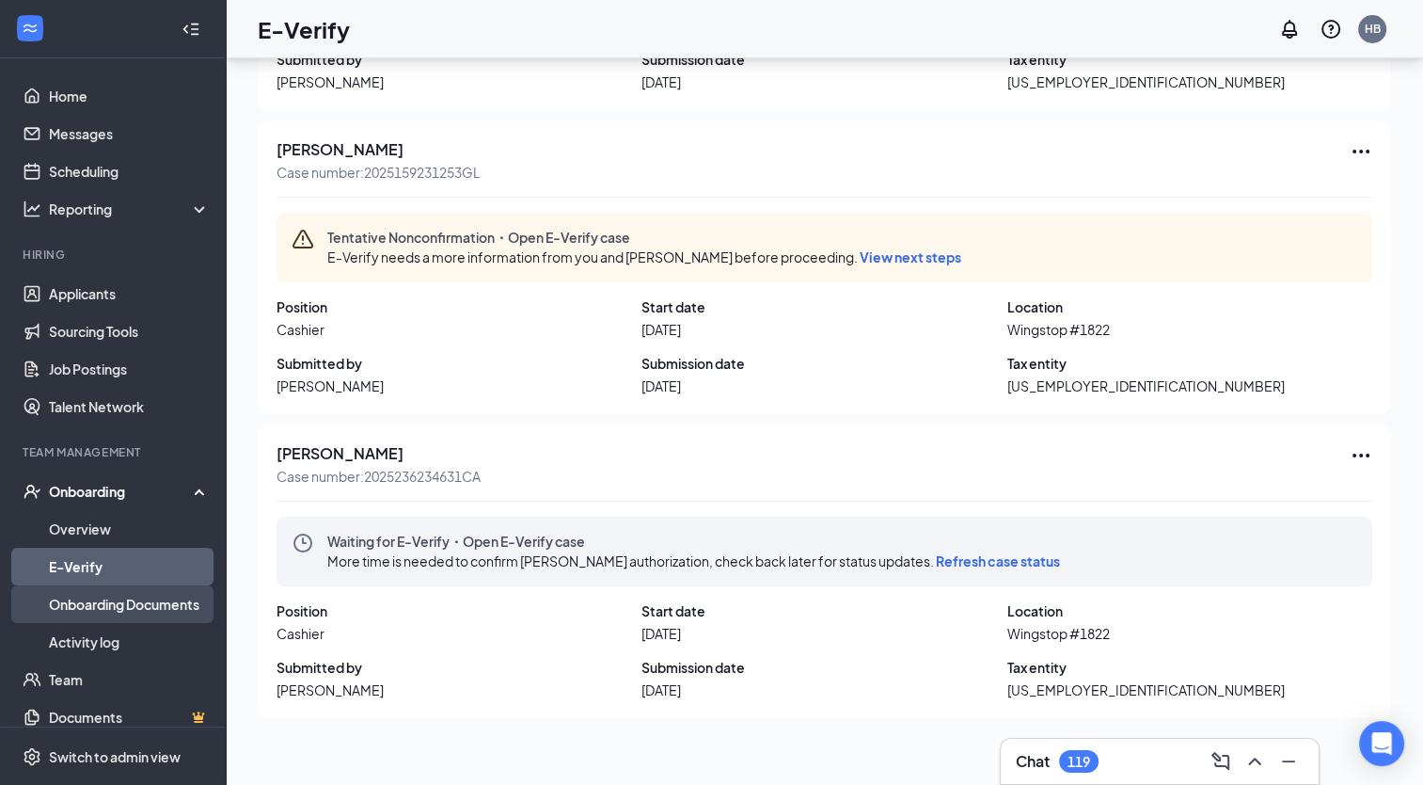
click at [172, 602] on link "Onboarding Documents" at bounding box center [129, 604] width 161 height 38
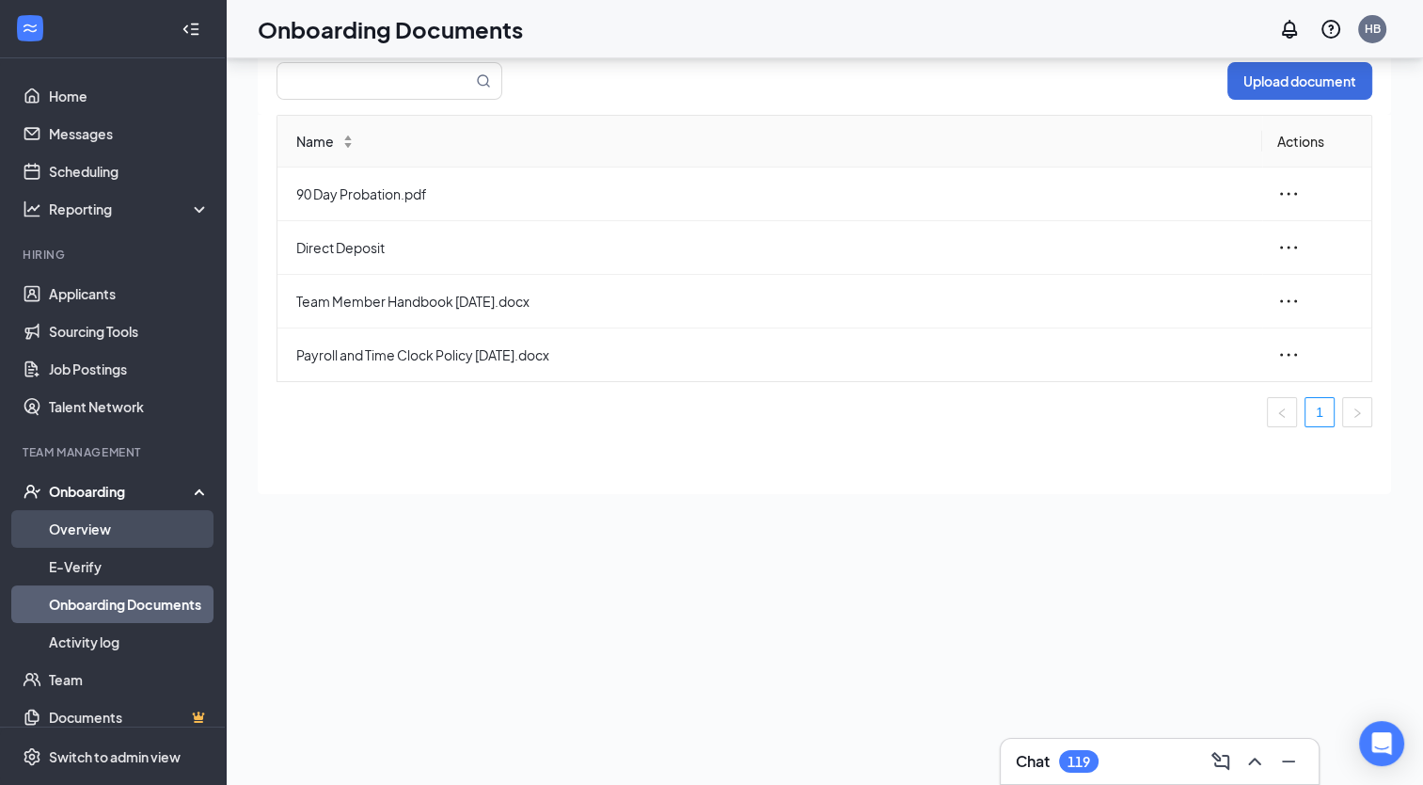
click at [97, 532] on link "Overview" at bounding box center [129, 529] width 161 height 38
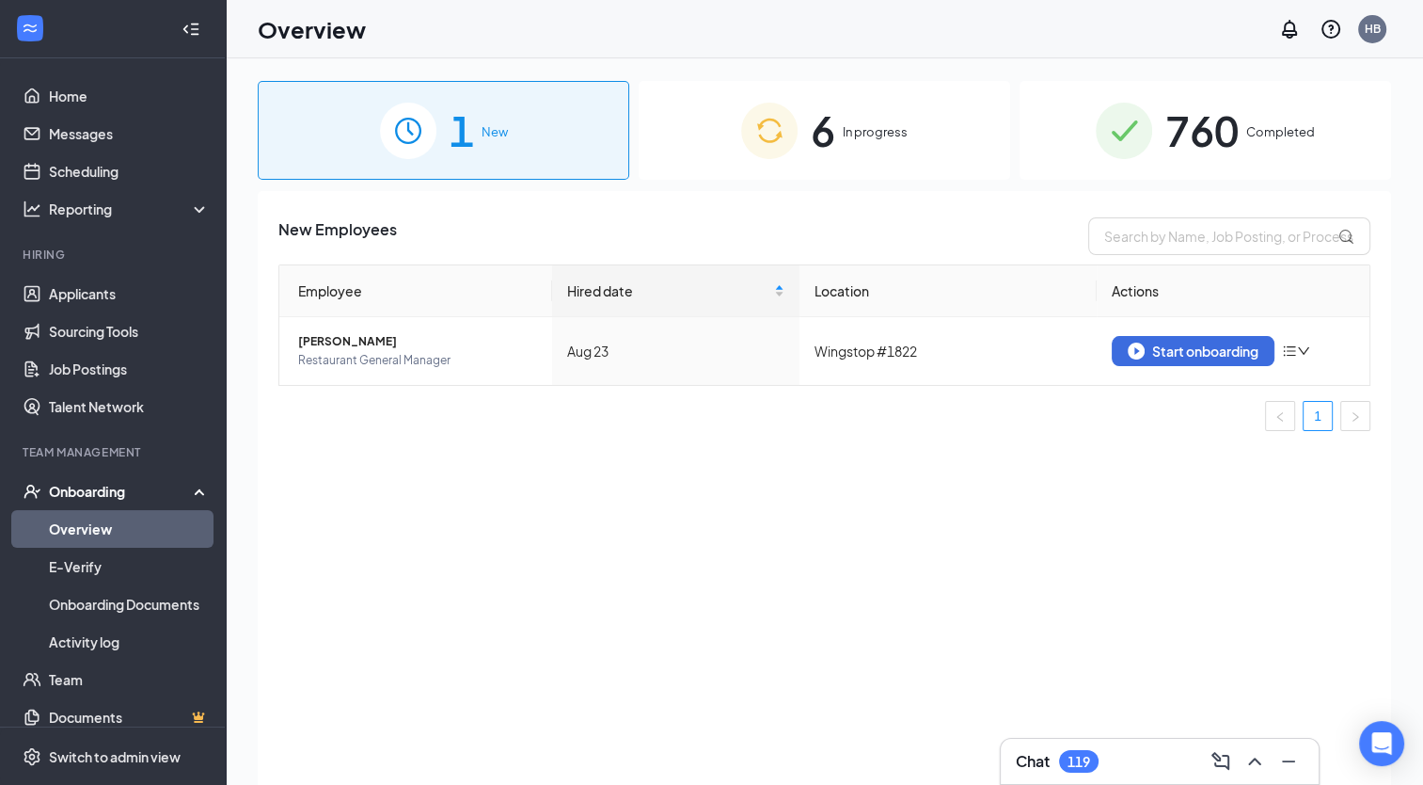
click at [883, 129] on span "In progress" at bounding box center [875, 131] width 65 height 19
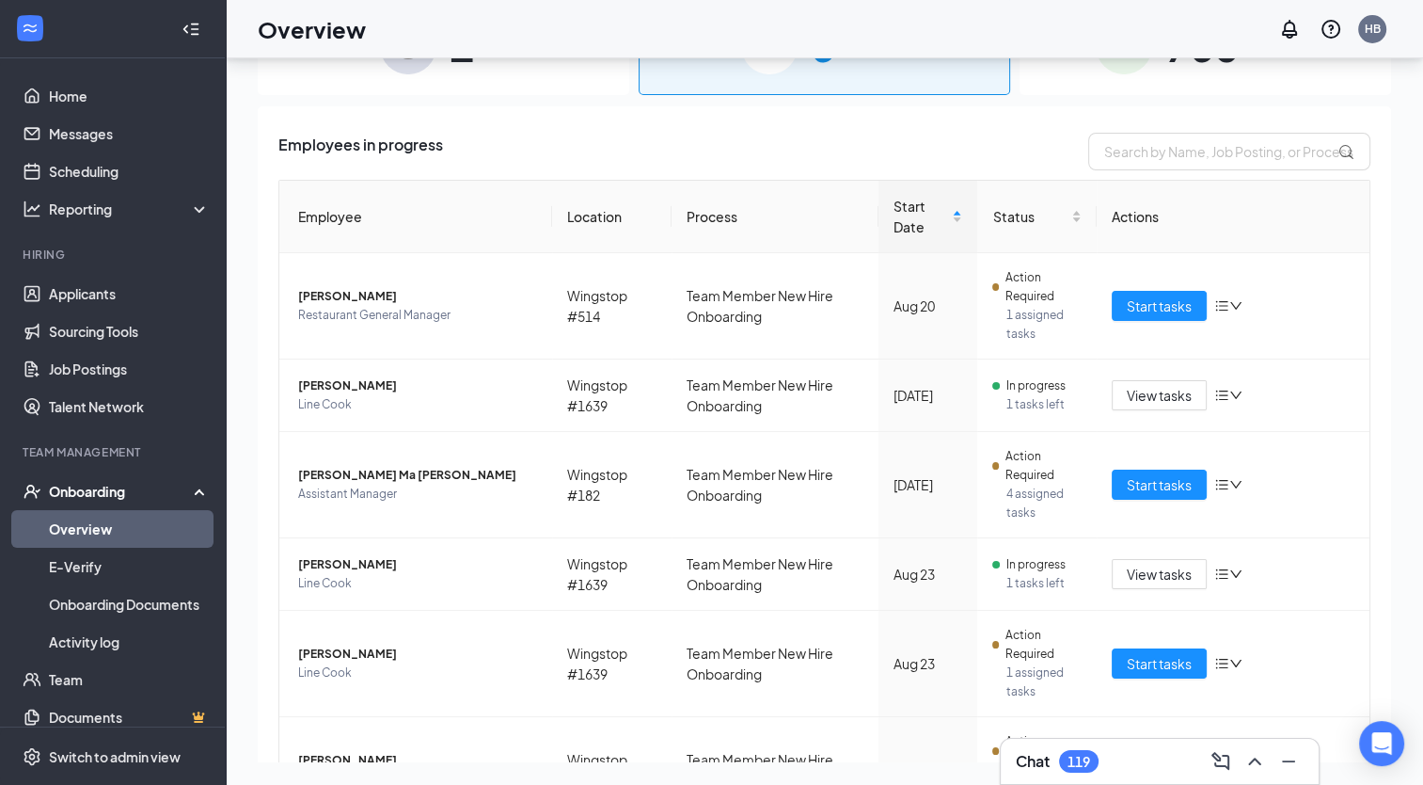
scroll to position [185, 0]
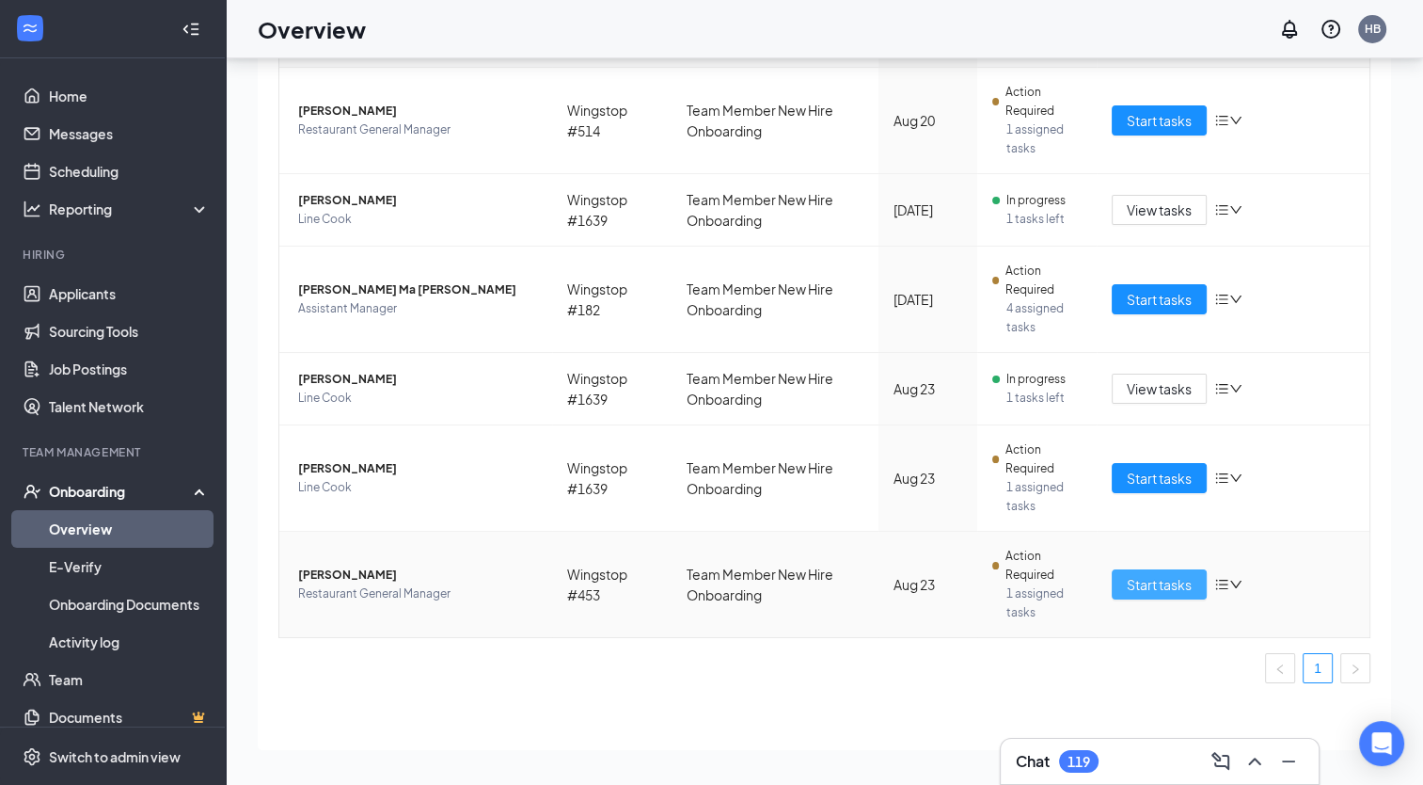
click at [1130, 585] on span "Start tasks" at bounding box center [1159, 584] width 65 height 21
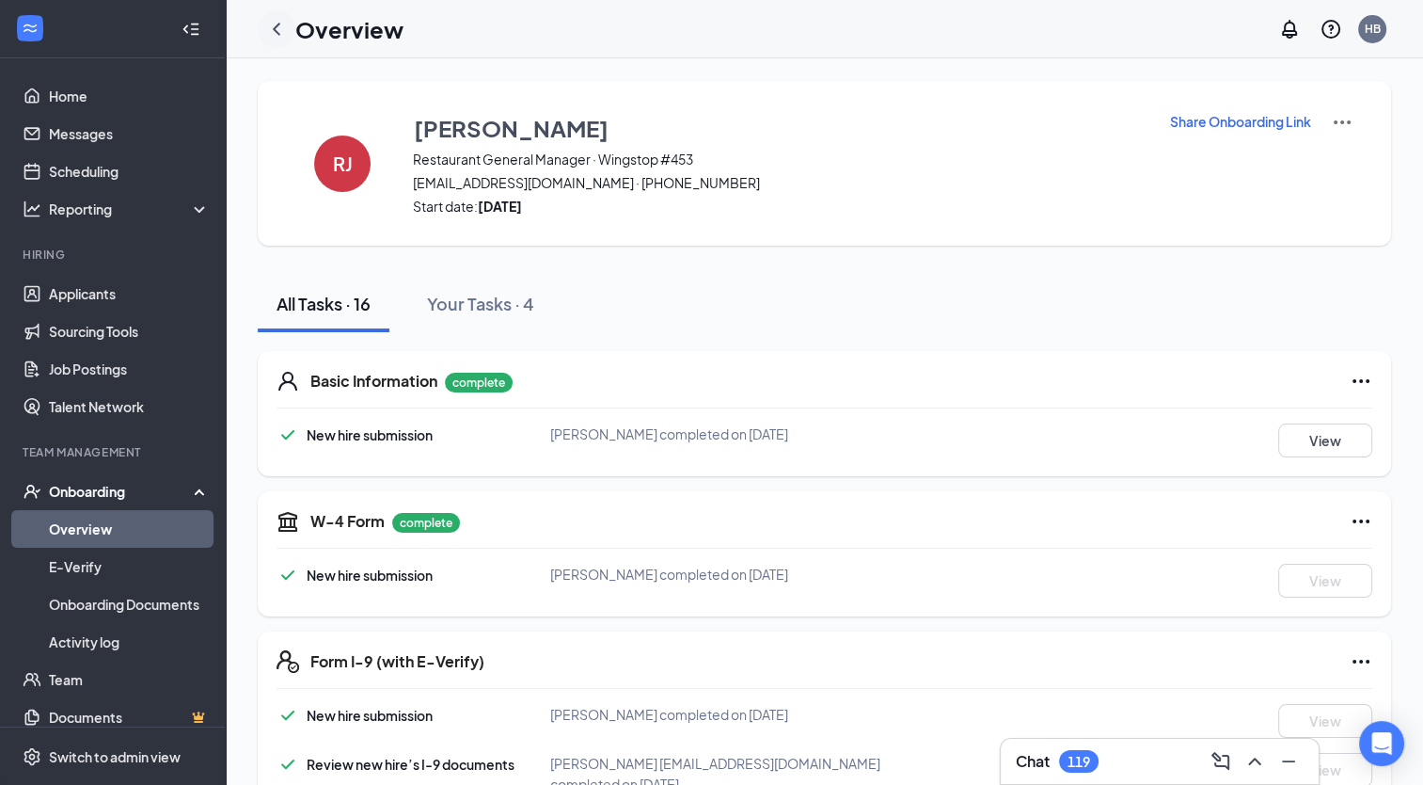
click at [283, 28] on icon "ChevronLeft" at bounding box center [276, 29] width 23 height 23
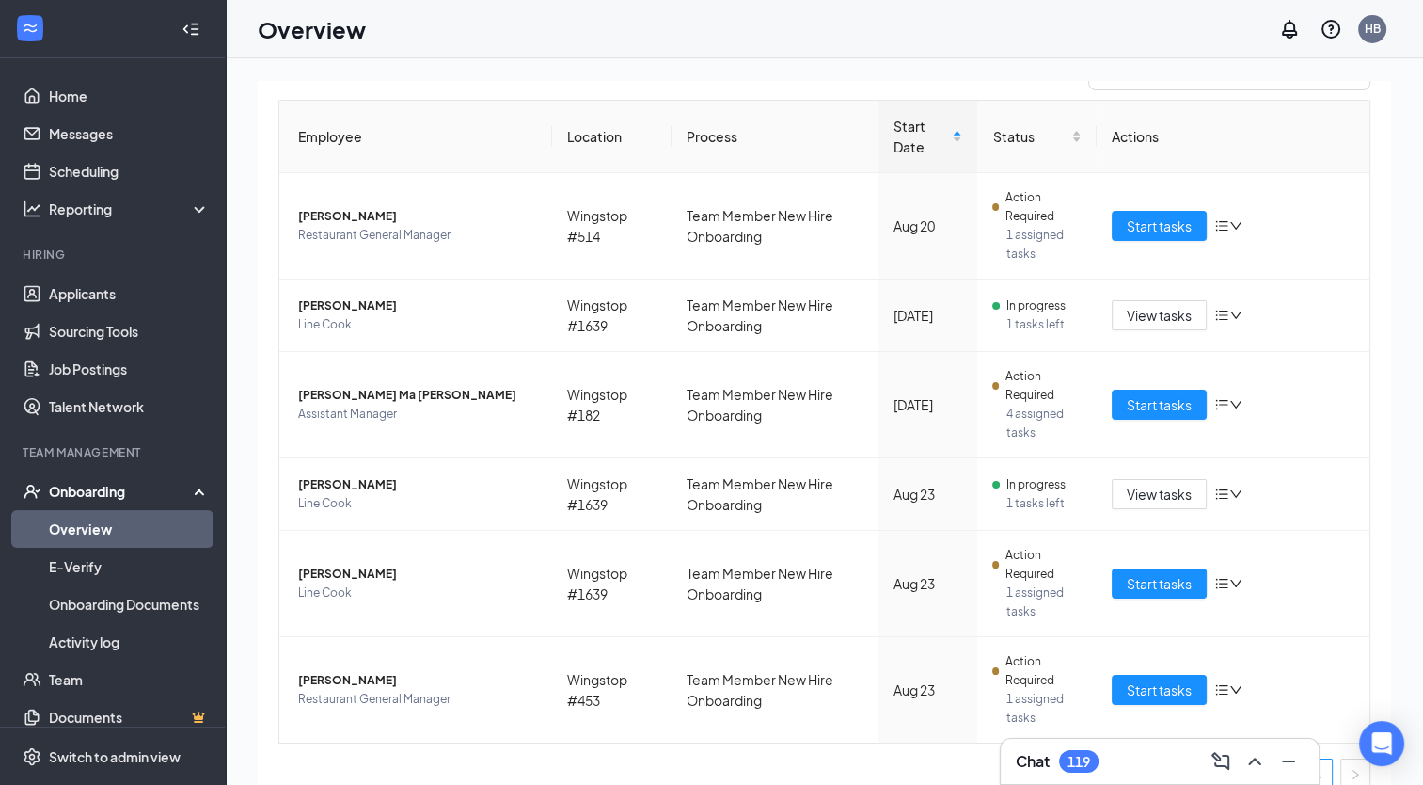
scroll to position [185, 0]
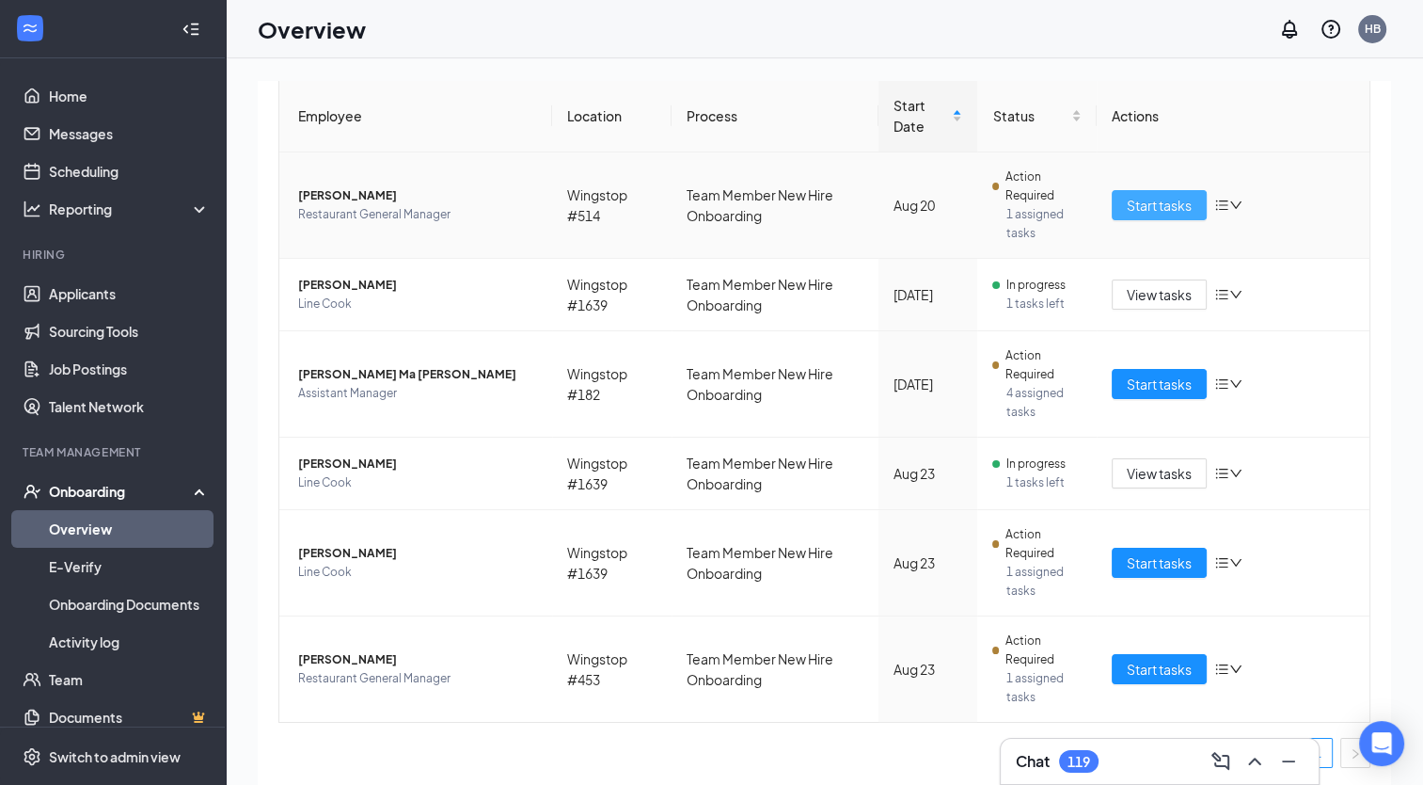
click at [1151, 204] on span "Start tasks" at bounding box center [1159, 205] width 65 height 21
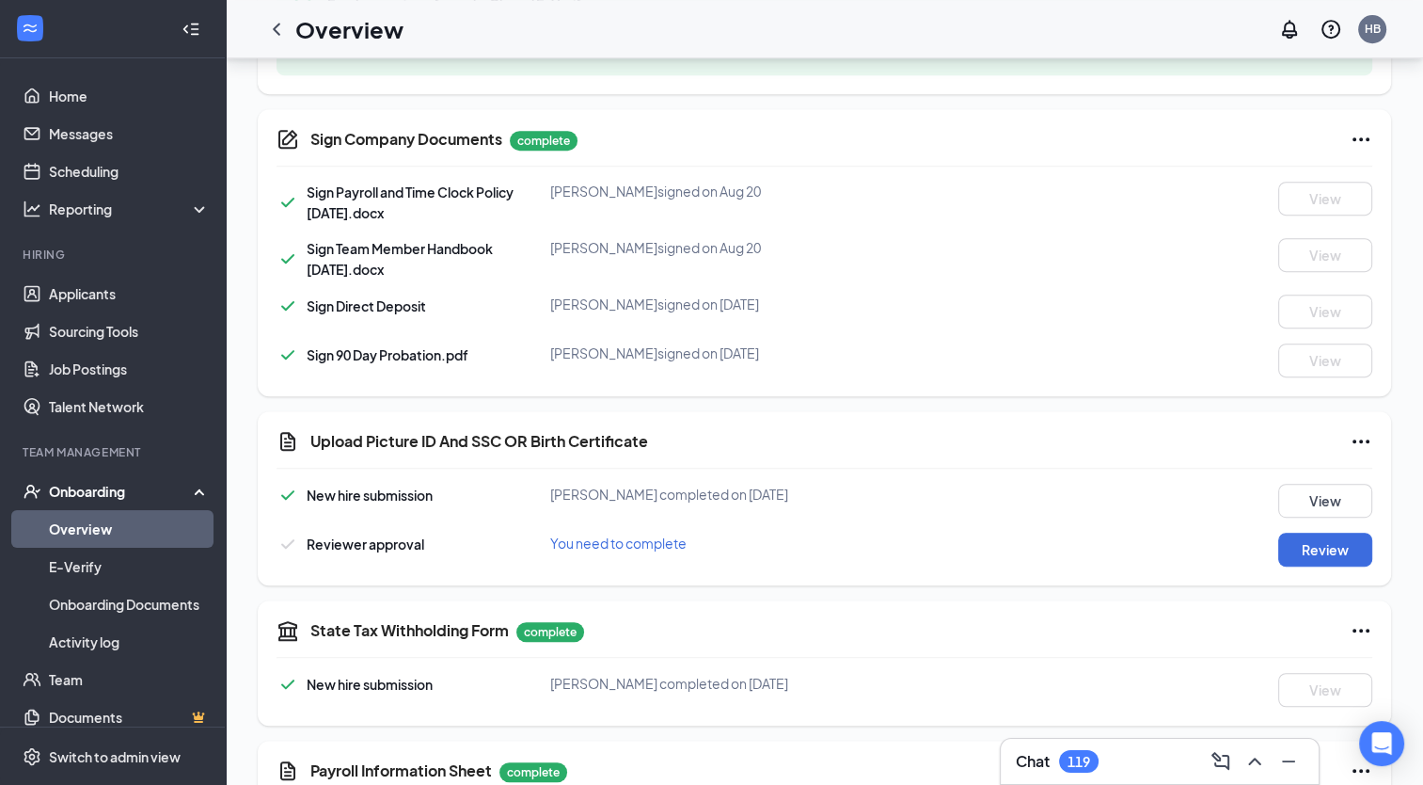
scroll to position [796, 0]
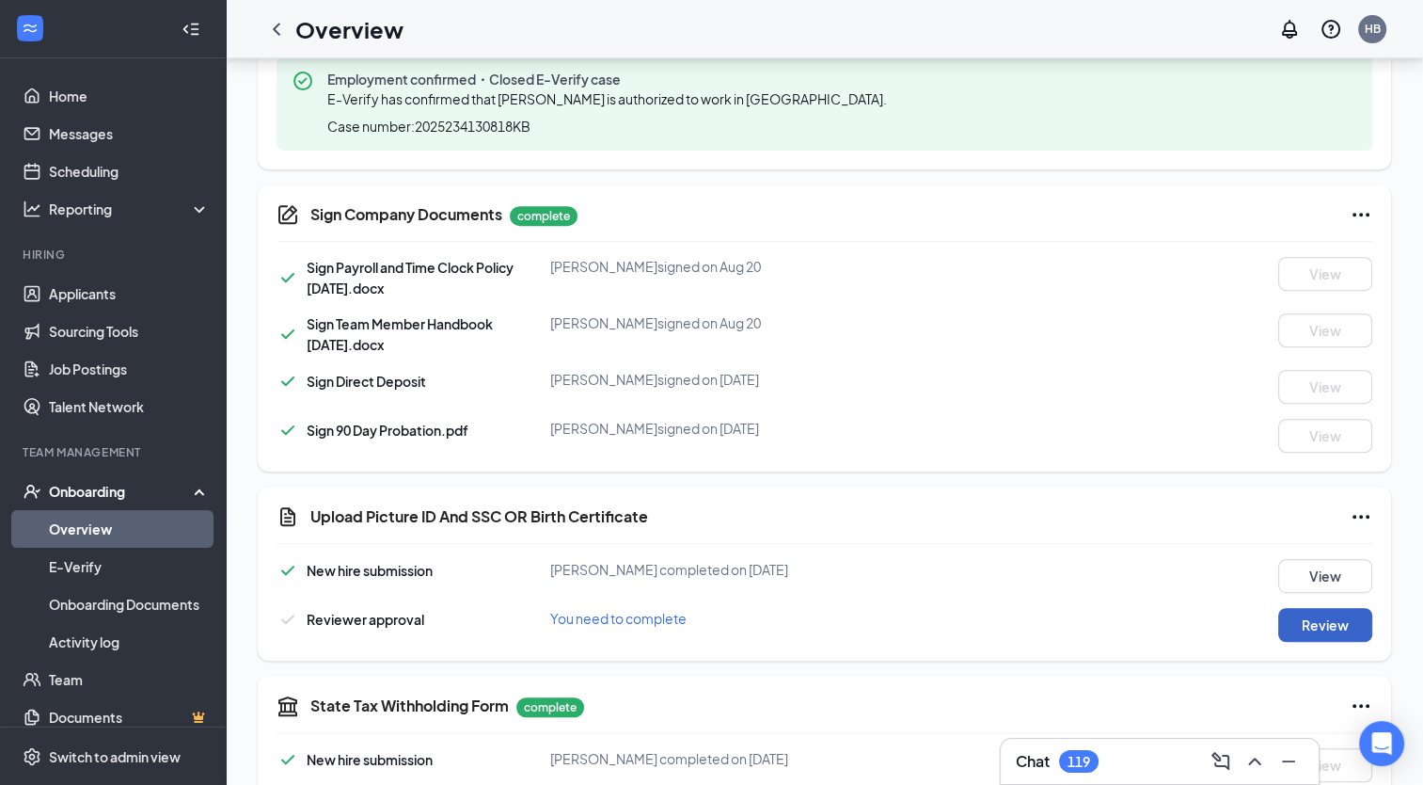
click at [1318, 619] on button "Review" at bounding box center [1326, 625] width 94 height 34
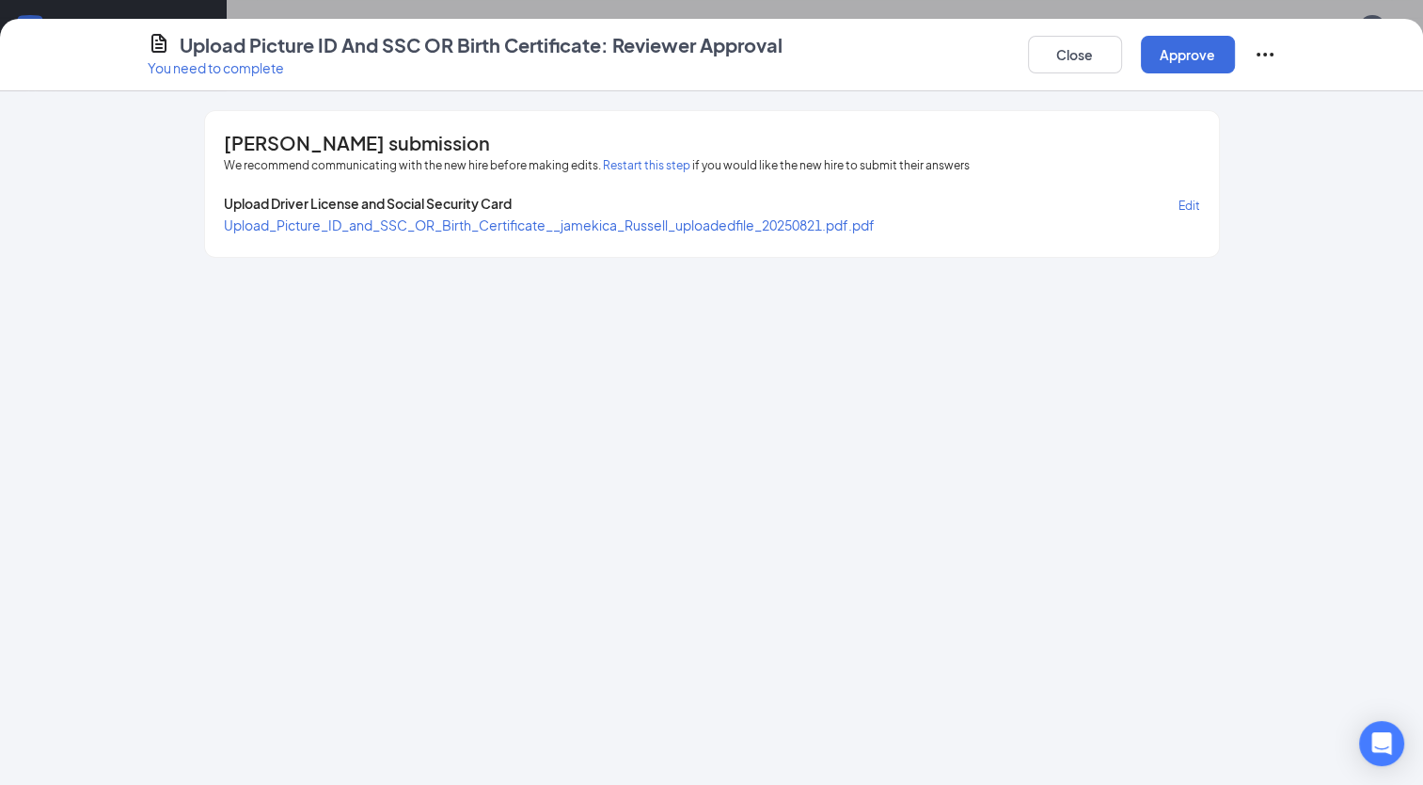
click at [832, 224] on span "Upload_Picture_ID_and_SSC_OR_Birth_Certificate__jamekica_Russell_uploadedfile_2…" at bounding box center [549, 224] width 651 height 17
click at [1073, 49] on button "Close" at bounding box center [1075, 55] width 94 height 38
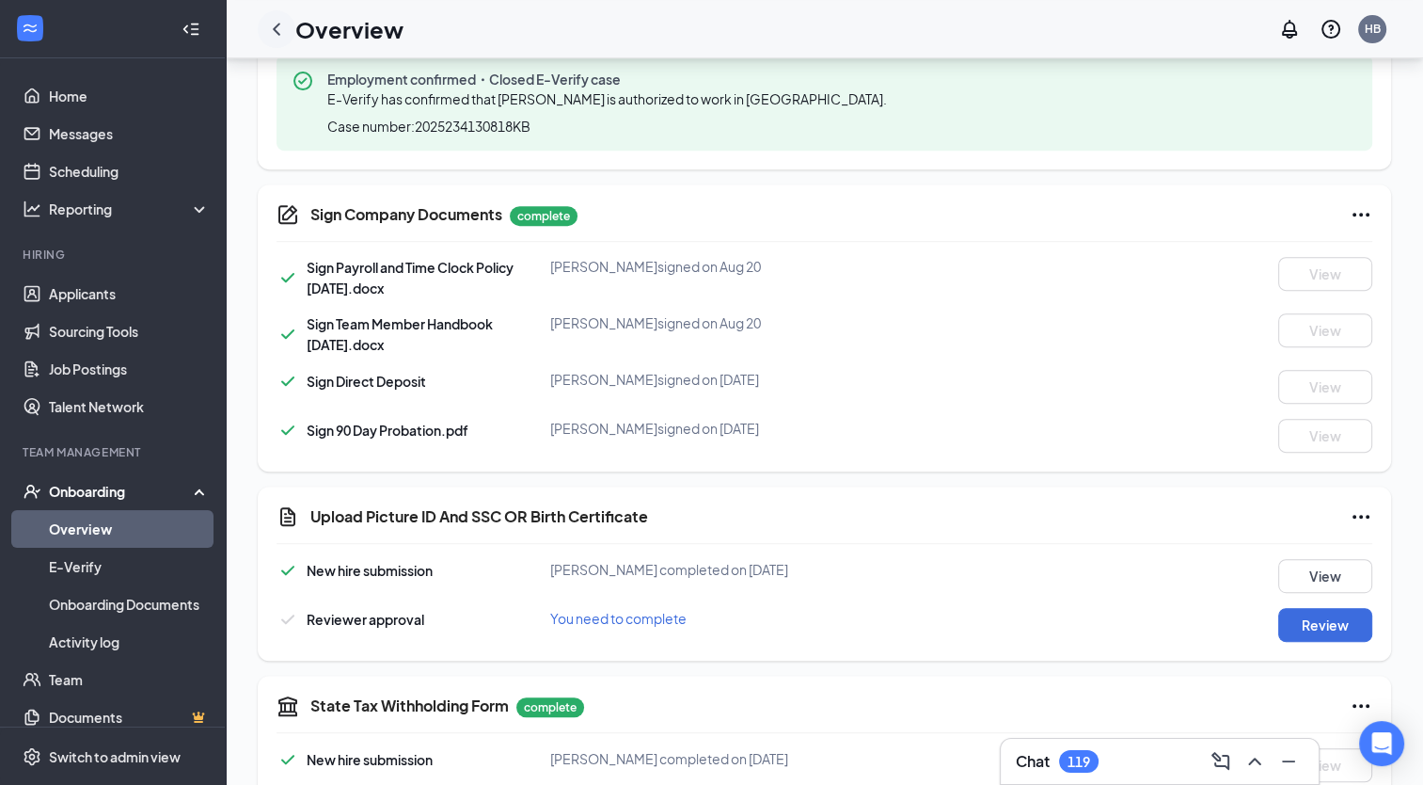
click at [266, 34] on icon "ChevronLeft" at bounding box center [276, 29] width 23 height 23
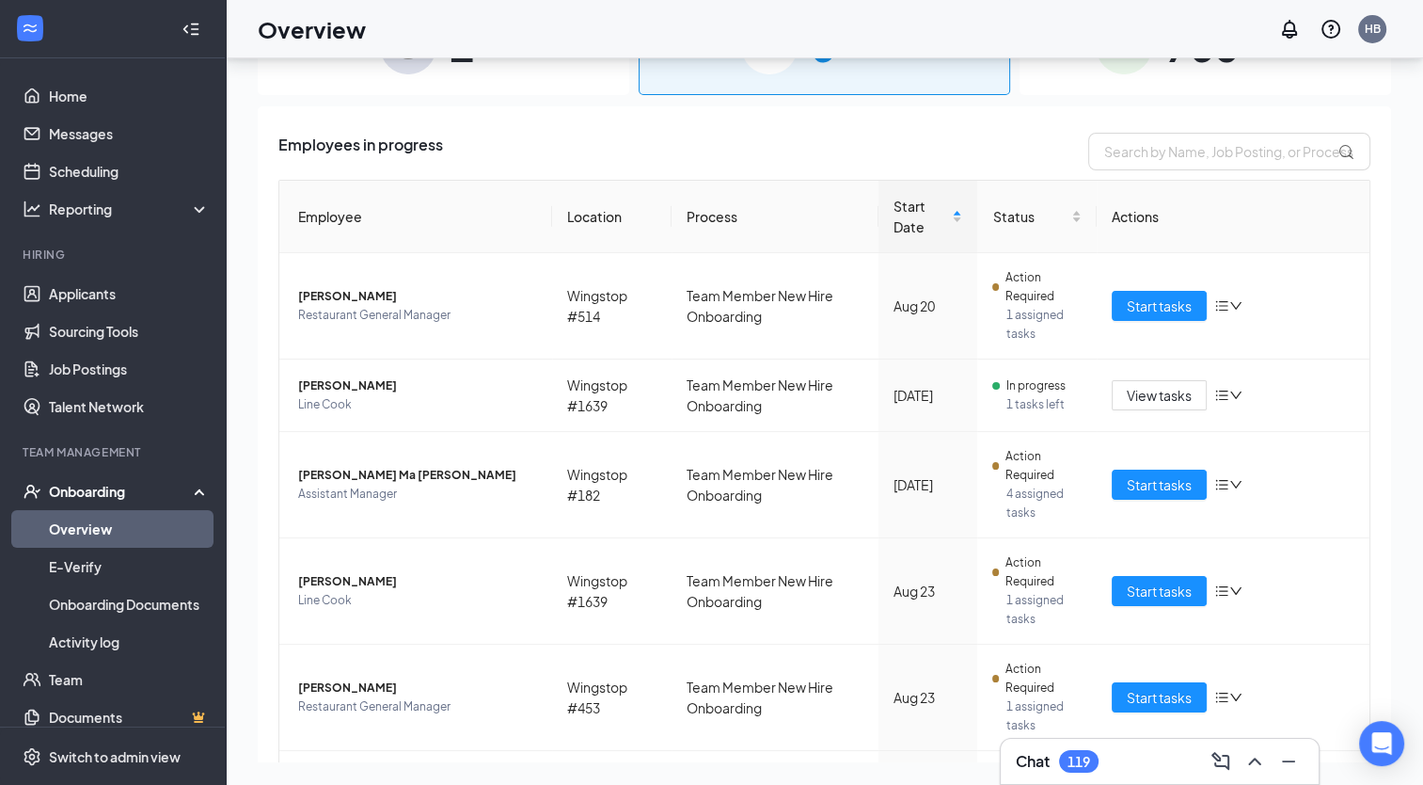
scroll to position [185, 0]
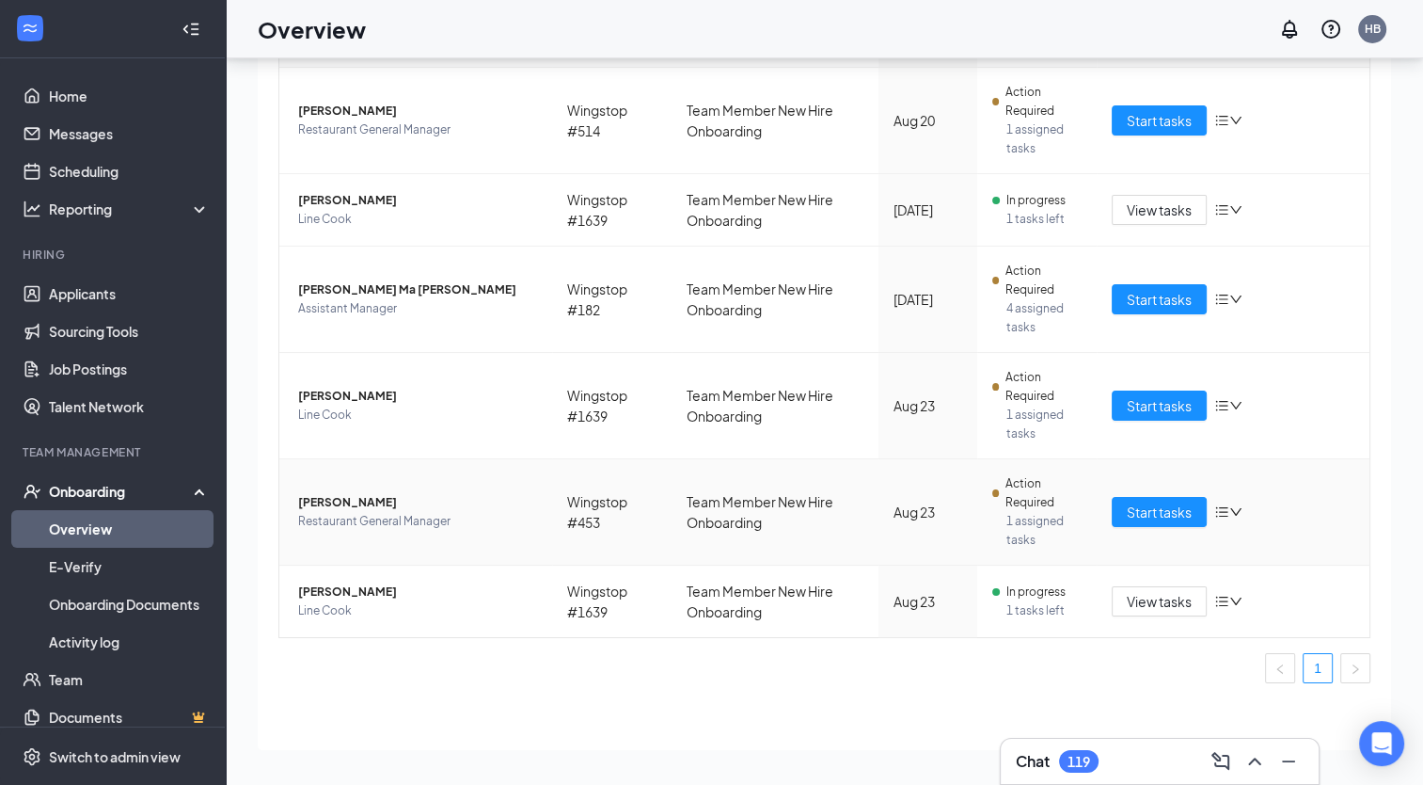
click at [1031, 501] on span "Action Required" at bounding box center [1043, 493] width 77 height 38
click at [1156, 501] on span "Start tasks" at bounding box center [1159, 511] width 65 height 21
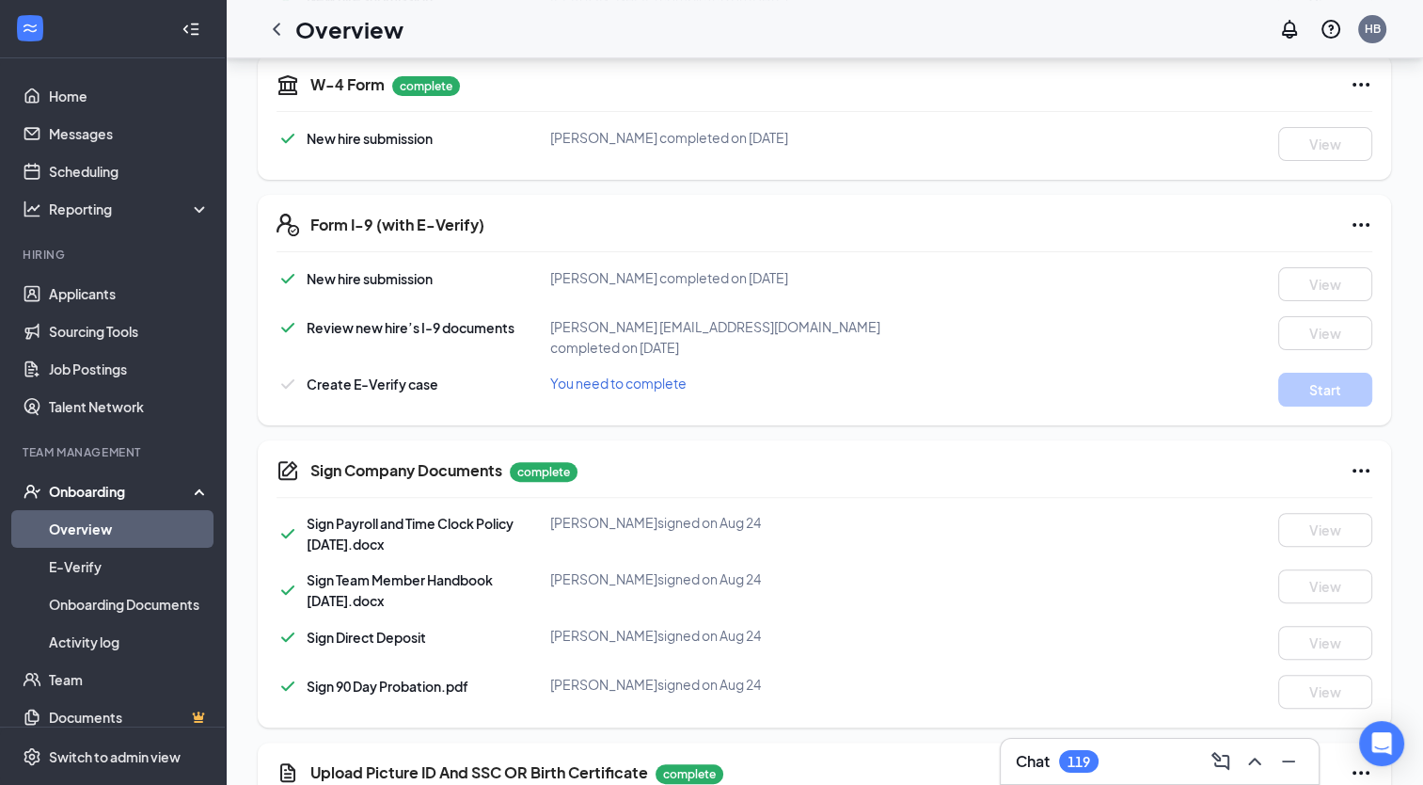
scroll to position [399, 0]
